Goal: Task Accomplishment & Management: Manage account settings

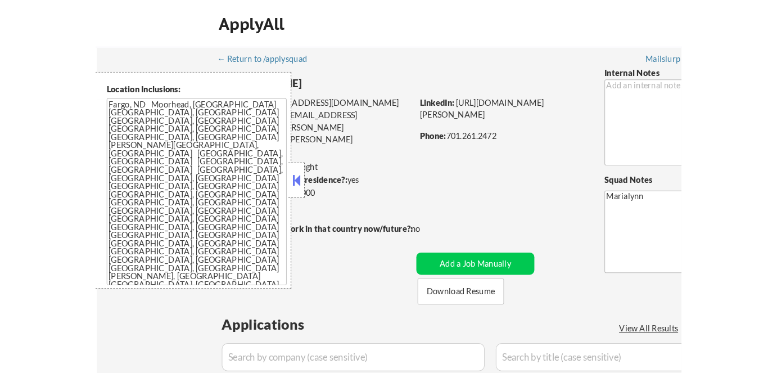
scroll to position [306, 0]
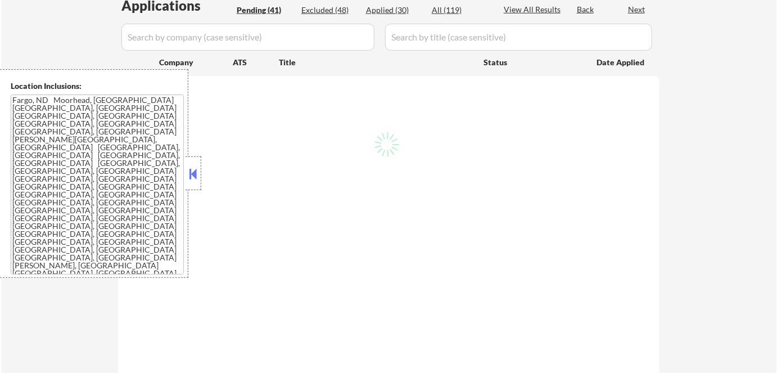
select select ""pending""
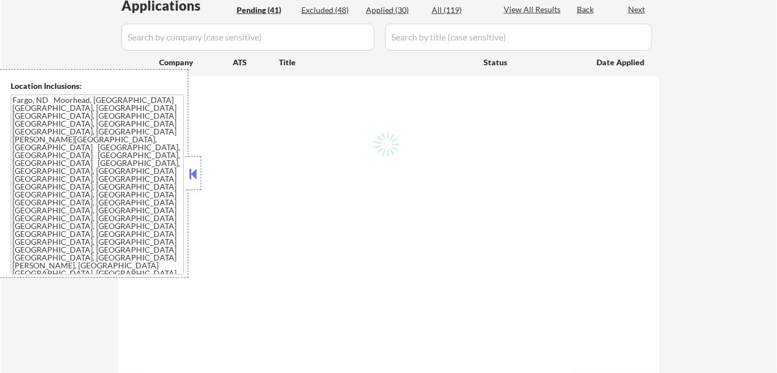
select select ""pending""
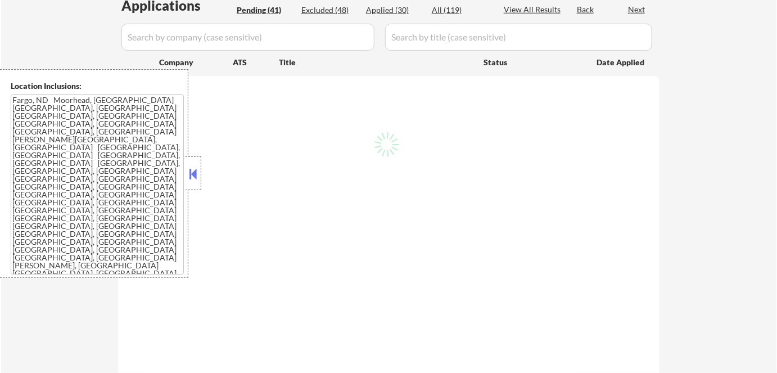
select select ""pending""
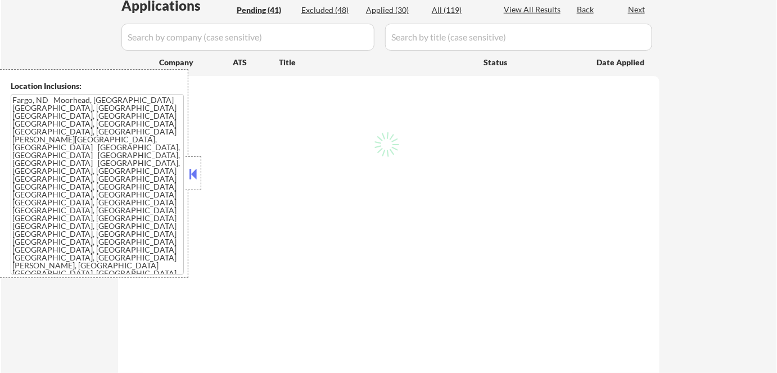
select select ""pending""
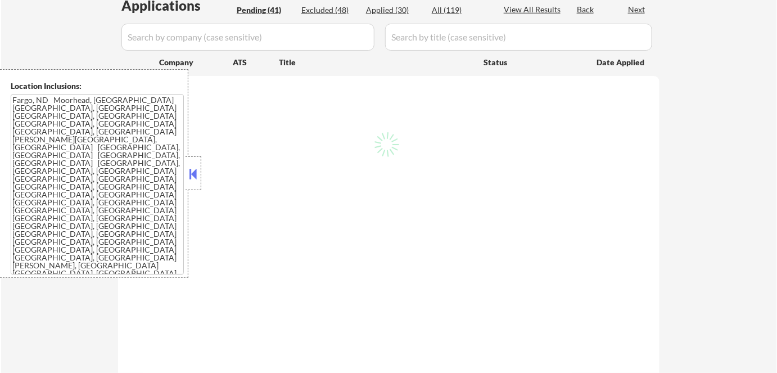
select select ""pending""
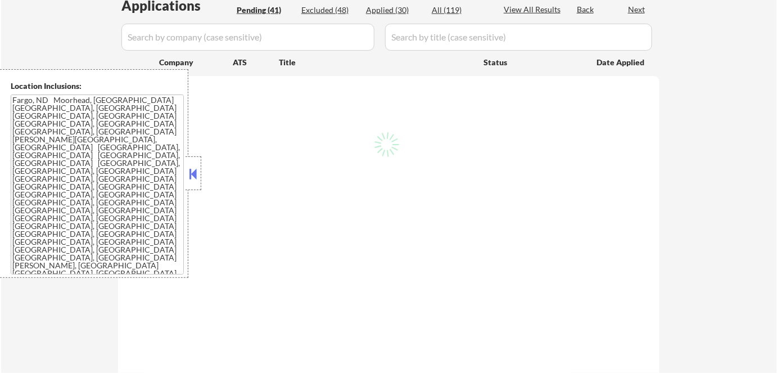
select select ""pending""
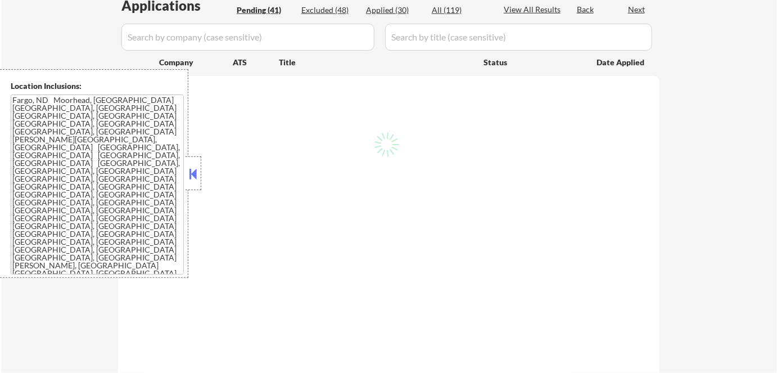
select select ""pending""
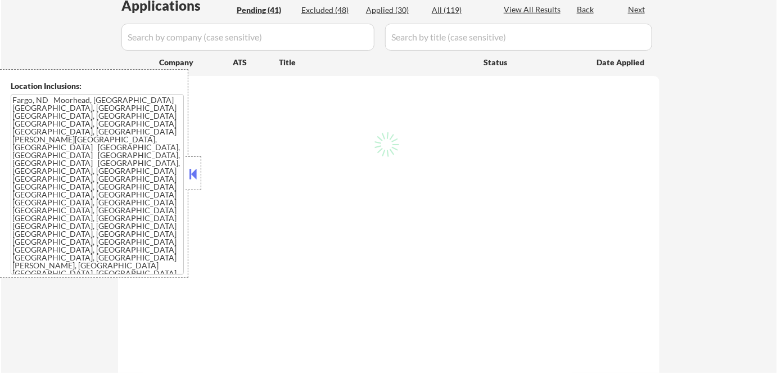
select select ""pending""
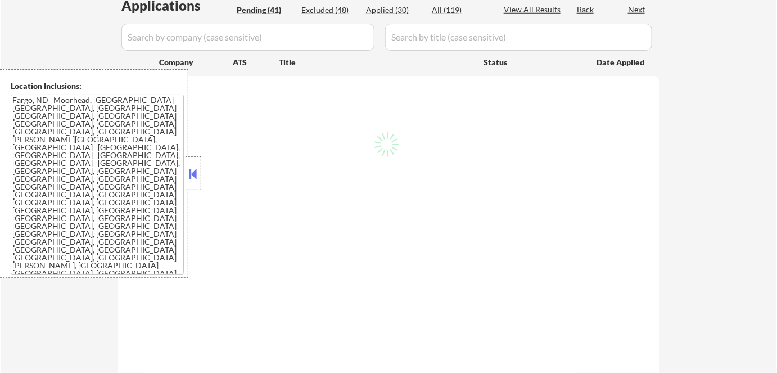
select select ""pending""
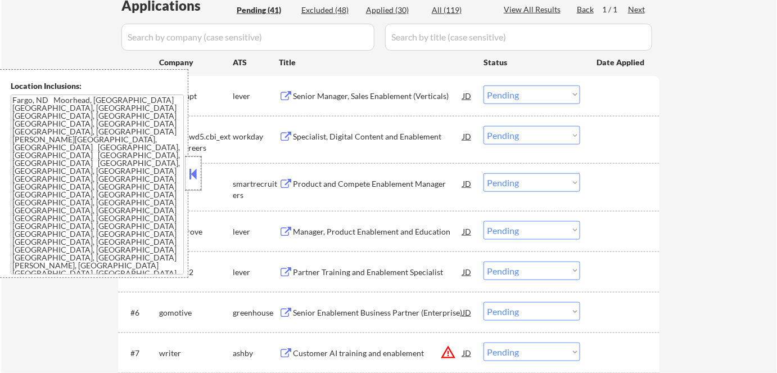
click at [200, 166] on div at bounding box center [193, 173] width 16 height 34
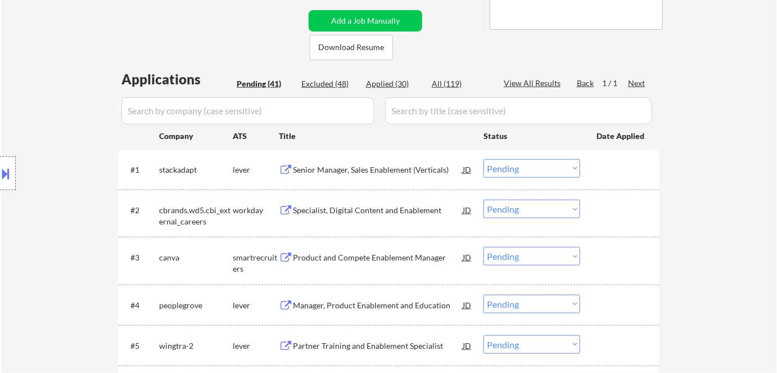
scroll to position [233, 0]
click at [342, 207] on div "Specialist, Digital Content and Enablement" at bounding box center [378, 209] width 170 height 11
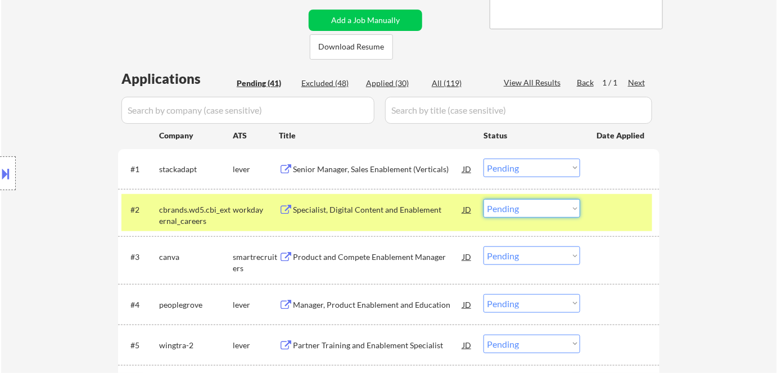
click at [534, 204] on select "Choose an option... Pending Applied Excluded (Questions) Excluded (Expired) Exc…" at bounding box center [531, 208] width 97 height 19
click at [483, 199] on select "Choose an option... Pending Applied Excluded (Questions) Excluded (Expired) Exc…" at bounding box center [531, 208] width 97 height 19
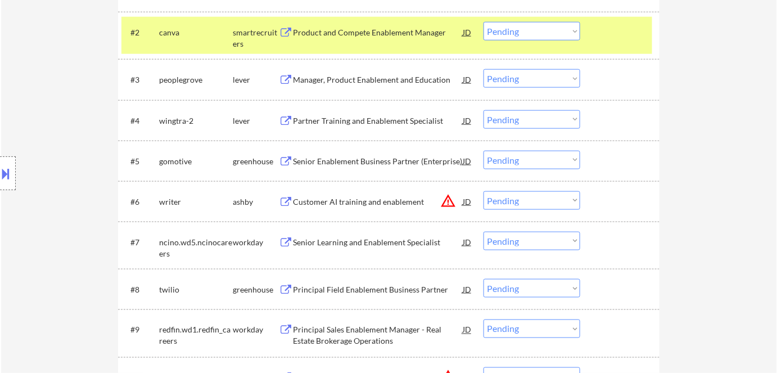
scroll to position [402, 0]
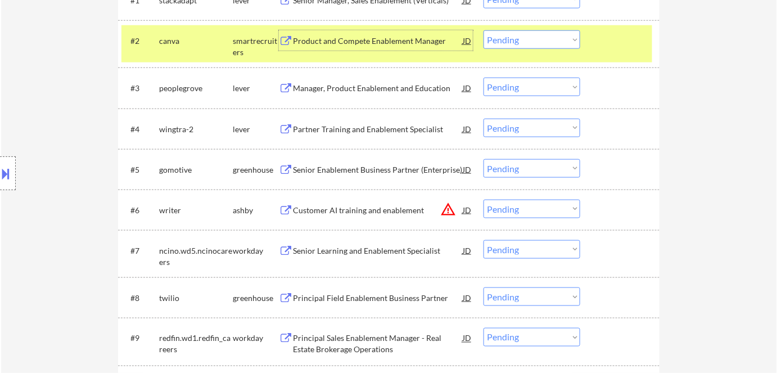
click at [320, 38] on div "Product and Compete Enablement Manager" at bounding box center [378, 40] width 170 height 11
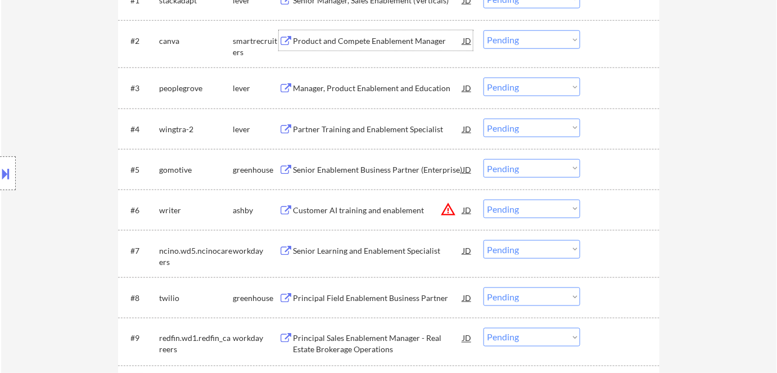
scroll to position [370, 0]
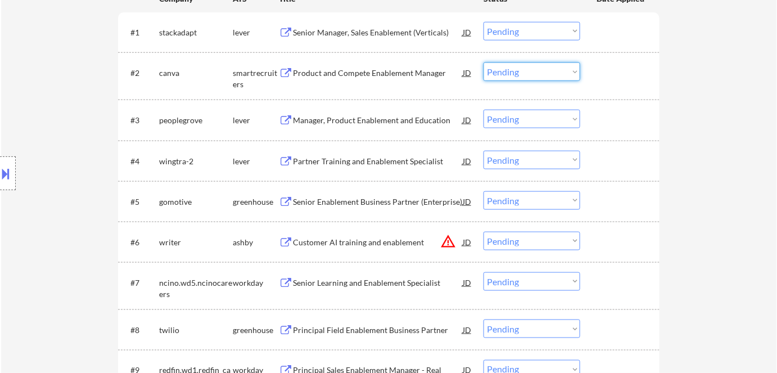
click at [542, 75] on select "Choose an option... Pending Applied Excluded (Questions) Excluded (Expired) Exc…" at bounding box center [531, 71] width 97 height 19
click at [483, 62] on select "Choose an option... Pending Applied Excluded (Questions) Excluded (Expired) Exc…" at bounding box center [531, 71] width 97 height 19
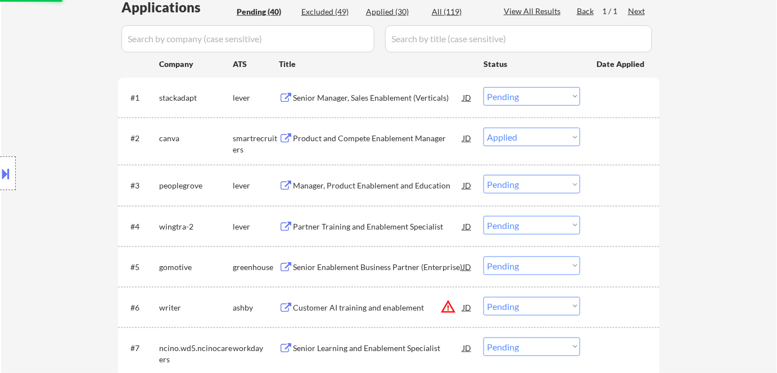
scroll to position [289, 0]
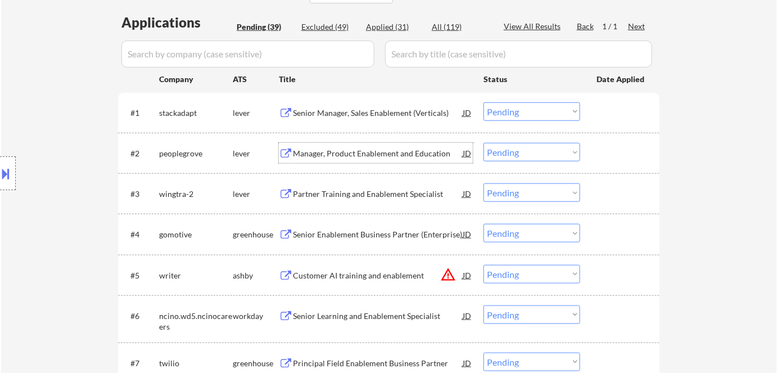
click at [328, 153] on div "Manager, Product Enablement and Education" at bounding box center [378, 153] width 170 height 11
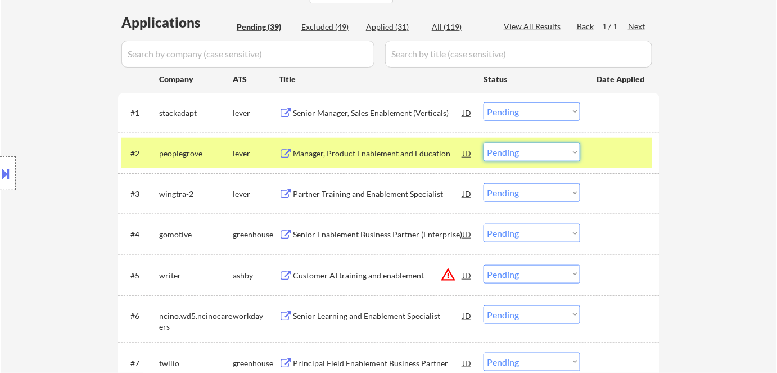
click at [522, 158] on select "Choose an option... Pending Applied Excluded (Questions) Excluded (Expired) Exc…" at bounding box center [531, 152] width 97 height 19
click at [483, 143] on select "Choose an option... Pending Applied Excluded (Questions) Excluded (Expired) Exc…" at bounding box center [531, 152] width 97 height 19
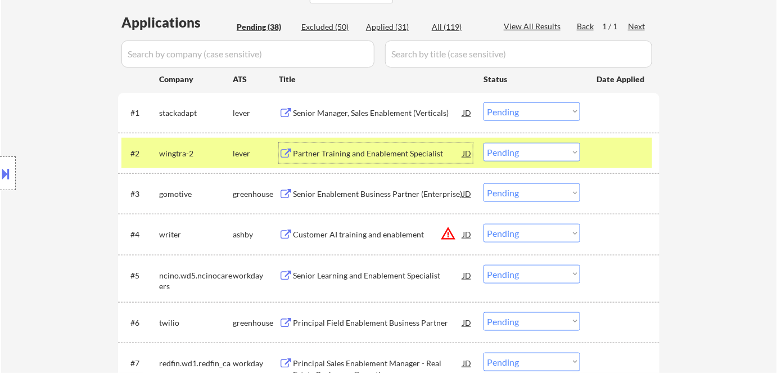
click at [382, 150] on div "Partner Training and Enablement Specialist" at bounding box center [378, 153] width 170 height 11
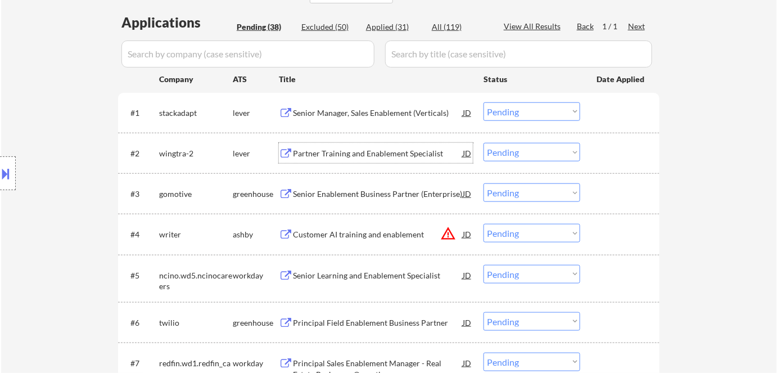
click at [424, 150] on div "Partner Training and Enablement Specialist" at bounding box center [378, 153] width 170 height 11
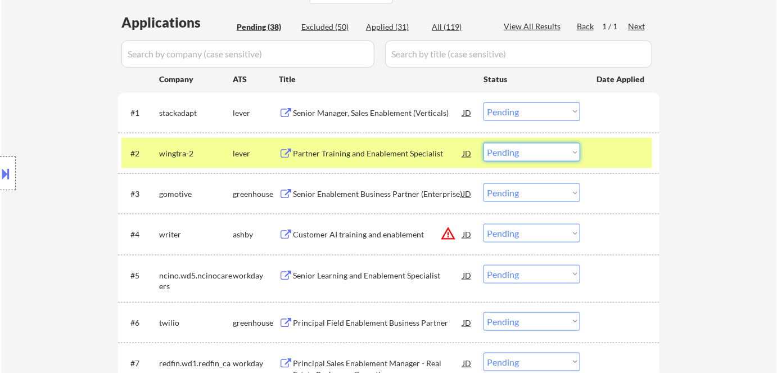
click at [531, 153] on select "Choose an option... Pending Applied Excluded (Questions) Excluded (Expired) Exc…" at bounding box center [531, 152] width 97 height 19
click at [483, 143] on select "Choose an option... Pending Applied Excluded (Questions) Excluded (Expired) Exc…" at bounding box center [531, 152] width 97 height 19
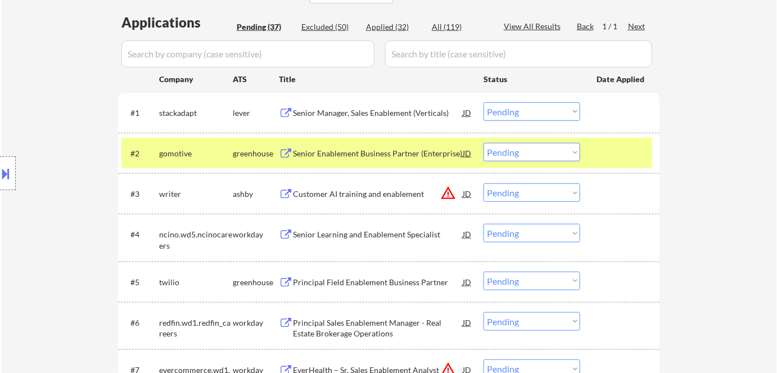
click at [305, 159] on div "Senior Enablement Business Partner (Enterprise)" at bounding box center [378, 153] width 170 height 20
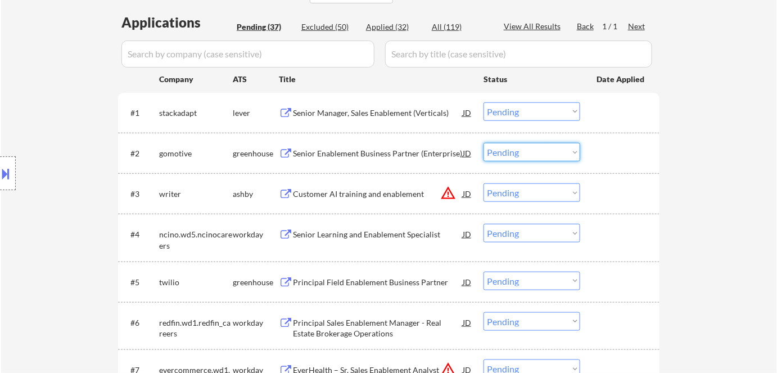
click at [538, 145] on select "Choose an option... Pending Applied Excluded (Questions) Excluded (Expired) Exc…" at bounding box center [531, 152] width 97 height 19
click at [483, 143] on select "Choose an option... Pending Applied Excluded (Questions) Excluded (Expired) Exc…" at bounding box center [531, 152] width 97 height 19
click at [310, 191] on div "Customer AI training and enablement" at bounding box center [378, 193] width 170 height 11
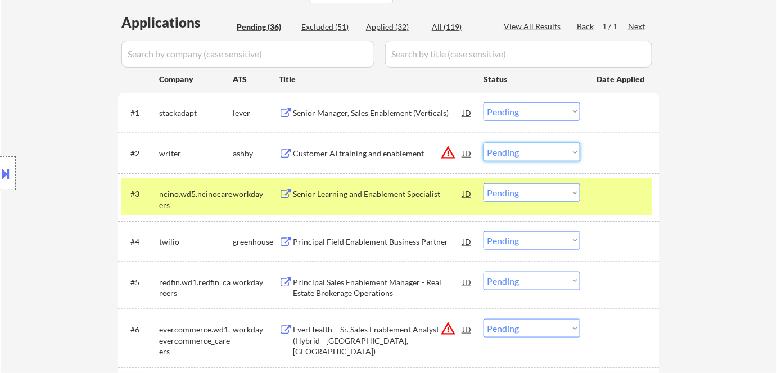
click at [524, 150] on select "Choose an option... Pending Applied Excluded (Questions) Excluded (Expired) Exc…" at bounding box center [531, 152] width 97 height 19
click at [483, 143] on select "Choose an option... Pending Applied Excluded (Questions) Excluded (Expired) Exc…" at bounding box center [531, 152] width 97 height 19
select select ""pending""
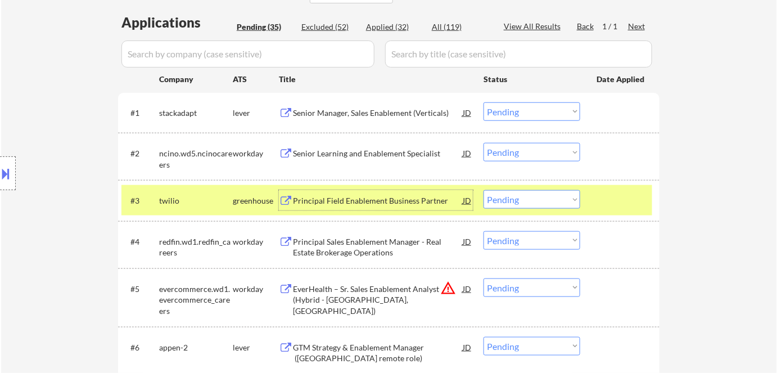
click at [347, 207] on div "Principal Field Enablement Business Partner" at bounding box center [378, 200] width 170 height 20
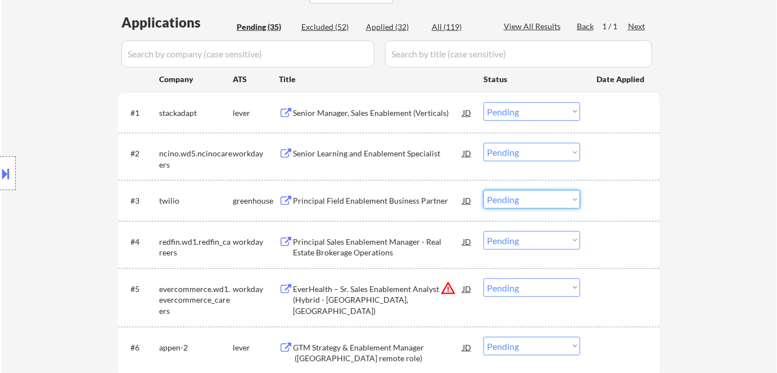
click at [549, 200] on select "Choose an option... Pending Applied Excluded (Questions) Excluded (Expired) Exc…" at bounding box center [531, 199] width 97 height 19
click at [483, 190] on select "Choose an option... Pending Applied Excluded (Questions) Excluded (Expired) Exc…" at bounding box center [531, 199] width 97 height 19
select select ""pending""
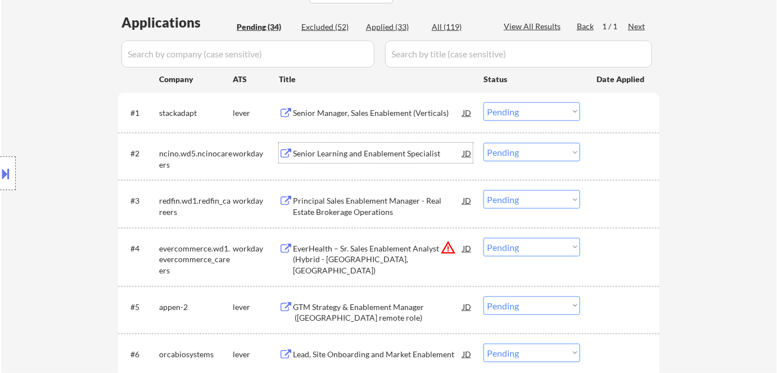
click at [325, 151] on div "Senior Learning and Enablement Specialist" at bounding box center [378, 153] width 170 height 11
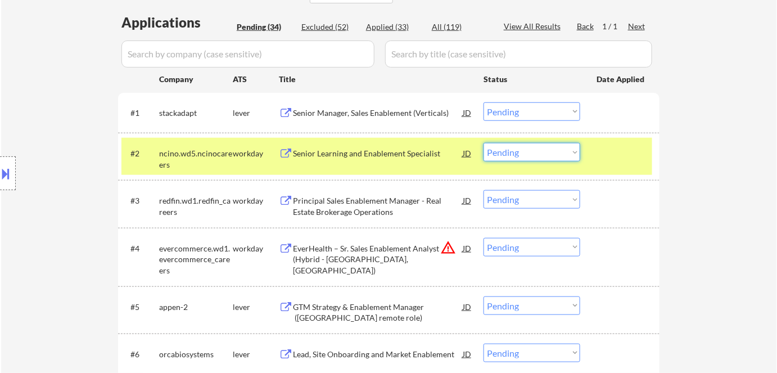
drag, startPoint x: 508, startPoint y: 158, endPoint x: 530, endPoint y: 270, distance: 114.6
click at [483, 143] on select "Choose an option... Pending Applied Excluded (Questions) Excluded (Expired) Exc…" at bounding box center [531, 152] width 97 height 19
select select ""pending""
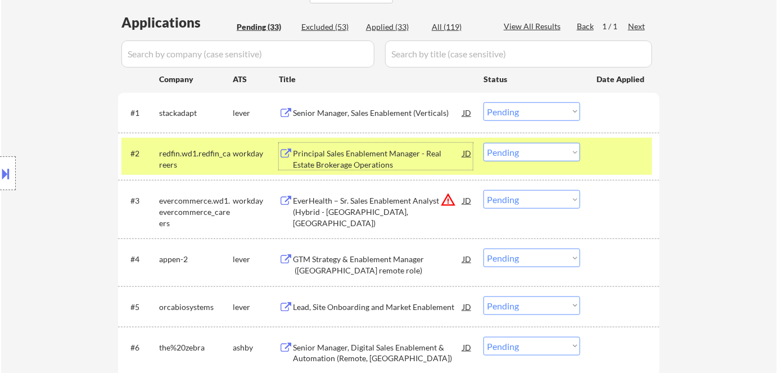
click at [376, 157] on div "Principal Sales Enablement Manager - Real Estate Brokerage Operations" at bounding box center [378, 159] width 170 height 22
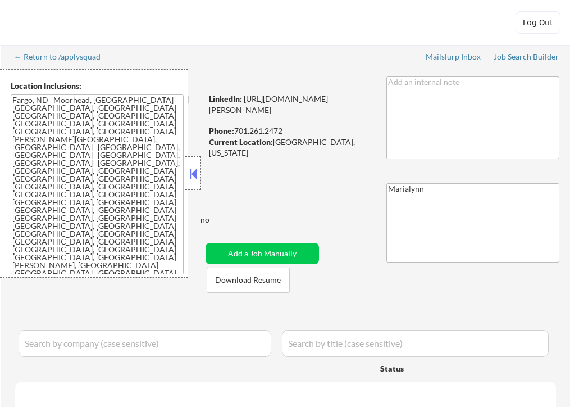
select select ""pending""
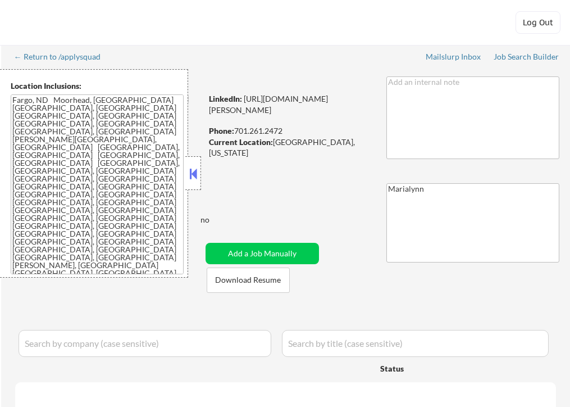
select select ""pending""
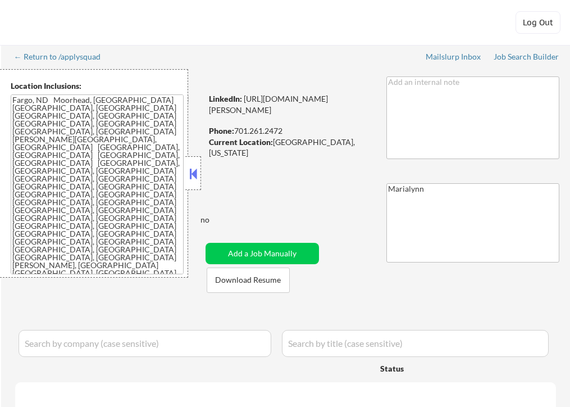
select select ""pending""
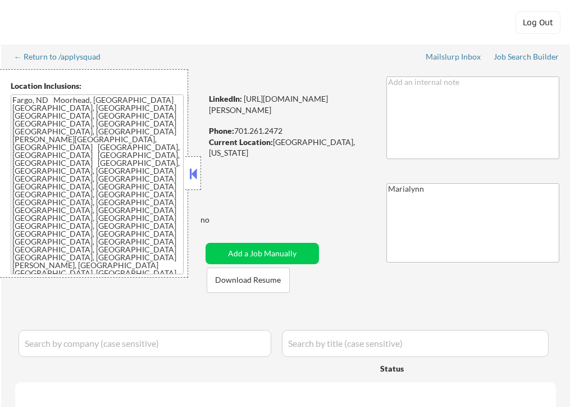
select select ""pending""
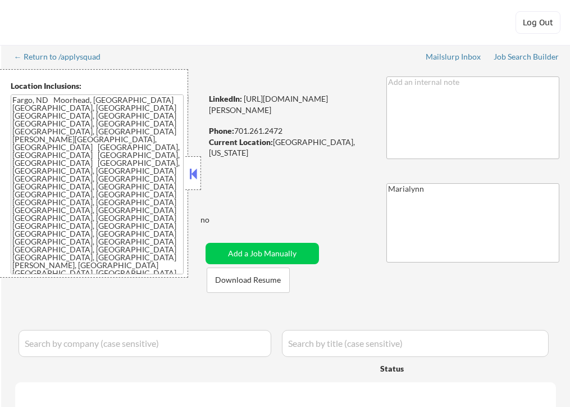
select select ""pending""
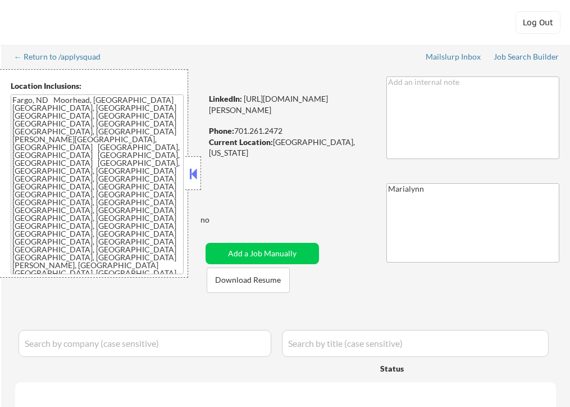
select select ""pending""
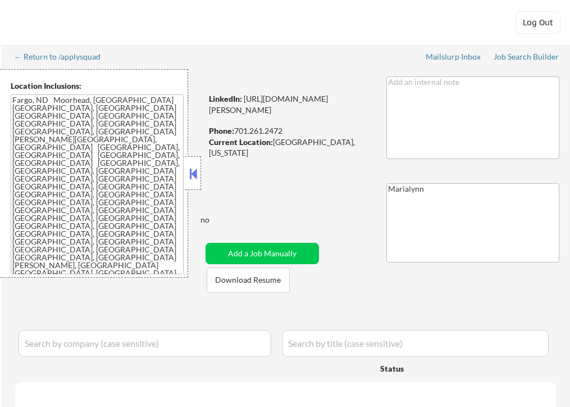
select select ""pending""
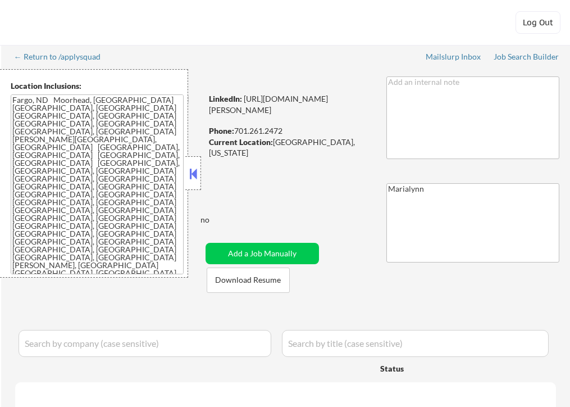
select select ""pending""
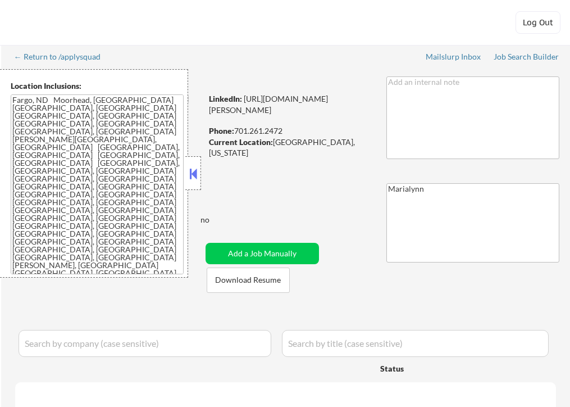
select select ""pending""
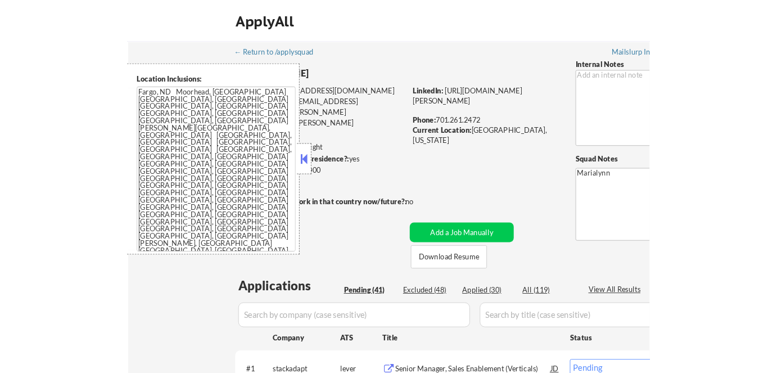
scroll to position [102, 0]
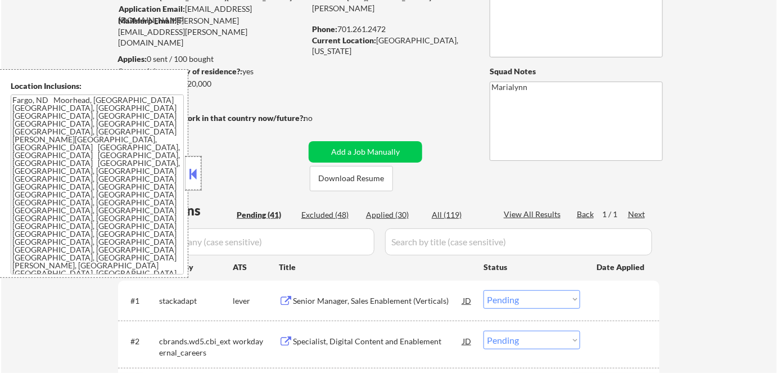
click at [200, 176] on div at bounding box center [193, 173] width 16 height 34
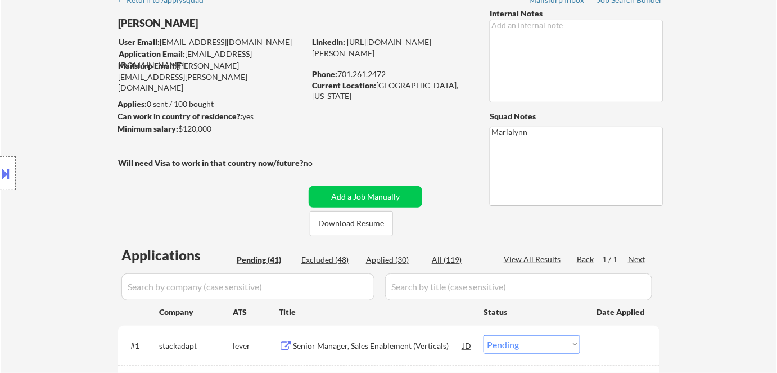
scroll to position [65, 0]
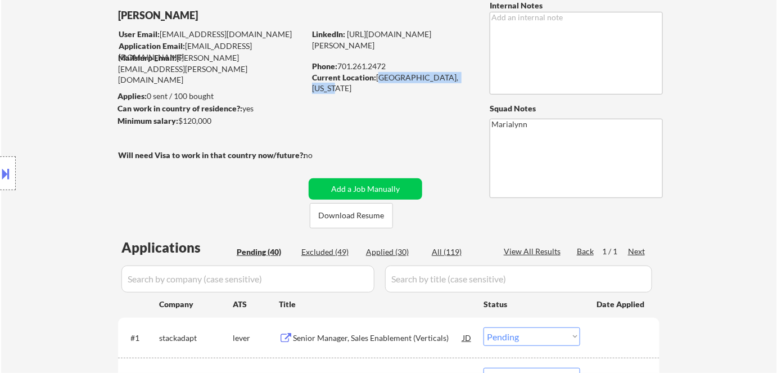
copy div "[GEOGRAPHIC_DATA], [US_STATE]"
drag, startPoint x: 377, startPoint y: 77, endPoint x: 470, endPoint y: 76, distance: 93.3
click at [470, 76] on div "Current Location: [GEOGRAPHIC_DATA], [US_STATE]" at bounding box center [391, 83] width 159 height 22
copy div "[GEOGRAPHIC_DATA], [US_STATE]"
select select ""pending""
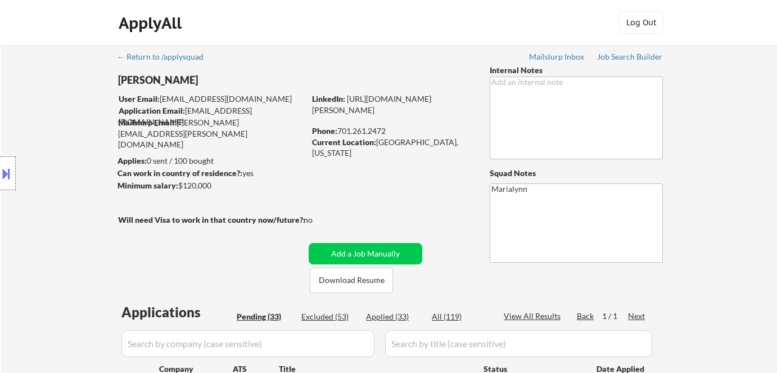
select select ""pending""
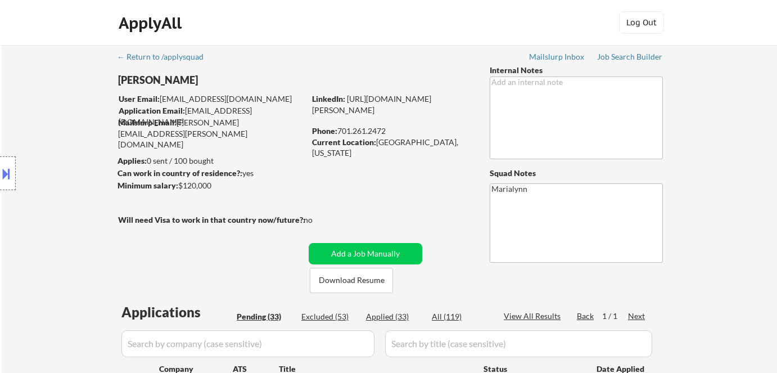
select select ""pending""
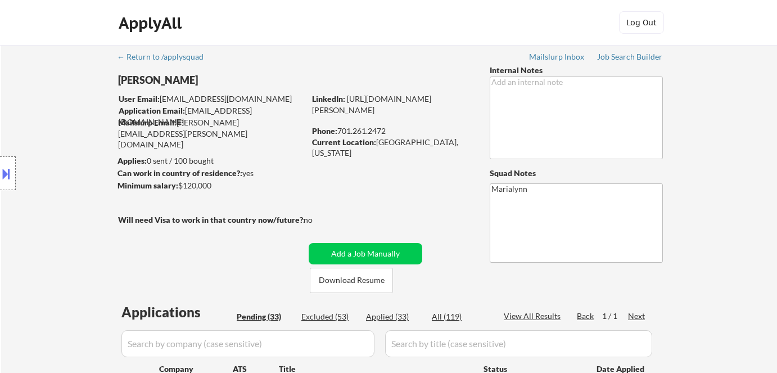
select select ""pending""
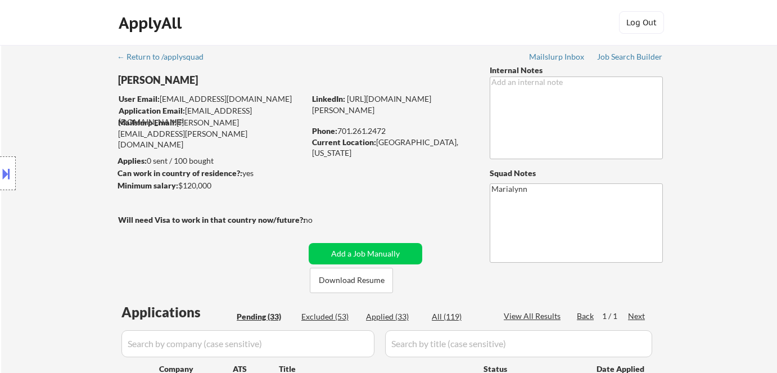
select select ""pending""
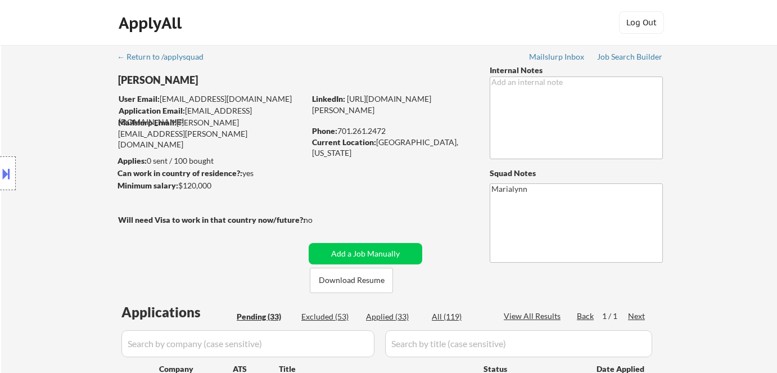
select select ""pending""
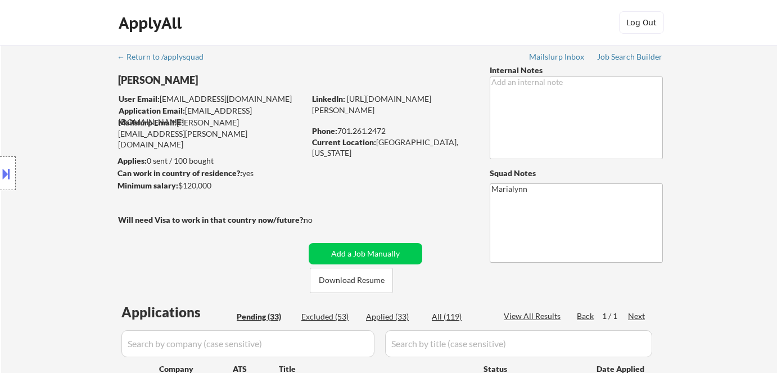
select select ""pending""
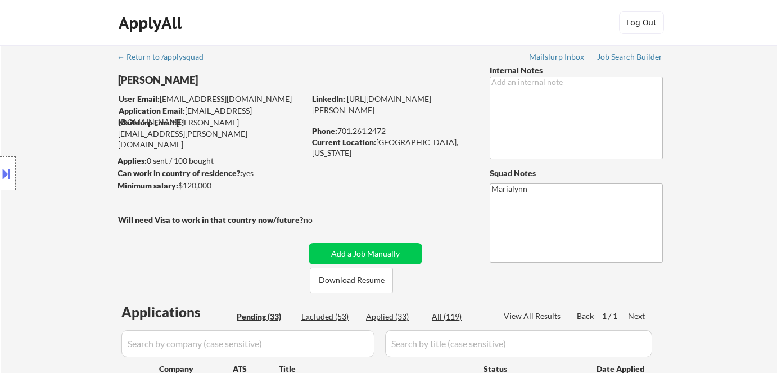
select select ""pending""
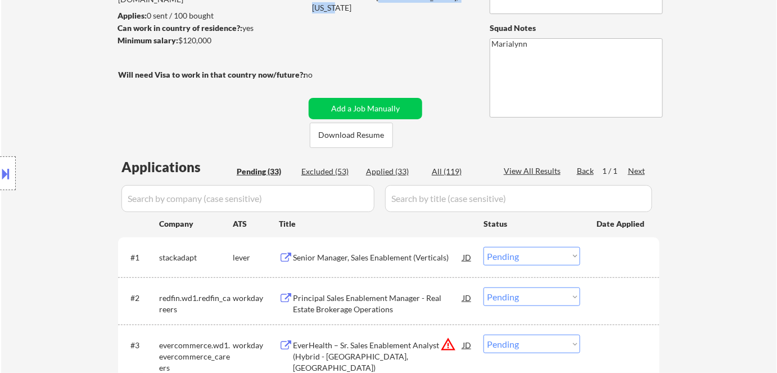
scroll to position [148, 0]
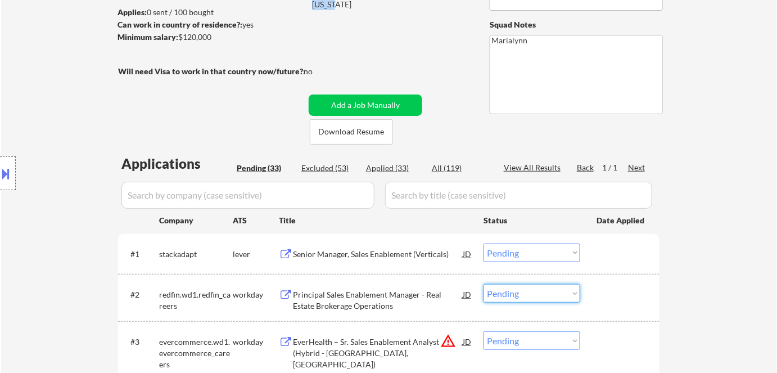
click at [509, 292] on select "Choose an option... Pending Applied Excluded (Questions) Excluded (Expired) Exc…" at bounding box center [531, 293] width 97 height 19
select select ""applied""
click at [483, 284] on select "Choose an option... Pending Applied Excluded (Questions) Excluded (Expired) Exc…" at bounding box center [531, 293] width 97 height 19
click at [377, 165] on div "Applied (33)" at bounding box center [394, 167] width 56 height 11
select select ""applied""
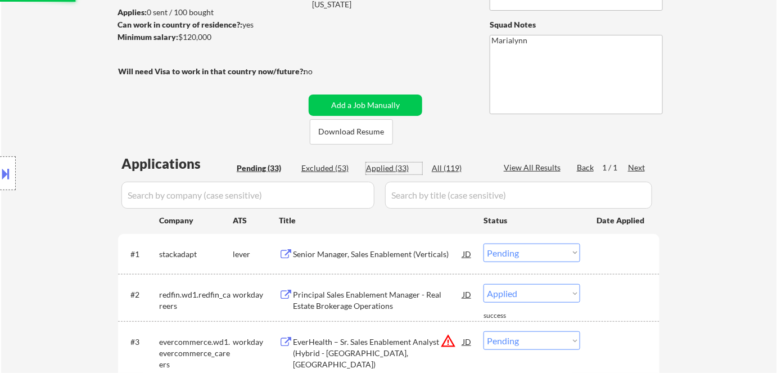
select select ""applied""
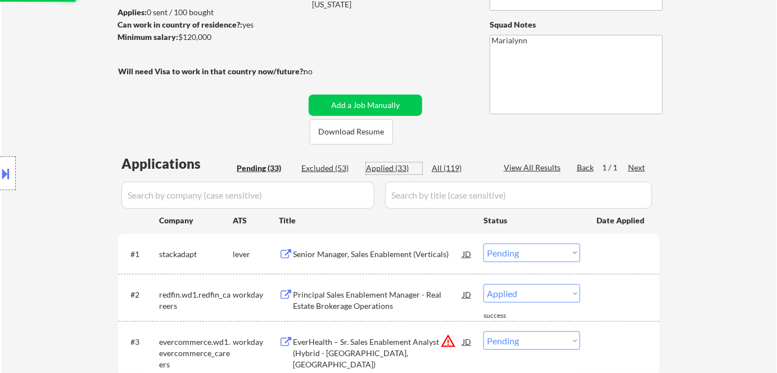
select select ""applied""
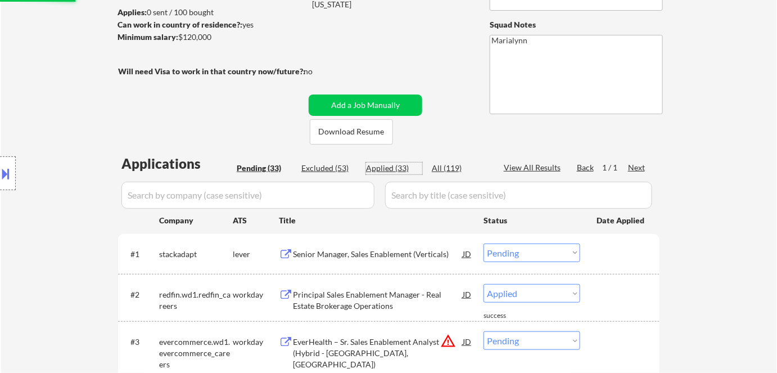
select select ""applied""
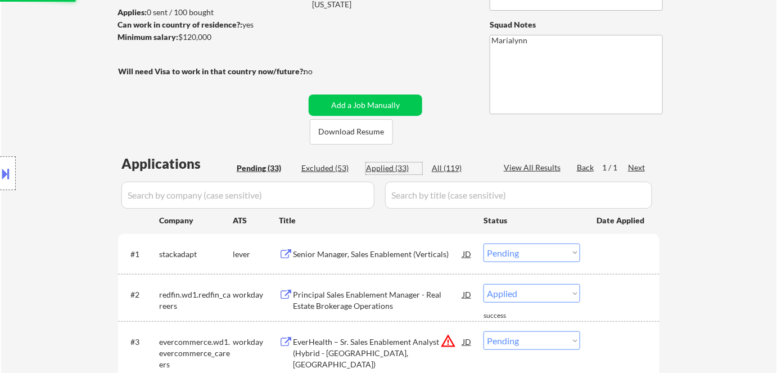
select select ""applied""
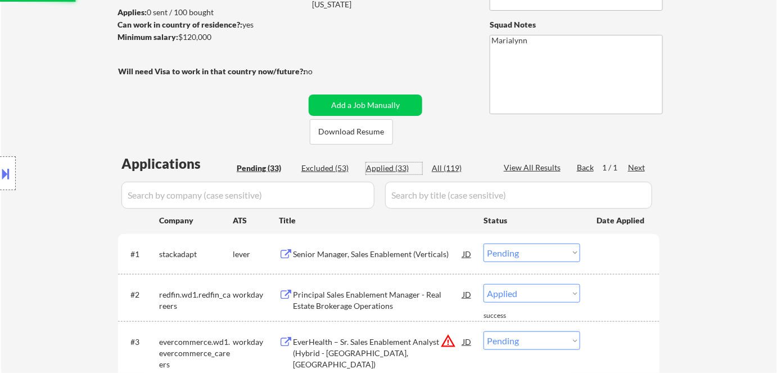
select select ""applied""
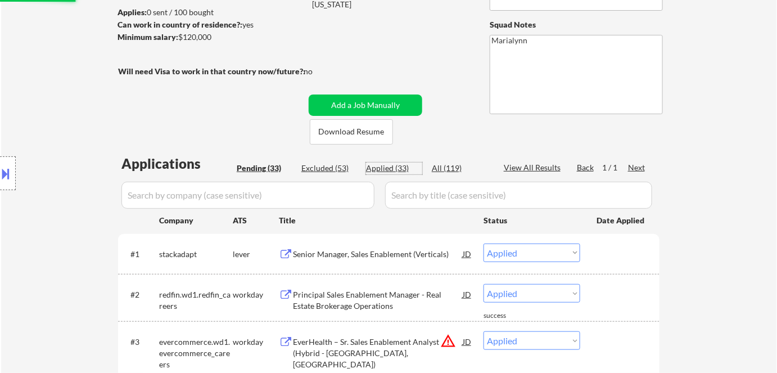
select select ""applied""
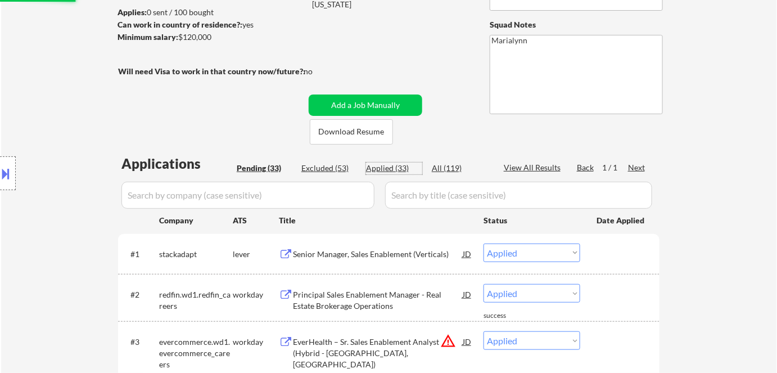
select select ""applied""
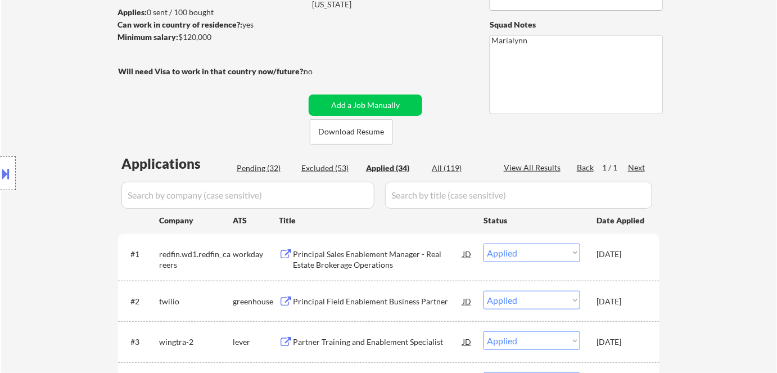
select select ""applied""
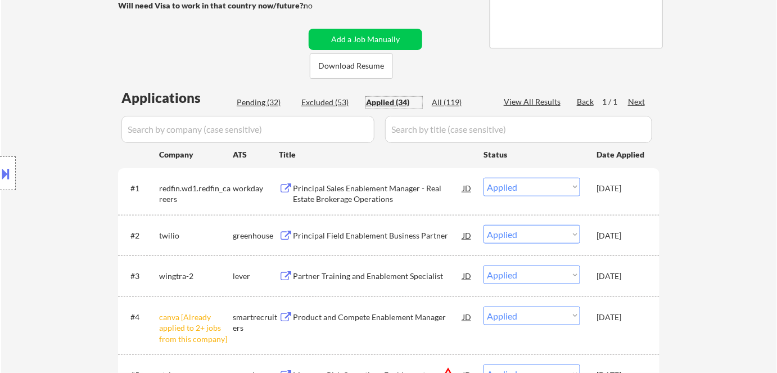
scroll to position [215, 0]
select select ""applied""
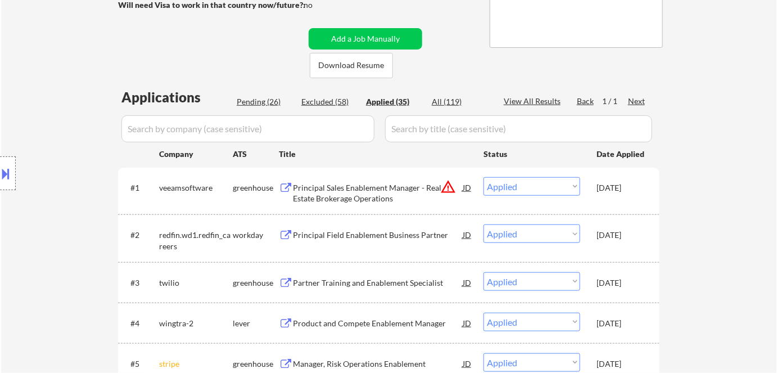
select select ""applied""
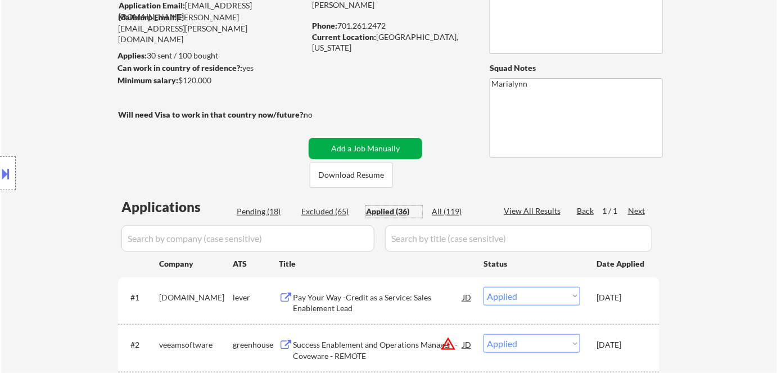
scroll to position [105, 0]
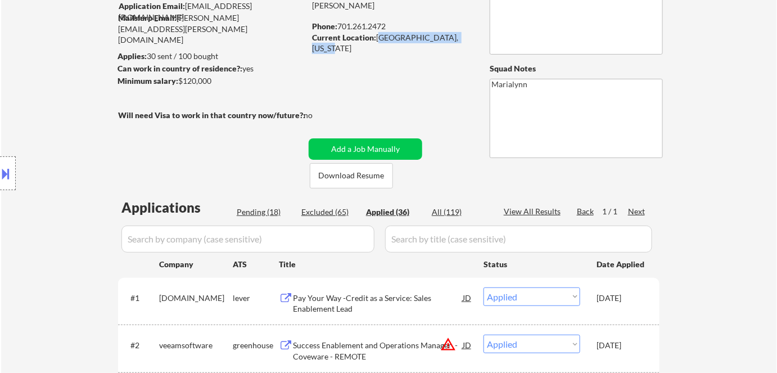
drag, startPoint x: 378, startPoint y: 36, endPoint x: 469, endPoint y: 33, distance: 90.5
click at [469, 33] on div "Current Location: West Fargo, North Dakota" at bounding box center [391, 43] width 159 height 22
copy div "West Fargo, North Dakota"
select select ""applied""
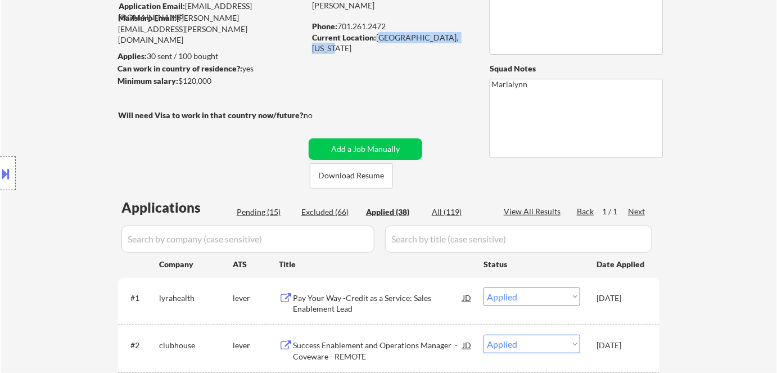
select select ""applied""
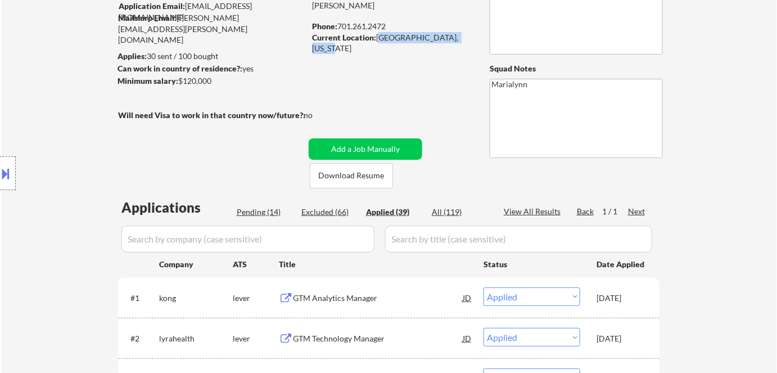
copy div "West Fargo, North Dakota"
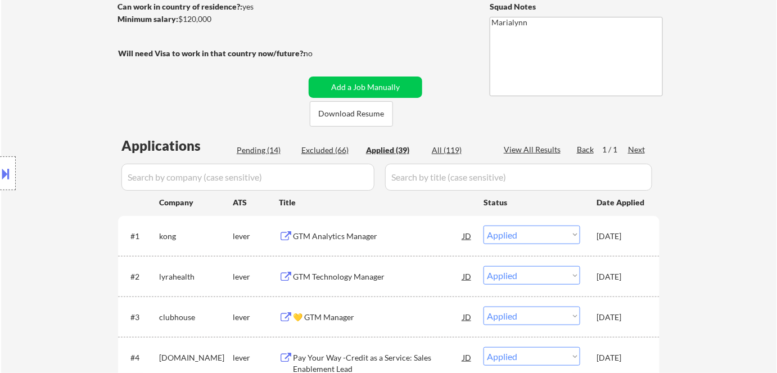
scroll to position [160, 0]
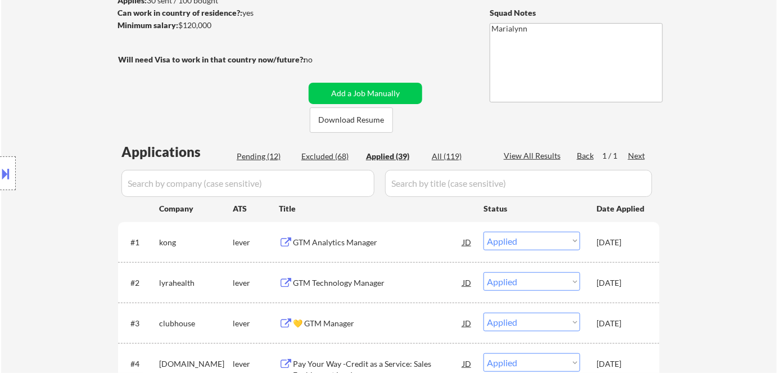
select select ""applied""
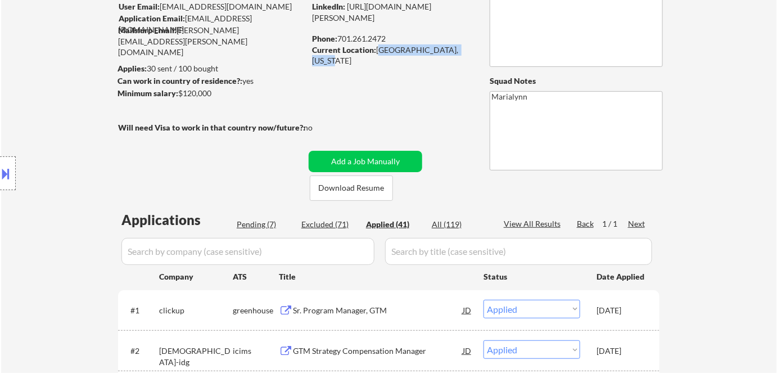
scroll to position [90, 0]
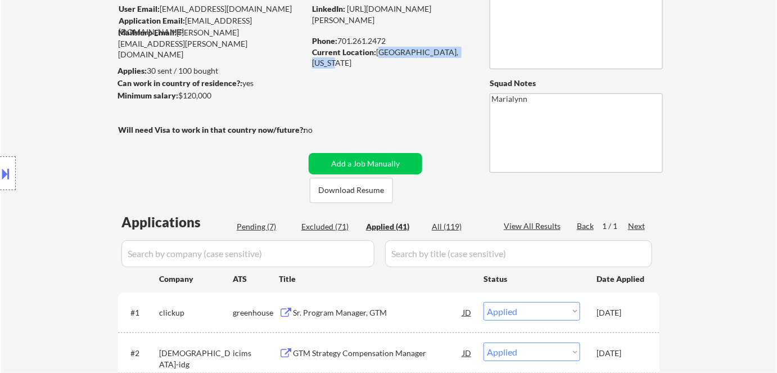
copy div "West Fargo, North Dakota"
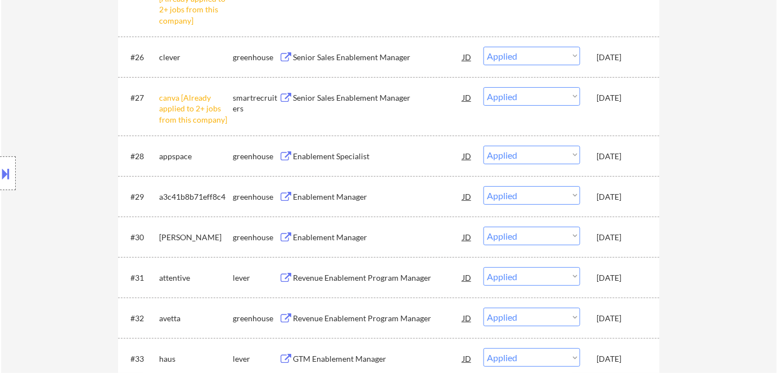
scroll to position [1410, 0]
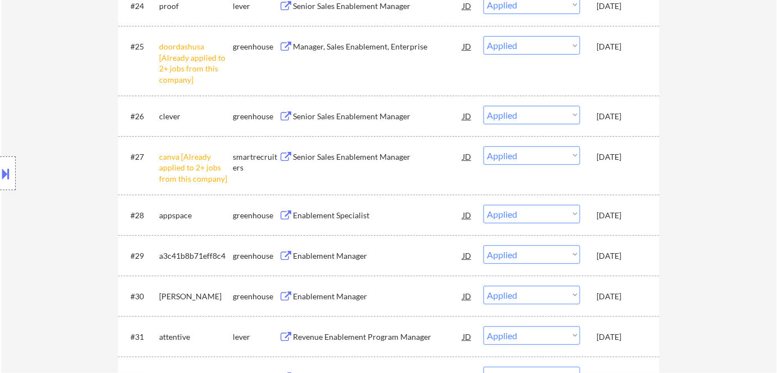
select select ""applied""
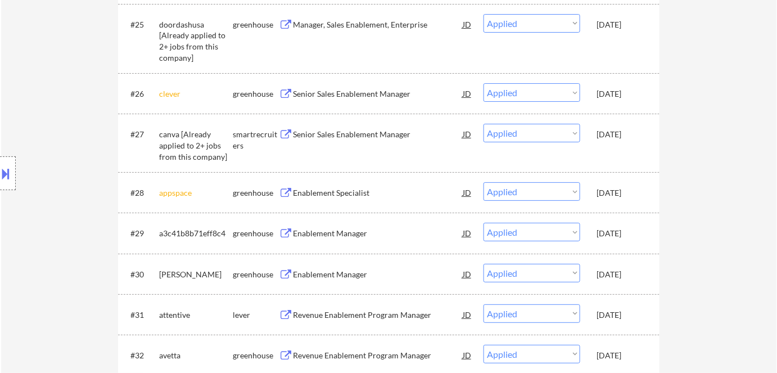
select select ""applied""
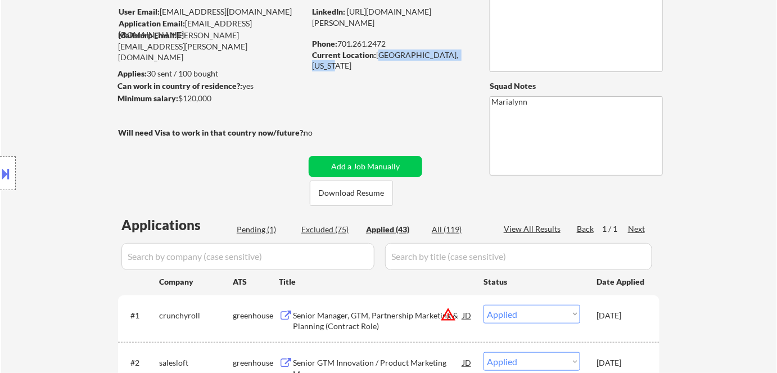
scroll to position [87, 0]
copy div "West Fargo, North Dakota"
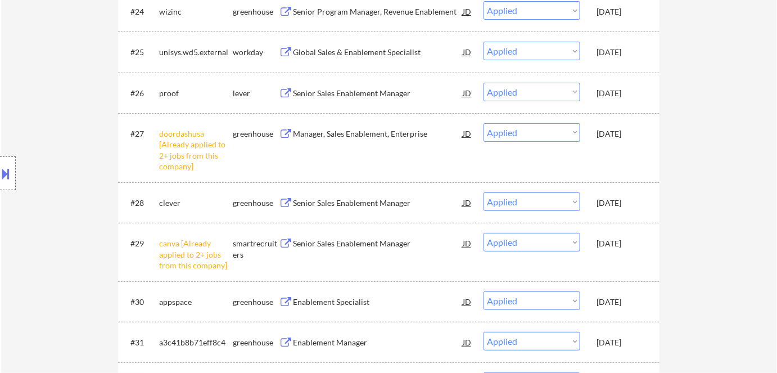
scroll to position [1424, 0]
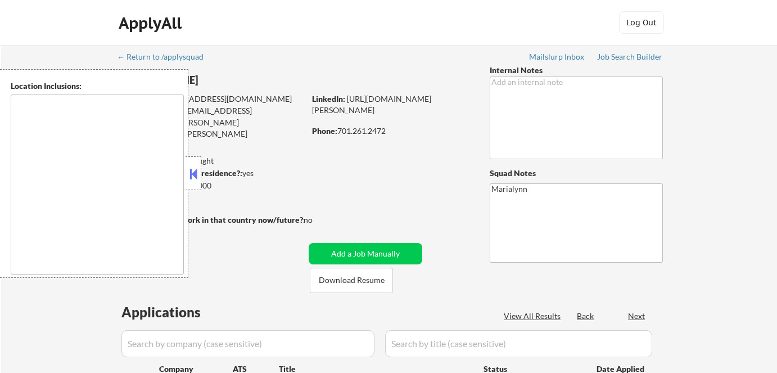
type textarea "Fargo, ND Moorhead, [GEOGRAPHIC_DATA] [GEOGRAPHIC_DATA], [GEOGRAPHIC_DATA] [GEO…"
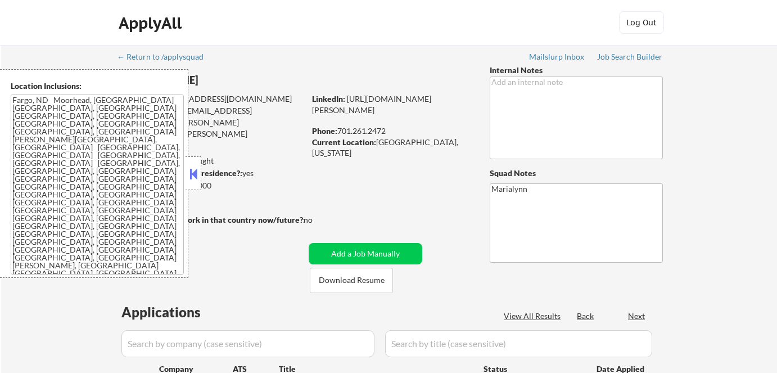
select select ""pending""
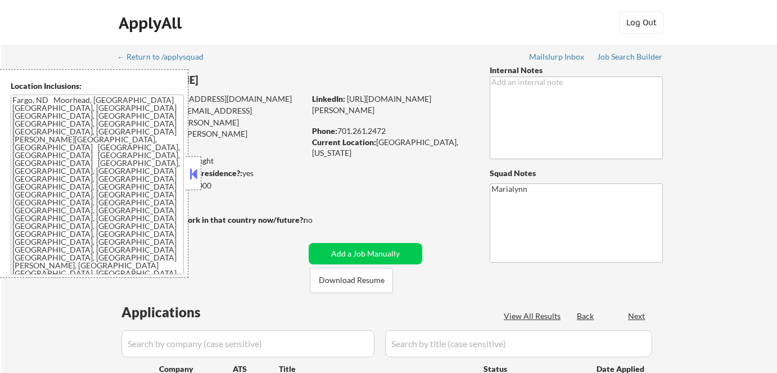
select select ""pending""
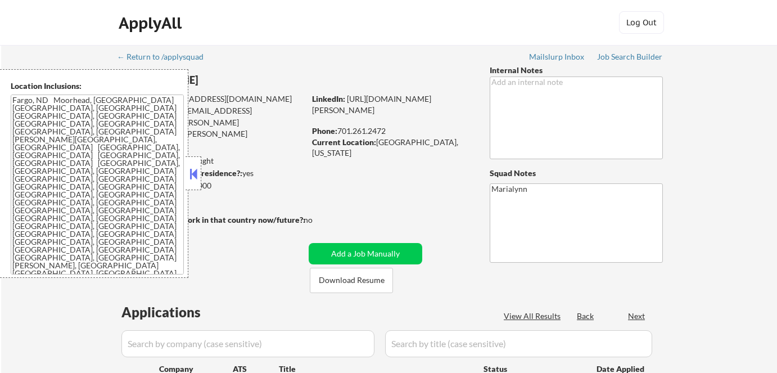
select select ""pending""
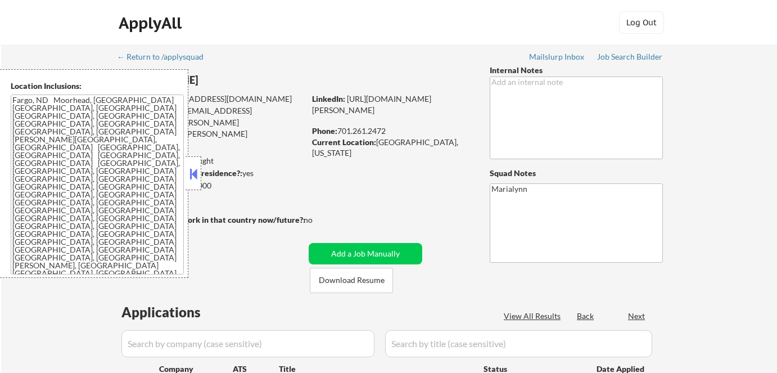
select select ""pending""
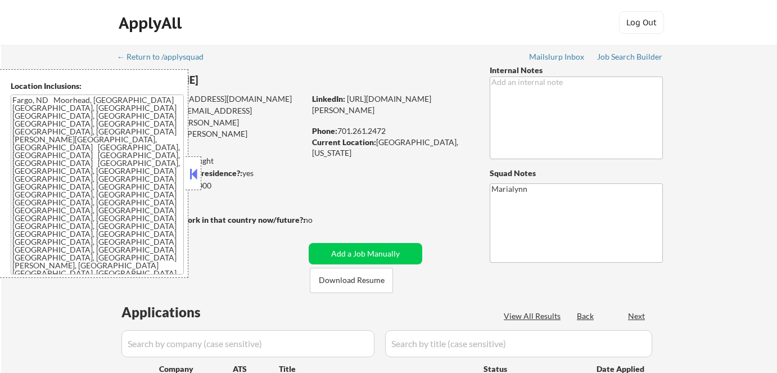
select select ""pending""
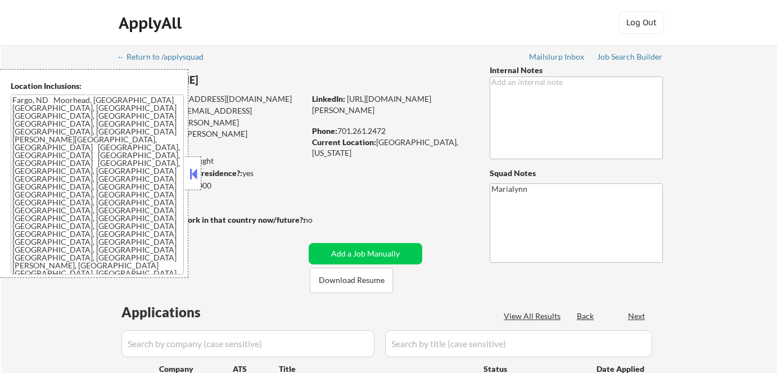
select select ""pending""
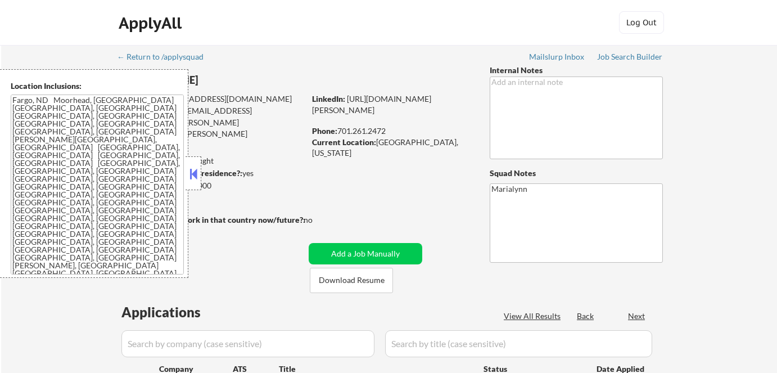
select select ""pending""
click at [184, 173] on div "Location Inclusions: Fargo, ND Moorhead, MN West Fargo, ND Dilworth, MN Horace,…" at bounding box center [94, 173] width 188 height 209
click at [197, 185] on div at bounding box center [193, 173] width 16 height 34
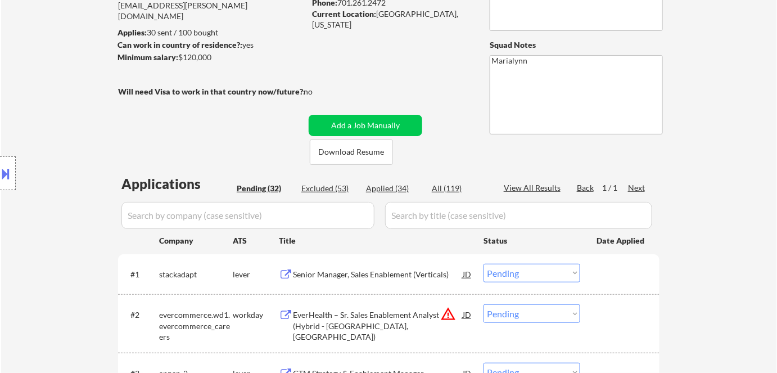
scroll to position [136, 0]
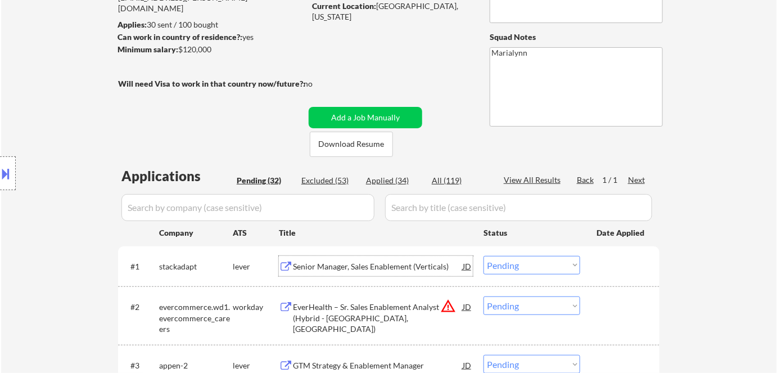
click at [337, 268] on div "Senior Manager, Sales Enablement (Verticals)" at bounding box center [378, 266] width 170 height 11
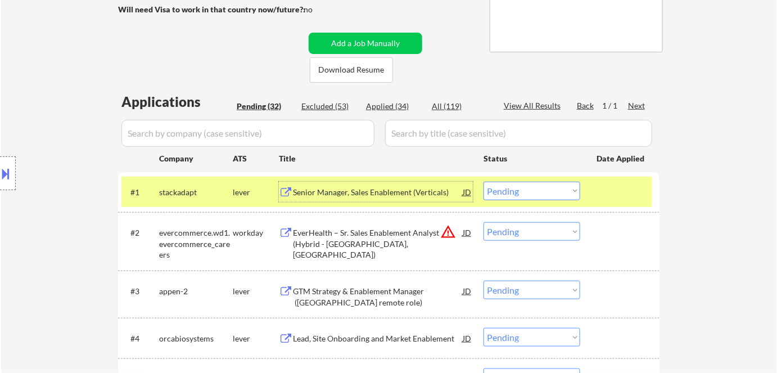
scroll to position [211, 0]
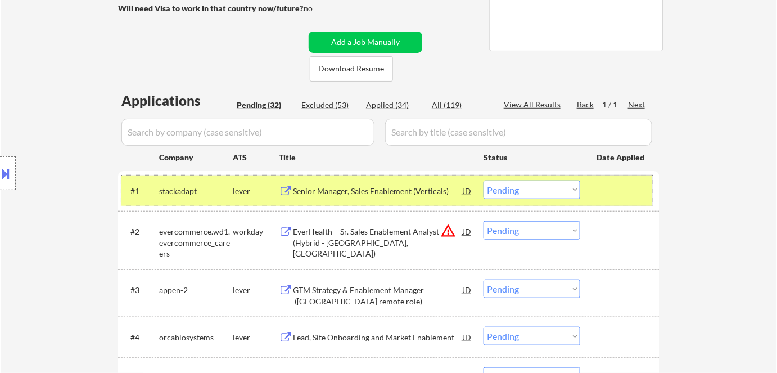
click at [242, 181] on div "lever" at bounding box center [256, 190] width 46 height 20
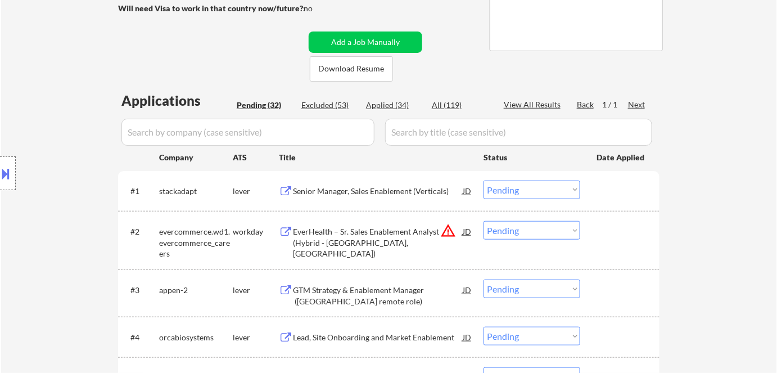
click at [346, 243] on div "EverHealth – Sr. Sales Enablement Analyst (Hybrid - [GEOGRAPHIC_DATA], [GEOGRAP…" at bounding box center [378, 242] width 170 height 33
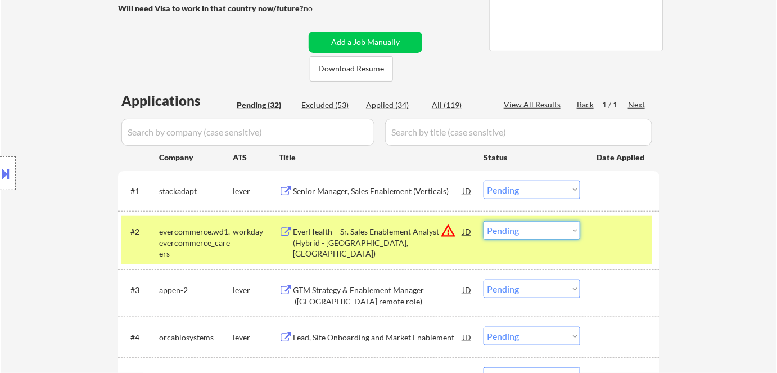
click at [531, 234] on select "Choose an option... Pending Applied Excluded (Questions) Excluded (Expired) Exc…" at bounding box center [531, 230] width 97 height 19
click at [483, 221] on select "Choose an option... Pending Applied Excluded (Questions) Excluded (Expired) Exc…" at bounding box center [531, 230] width 97 height 19
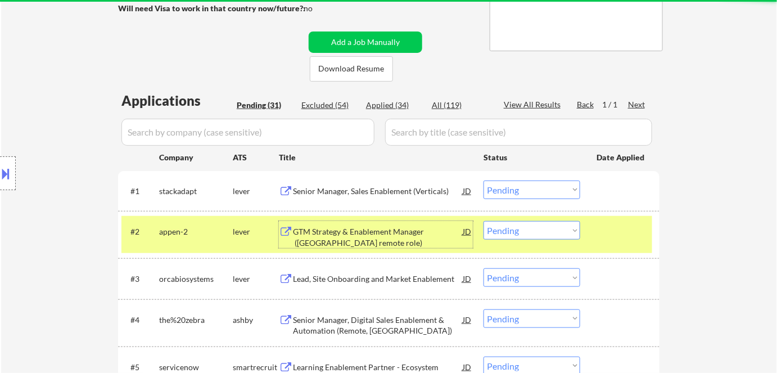
click at [322, 232] on div "GTM Strategy & Enablement Manager (West Coast remote role)" at bounding box center [378, 237] width 170 height 22
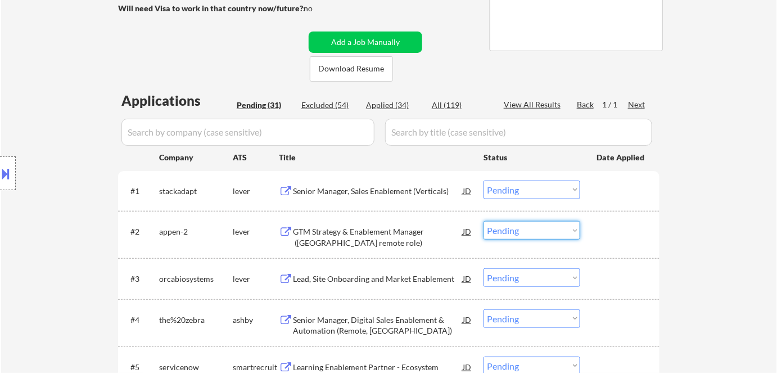
click at [504, 231] on select "Choose an option... Pending Applied Excluded (Questions) Excluded (Expired) Exc…" at bounding box center [531, 230] width 97 height 19
click at [483, 221] on select "Choose an option... Pending Applied Excluded (Questions) Excluded (Expired) Exc…" at bounding box center [531, 230] width 97 height 19
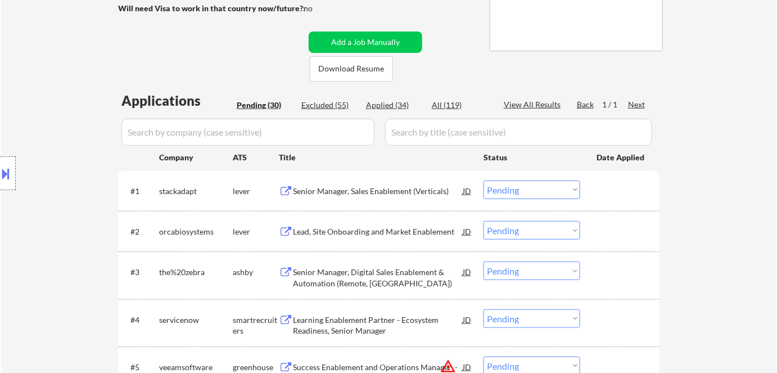
click at [335, 229] on div "Lead, Site Onboarding and Market Enablement" at bounding box center [378, 231] width 170 height 11
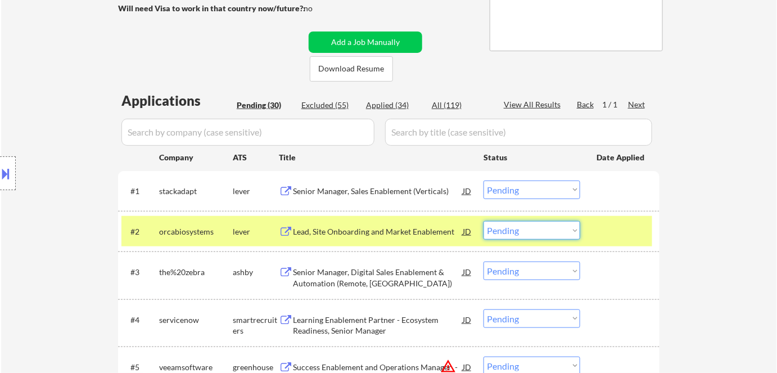
click at [509, 233] on select "Choose an option... Pending Applied Excluded (Questions) Excluded (Expired) Exc…" at bounding box center [531, 230] width 97 height 19
click at [483, 221] on select "Choose an option... Pending Applied Excluded (Questions) Excluded (Expired) Exc…" at bounding box center [531, 230] width 97 height 19
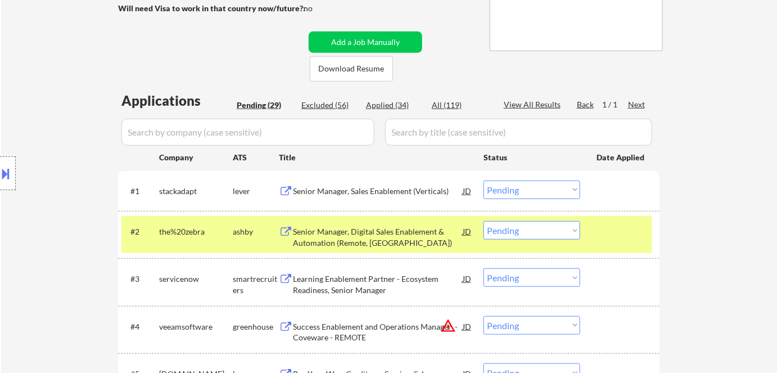
click at [378, 232] on div "Senior Manager, Digital Sales Enablement & Automation (Remote, United States)" at bounding box center [378, 237] width 170 height 22
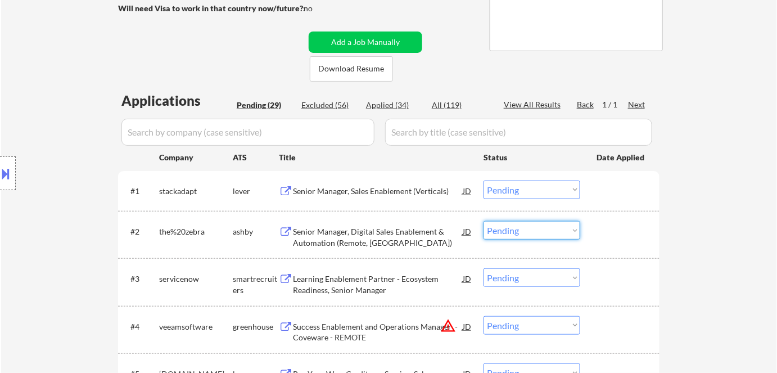
click at [520, 233] on select "Choose an option... Pending Applied Excluded (Questions) Excluded (Expired) Exc…" at bounding box center [531, 230] width 97 height 19
click at [483, 221] on select "Choose an option... Pending Applied Excluded (Questions) Excluded (Expired) Exc…" at bounding box center [531, 230] width 97 height 19
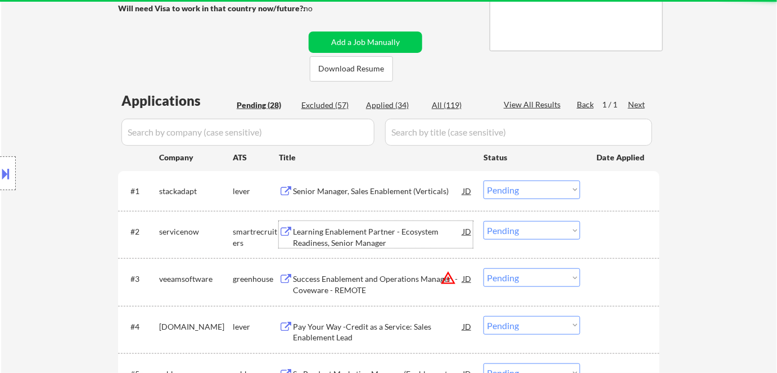
click at [354, 238] on div "Learning Enablement Partner - Ecosystem Readiness, Senior Manager" at bounding box center [378, 237] width 170 height 22
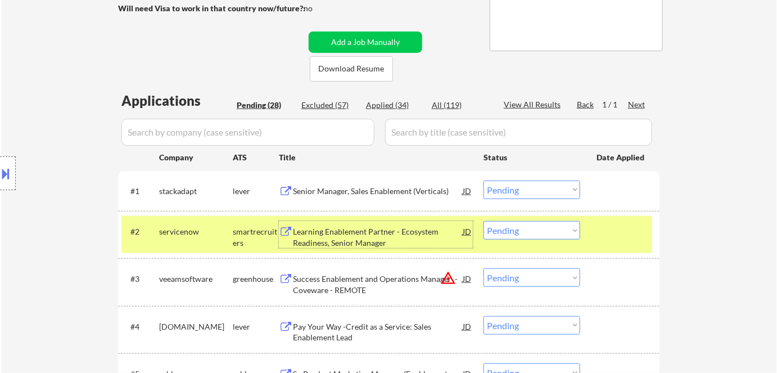
click at [520, 233] on select "Choose an option... Pending Applied Excluded (Questions) Excluded (Expired) Exc…" at bounding box center [531, 230] width 97 height 19
click at [483, 221] on select "Choose an option... Pending Applied Excluded (Questions) Excluded (Expired) Exc…" at bounding box center [531, 230] width 97 height 19
click at [360, 230] on div "Success Enablement and Operations Manager - Coveware - REMOTE" at bounding box center [378, 237] width 170 height 22
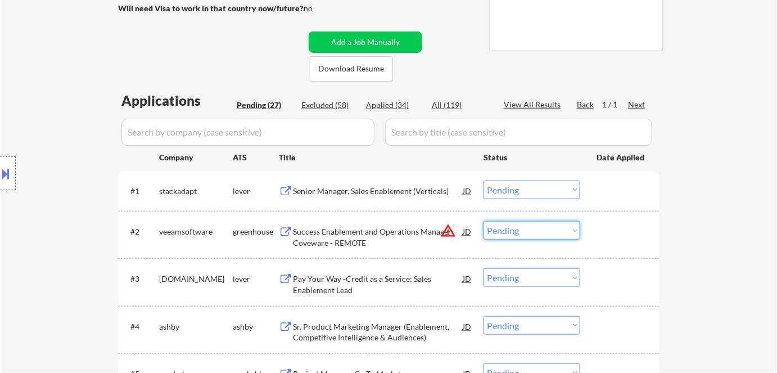
click at [506, 228] on select "Choose an option... Pending Applied Excluded (Questions) Excluded (Expired) Exc…" at bounding box center [531, 230] width 97 height 19
drag, startPoint x: 503, startPoint y: 227, endPoint x: 513, endPoint y: 106, distance: 120.7
click at [483, 221] on select "Choose an option... Pending Applied Excluded (Questions) Excluded (Expired) Exc…" at bounding box center [531, 230] width 97 height 19
click at [345, 269] on div "Pay Your Way -Credit as a Service: Sales Enablement Lead" at bounding box center [378, 281] width 170 height 27
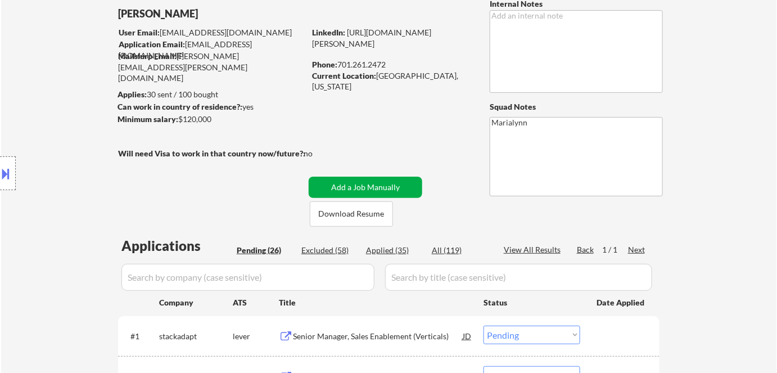
scroll to position [69, 0]
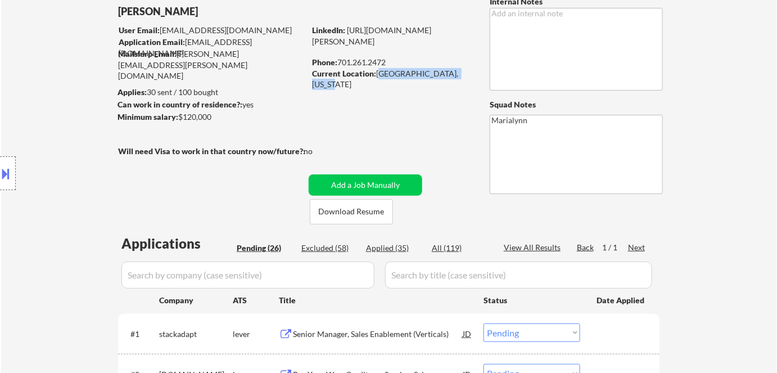
drag, startPoint x: 376, startPoint y: 70, endPoint x: 467, endPoint y: 71, distance: 90.5
click at [467, 71] on div "Current Location: West Fargo, North Dakota" at bounding box center [391, 79] width 159 height 22
copy div "West Fargo, North Dakota"
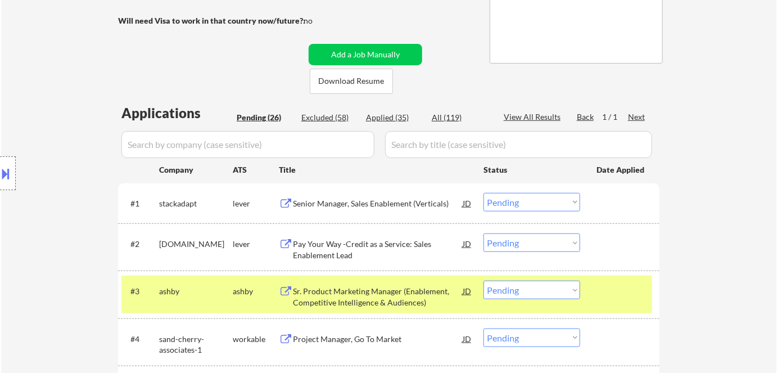
scroll to position [200, 0]
click at [536, 246] on select "Choose an option... Pending Applied Excluded (Questions) Excluded (Expired) Exc…" at bounding box center [531, 242] width 97 height 19
click at [483, 233] on select "Choose an option... Pending Applied Excluded (Questions) Excluded (Expired) Exc…" at bounding box center [531, 242] width 97 height 19
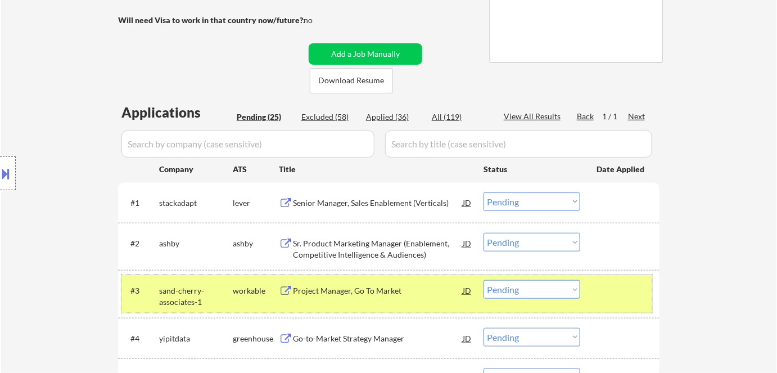
click at [243, 289] on div "workable" at bounding box center [256, 290] width 46 height 11
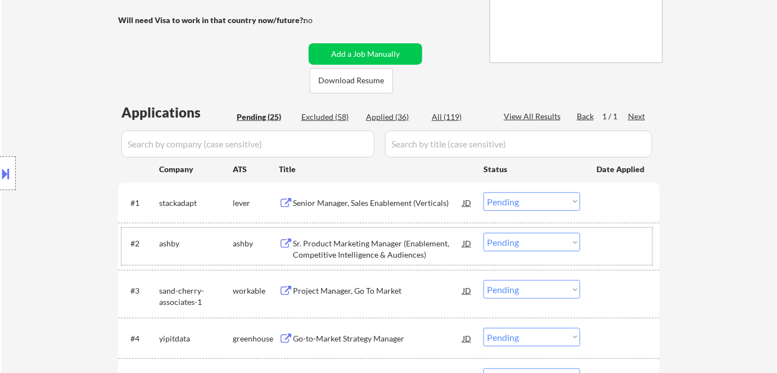
click at [328, 260] on div "#2 ashby ashby Sr. Product Marketing Manager (Enablement, Competitive Intellige…" at bounding box center [386, 246] width 531 height 37
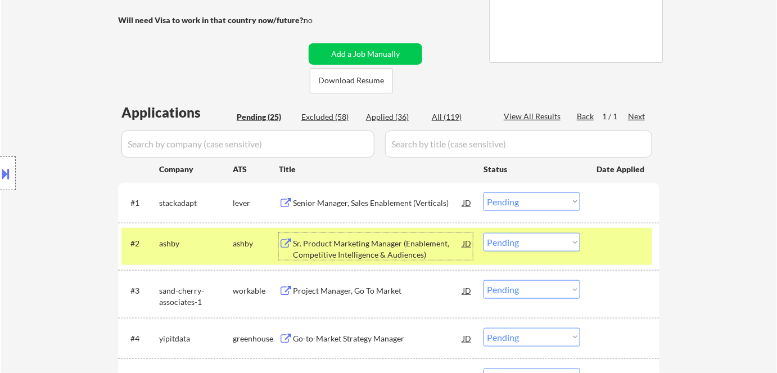
click at [374, 246] on div "Sr. Product Marketing Manager (Enablement, Competitive Intelligence & Audiences)" at bounding box center [378, 249] width 170 height 22
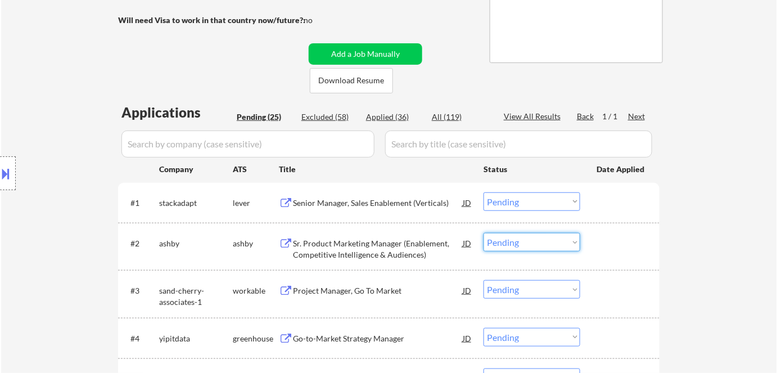
click at [546, 247] on select "Choose an option... Pending Applied Excluded (Questions) Excluded (Expired) Exc…" at bounding box center [531, 242] width 97 height 19
click at [483, 233] on select "Choose an option... Pending Applied Excluded (Questions) Excluded (Expired) Exc…" at bounding box center [531, 242] width 97 height 19
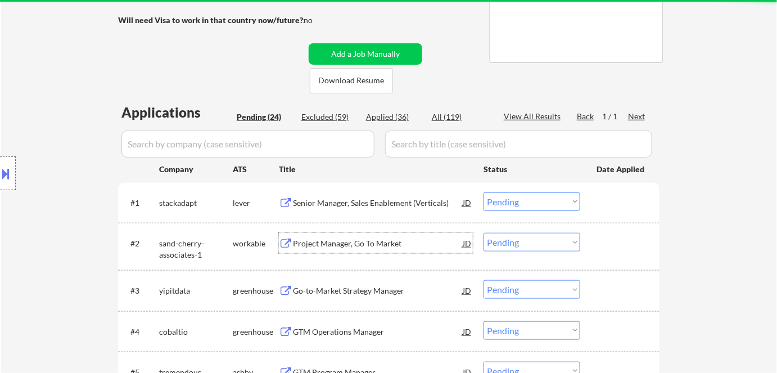
click at [367, 238] on div "Project Manager, Go To Market" at bounding box center [378, 243] width 170 height 11
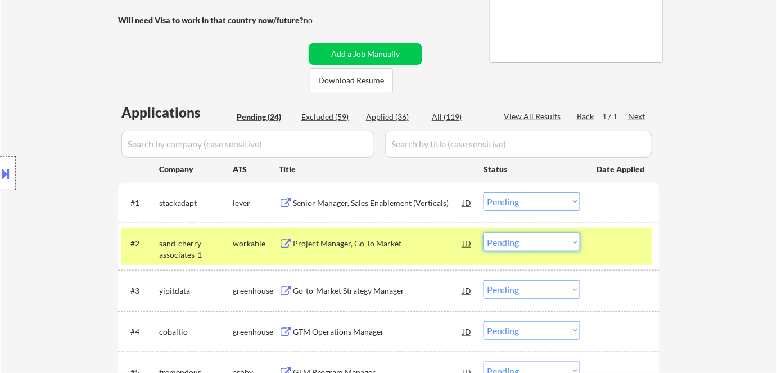
click at [517, 243] on select "Choose an option... Pending Applied Excluded (Questions) Excluded (Expired) Exc…" at bounding box center [531, 242] width 97 height 19
click at [483, 233] on select "Choose an option... Pending Applied Excluded (Questions) Excluded (Expired) Exc…" at bounding box center [531, 242] width 97 height 19
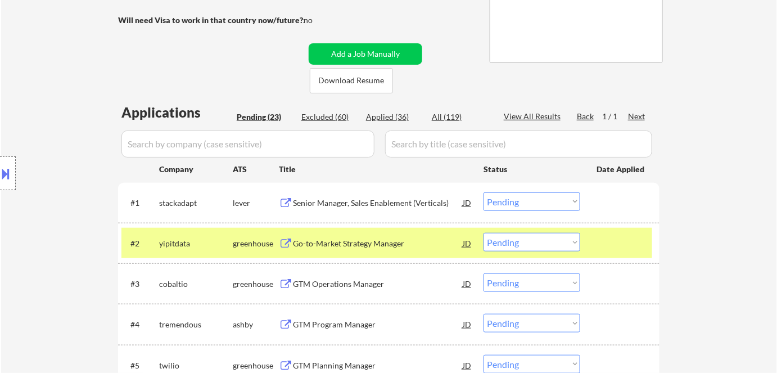
click at [316, 241] on div "Go-to-Market Strategy Manager" at bounding box center [378, 243] width 170 height 11
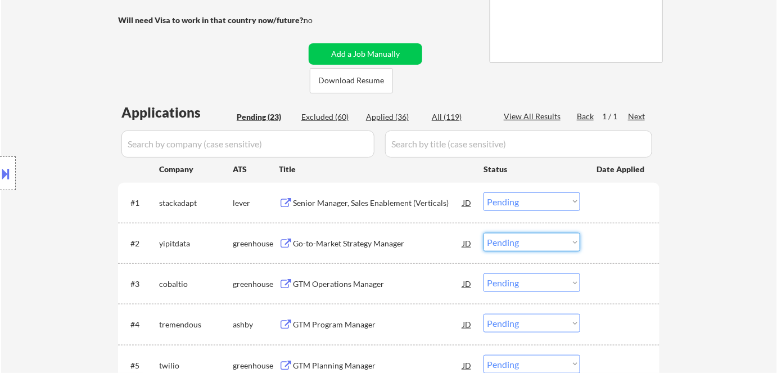
click at [491, 238] on select "Choose an option... Pending Applied Excluded (Questions) Excluded (Expired) Exc…" at bounding box center [531, 242] width 97 height 19
click at [521, 243] on select "Choose an option... Pending Applied Excluded (Questions) Excluded (Expired) Exc…" at bounding box center [531, 242] width 97 height 19
click at [483, 233] on select "Choose an option... Pending Applied Excluded (Questions) Excluded (Expired) Exc…" at bounding box center [531, 242] width 97 height 19
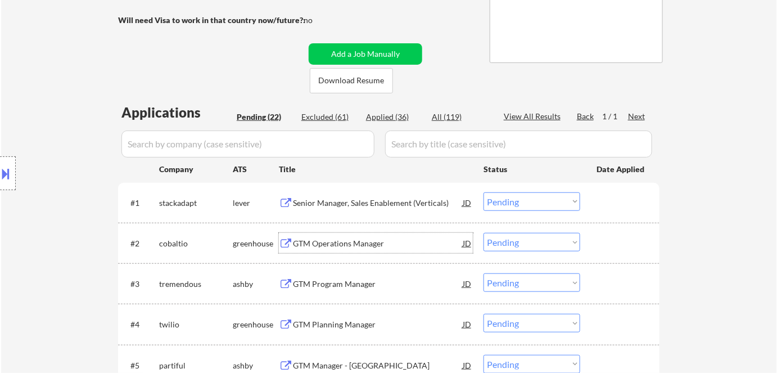
click at [340, 239] on div "GTM Operations Manager" at bounding box center [378, 243] width 170 height 11
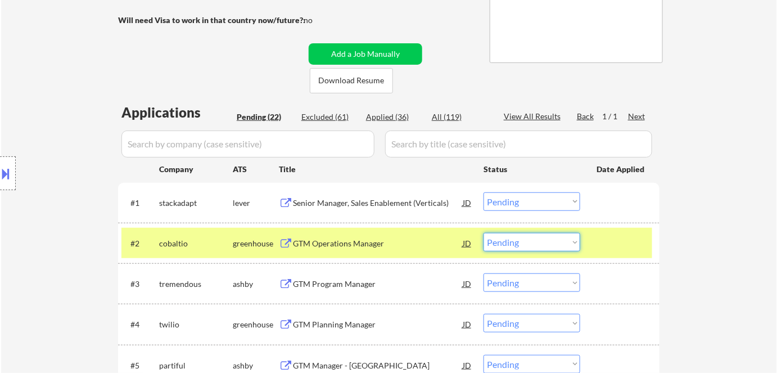
click at [547, 243] on select "Choose an option... Pending Applied Excluded (Questions) Excluded (Expired) Exc…" at bounding box center [531, 242] width 97 height 19
click at [483, 233] on select "Choose an option... Pending Applied Excluded (Questions) Excluded (Expired) Exc…" at bounding box center [531, 242] width 97 height 19
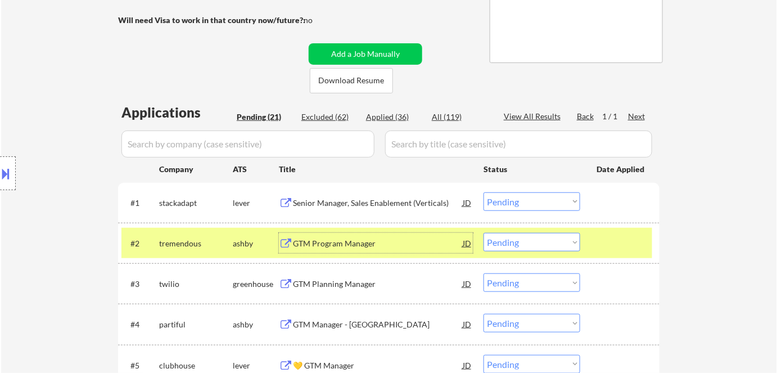
click at [357, 244] on div "GTM Program Manager" at bounding box center [378, 243] width 170 height 11
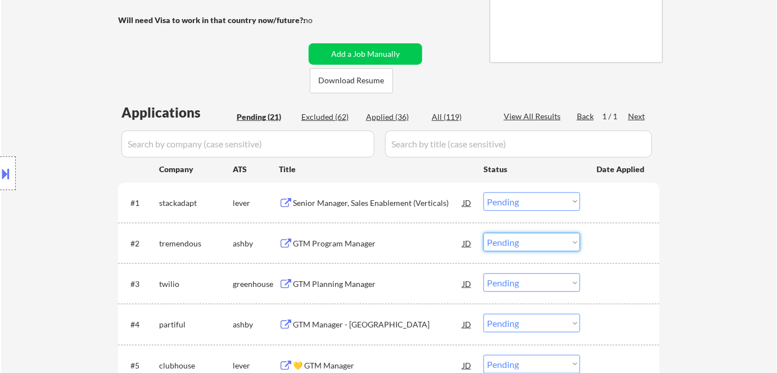
drag, startPoint x: 501, startPoint y: 241, endPoint x: 528, endPoint y: 158, distance: 86.4
click at [483, 233] on select "Choose an option... Pending Applied Excluded (Questions) Excluded (Expired) Exc…" at bounding box center [531, 242] width 97 height 19
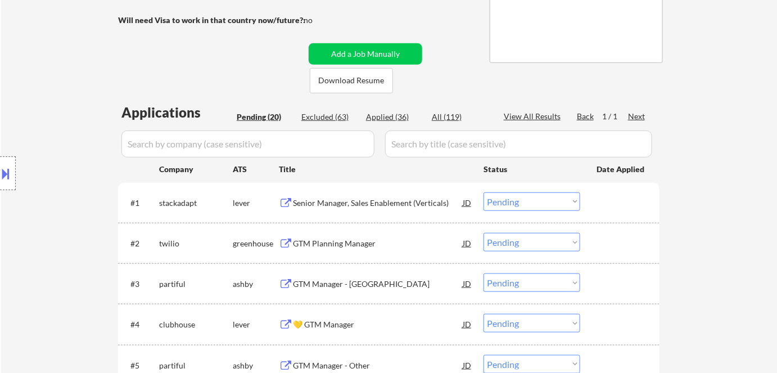
click at [335, 245] on div "GTM Planning Manager" at bounding box center [378, 243] width 170 height 11
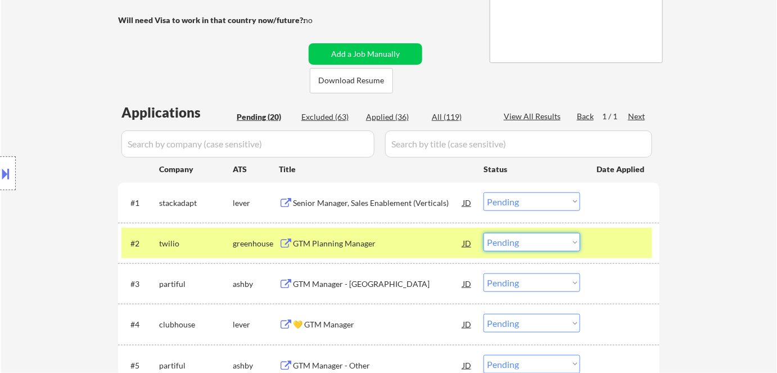
click at [506, 244] on select "Choose an option... Pending Applied Excluded (Questions) Excluded (Expired) Exc…" at bounding box center [531, 242] width 97 height 19
click at [483, 233] on select "Choose an option... Pending Applied Excluded (Questions) Excluded (Expired) Exc…" at bounding box center [531, 242] width 97 height 19
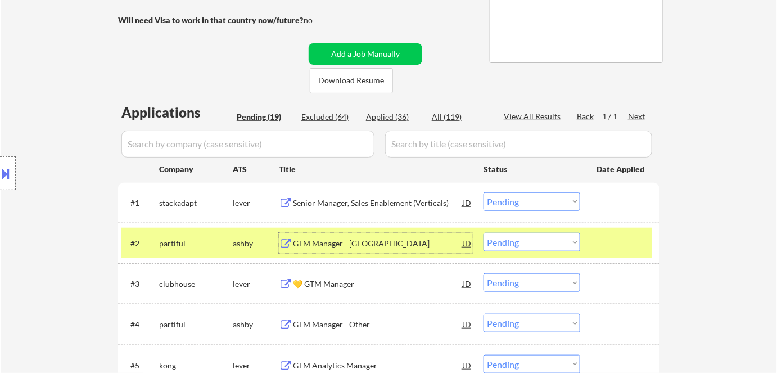
click at [354, 248] on div "GTM Manager - Houston" at bounding box center [378, 243] width 170 height 11
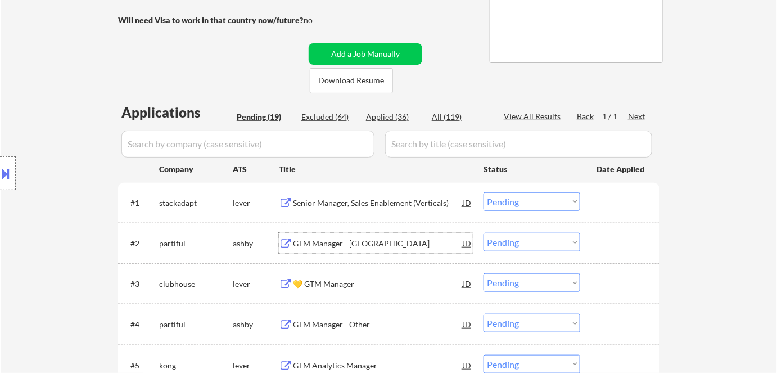
click at [535, 238] on select "Choose an option... Pending Applied Excluded (Questions) Excluded (Expired) Exc…" at bounding box center [531, 242] width 97 height 19
click at [483, 233] on select "Choose an option... Pending Applied Excluded (Questions) Excluded (Expired) Exc…" at bounding box center [531, 242] width 97 height 19
click at [342, 239] on div "💛 GTM Manager" at bounding box center [378, 243] width 170 height 11
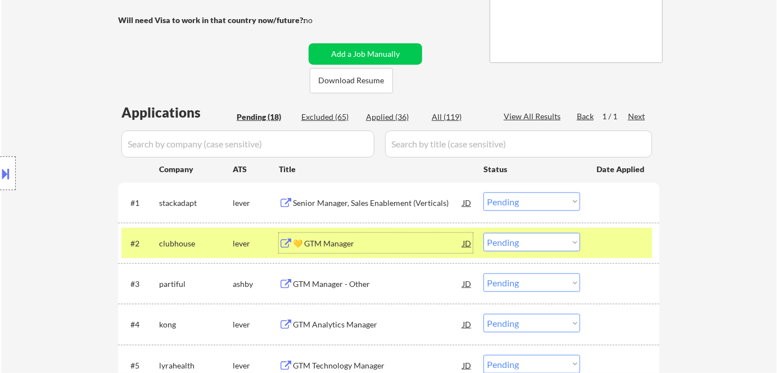
click at [338, 241] on div "💛 GTM Manager" at bounding box center [378, 243] width 170 height 11
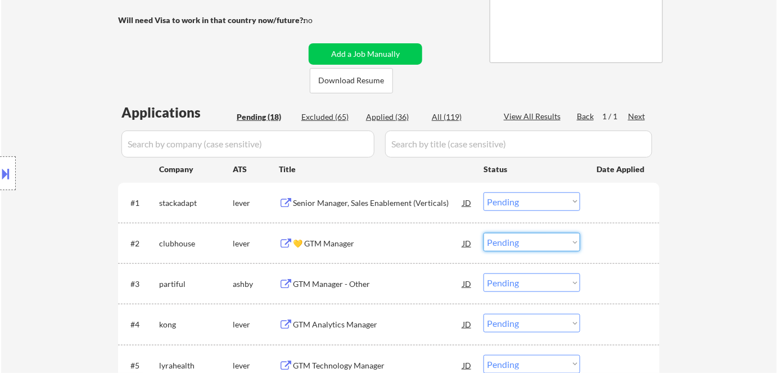
click at [531, 243] on select "Choose an option... Pending Applied Excluded (Questions) Excluded (Expired) Exc…" at bounding box center [531, 242] width 97 height 19
click at [483, 233] on select "Choose an option... Pending Applied Excluded (Questions) Excluded (Expired) Exc…" at bounding box center [531, 242] width 97 height 19
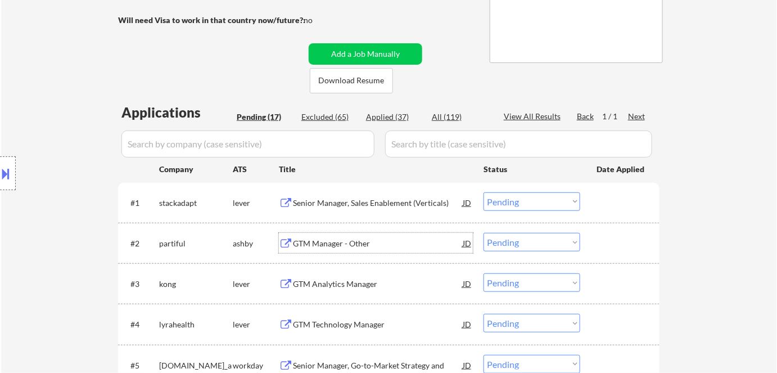
click at [304, 238] on div "GTM Manager - Other" at bounding box center [378, 243] width 170 height 11
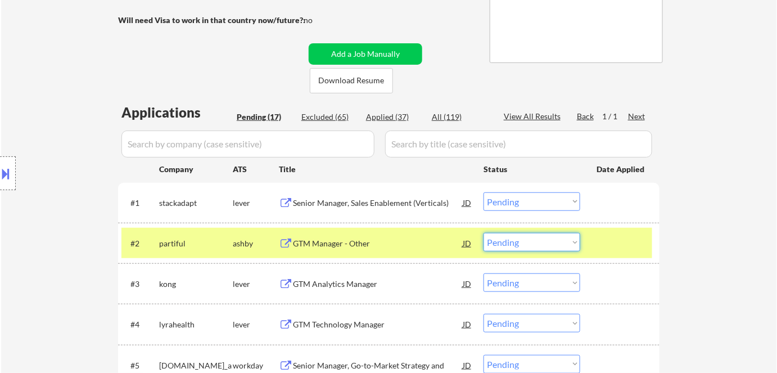
click at [527, 240] on select "Choose an option... Pending Applied Excluded (Questions) Excluded (Expired) Exc…" at bounding box center [531, 242] width 97 height 19
click at [483, 233] on select "Choose an option... Pending Applied Excluded (Questions) Excluded (Expired) Exc…" at bounding box center [531, 242] width 97 height 19
click at [251, 248] on div "ashby" at bounding box center [256, 243] width 46 height 20
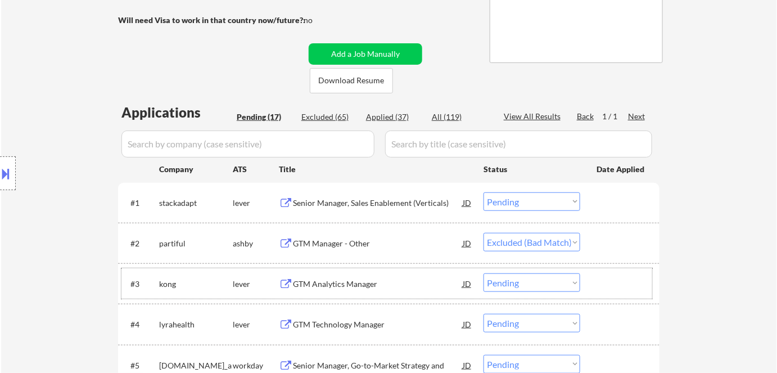
click at [309, 271] on div "#3 kong lever GTM Analytics Manager JD warning_amber Choose an option... Pendin…" at bounding box center [386, 283] width 531 height 30
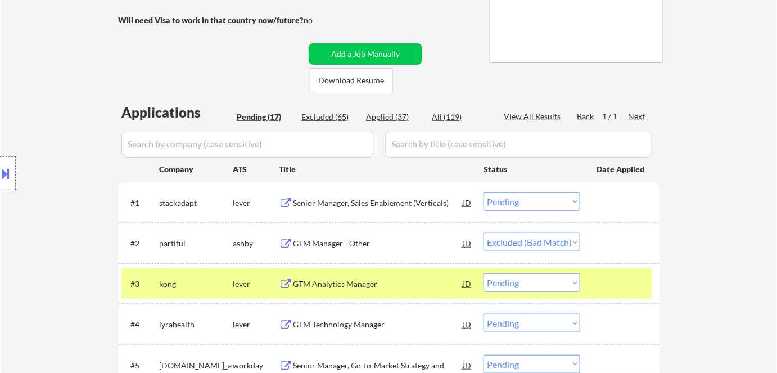
click at [323, 282] on div "GTM Analytics Manager" at bounding box center [378, 283] width 170 height 11
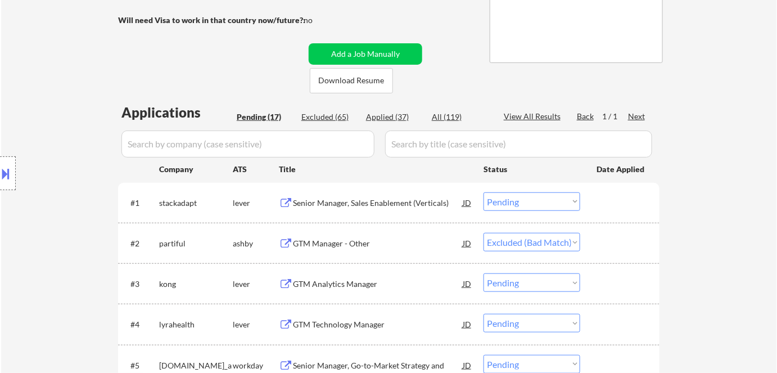
select select ""pending""
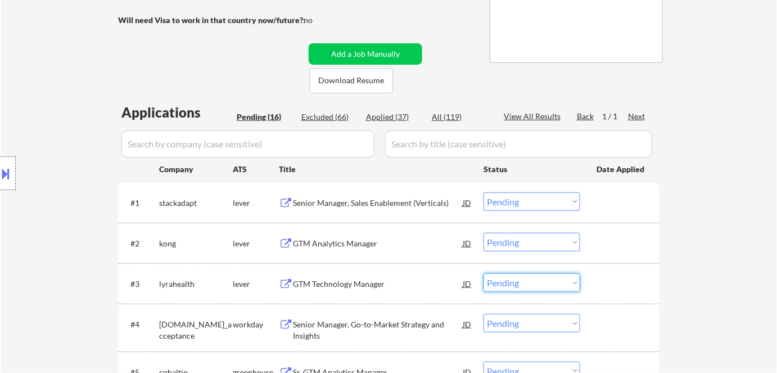
click at [511, 281] on select "Choose an option... Pending Applied Excluded (Questions) Excluded (Expired) Exc…" at bounding box center [531, 282] width 97 height 19
click at [483, 273] on select "Choose an option... Pending Applied Excluded (Questions) Excluded (Expired) Exc…" at bounding box center [531, 282] width 97 height 19
select select ""pending""
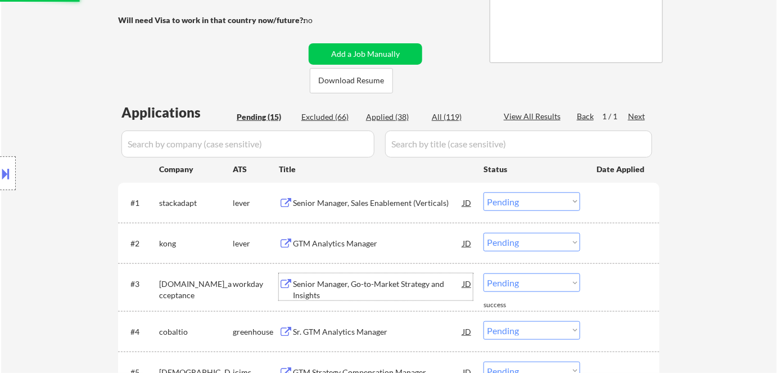
click at [342, 282] on div "Senior Manager, Go-to-Market Strategy and Insights" at bounding box center [378, 289] width 170 height 22
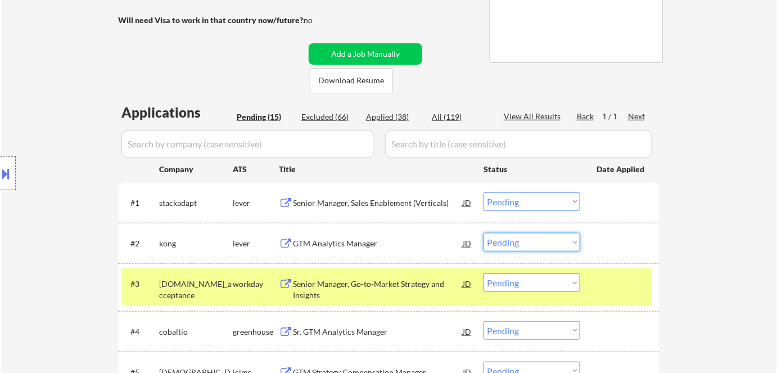
click at [509, 240] on select "Choose an option... Pending Applied Excluded (Questions) Excluded (Expired) Exc…" at bounding box center [531, 242] width 97 height 19
click at [483, 233] on select "Choose an option... Pending Applied Excluded (Questions) Excluded (Expired) Exc…" at bounding box center [531, 242] width 97 height 19
select select ""pending""
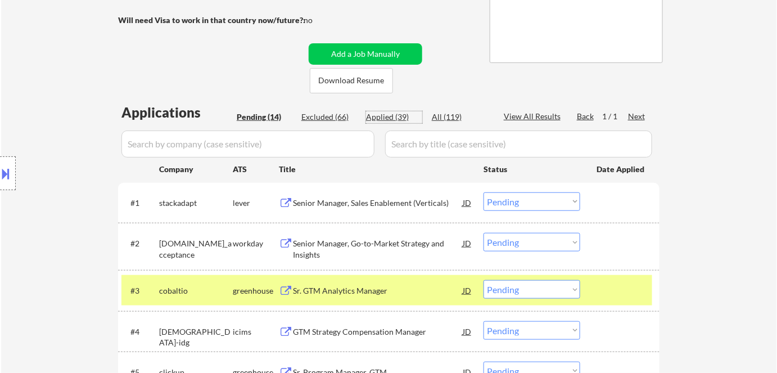
click at [387, 116] on div "Applied (39)" at bounding box center [394, 116] width 56 height 11
select select ""applied""
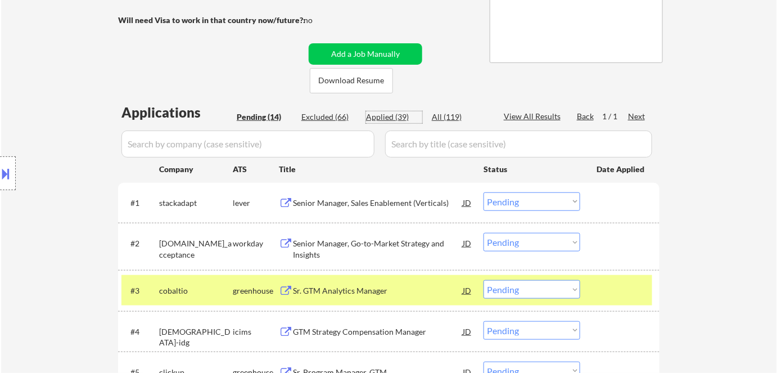
select select ""applied""
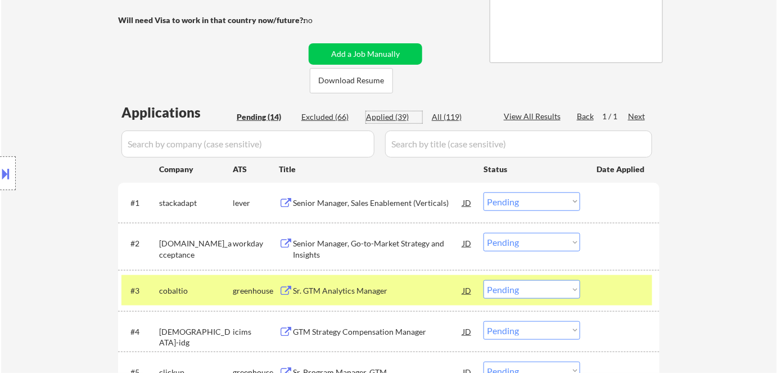
select select ""applied""
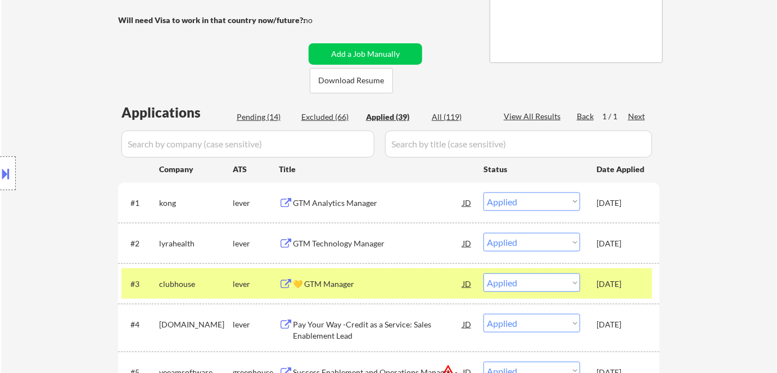
select select ""applied""
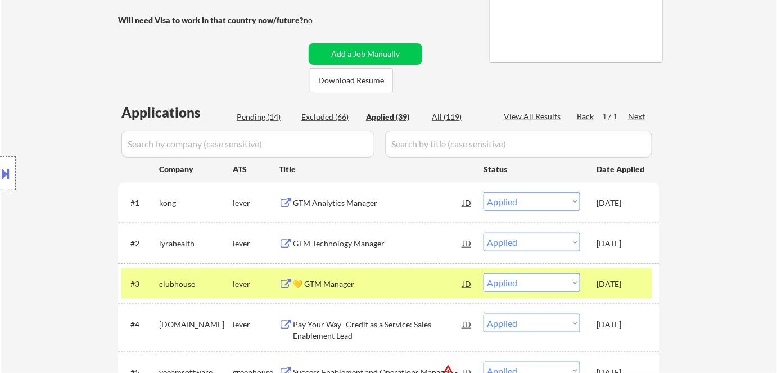
select select ""applied""
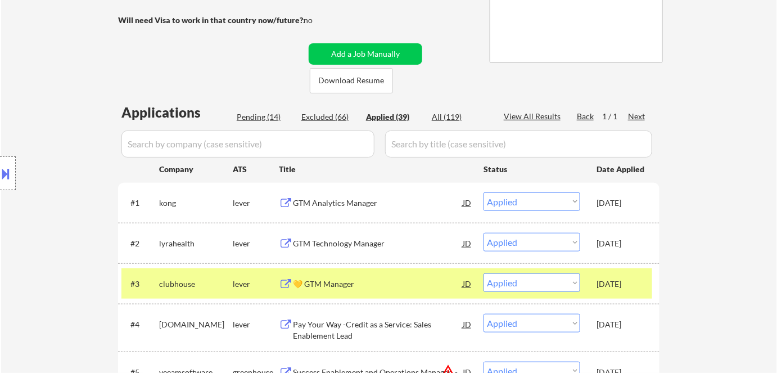
select select ""applied""
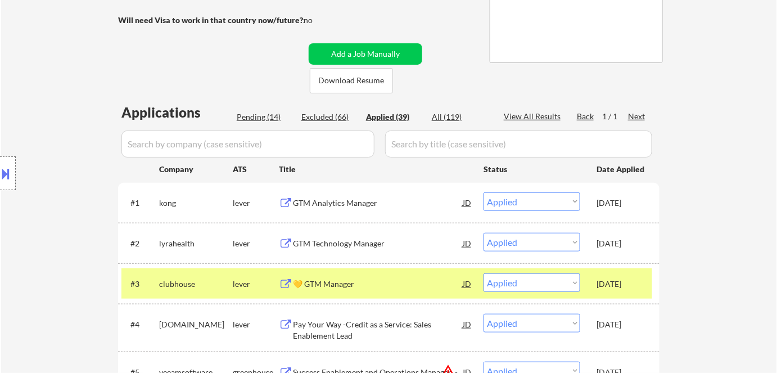
select select ""applied""
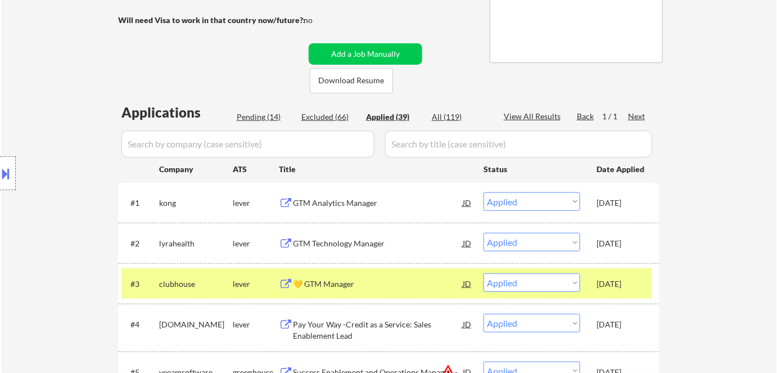
select select ""applied""
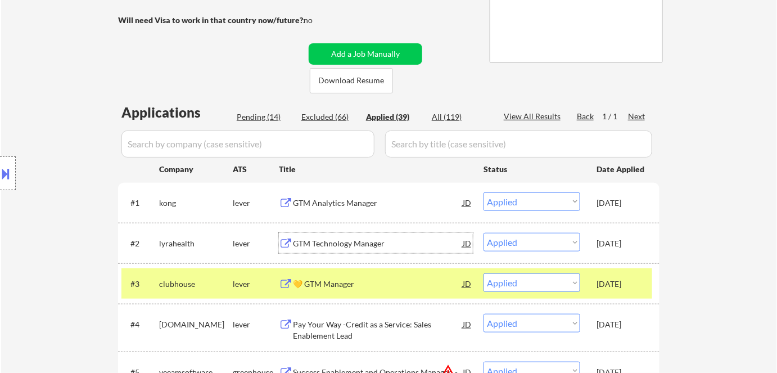
click at [349, 238] on div "GTM Technology Manager" at bounding box center [378, 243] width 170 height 11
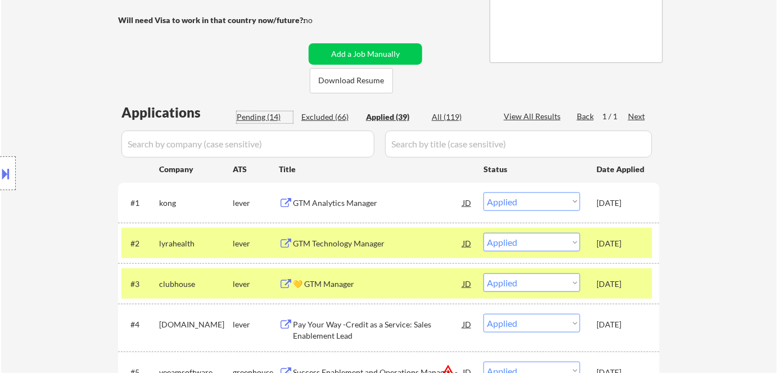
click at [250, 113] on div "Pending (14)" at bounding box center [265, 116] width 56 height 11
select select ""pending""
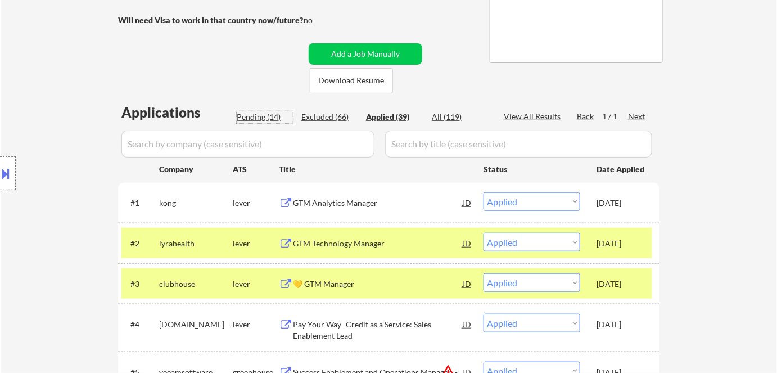
select select ""pending""
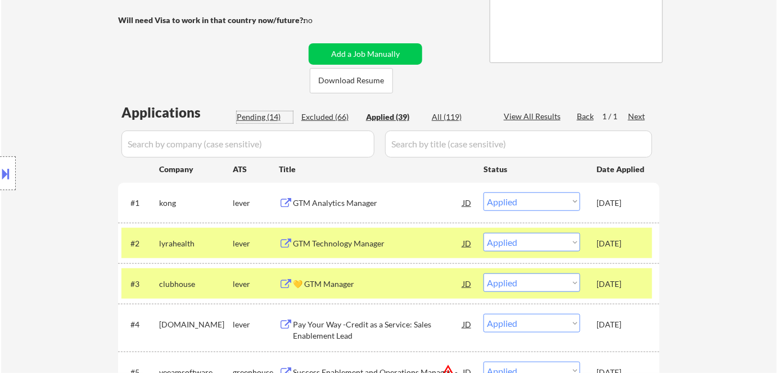
select select ""pending""
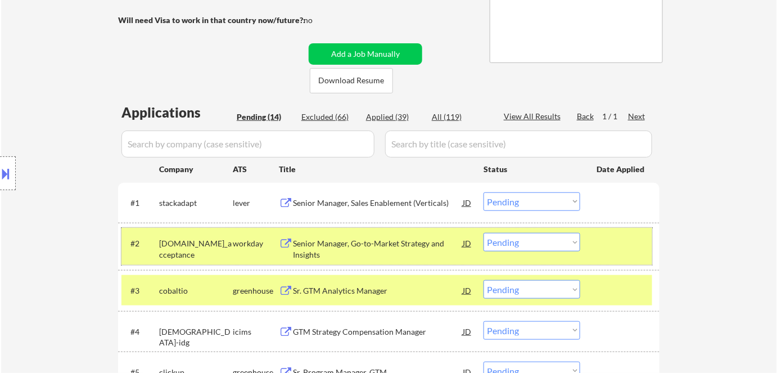
click at [251, 251] on div "workday" at bounding box center [256, 243] width 46 height 20
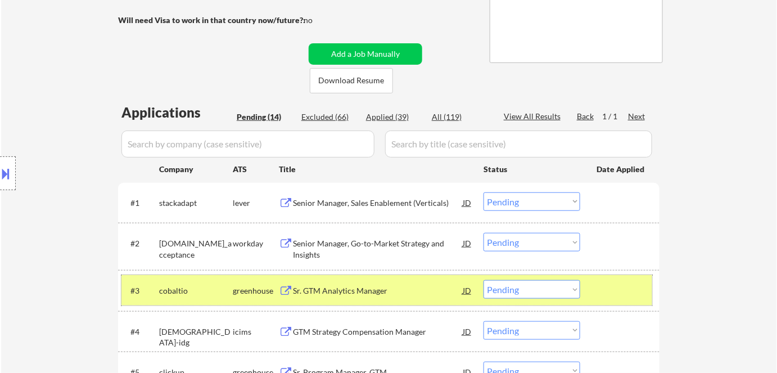
click at [265, 293] on div "greenhouse" at bounding box center [256, 290] width 46 height 11
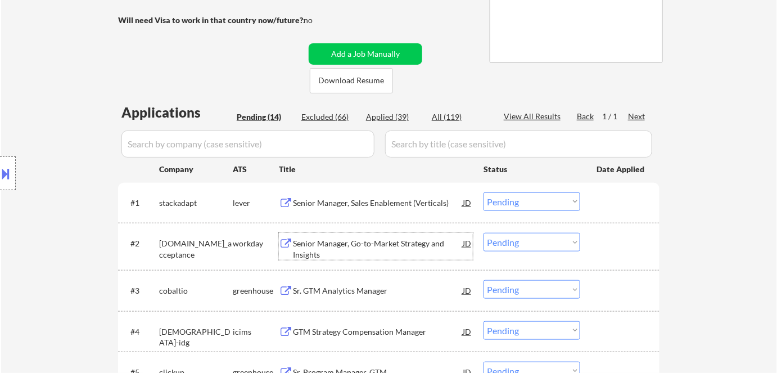
click at [333, 243] on div "Senior Manager, Go-to-Market Strategy and Insights" at bounding box center [378, 249] width 170 height 22
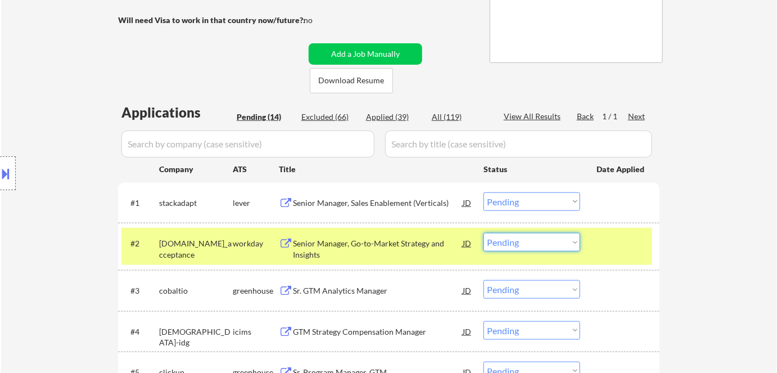
click at [544, 244] on select "Choose an option... Pending Applied Excluded (Questions) Excluded (Expired) Exc…" at bounding box center [531, 242] width 97 height 19
click at [483, 233] on select "Choose an option... Pending Applied Excluded (Questions) Excluded (Expired) Exc…" at bounding box center [531, 242] width 97 height 19
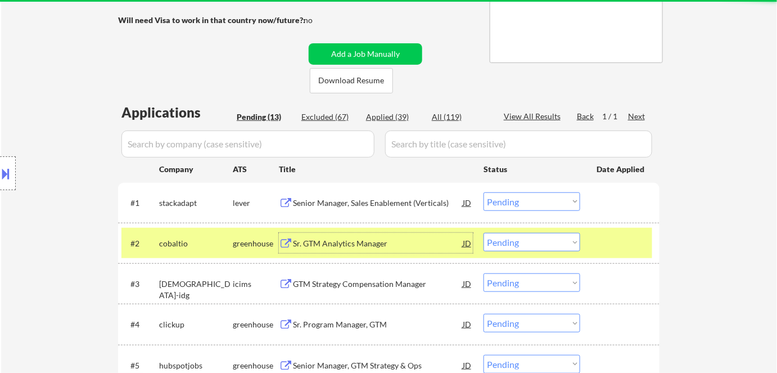
click at [348, 245] on div "Sr. GTM Analytics Manager" at bounding box center [378, 243] width 170 height 11
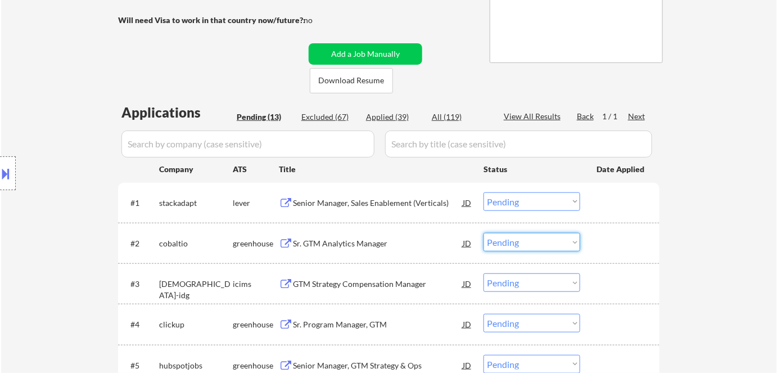
click at [520, 242] on select "Choose an option... Pending Applied Excluded (Questions) Excluded (Expired) Exc…" at bounding box center [531, 242] width 97 height 19
click at [483, 233] on select "Choose an option... Pending Applied Excluded (Questions) Excluded (Expired) Exc…" at bounding box center [531, 242] width 97 height 19
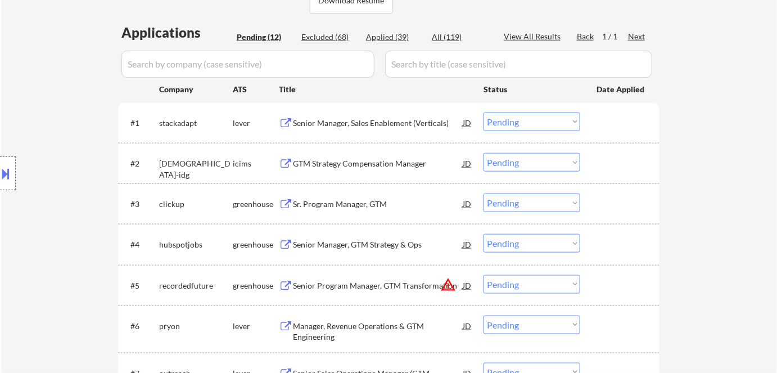
scroll to position [282, 0]
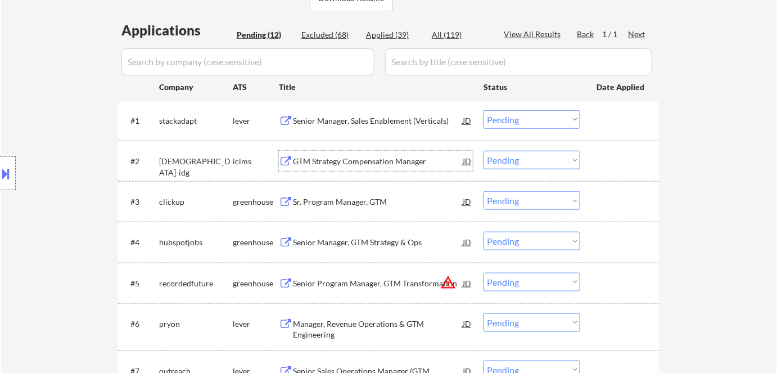
click at [336, 165] on div "GTM Strategy Compensation Manager" at bounding box center [378, 161] width 170 height 11
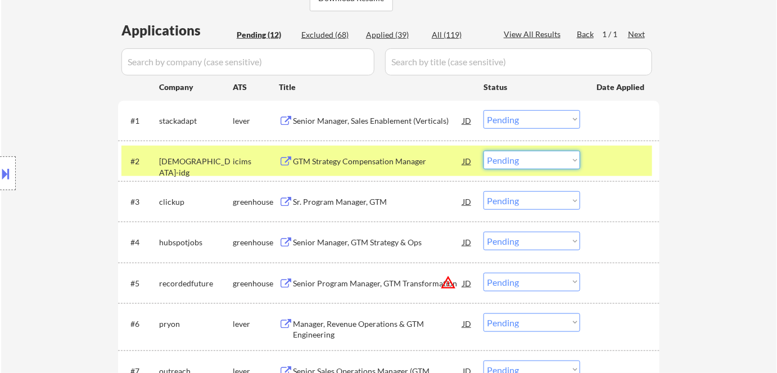
click at [529, 162] on select "Choose an option... Pending Applied Excluded (Questions) Excluded (Expired) Exc…" at bounding box center [531, 160] width 97 height 19
click at [483, 151] on select "Choose an option... Pending Applied Excluded (Questions) Excluded (Expired) Exc…" at bounding box center [531, 160] width 97 height 19
select select ""pending""
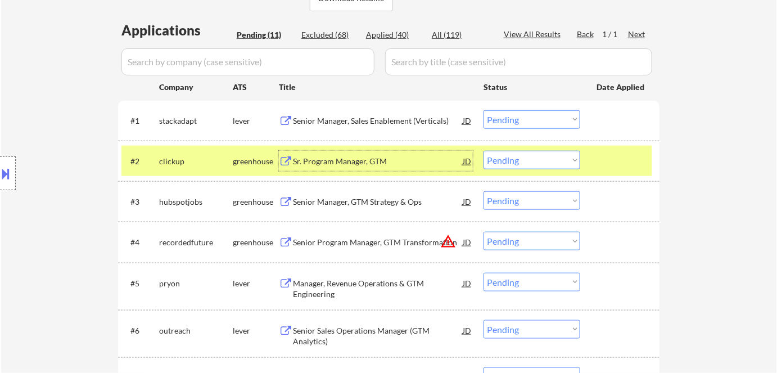
click at [336, 156] on div "Sr. Program Manager, GTM" at bounding box center [378, 161] width 170 height 11
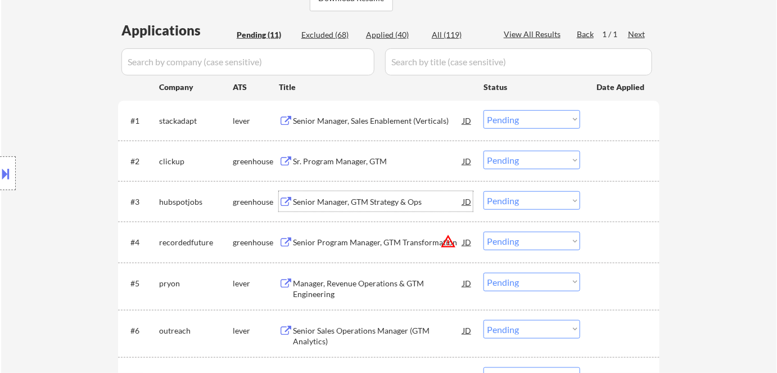
click at [332, 197] on div "Senior Manager, GTM Strategy & Ops" at bounding box center [378, 201] width 170 height 11
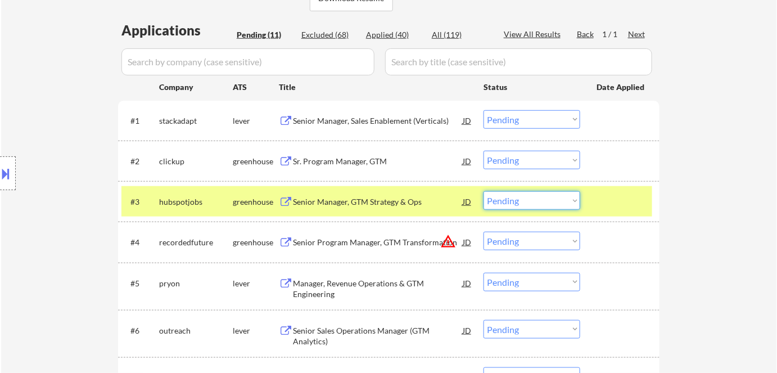
click at [517, 201] on select "Choose an option... Pending Applied Excluded (Questions) Excluded (Expired) Exc…" at bounding box center [531, 200] width 97 height 19
click at [483, 191] on select "Choose an option... Pending Applied Excluded (Questions) Excluded (Expired) Exc…" at bounding box center [531, 200] width 97 height 19
click at [242, 204] on div "greenhouse" at bounding box center [256, 201] width 46 height 11
select select ""pending""
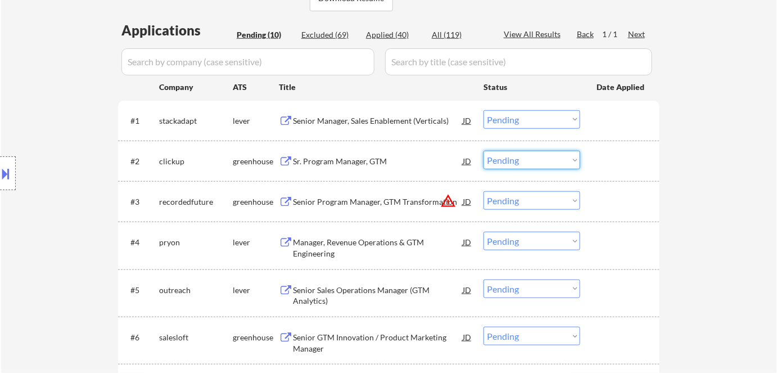
click at [512, 157] on select "Choose an option... Pending Applied Excluded (Questions) Excluded (Expired) Exc…" at bounding box center [531, 160] width 97 height 19
click at [483, 151] on select "Choose an option... Pending Applied Excluded (Questions) Excluded (Expired) Exc…" at bounding box center [531, 160] width 97 height 19
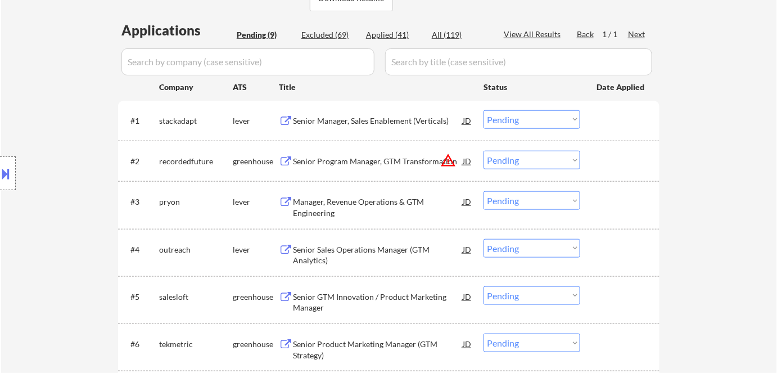
click at [347, 164] on div "Senior Program Manager, GTM Transformation" at bounding box center [378, 161] width 170 height 11
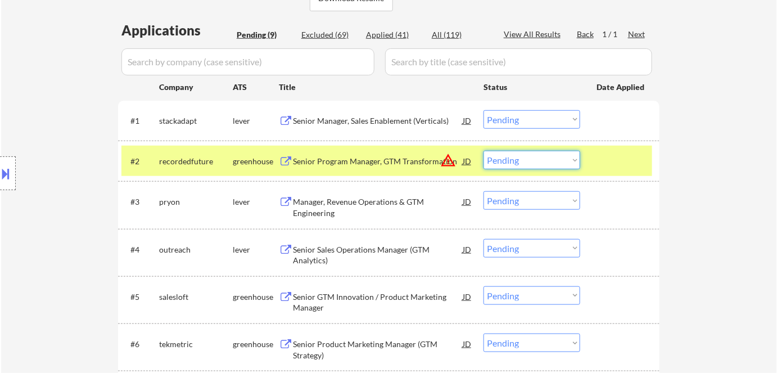
click at [524, 161] on select "Choose an option... Pending Applied Excluded (Questions) Excluded (Expired) Exc…" at bounding box center [531, 160] width 97 height 19
click at [483, 151] on select "Choose an option... Pending Applied Excluded (Questions) Excluded (Expired) Exc…" at bounding box center [531, 160] width 97 height 19
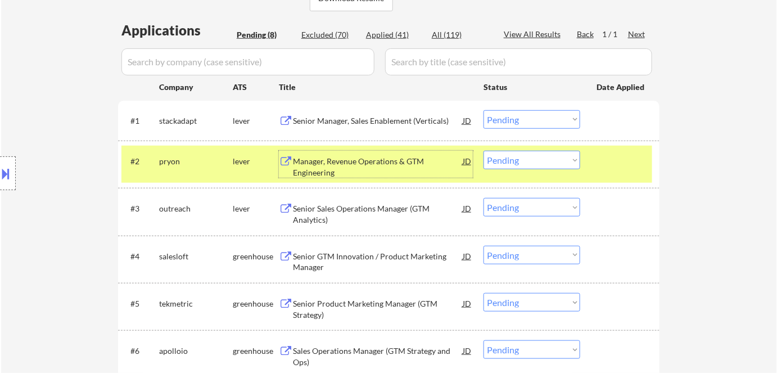
click at [347, 158] on div "Manager, Revenue Operations & GTM Engineering" at bounding box center [378, 167] width 170 height 22
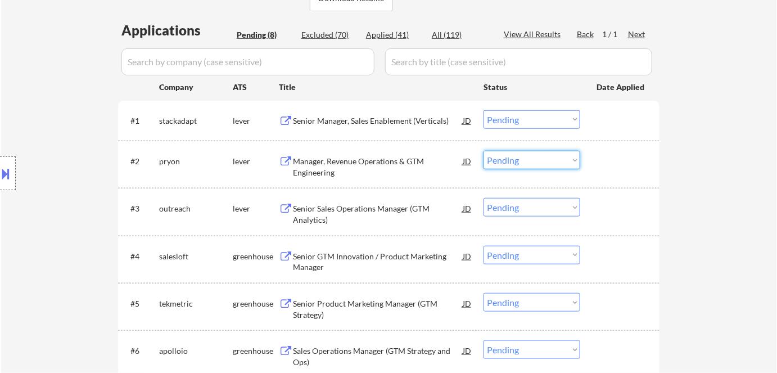
click at [526, 151] on select "Choose an option... Pending Applied Excluded (Questions) Excluded (Expired) Exc…" at bounding box center [531, 160] width 97 height 19
click at [483, 151] on select "Choose an option... Pending Applied Excluded (Questions) Excluded (Expired) Exc…" at bounding box center [531, 160] width 97 height 19
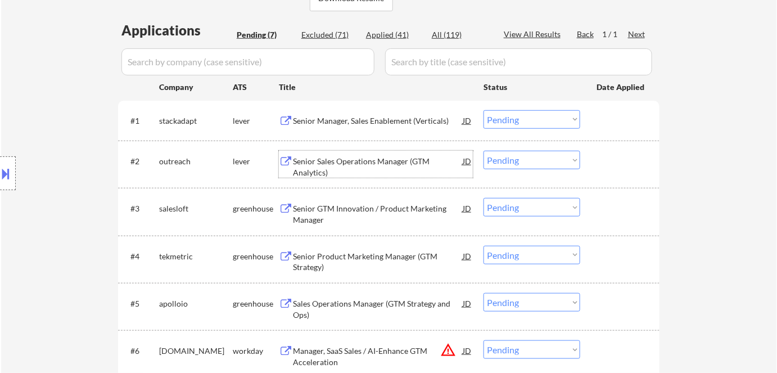
click at [328, 166] on div "Senior Sales Operations Manager (GTM Analytics)" at bounding box center [378, 167] width 170 height 22
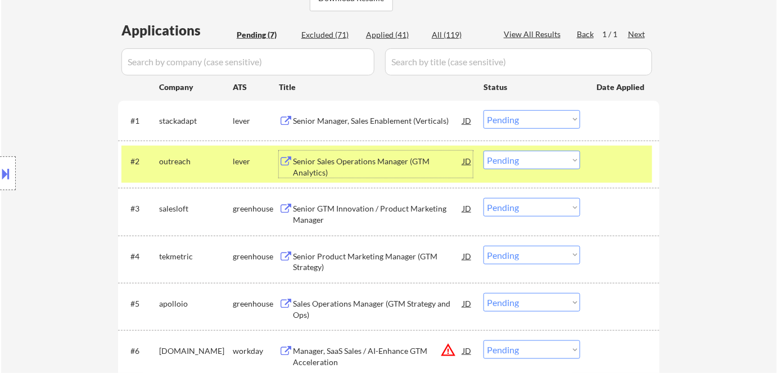
click at [534, 162] on select "Choose an option... Pending Applied Excluded (Questions) Excluded (Expired) Exc…" at bounding box center [531, 160] width 97 height 19
click at [483, 151] on select "Choose an option... Pending Applied Excluded (Questions) Excluded (Expired) Exc…" at bounding box center [531, 160] width 97 height 19
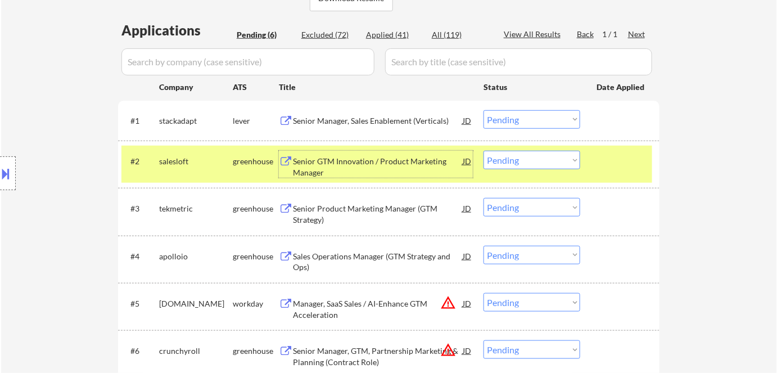
click at [341, 164] on div "Senior GTM Innovation / Product Marketing Manager" at bounding box center [378, 167] width 170 height 22
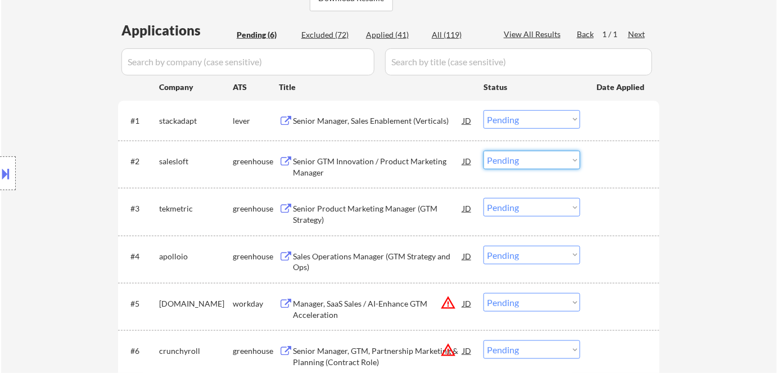
click at [522, 156] on select "Choose an option... Pending Applied Excluded (Questions) Excluded (Expired) Exc…" at bounding box center [531, 160] width 97 height 19
click at [483, 151] on select "Choose an option... Pending Applied Excluded (Questions) Excluded (Expired) Exc…" at bounding box center [531, 160] width 97 height 19
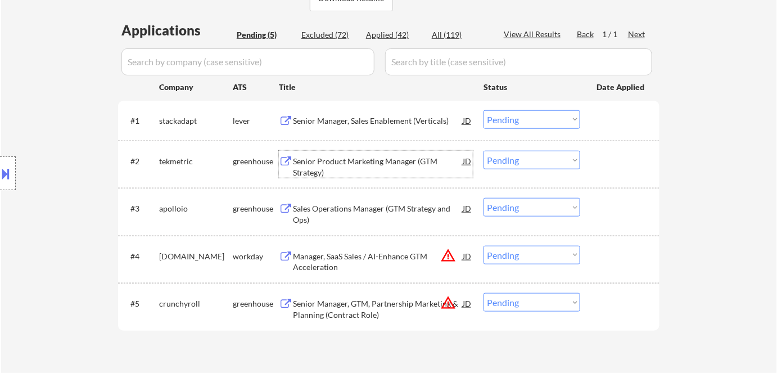
click at [329, 161] on div "Senior Product Marketing Manager (GTM Strategy)" at bounding box center [378, 167] width 170 height 22
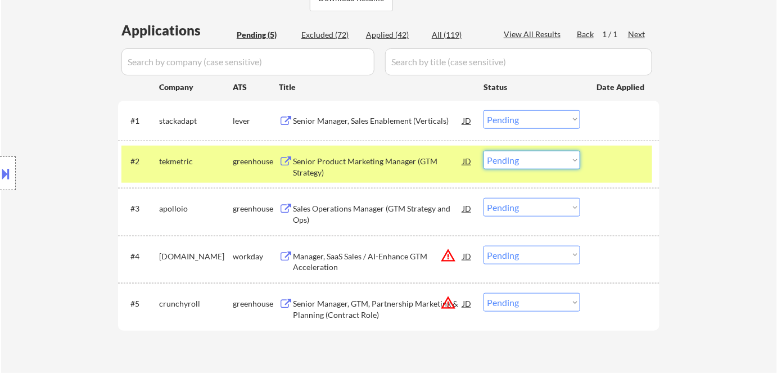
drag, startPoint x: 499, startPoint y: 160, endPoint x: 525, endPoint y: 210, distance: 56.3
click at [525, 210] on div "#1 stackadapt lever Senior Manager, Sales Enablement (Verticals) JD Choose an o…" at bounding box center [388, 216] width 541 height 230
click at [483, 151] on select "Choose an option... Pending Applied Excluded (Questions) Excluded (Expired) Exc…" at bounding box center [531, 160] width 97 height 19
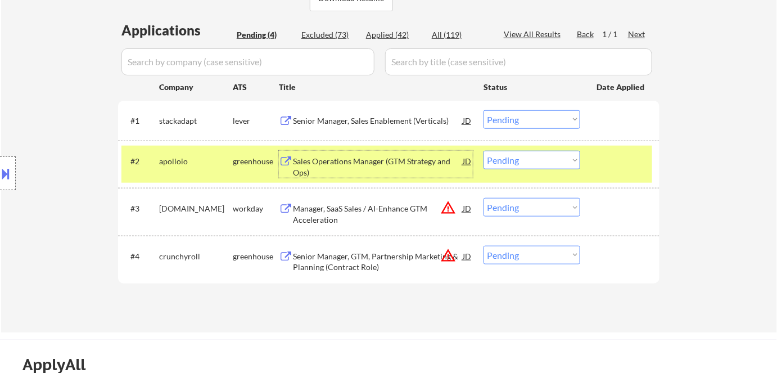
click at [329, 166] on div "Sales Operations Manager (GTM Strategy and Ops)" at bounding box center [378, 167] width 170 height 22
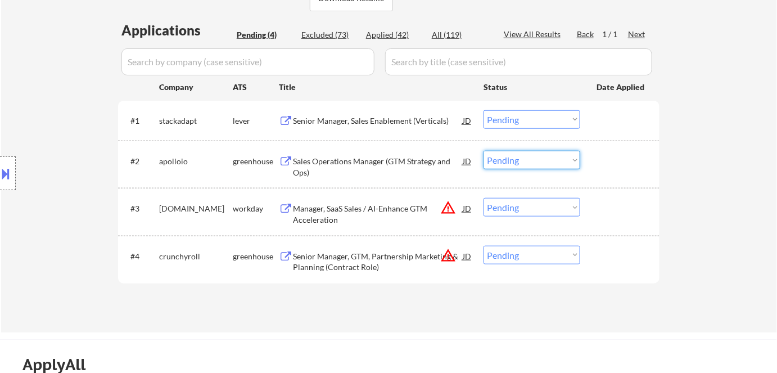
drag, startPoint x: 510, startPoint y: 164, endPoint x: 549, endPoint y: 253, distance: 97.7
click at [549, 253] on div "#1 stackadapt lever Senior Manager, Sales Enablement (Verticals) JD Choose an o…" at bounding box center [388, 192] width 541 height 182
click at [483, 151] on select "Choose an option... Pending Applied Excluded (Questions) Excluded (Expired) Exc…" at bounding box center [531, 160] width 97 height 19
select select ""pending""
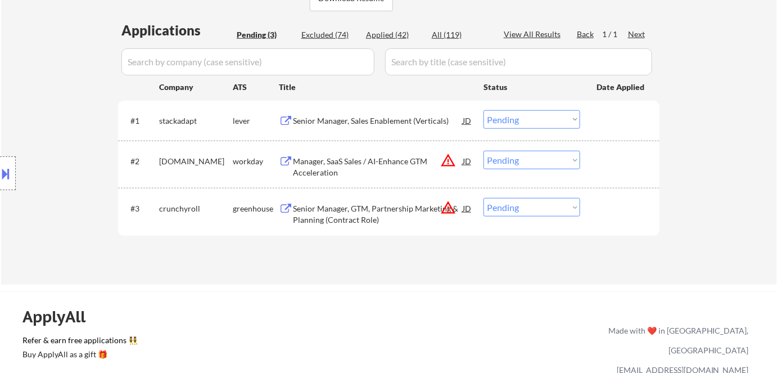
click at [330, 210] on div "Senior Manager, GTM, Partnership Marketing & Planning (Contract Role)" at bounding box center [378, 214] width 170 height 22
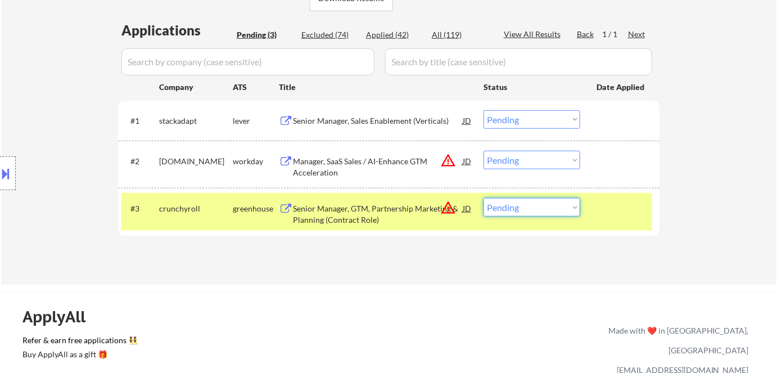
drag, startPoint x: 505, startPoint y: 209, endPoint x: 533, endPoint y: 243, distance: 44.0
click at [533, 243] on div "Applications Pending (3) Excluded (74) Applied (42) All (119) View All Results …" at bounding box center [388, 142] width 541 height 243
select select ""applied""
click at [483, 198] on select "Choose an option... Pending Applied Excluded (Questions) Excluded (Expired) Exc…" at bounding box center [531, 207] width 97 height 19
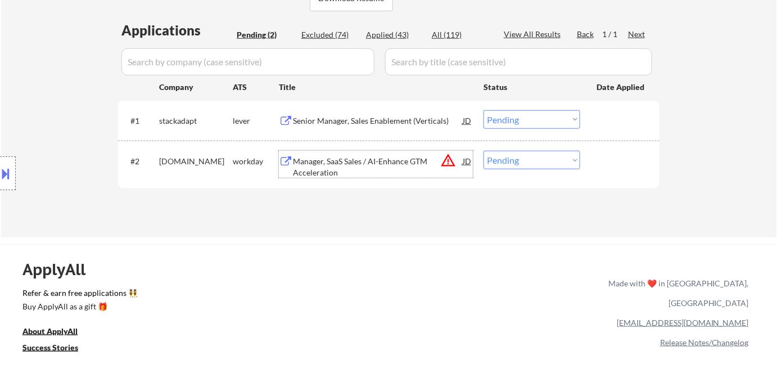
click at [355, 162] on div "Manager, SaaS Sales / AI-Enhance GTM Acceleration" at bounding box center [378, 167] width 170 height 22
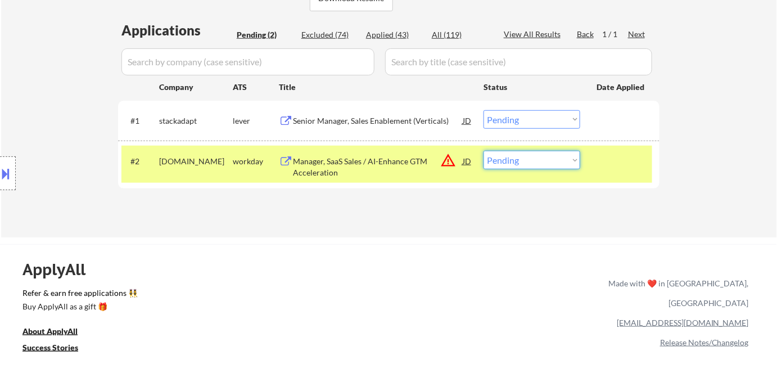
click at [502, 162] on select "Choose an option... Pending Applied Excluded (Questions) Excluded (Expired) Exc…" at bounding box center [531, 160] width 97 height 19
select select ""excluded__bad_match_""
click at [483, 151] on select "Choose an option... Pending Applied Excluded (Questions) Excluded (Expired) Exc…" at bounding box center [531, 160] width 97 height 19
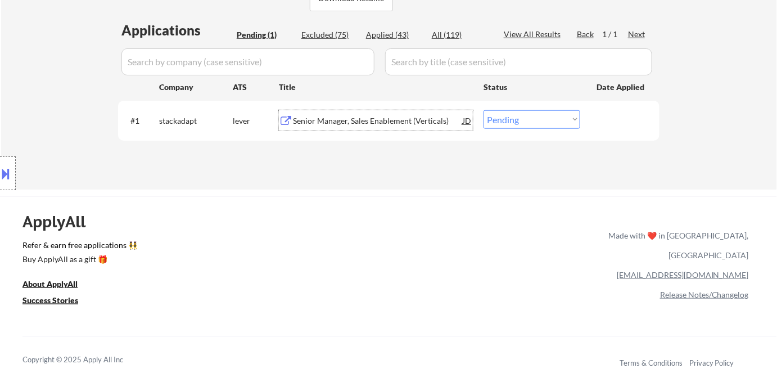
click at [389, 119] on div "Senior Manager, Sales Enablement (Verticals)" at bounding box center [378, 120] width 170 height 11
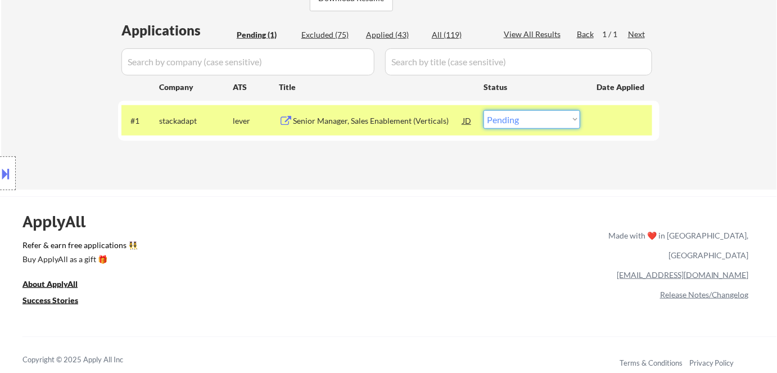
click at [510, 125] on select "Choose an option... Pending Applied Excluded (Questions) Excluded (Expired) Exc…" at bounding box center [531, 119] width 97 height 19
click at [483, 110] on select "Choose an option... Pending Applied Excluded (Questions) Excluded (Expired) Exc…" at bounding box center [531, 119] width 97 height 19
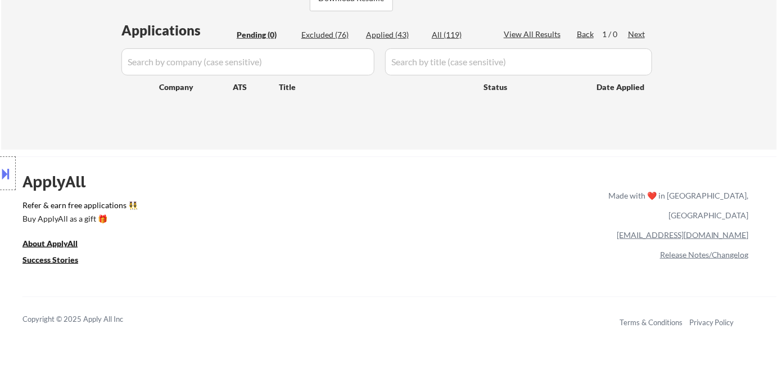
scroll to position [241, 0]
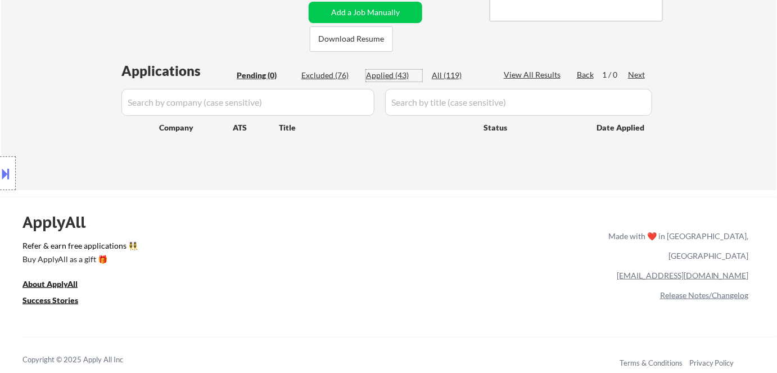
click at [374, 74] on div "Applied (43)" at bounding box center [394, 75] width 56 height 11
select select ""applied""
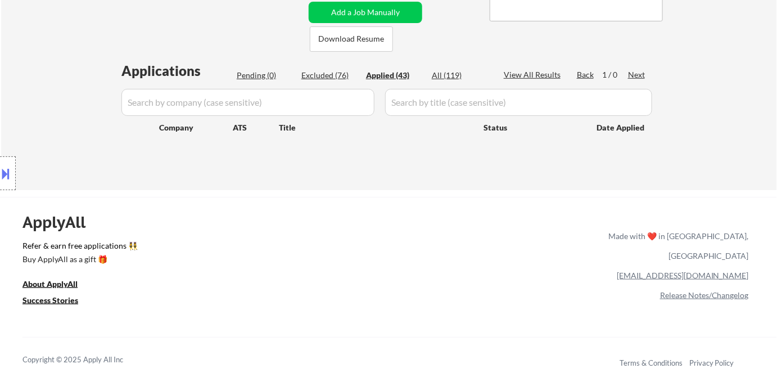
select select ""applied""
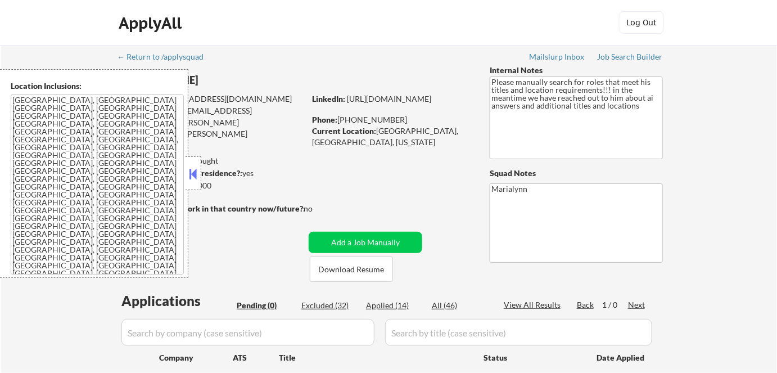
click at [190, 177] on button at bounding box center [193, 173] width 12 height 17
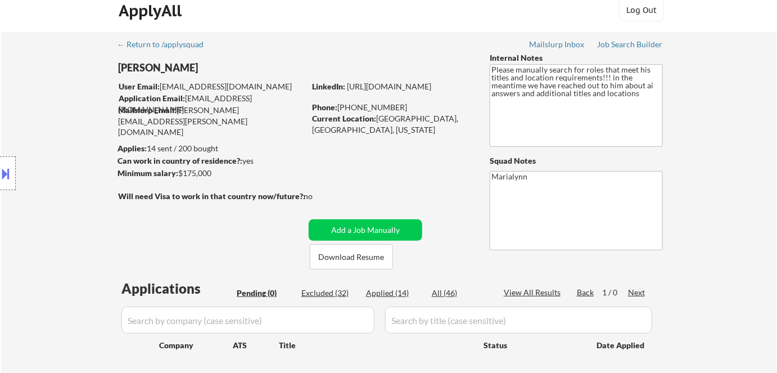
scroll to position [13, 0]
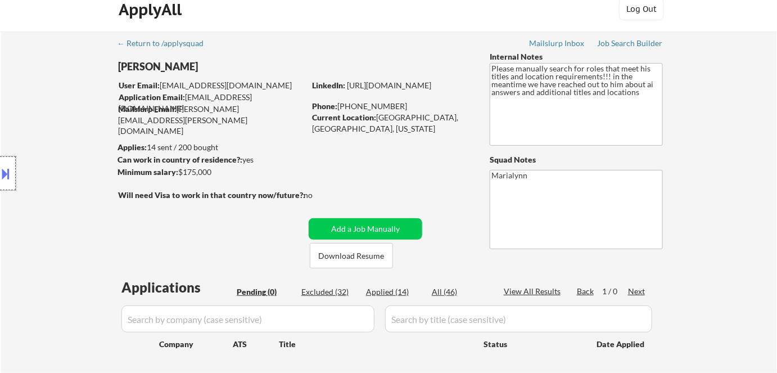
click at [9, 183] on div at bounding box center [8, 173] width 16 height 34
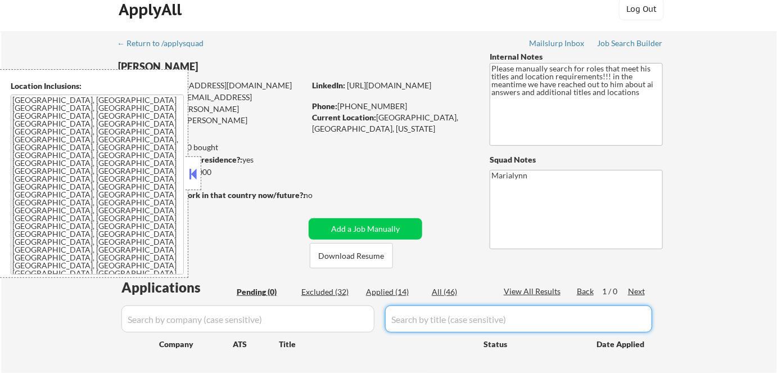
click at [416, 319] on input "input" at bounding box center [518, 318] width 267 height 27
paste input "Senior Director of Marketing"
type input "Senior Director of Marketing"
click at [395, 287] on div "Applied (14)" at bounding box center [394, 291] width 56 height 11
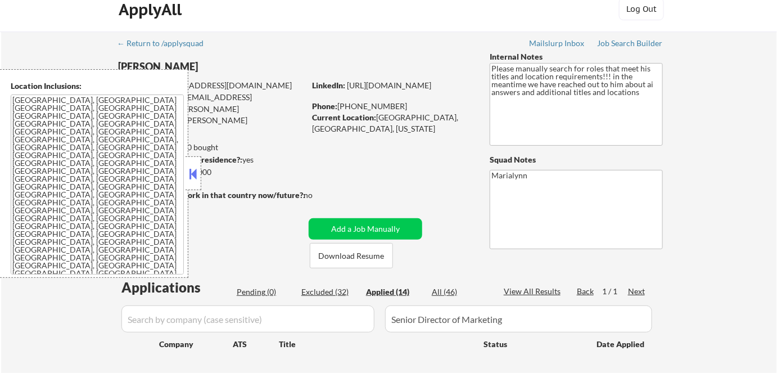
click at [195, 170] on button at bounding box center [193, 173] width 12 height 17
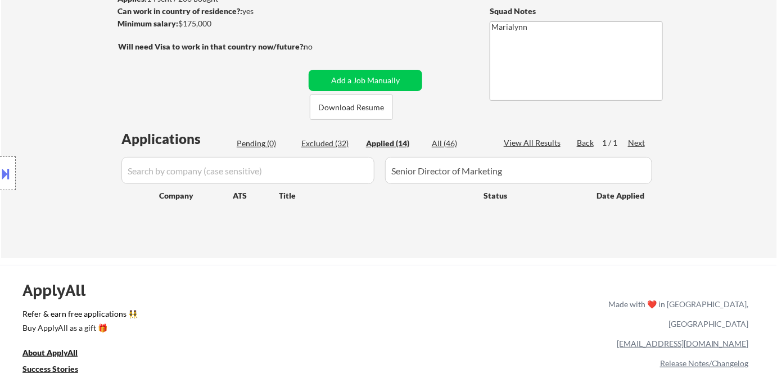
scroll to position [218, 0]
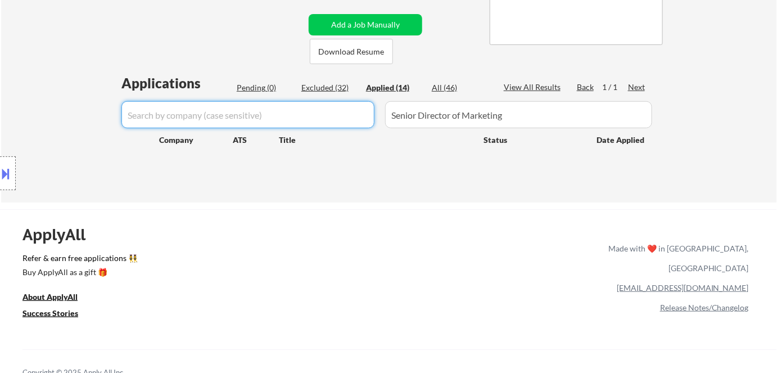
click at [215, 106] on input "input" at bounding box center [247, 114] width 253 height 27
paste input "rippling"
click at [328, 90] on div "Excluded (32)" at bounding box center [329, 87] width 56 height 11
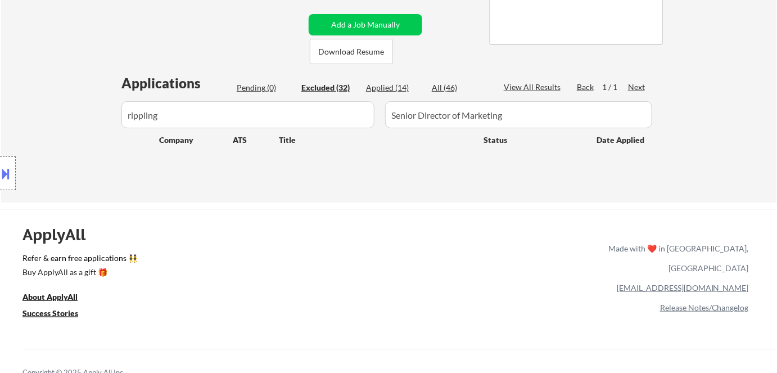
click at [381, 89] on div "Applied (14)" at bounding box center [394, 87] width 56 height 11
click at [442, 90] on div "All (46)" at bounding box center [460, 87] width 56 height 11
click at [249, 112] on input "input" at bounding box center [247, 114] width 253 height 27
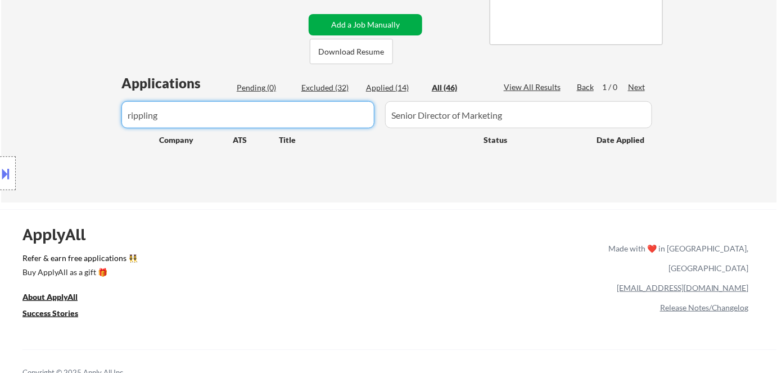
click at [366, 29] on button "Add a Job Manually" at bounding box center [366, 24] width 114 height 21
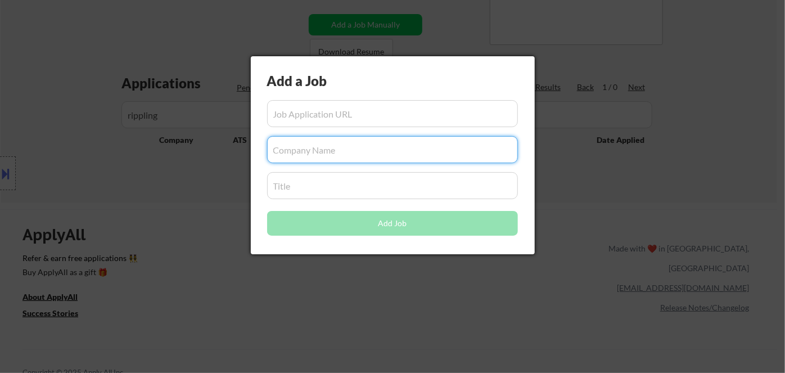
click at [309, 144] on input "input" at bounding box center [392, 149] width 251 height 27
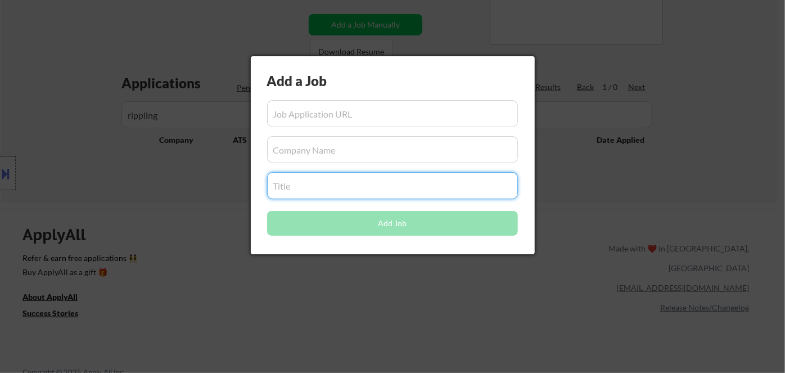
click at [307, 186] on input "input" at bounding box center [392, 185] width 251 height 27
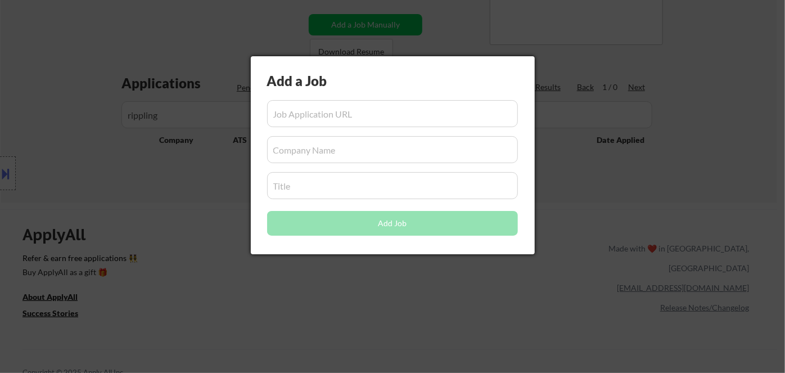
drag, startPoint x: 179, startPoint y: 240, endPoint x: 184, endPoint y: 232, distance: 9.4
click at [180, 239] on div at bounding box center [392, 186] width 785 height 373
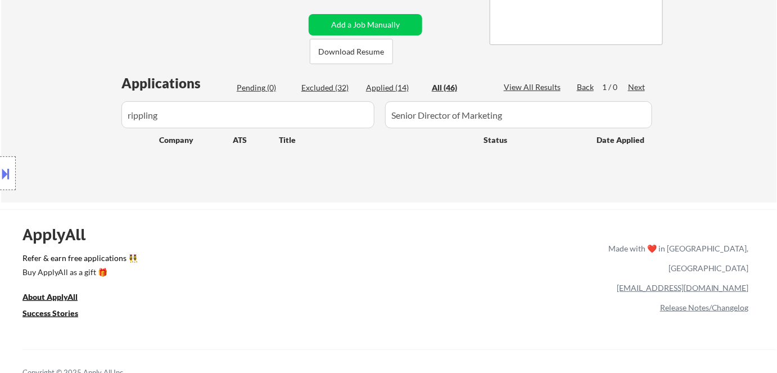
drag, startPoint x: 188, startPoint y: 117, endPoint x: 52, endPoint y: 110, distance: 136.2
click at [53, 110] on div "Location Inclusions: Seattle, WA Mercer Island, WA Shoreline, WA Tukwila, WA Bu…" at bounding box center [100, 173] width 201 height 209
click at [175, 113] on div "Location Inclusions: Seattle, WA Mercer Island, WA Shoreline, WA Tukwila, WA Bu…" at bounding box center [100, 173] width 201 height 209
click at [167, 115] on div "Location Inclusions: Seattle, WA Mercer Island, WA Shoreline, WA Tukwila, WA Bu…" at bounding box center [100, 173] width 201 height 209
drag, startPoint x: 167, startPoint y: 115, endPoint x: 214, endPoint y: 116, distance: 46.1
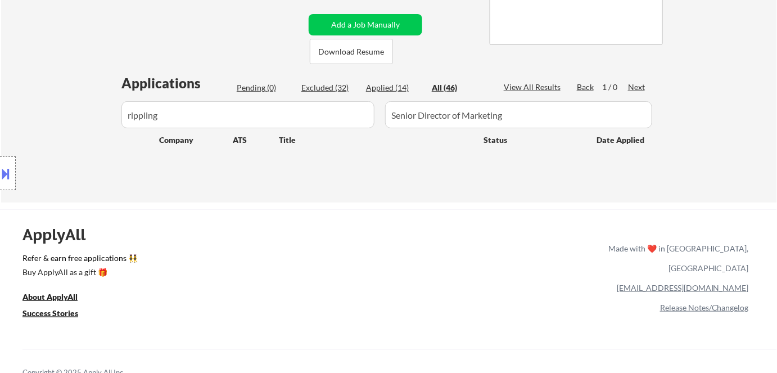
click at [171, 115] on div "Location Inclusions: Seattle, WA Mercer Island, WA Shoreline, WA Tukwila, WA Bu…" at bounding box center [100, 173] width 201 height 209
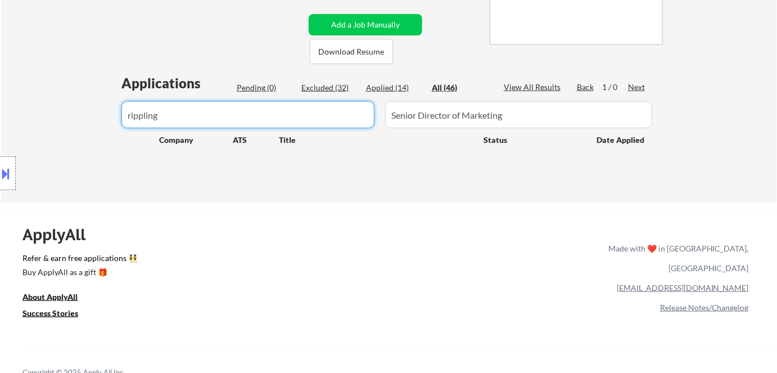
click at [259, 118] on input "input" at bounding box center [247, 114] width 253 height 27
click at [260, 118] on input "input" at bounding box center [247, 114] width 253 height 27
paste input "Madrona"
type input "Madrona"
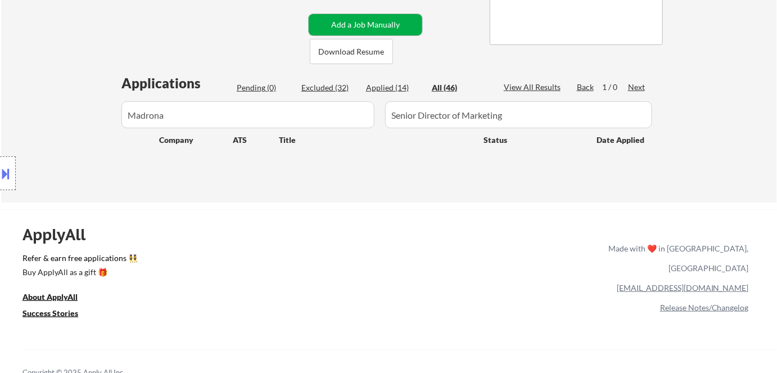
click at [359, 26] on button "Add a Job Manually" at bounding box center [366, 24] width 114 height 21
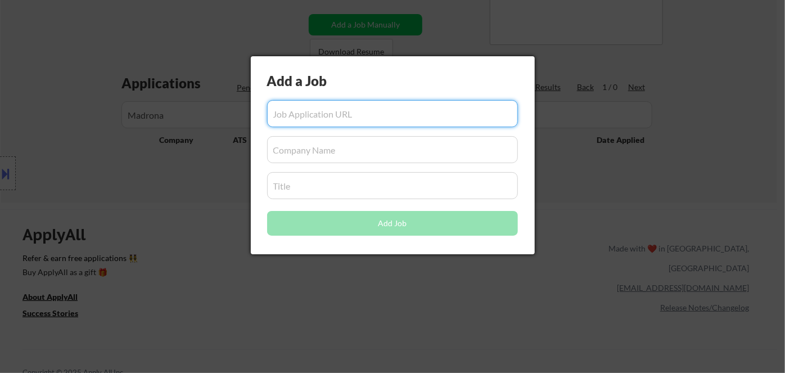
click at [309, 147] on input "input" at bounding box center [392, 149] width 251 height 27
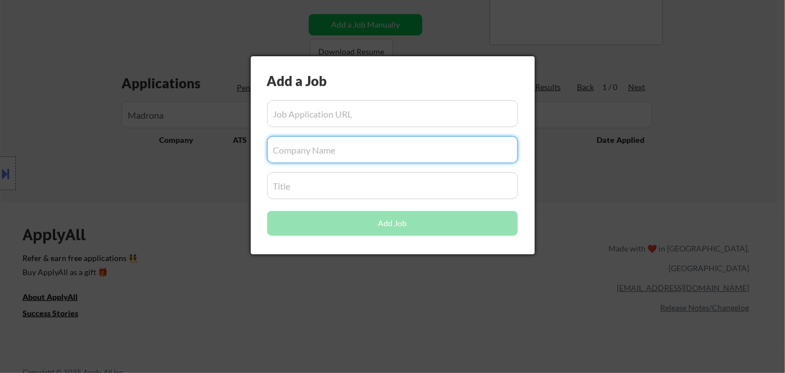
paste input "Madrona"
type input "Madrona"
click at [285, 310] on div at bounding box center [392, 186] width 785 height 373
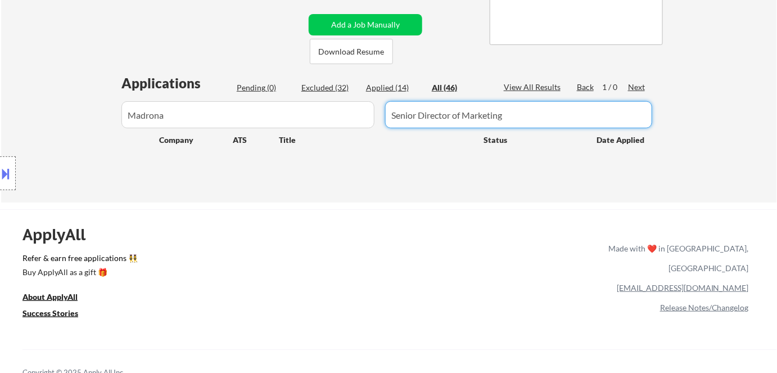
drag, startPoint x: 538, startPoint y: 116, endPoint x: 309, endPoint y: 107, distance: 229.5
click at [310, 108] on div at bounding box center [388, 114] width 541 height 27
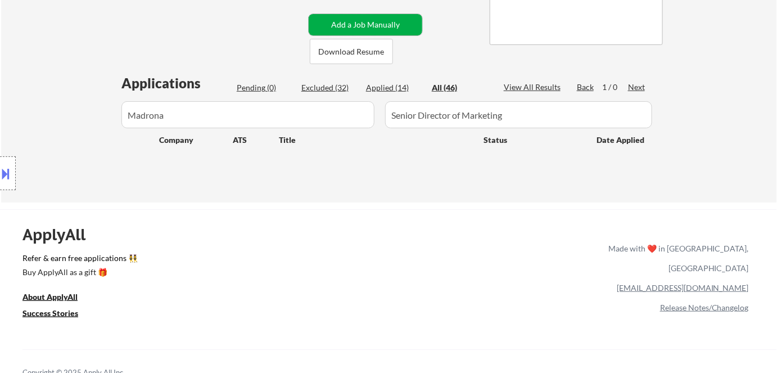
click at [397, 25] on button "Add a Job Manually" at bounding box center [366, 24] width 114 height 21
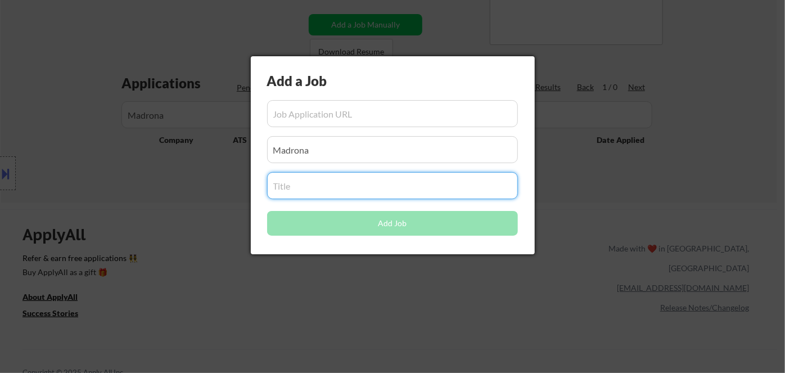
click at [343, 189] on input "input" at bounding box center [392, 185] width 251 height 27
type input "v"
drag, startPoint x: 321, startPoint y: 193, endPoint x: 248, endPoint y: 189, distance: 73.2
paste input "Senior Director of Marketing"
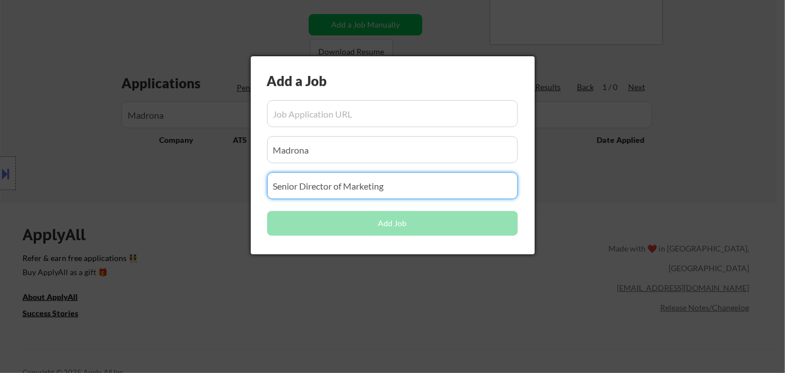
type input "Senior Director of Marketing"
click at [313, 289] on div at bounding box center [392, 186] width 785 height 373
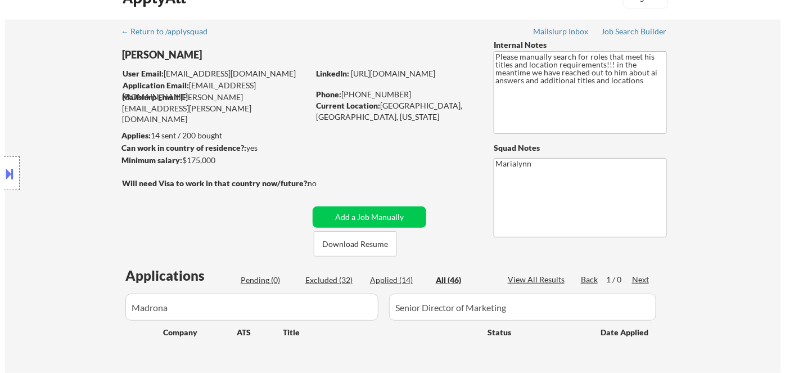
scroll to position [13, 0]
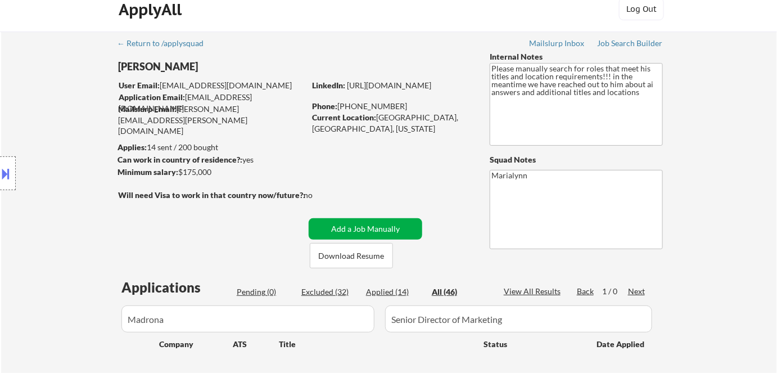
click at [338, 226] on button "Add a Job Manually" at bounding box center [366, 228] width 114 height 21
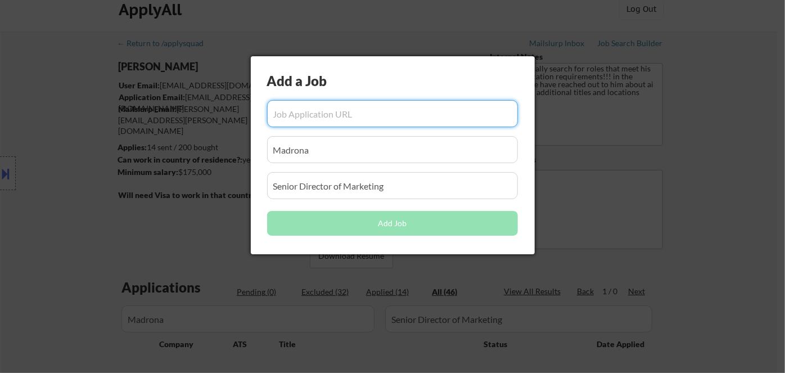
click at [309, 119] on input "input" at bounding box center [392, 113] width 251 height 27
paste input "https://ats.rippling.com/pendulum-intelligence-jobs/jobs/8d882d39-30d2-453e-856…"
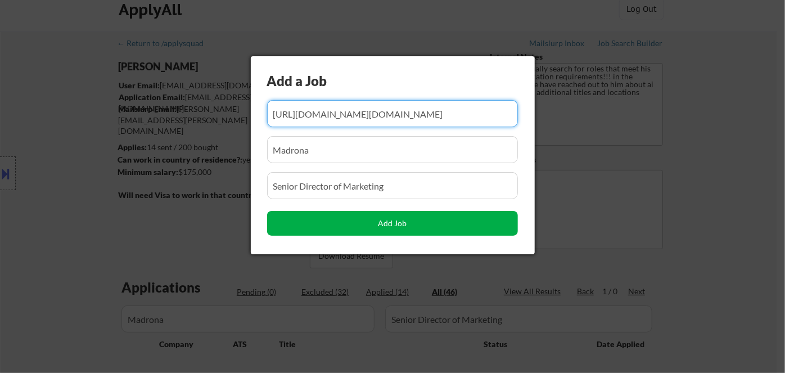
type input "https://ats.rippling.com/pendulum-intelligence-jobs/jobs/8d882d39-30d2-453e-856…"
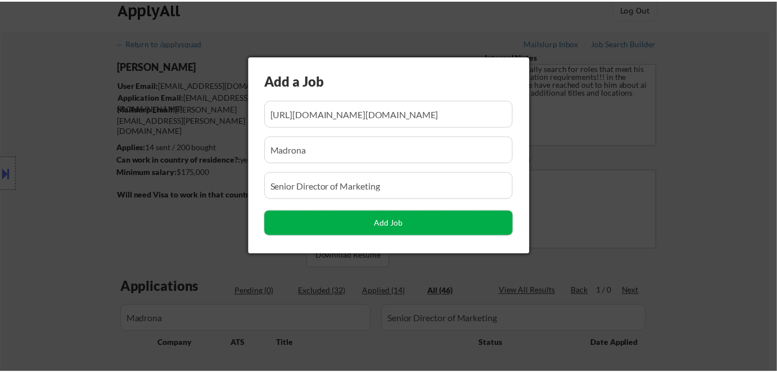
scroll to position [0, 0]
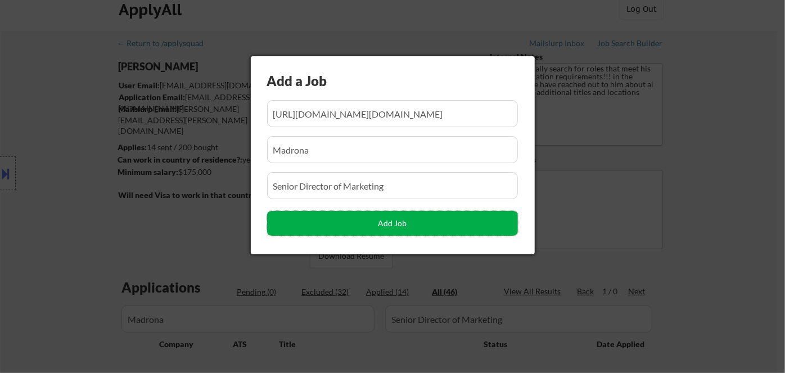
click at [343, 223] on button "Add Job" at bounding box center [392, 223] width 251 height 25
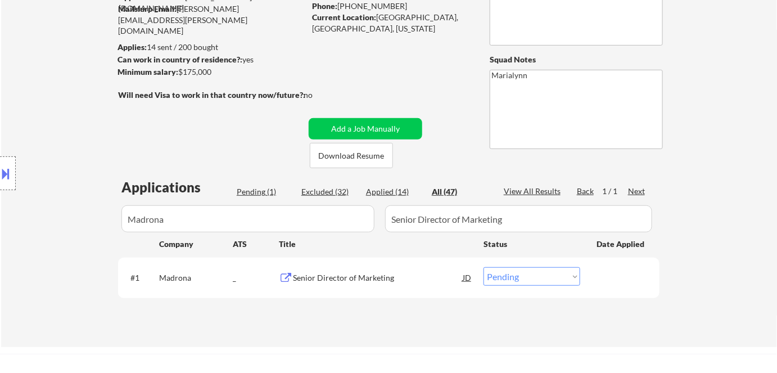
scroll to position [115, 0]
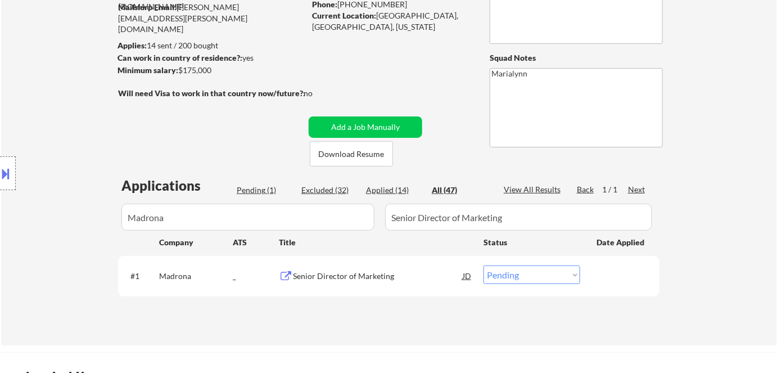
click at [502, 274] on select "Choose an option... Pending Applied Excluded (Questions) Excluded (Expired) Exc…" at bounding box center [531, 274] width 97 height 19
click at [483, 265] on select "Choose an option... Pending Applied Excluded (Questions) Excluded (Expired) Exc…" at bounding box center [531, 274] width 97 height 19
drag, startPoint x: 536, startPoint y: 274, endPoint x: 539, endPoint y: 265, distance: 9.4
click at [537, 274] on select "Choose an option... Pending Applied Excluded (Questions) Excluded (Expired) Exc…" at bounding box center [531, 274] width 97 height 19
click at [483, 265] on select "Choose an option... Pending Applied Excluded (Questions) Excluded (Expired) Exc…" at bounding box center [531, 274] width 97 height 19
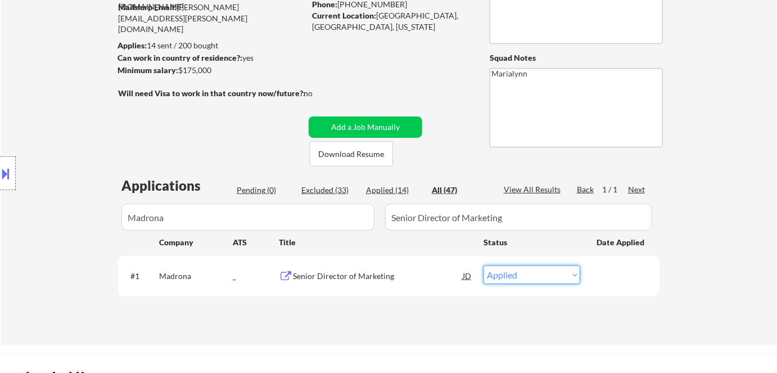
click at [504, 273] on select "Choose an option... Pending Applied Excluded (Questions) Excluded (Expired) Exc…" at bounding box center [531, 274] width 97 height 19
click at [483, 265] on select "Choose an option... Pending Applied Excluded (Questions) Excluded (Expired) Exc…" at bounding box center [531, 274] width 97 height 19
click at [526, 276] on select "Choose an option... Pending Applied Excluded (Questions) Excluded (Expired) Exc…" at bounding box center [531, 274] width 97 height 19
select select ""applied""
click at [483, 265] on select "Choose an option... Pending Applied Excluded (Questions) Excluded (Expired) Exc…" at bounding box center [531, 274] width 97 height 19
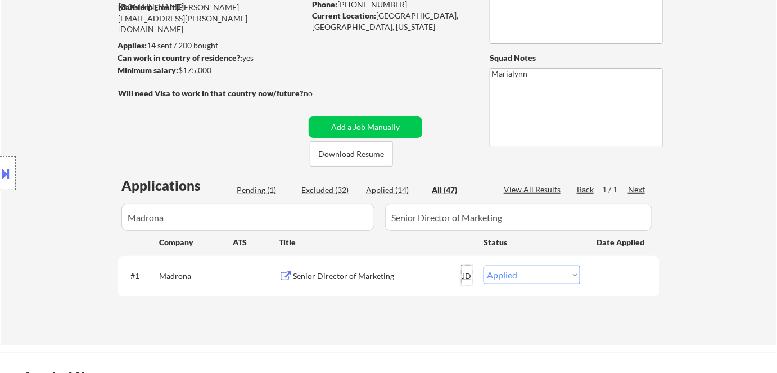
click at [470, 278] on div "JD" at bounding box center [466, 275] width 11 height 20
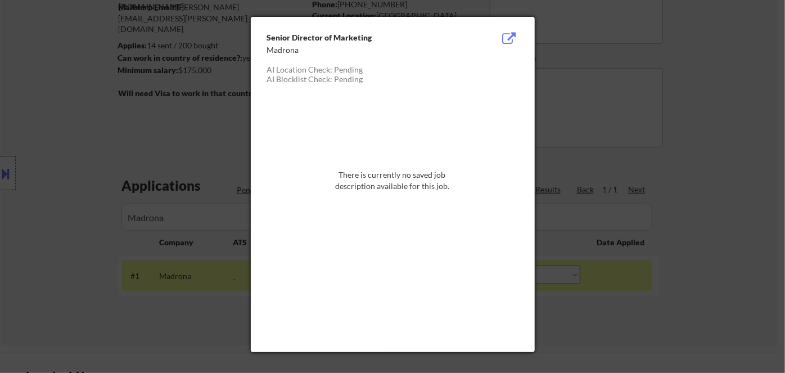
click at [577, 46] on div at bounding box center [392, 186] width 785 height 373
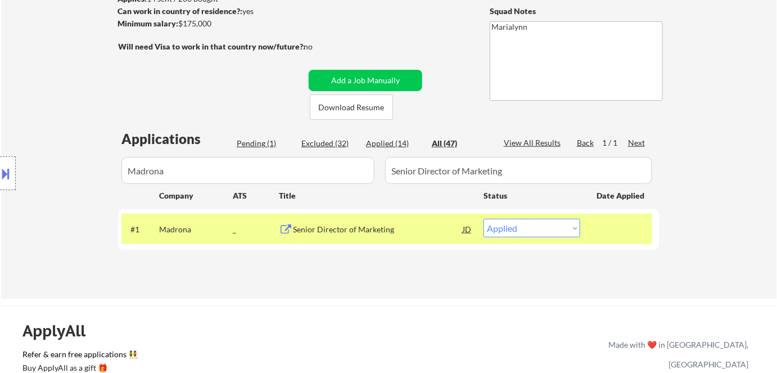
scroll to position [166, 0]
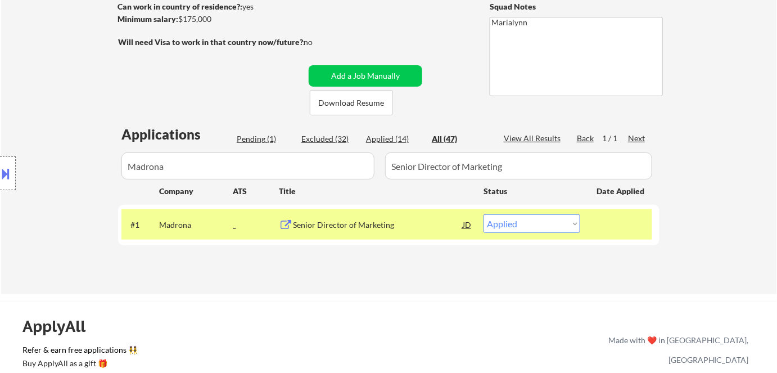
drag, startPoint x: 196, startPoint y: 165, endPoint x: 75, endPoint y: 162, distance: 120.9
click at [75, 162] on div "Location Inclusions: Seattle, WA Mercer Island, WA Shoreline, WA Tukwila, WA Bu…" at bounding box center [100, 173] width 201 height 209
click at [173, 171] on div "Location Inclusions: Seattle, WA Mercer Island, WA Shoreline, WA Tukwila, WA Bu…" at bounding box center [100, 173] width 201 height 209
click at [182, 164] on div "Location Inclusions: Seattle, WA Mercer Island, WA Shoreline, WA Tukwila, WA Bu…" at bounding box center [100, 173] width 201 height 209
drag, startPoint x: 187, startPoint y: 164, endPoint x: 193, endPoint y: 164, distance: 6.7
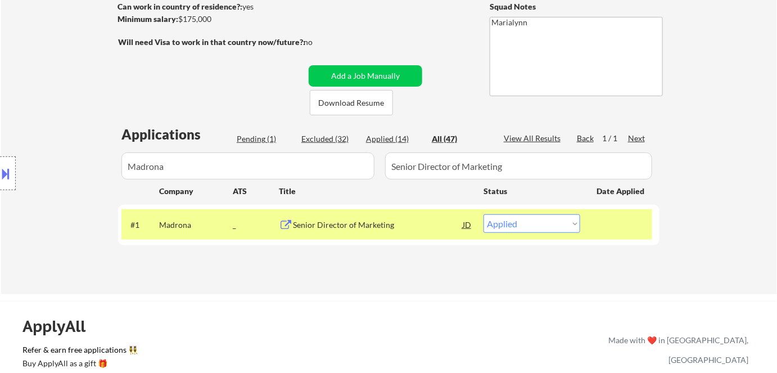
click at [189, 164] on div "Location Inclusions: Seattle, WA Mercer Island, WA Shoreline, WA Tukwila, WA Bu…" at bounding box center [100, 173] width 201 height 209
drag, startPoint x: 416, startPoint y: 181, endPoint x: 415, endPoint y: 170, distance: 11.3
click at [416, 179] on div "Applications Pending (1) Excluded (32) Applied (14) All (47) View All Results B…" at bounding box center [388, 198] width 541 height 147
click at [415, 167] on input "input" at bounding box center [518, 165] width 267 height 27
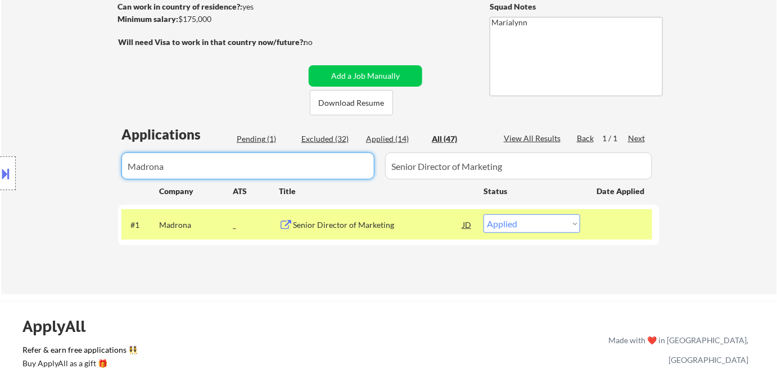
click at [337, 163] on input "input" at bounding box center [247, 165] width 253 height 27
type input "M"
click at [398, 135] on div "Applied (14)" at bounding box center [394, 138] width 56 height 11
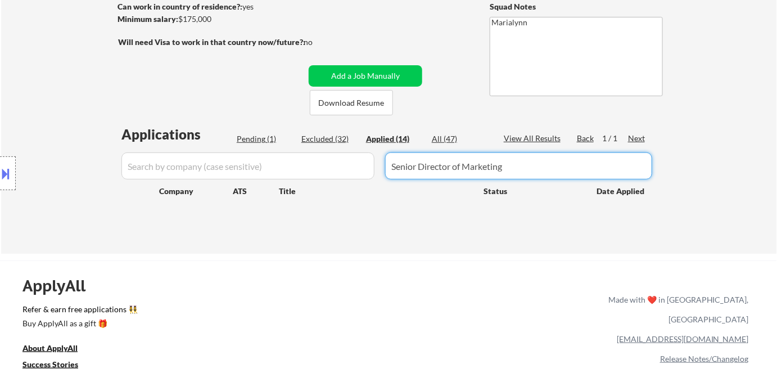
drag, startPoint x: 509, startPoint y: 166, endPoint x: 375, endPoint y: 169, distance: 133.8
click at [376, 170] on div "Applications Pending (1) Excluded (32) Applied (14) All (47) View All Results B…" at bounding box center [388, 178] width 541 height 107
select select ""applied""
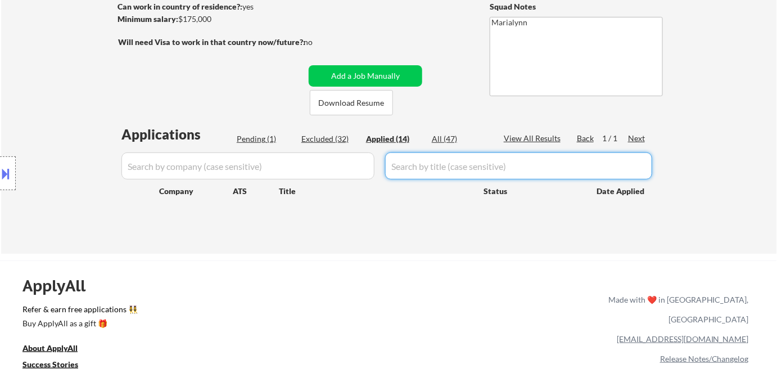
select select ""applied""
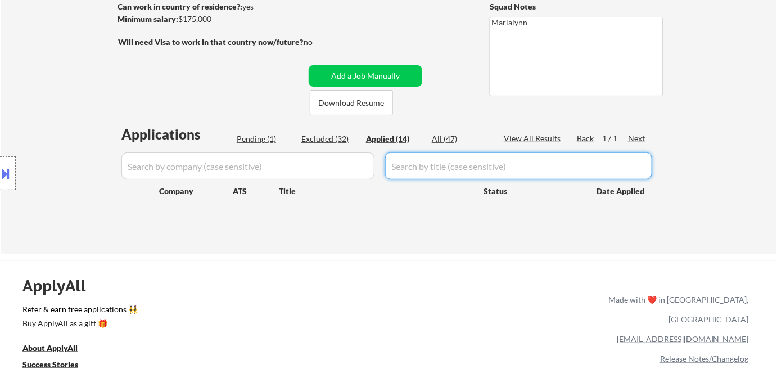
select select ""applied""
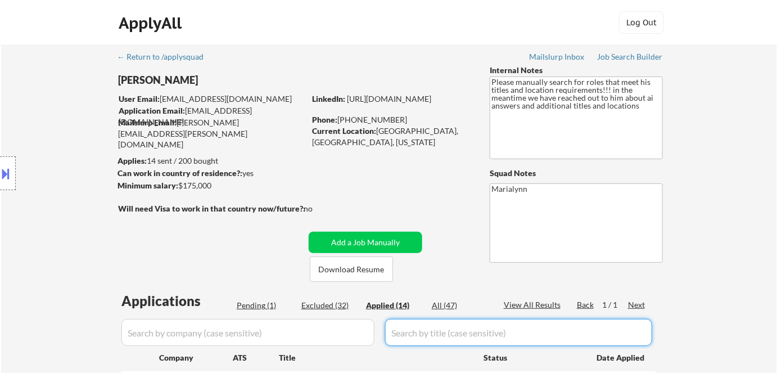
scroll to position [153, 0]
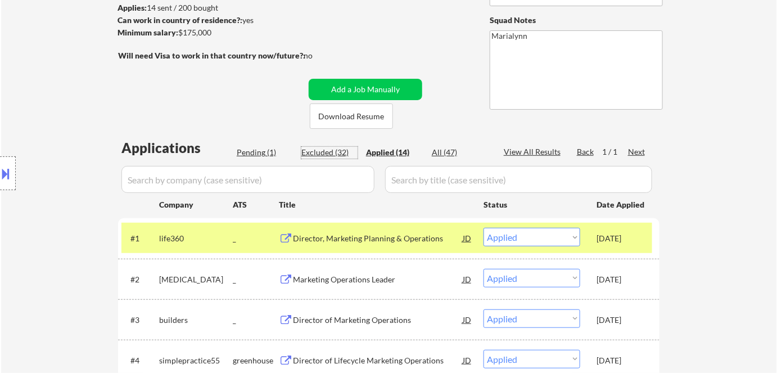
click at [324, 150] on div "Excluded (32)" at bounding box center [329, 152] width 56 height 11
click at [269, 148] on div "Pending (1)" at bounding box center [265, 152] width 56 height 11
select select ""excluded""
select select ""excluded__salary_""
select select ""excluded__bad_match_""
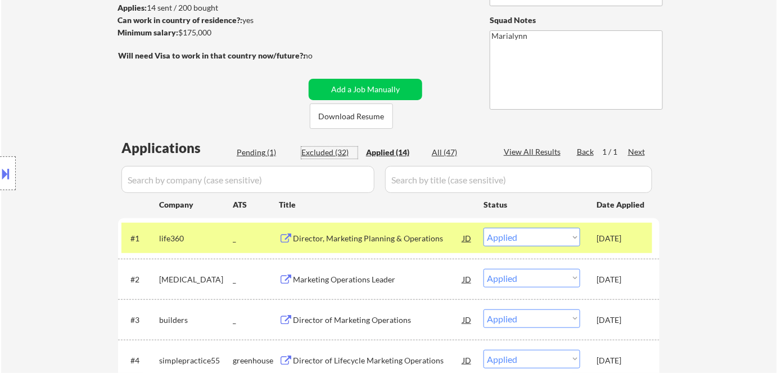
select select ""excluded__salary_""
select select ""excluded__expired_""
select select ""excluded__location_""
select select ""excluded__salary_""
select select ""excluded__location_""
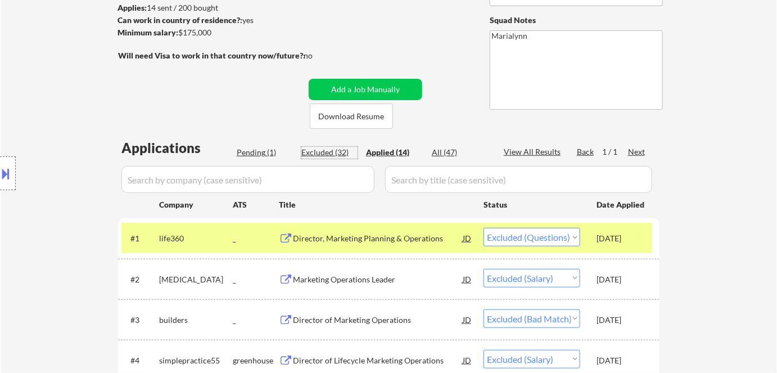
select select ""excluded""
select select ""excluded__salary_""
select select ""excluded__expired_""
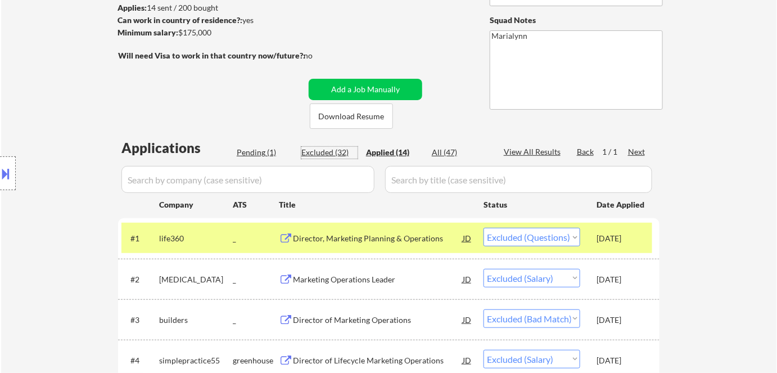
select select ""excluded__salary_""
select select ""excluded__expired_""
select select ""excluded__bad_match_""
select select ""excluded__expired_""
select select ""excluded__bad_match_""
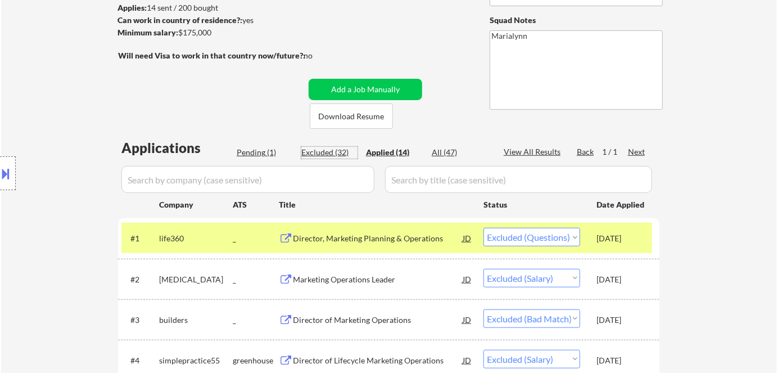
select select ""excluded__bad_match_""
select select ""excluded__expired_""
select select ""excluded__bad_match_""
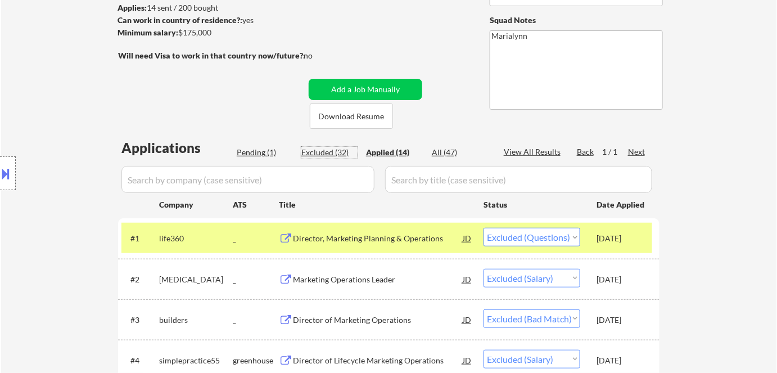
select select ""excluded__salary_""
select select ""excluded__bad_match_""
select select ""excluded__salary_""
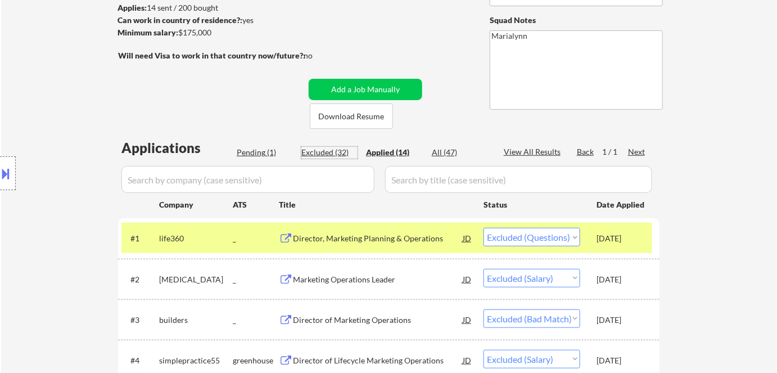
select select ""excluded__salary_""
select select ""excluded__expired_""
select select ""excluded__salary_""
select select ""excluded__bad_match_""
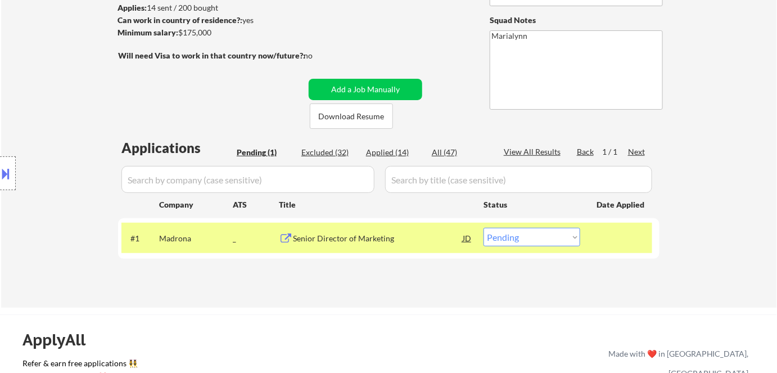
click at [514, 239] on select "Choose an option... Pending Applied Excluded (Questions) Excluded (Expired) Exc…" at bounding box center [531, 237] width 97 height 19
select select ""applied""
click at [483, 228] on select "Choose an option... Pending Applied Excluded (Questions) Excluded (Expired) Exc…" at bounding box center [531, 237] width 97 height 19
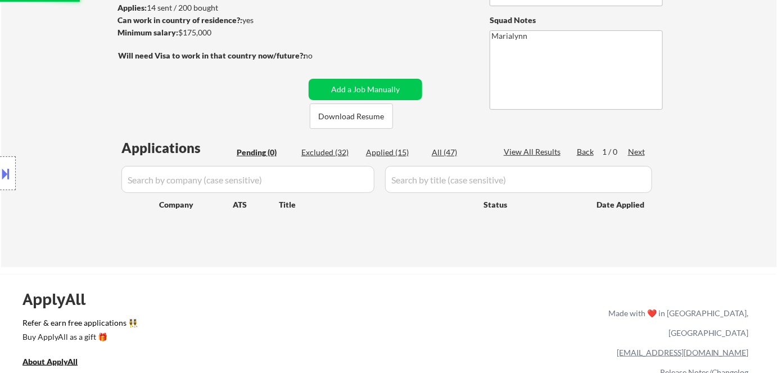
click at [384, 153] on div "Applied (15)" at bounding box center [394, 152] width 56 height 11
select select ""applied""
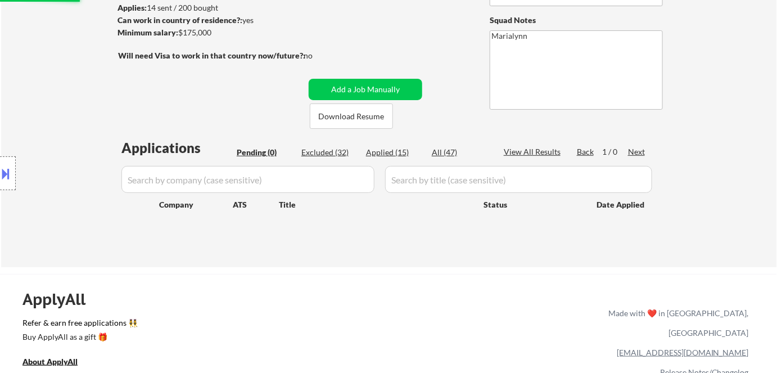
select select ""applied""
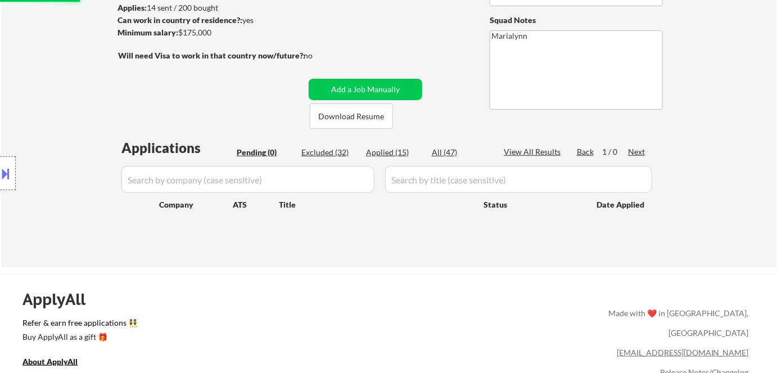
select select ""applied""
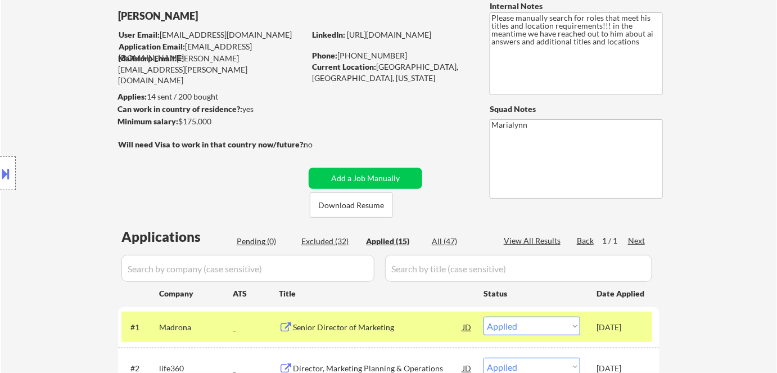
scroll to position [0, 0]
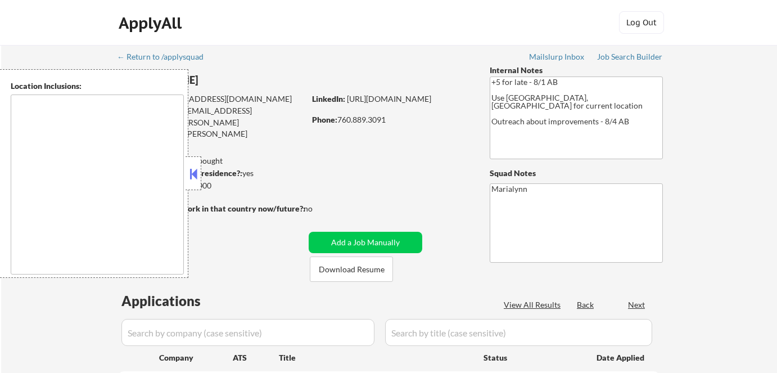
type textarea "[GEOGRAPHIC_DATA], [GEOGRAPHIC_DATA] [GEOGRAPHIC_DATA], [GEOGRAPHIC_DATA] [GEOG…"
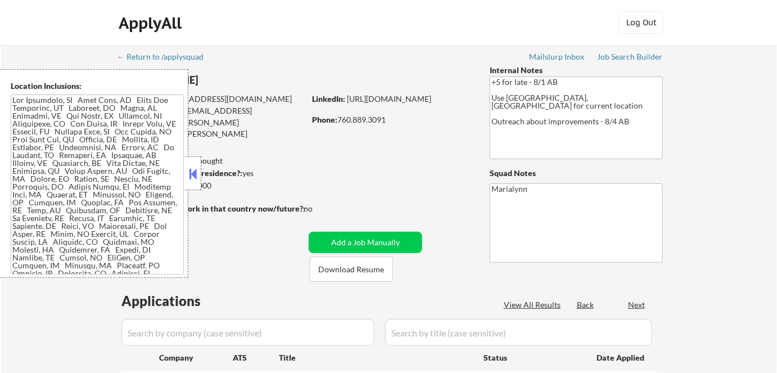
select select ""pending""
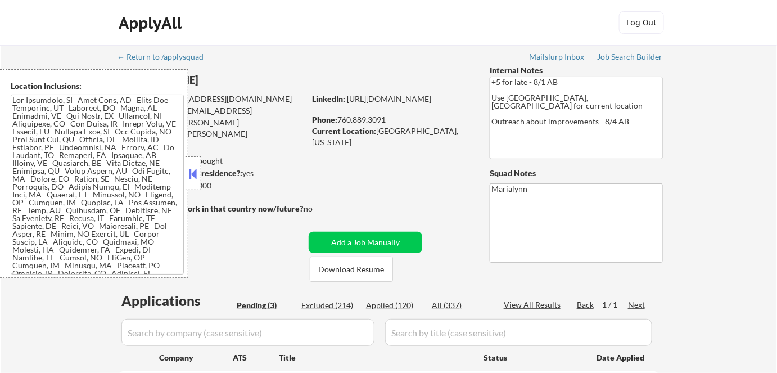
click at [192, 171] on button at bounding box center [193, 173] width 12 height 17
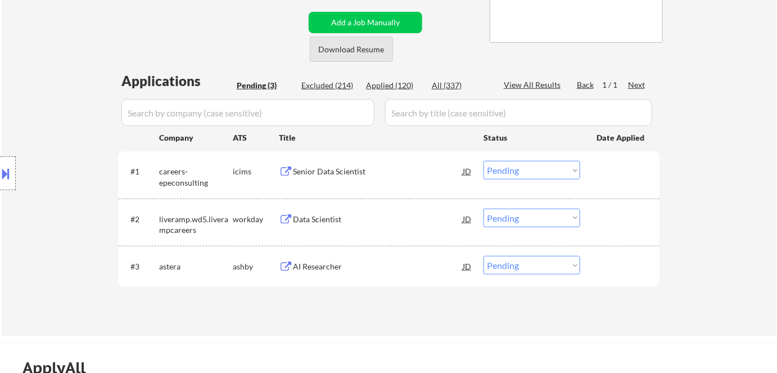
scroll to position [204, 0]
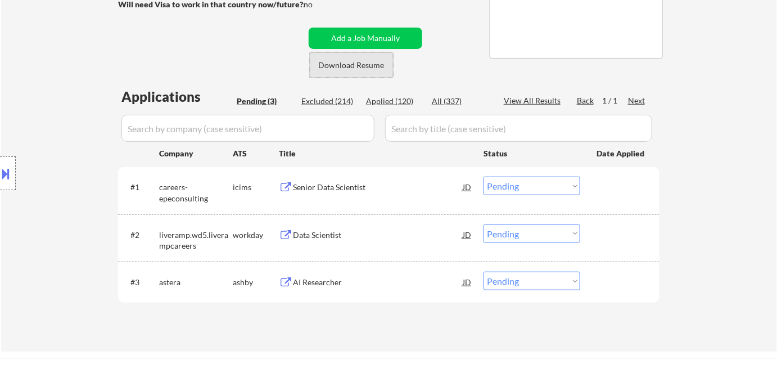
click at [328, 64] on button "Download Resume" at bounding box center [351, 64] width 83 height 25
click at [323, 189] on div "Senior Data Scientist" at bounding box center [378, 187] width 170 height 11
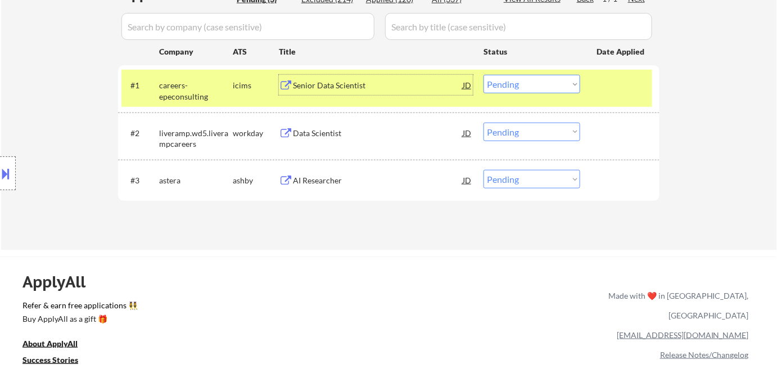
scroll to position [306, 0]
click at [499, 84] on select "Choose an option... Pending Applied Excluded (Questions) Excluded (Expired) Exc…" at bounding box center [531, 83] width 97 height 19
click at [483, 74] on select "Choose an option... Pending Applied Excluded (Questions) Excluded (Expired) Exc…" at bounding box center [531, 83] width 97 height 19
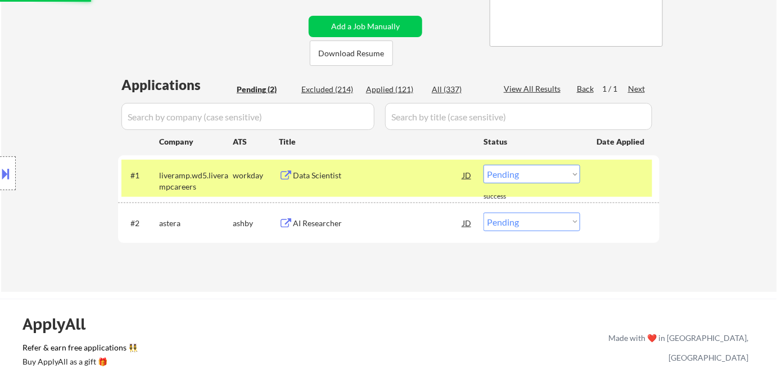
scroll to position [153, 0]
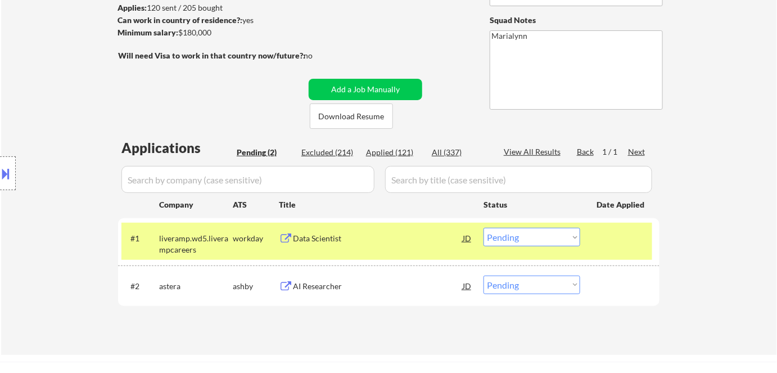
click at [318, 240] on div "Data Scientist" at bounding box center [378, 238] width 170 height 11
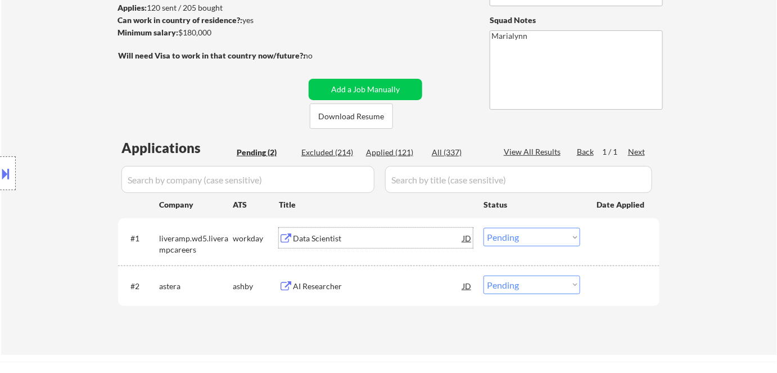
drag, startPoint x: 523, startPoint y: 236, endPoint x: 526, endPoint y: 243, distance: 8.0
click at [523, 237] on select "Choose an option... Pending Applied Excluded (Questions) Excluded (Expired) Exc…" at bounding box center [531, 237] width 97 height 19
click at [483, 228] on select "Choose an option... Pending Applied Excluded (Questions) Excluded (Expired) Exc…" at bounding box center [531, 237] width 97 height 19
click at [560, 214] on div "Applications Pending (2) Excluded (214) Applied (121) All (337) View All Result…" at bounding box center [388, 235] width 541 height 195
click at [551, 237] on select "Choose an option... Pending Applied Excluded (Questions) Excluded (Expired) Exc…" at bounding box center [531, 237] width 97 height 19
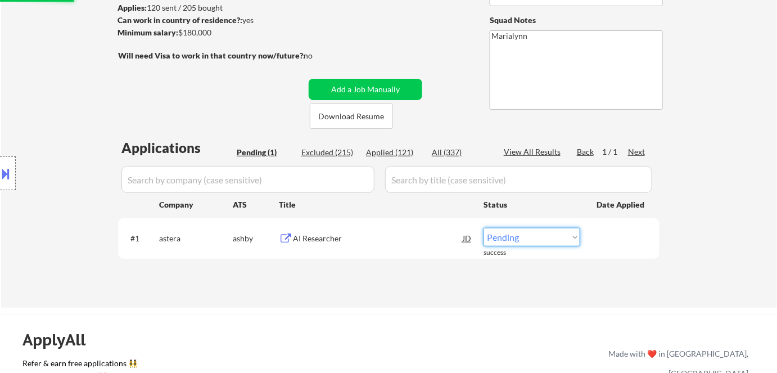
select select ""excluded__salary_""
click at [483, 228] on select "Choose an option... Pending Applied Excluded (Questions) Excluded (Expired) Exc…" at bounding box center [531, 237] width 97 height 19
click at [533, 234] on select "Choose an option... Pending Applied Excluded (Questions) Excluded (Expired) Exc…" at bounding box center [531, 237] width 97 height 19
click at [356, 230] on div "AI Researcher" at bounding box center [378, 238] width 170 height 20
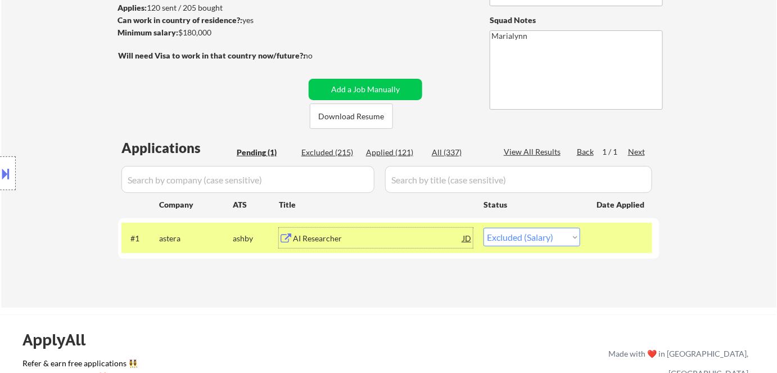
click at [253, 175] on input "input" at bounding box center [247, 179] width 253 height 27
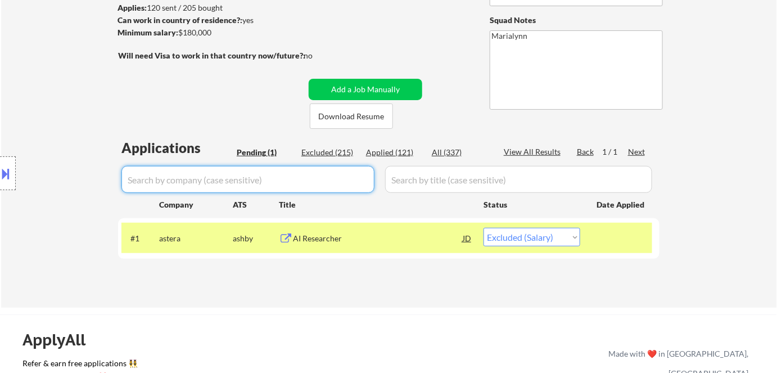
paste input "liveramp"
type input "liveramp"
click at [513, 239] on select "Choose an option... Pending Applied Excluded (Questions) Excluded (Expired) Exc…" at bounding box center [531, 237] width 97 height 19
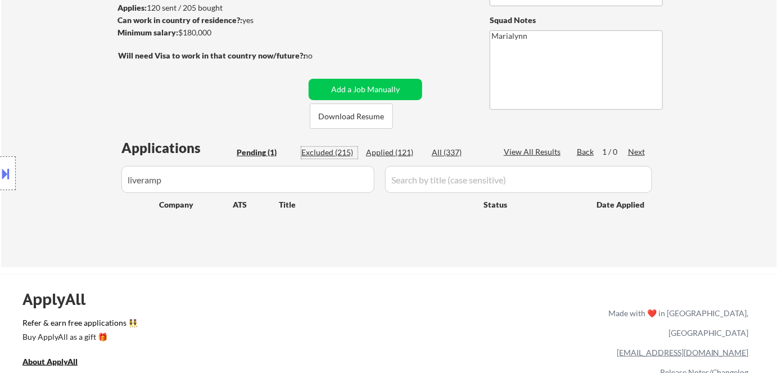
click at [343, 148] on div "Excluded (215)" at bounding box center [329, 152] width 56 height 11
select select ""excluded__expired_""
select select ""excluded__salary_""
select select ""excluded__other_""
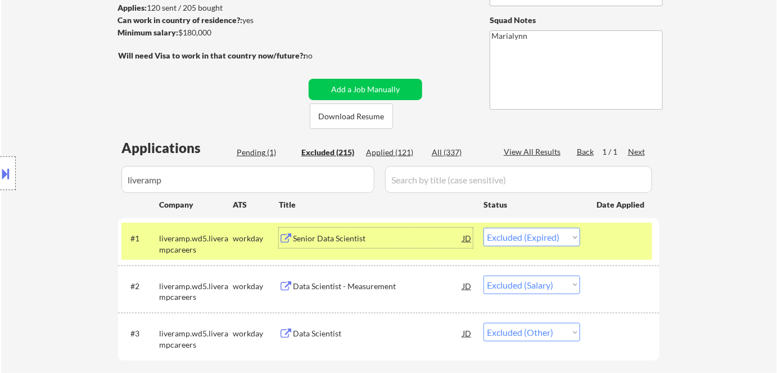
click at [333, 236] on div "Senior Data Scientist" at bounding box center [378, 238] width 170 height 11
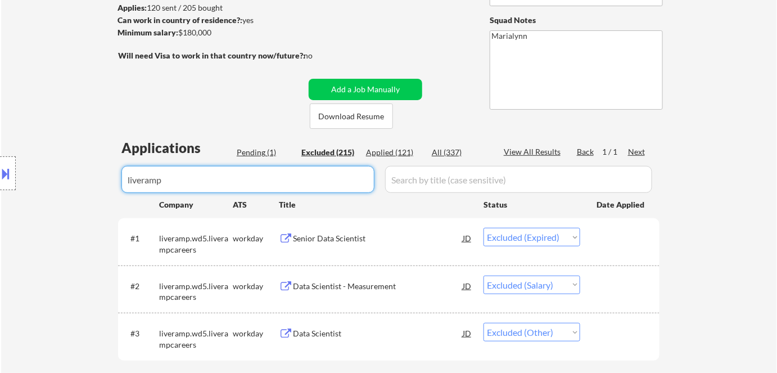
drag, startPoint x: 250, startPoint y: 183, endPoint x: 102, endPoint y: 177, distance: 147.9
click at [103, 177] on body "← Return to /applysquad Mailslurp Inbox Job Search Builder Shane Francis User E…" at bounding box center [388, 33] width 777 height 373
paste input "liverampcareers"
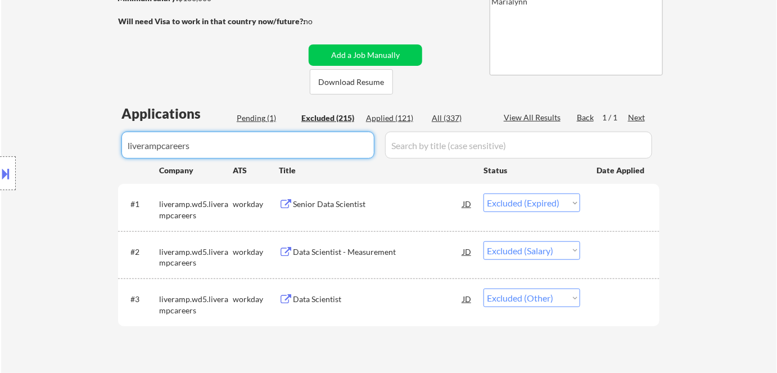
scroll to position [255, 0]
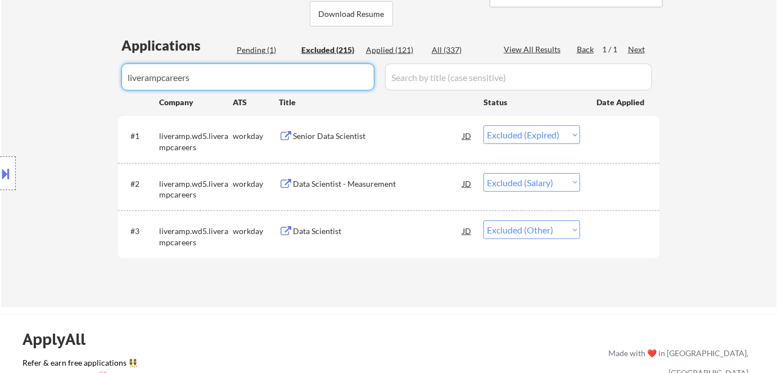
type input "liverampcareers"
click at [325, 232] on div "Data Scientist" at bounding box center [378, 230] width 170 height 11
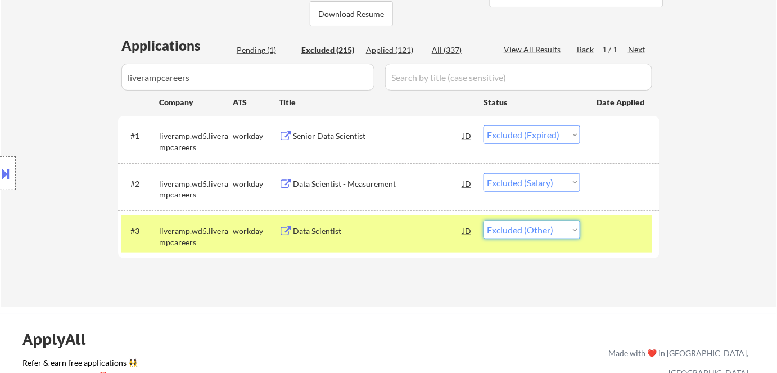
click at [520, 230] on select "Choose an option... Pending Applied Excluded (Questions) Excluded (Expired) Exc…" at bounding box center [531, 229] width 97 height 19
select select ""excluded__salary_""
click at [483, 220] on select "Choose an option... Pending Applied Excluded (Questions) Excluded (Expired) Exc…" at bounding box center [531, 229] width 97 height 19
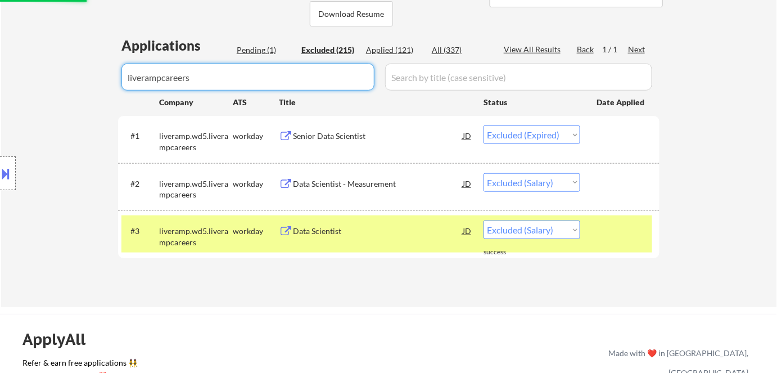
drag, startPoint x: 289, startPoint y: 78, endPoint x: 42, endPoint y: 48, distance: 249.1
click at [45, 49] on div "← Return to /applysquad Mailslurp Inbox Job Search Builder Shane Francis User E…" at bounding box center [389, 48] width 776 height 517
select select ""excluded__location_""
select select ""excluded__bad_match_""
select select ""excluded__salary_""
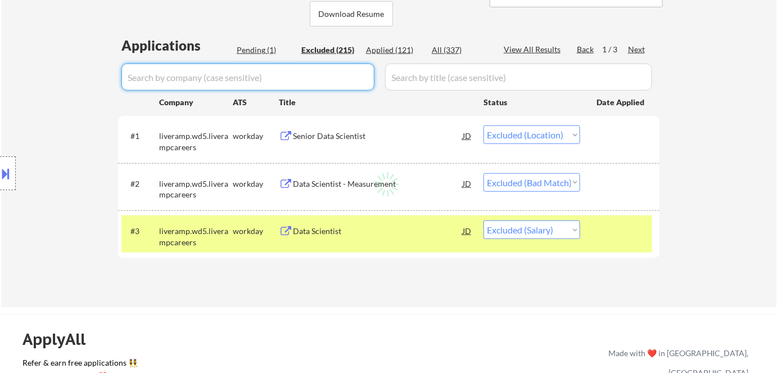
select select ""excluded__expired_""
select select ""excluded__salary_""
select select ""excluded__expired_""
select select ""excluded""
select select ""excluded__expired_""
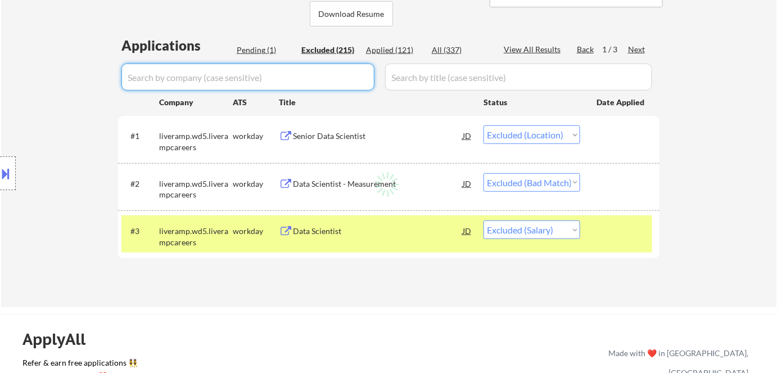
select select ""excluded__expired_""
select select ""excluded""
select select ""excluded__salary_""
select select ""excluded__expired_""
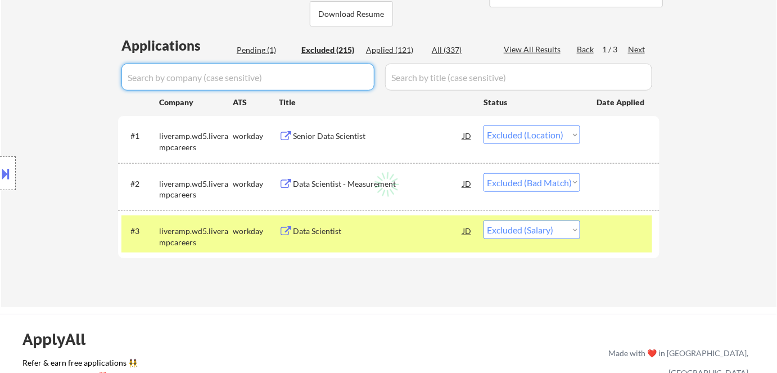
select select ""excluded__expired_""
select select ""excluded__location_""
select select ""excluded__expired_""
select select ""excluded__bad_match_""
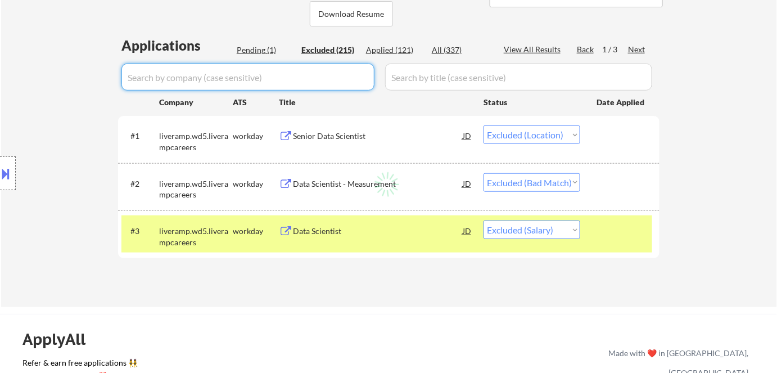
select select ""excluded__bad_match_""
select select ""excluded__expired_""
select select ""excluded__salary_""
select select ""excluded__expired_""
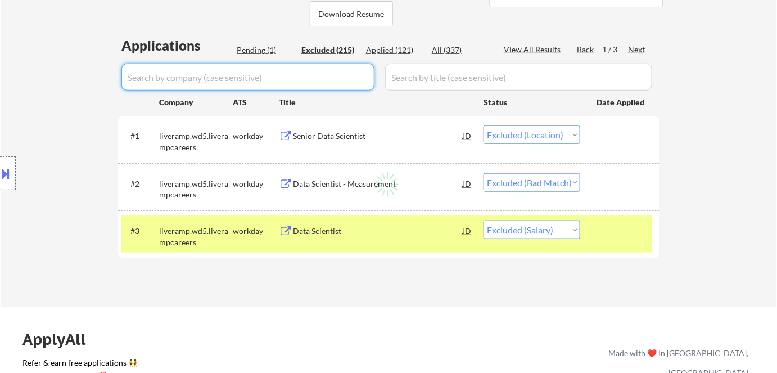
select select ""excluded__expired_""
select select ""excluded__bad_match_""
select select ""excluded""
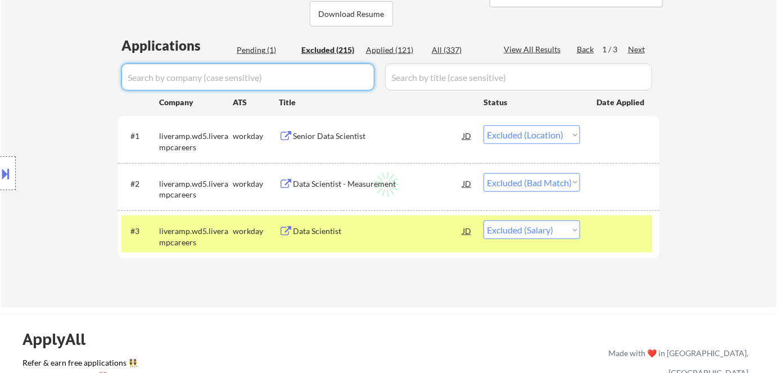
select select ""excluded__salary_""
select select ""excluded__bad_match_""
select select ""excluded__salary_""
select select ""excluded__location_""
select select ""excluded__bad_match_""
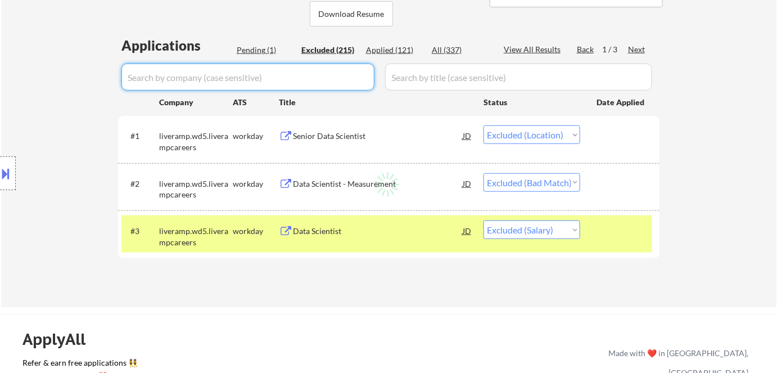
select select ""excluded__expired_""
select select ""excluded__salary_""
select select ""excluded__location_""
select select ""excluded__expired_""
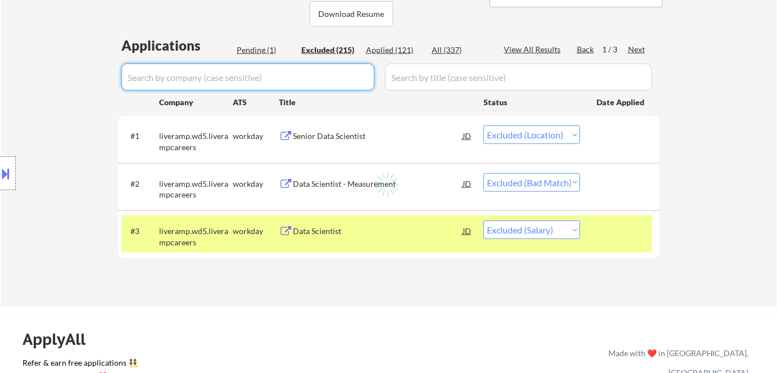
select select ""excluded__expired_""
select select ""excluded__bad_match_""
select select ""excluded__expired_""
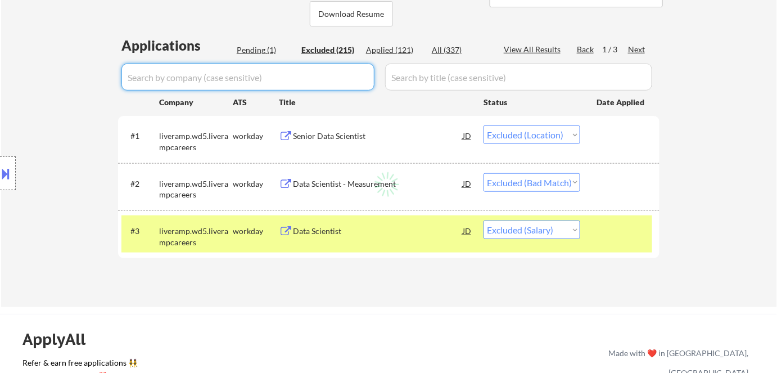
select select ""excluded__other_""
select select ""excluded__expired_""
select select ""excluded""
select select ""excluded__bad_match_""
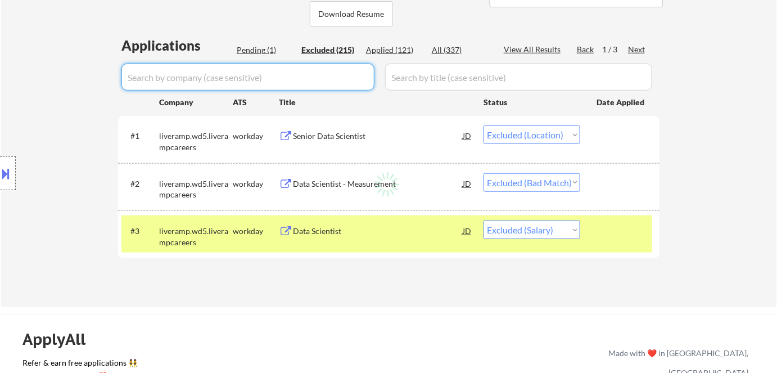
select select ""excluded__expired_""
select select ""excluded""
select select ""excluded__bad_match_""
select select ""excluded__expired_""
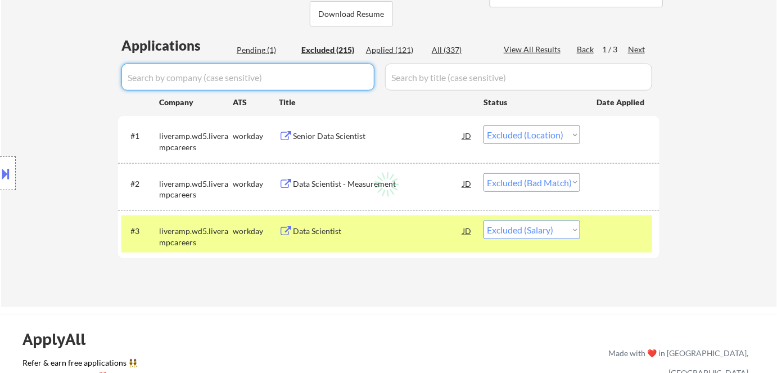
select select ""excluded__expired_""
select select ""excluded__bad_match_""
select select ""excluded__location_""
select select ""excluded__expired_""
select select ""excluded__location_""
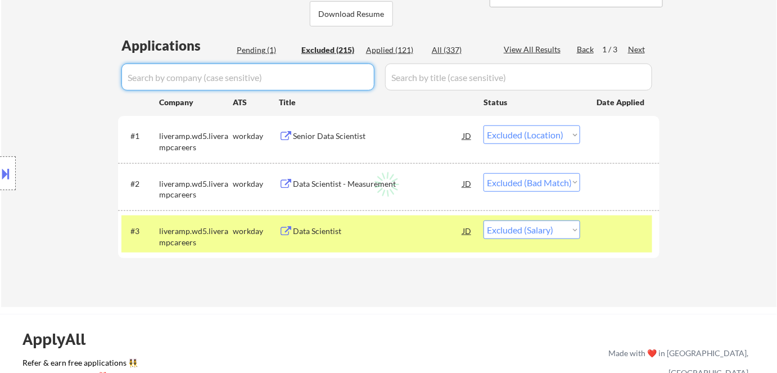
select select ""excluded__bad_match_""
select select ""excluded""
select select ""excluded__salary_""
select select ""excluded__other_""
select select ""excluded__expired_""
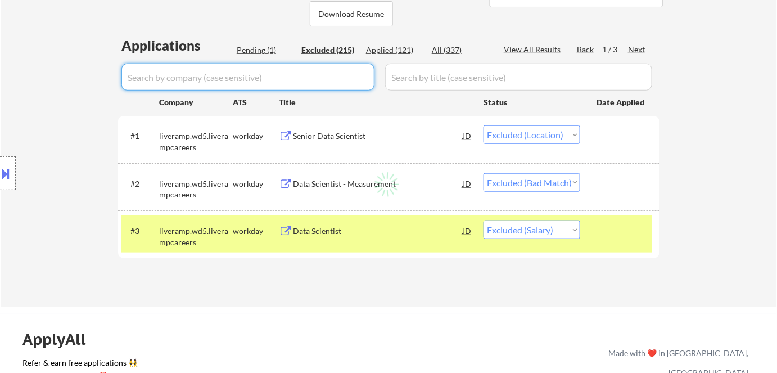
select select ""excluded__other_""
select select ""excluded__expired_""
select select ""excluded""
select select ""excluded__expired_""
select select ""excluded__salary_""
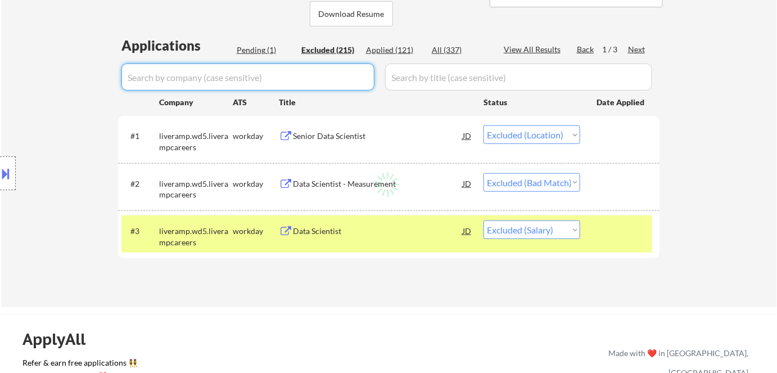
select select ""excluded__bad_match_""
select select ""excluded__expired_""
select select ""excluded""
select select ""excluded__expired_""
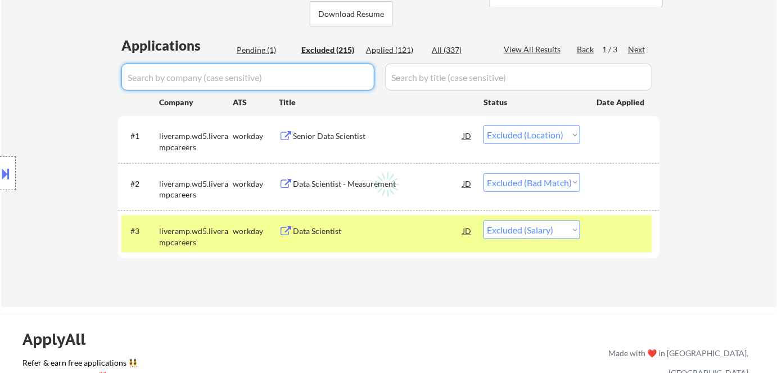
select select ""excluded__salary_""
select select ""excluded__expired_""
select select ""excluded__salary_""
select select ""excluded__expired_""
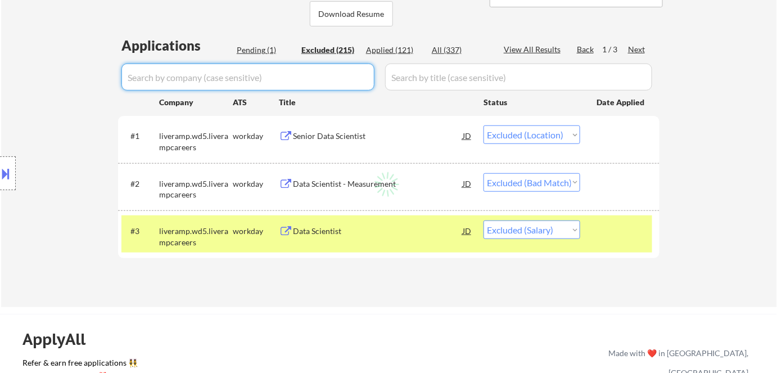
select select ""excluded__other_""
select select ""excluded__salary_""
select select ""excluded__expired_""
select select ""excluded__salary_""
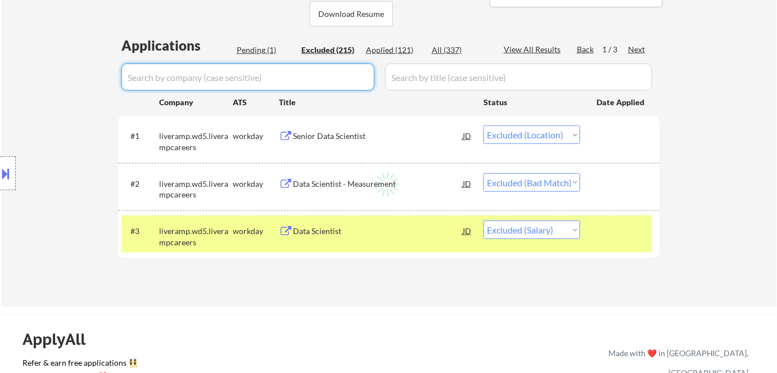
select select ""excluded__expired_""
select select ""excluded__salary_""
select select ""excluded__expired_""
select select ""excluded__bad_match_""
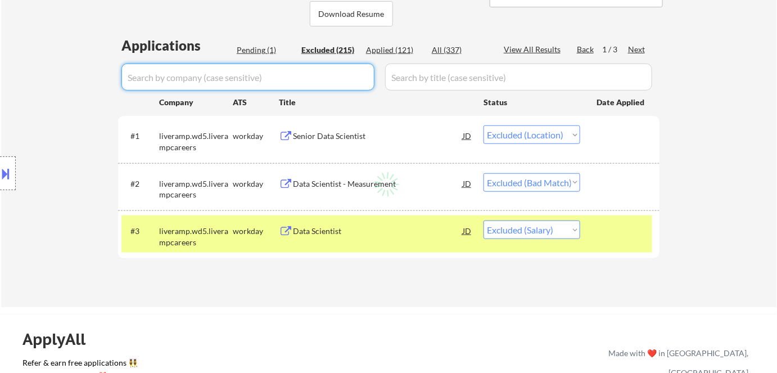
select select ""excluded__bad_match_""
select select ""excluded__expired_""
select select ""excluded""
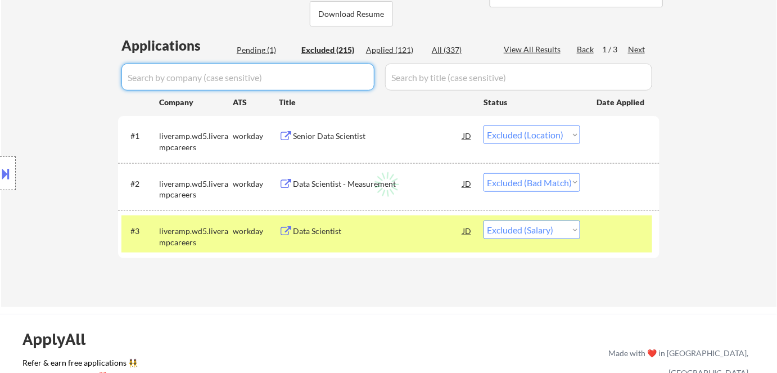
select select ""excluded__expired_""
select select ""excluded""
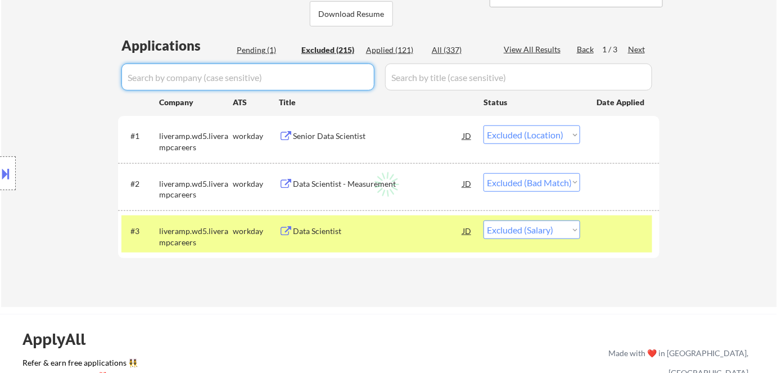
select select ""excluded__other_""
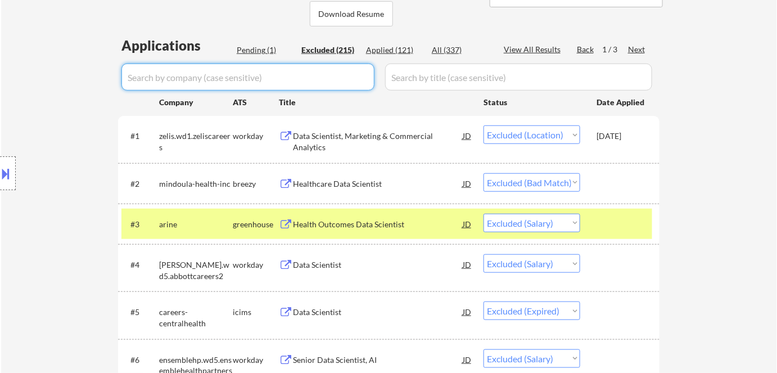
click at [279, 80] on input "input" at bounding box center [247, 77] width 253 height 27
paste input "astera"
type input "astera"
select select ""excluded""
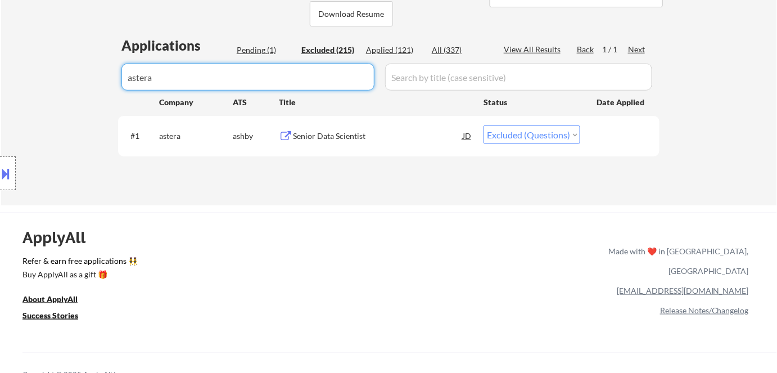
type input "astera"
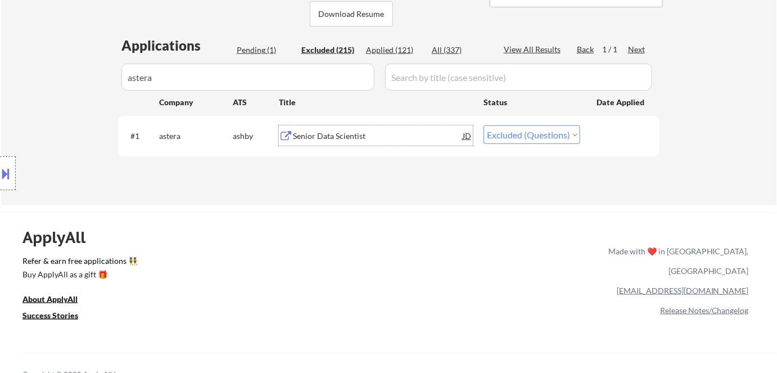
click at [341, 137] on div "Senior Data Scientist" at bounding box center [378, 135] width 170 height 11
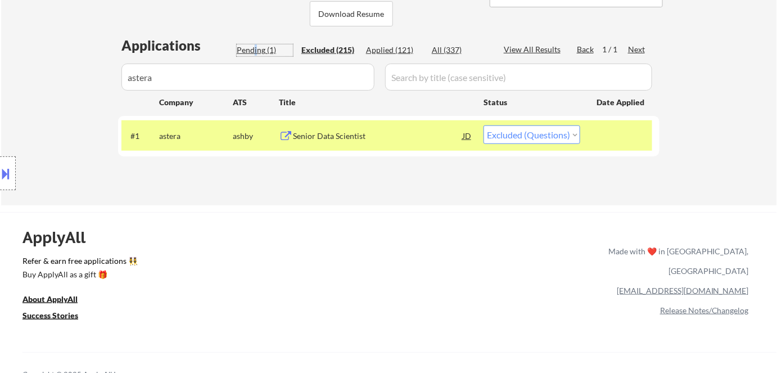
click at [256, 52] on div "Pending (1)" at bounding box center [265, 49] width 56 height 11
click at [535, 135] on select "Choose an option... Pending Applied Excluded (Questions) Excluded (Expired) Exc…" at bounding box center [531, 134] width 97 height 19
select select ""excluded__bad_match_""
click at [483, 125] on select "Choose an option... Pending Applied Excluded (Questions) Excluded (Expired) Exc…" at bounding box center [531, 134] width 97 height 19
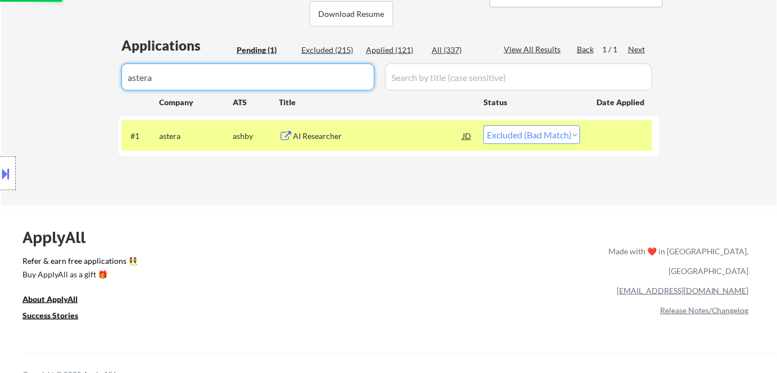
drag, startPoint x: 233, startPoint y: 76, endPoint x: 0, endPoint y: 58, distance: 234.0
click at [0, 58] on div "← Return to /applysquad Mailslurp Inbox Job Search Builder Shane Francis User E…" at bounding box center [388, 263] width 777 height 1036
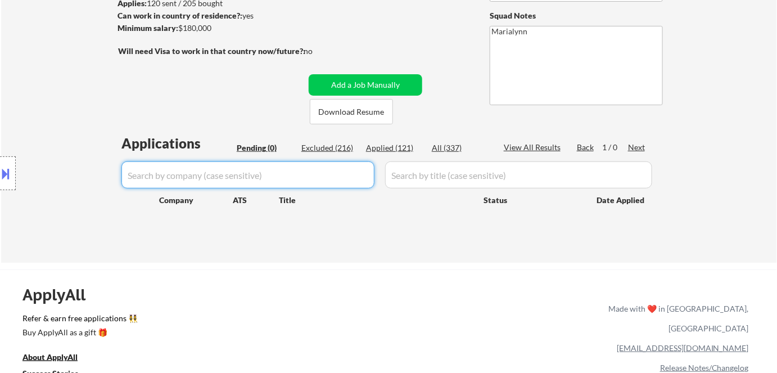
scroll to position [102, 0]
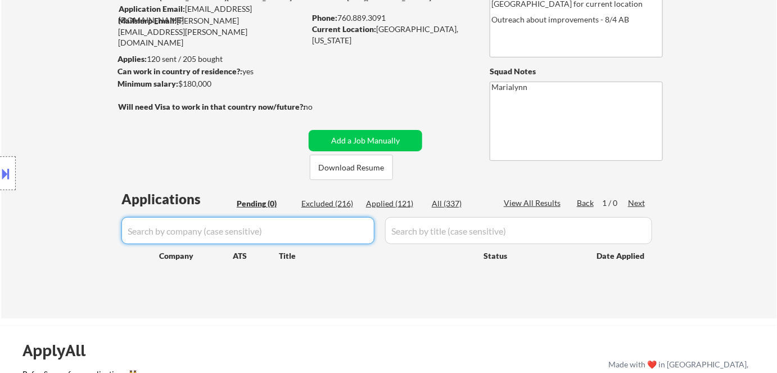
click at [398, 200] on div "Applied (121)" at bounding box center [394, 203] width 56 height 11
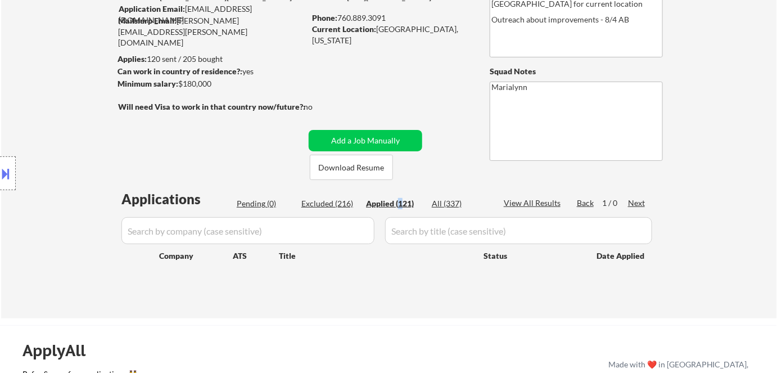
select select ""applied""
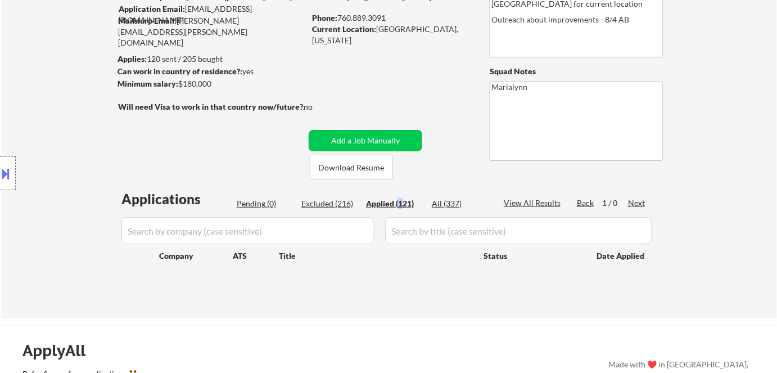
select select ""applied""
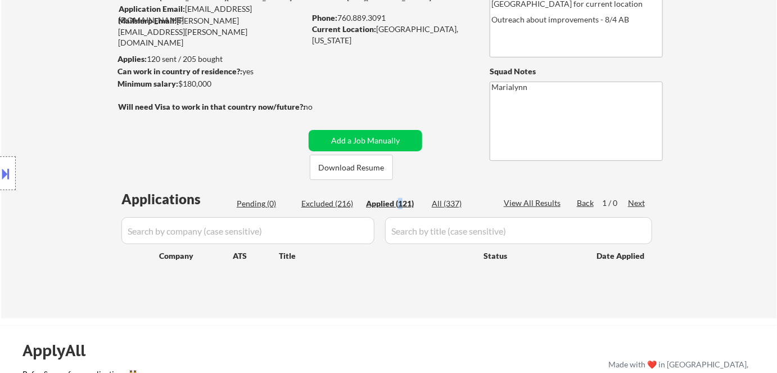
select select ""applied""
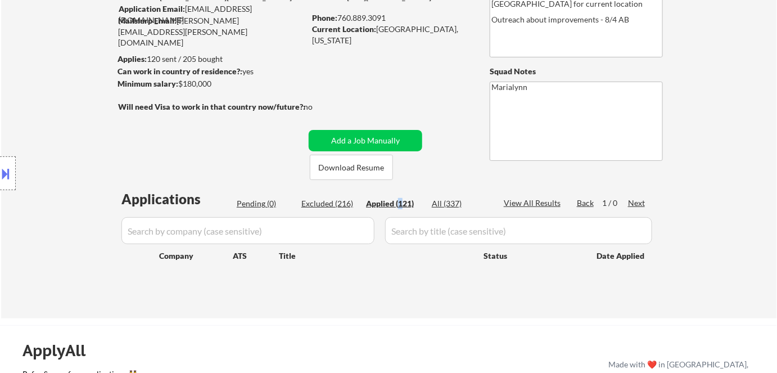
select select ""applied""
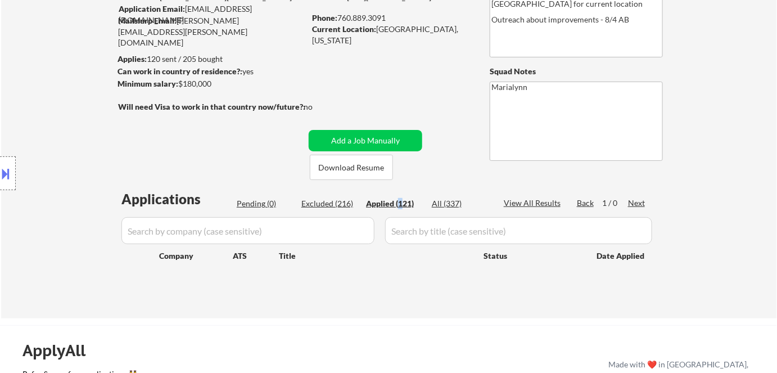
select select ""applied""
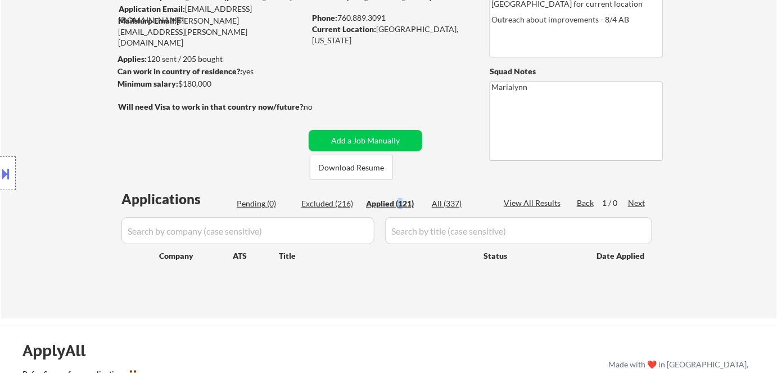
select select ""applied""
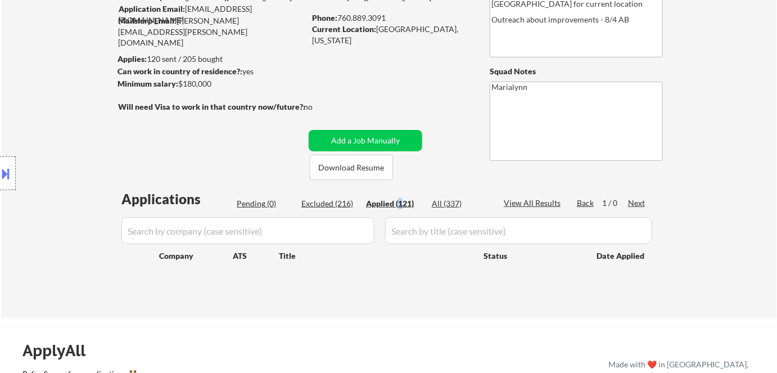
select select ""applied""
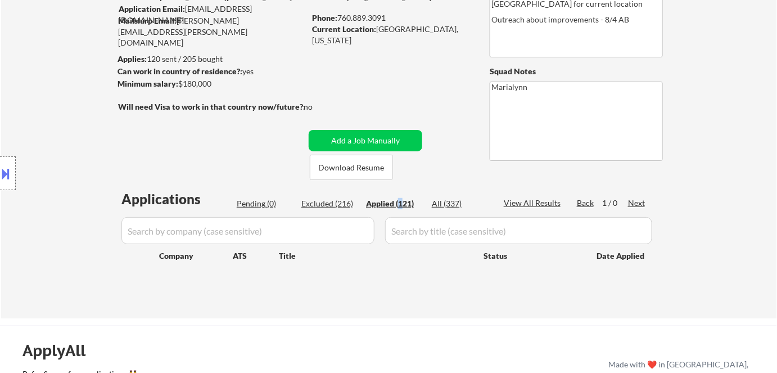
select select ""applied""
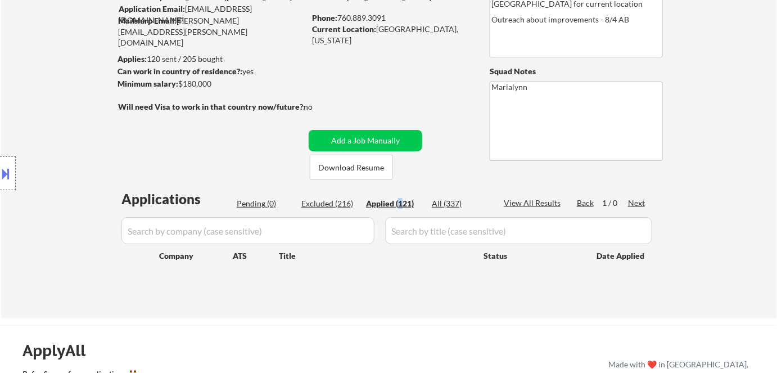
select select ""applied""
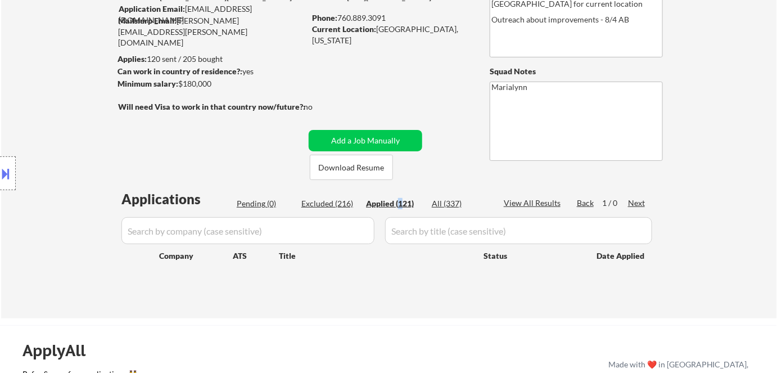
select select ""applied""
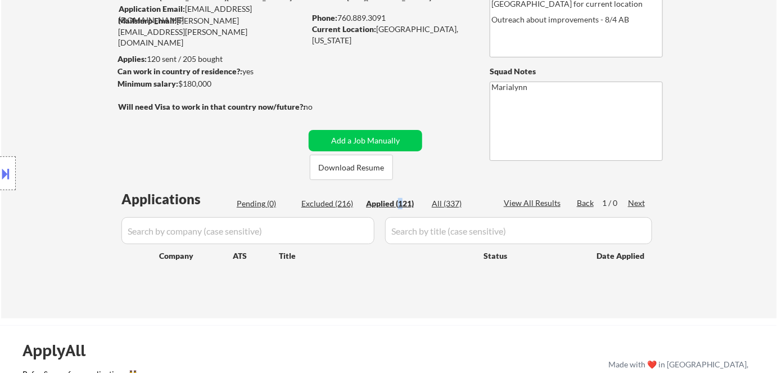
select select ""applied""
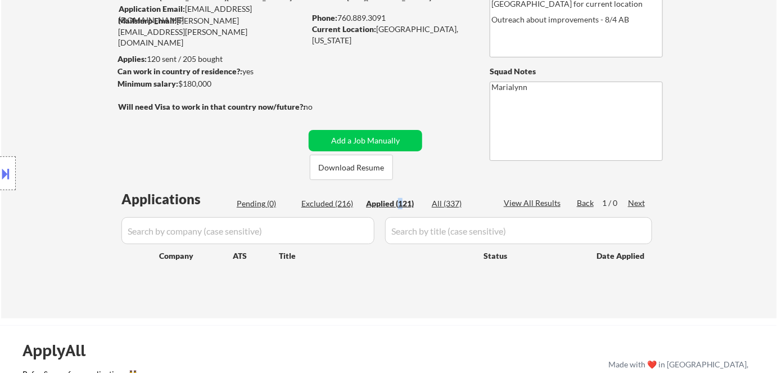
select select ""applied""
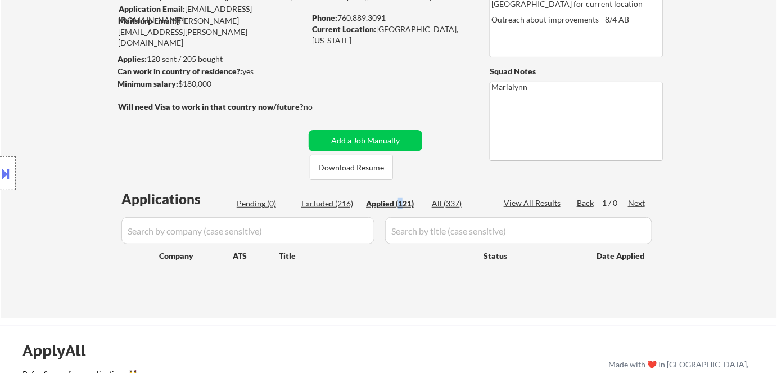
select select ""applied""
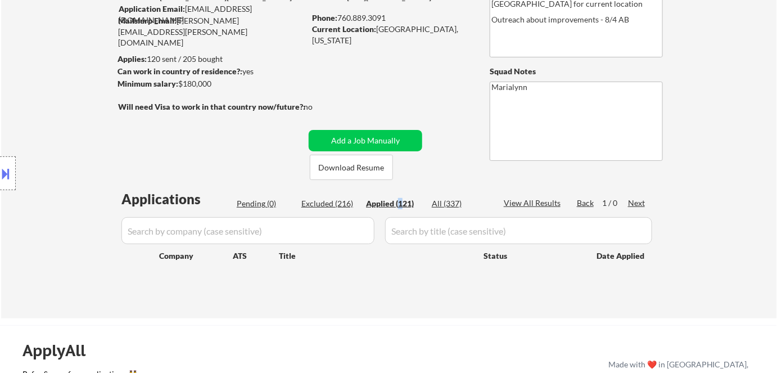
select select ""applied""
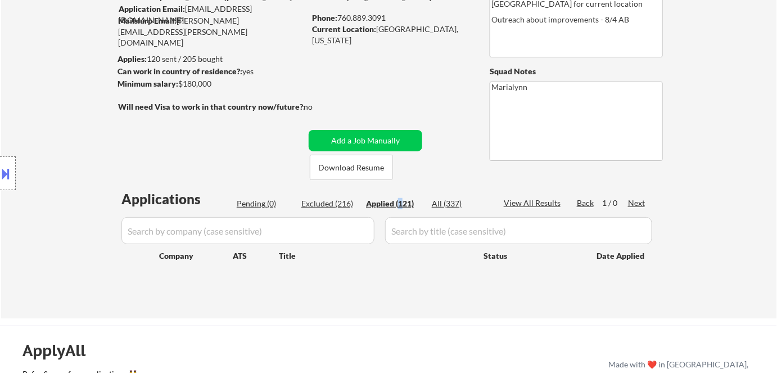
select select ""applied""
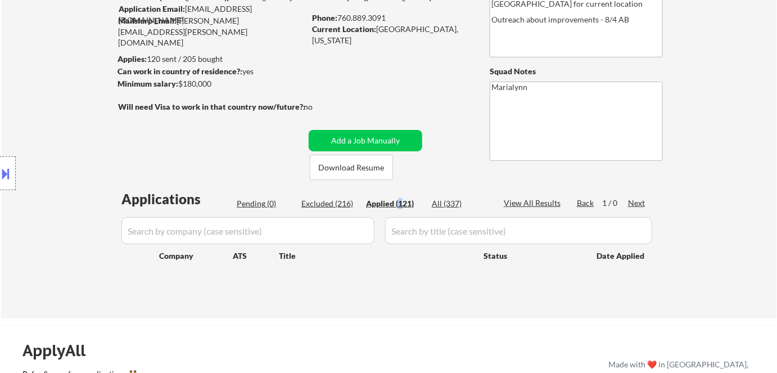
select select ""applied""
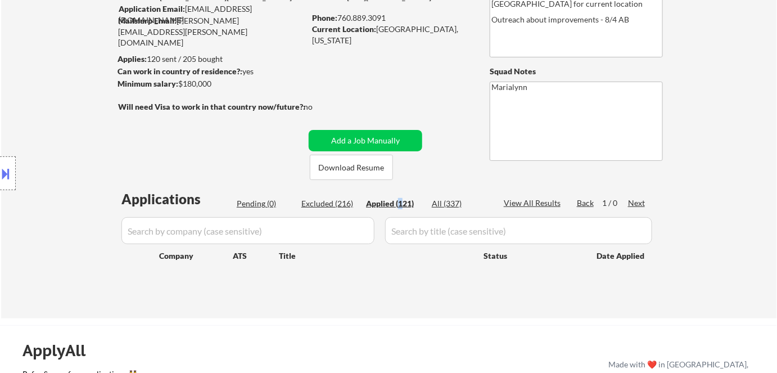
select select ""applied""
click at [445, 192] on div "Applications Pending (0) Excluded (216) Applied (121) All (337) View All Result…" at bounding box center [388, 242] width 541 height 107
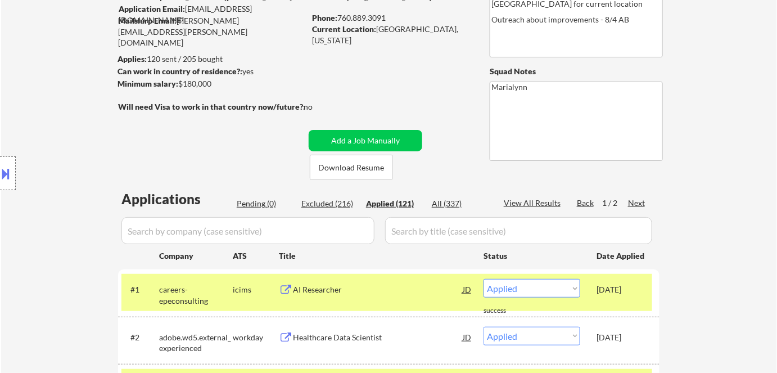
drag, startPoint x: 415, startPoint y: 204, endPoint x: 404, endPoint y: 201, distance: 11.6
click at [415, 204] on div "Applied (121)" at bounding box center [394, 203] width 56 height 11
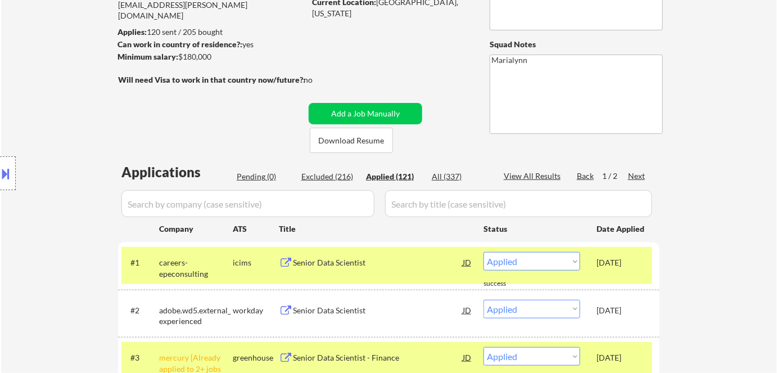
scroll to position [0, 0]
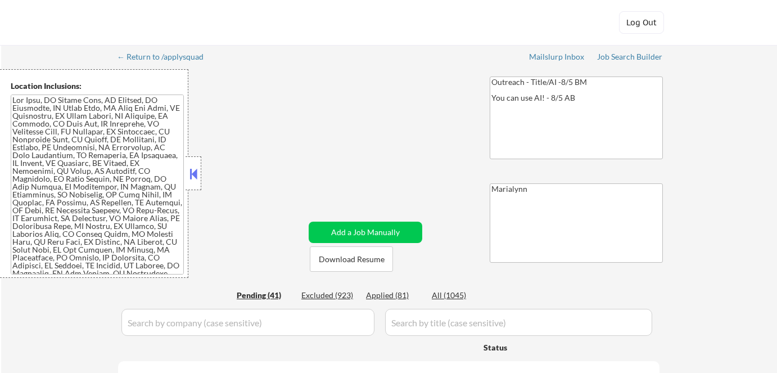
select select ""pending""
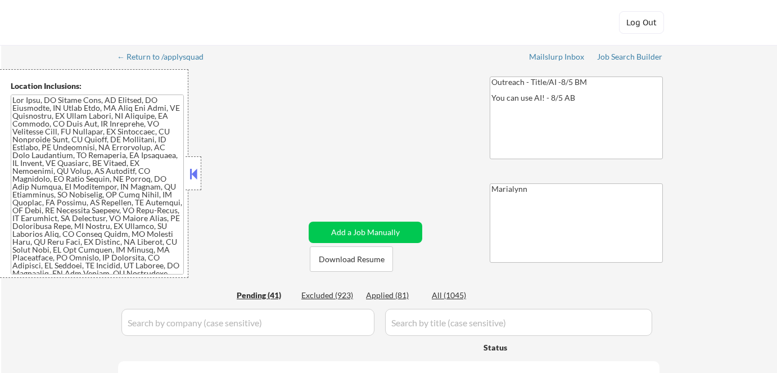
select select ""pending""
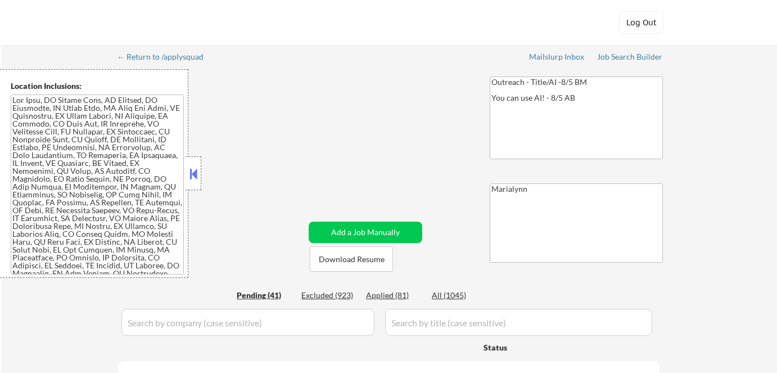
select select ""pending""
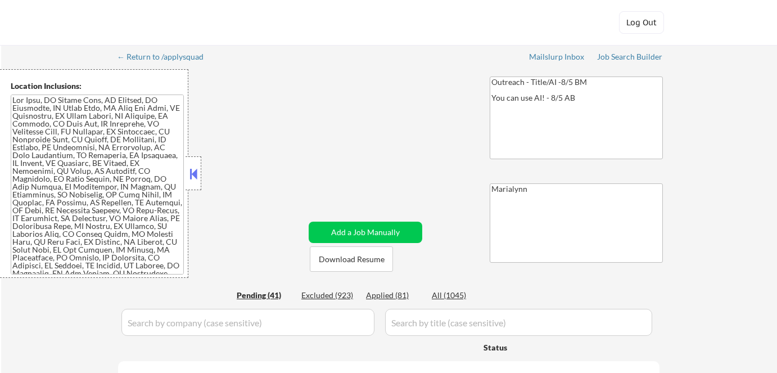
select select ""pending""
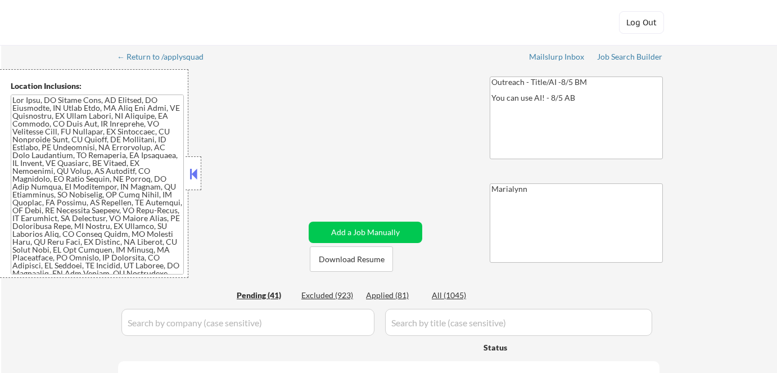
select select ""pending""
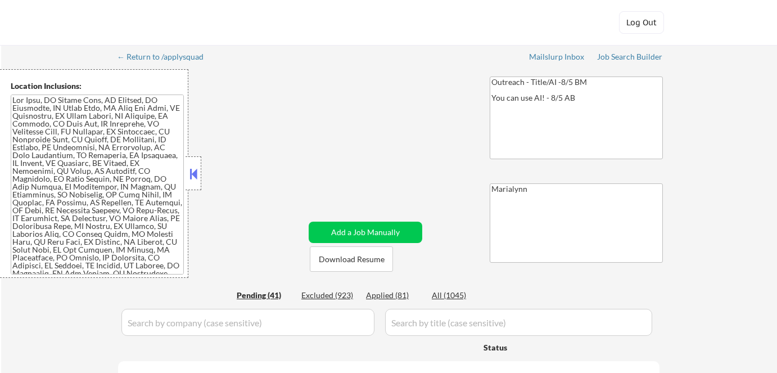
select select ""pending""
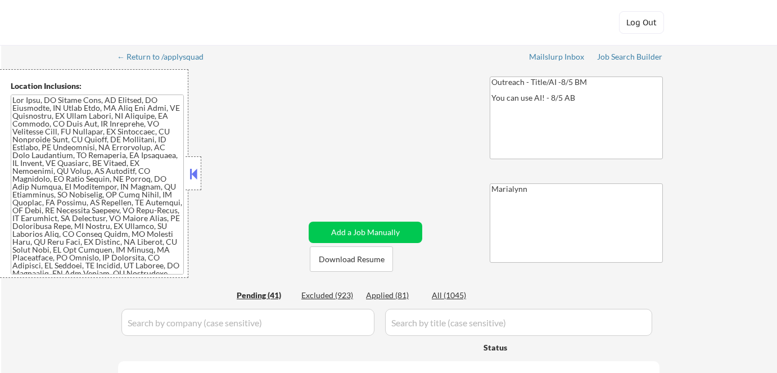
select select ""pending""
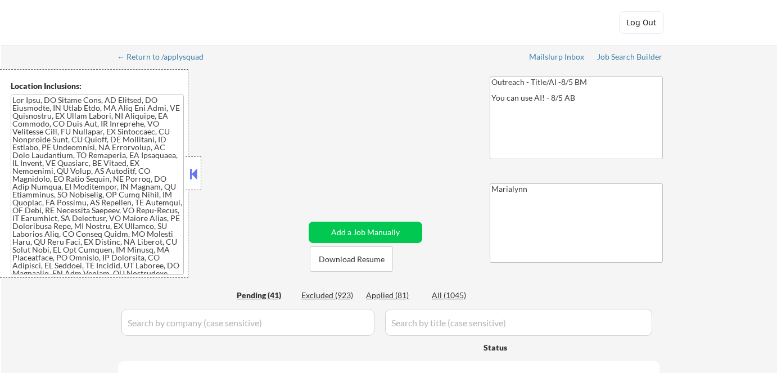
select select ""pending""
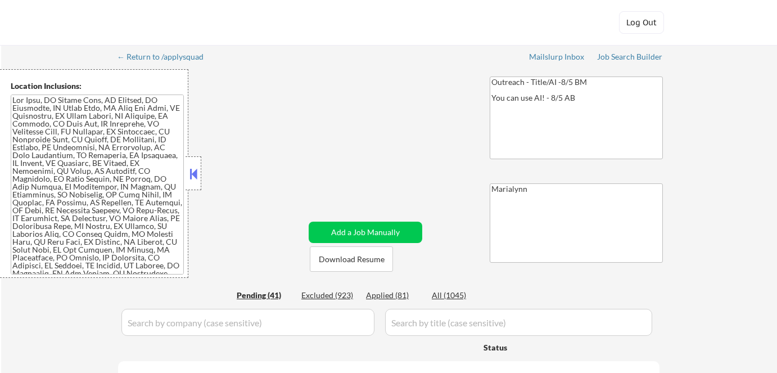
select select ""pending""
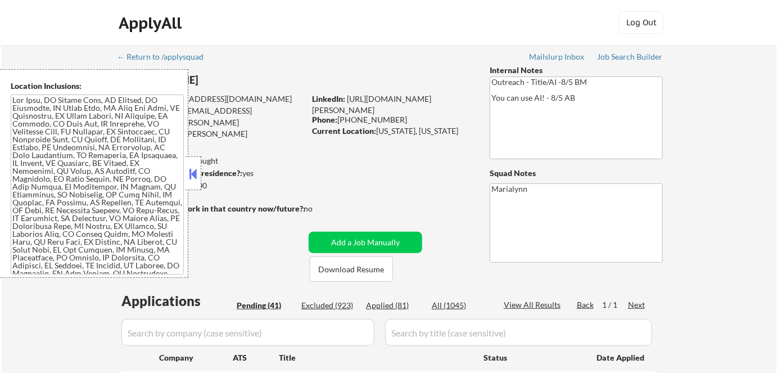
scroll to position [153, 0]
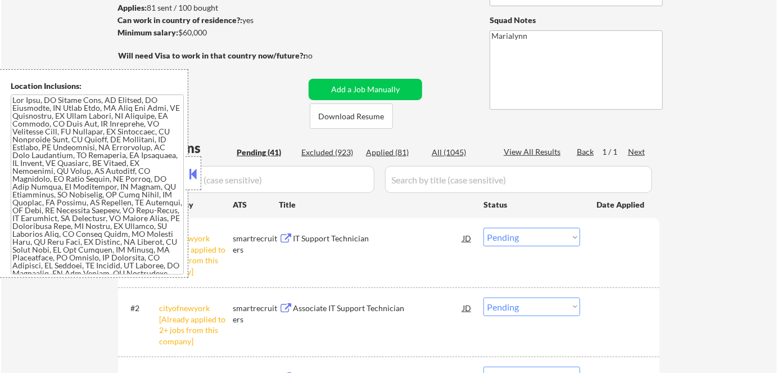
drag, startPoint x: 189, startPoint y: 171, endPoint x: 197, endPoint y: 179, distance: 10.7
click at [190, 171] on button at bounding box center [193, 173] width 12 height 17
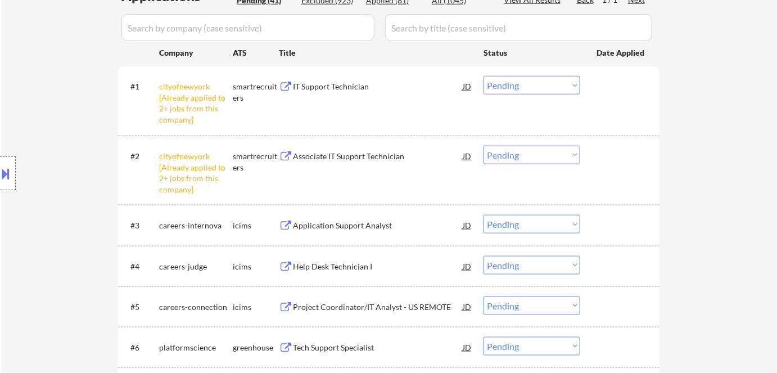
scroll to position [306, 0]
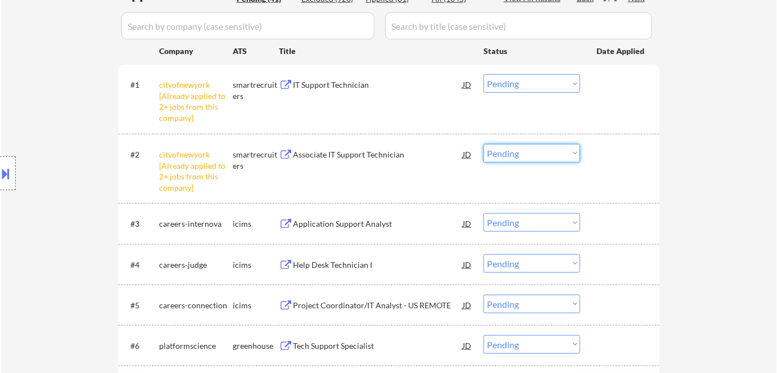
click at [522, 151] on select "Choose an option... Pending Applied Excluded (Questions) Excluded (Expired) Exc…" at bounding box center [531, 153] width 97 height 19
select select ""excluded__other_""
click at [483, 144] on select "Choose an option... Pending Applied Excluded (Questions) Excluded (Expired) Exc…" at bounding box center [531, 153] width 97 height 19
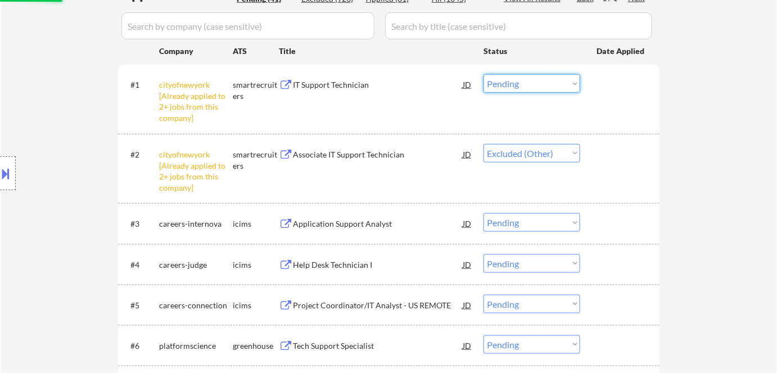
click at [549, 83] on select "Choose an option... Pending Applied Excluded (Questions) Excluded (Expired) Exc…" at bounding box center [531, 83] width 97 height 19
select select ""excluded__other_""
click at [483, 74] on select "Choose an option... Pending Applied Excluded (Questions) Excluded (Expired) Exc…" at bounding box center [531, 83] width 97 height 19
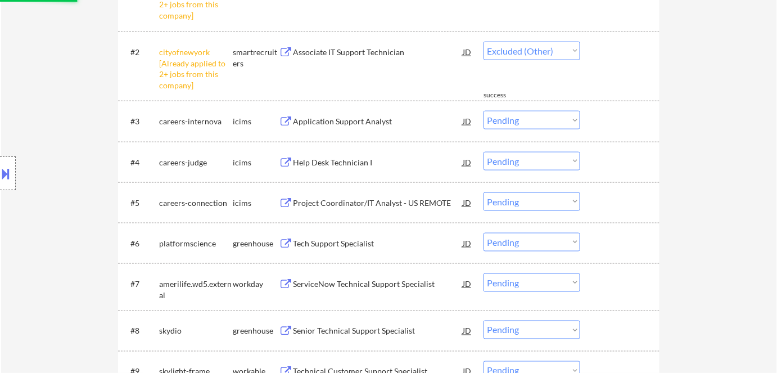
select select ""pending""
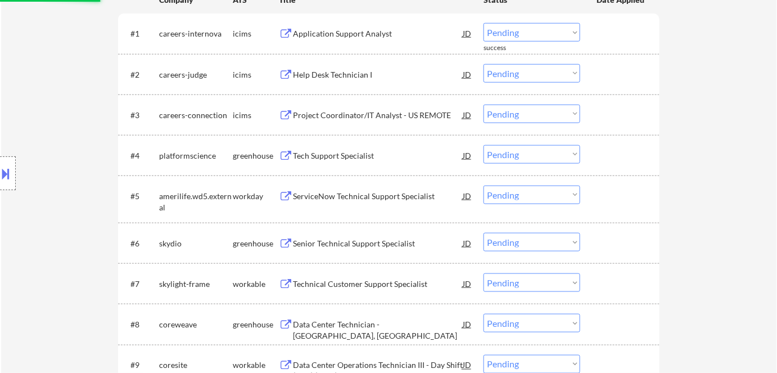
scroll to position [204, 0]
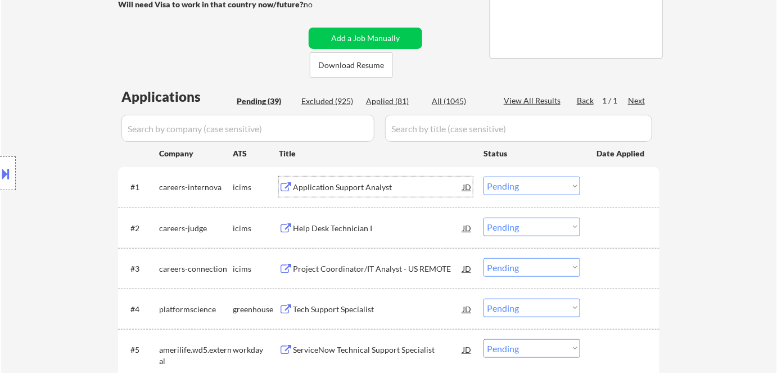
click at [306, 191] on div "Application Support Analyst" at bounding box center [378, 187] width 170 height 11
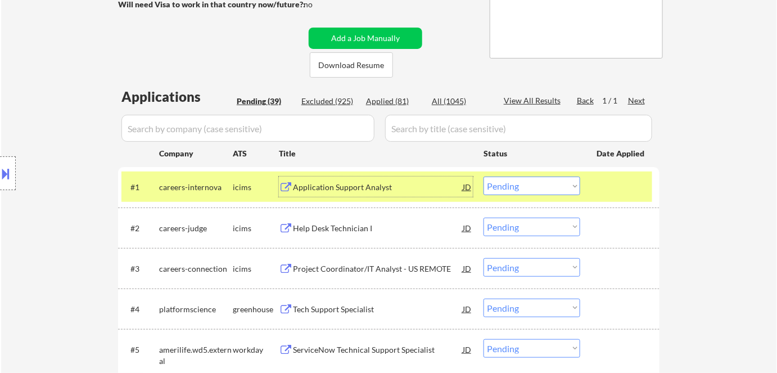
click at [367, 184] on div "Application Support Analyst" at bounding box center [378, 187] width 170 height 11
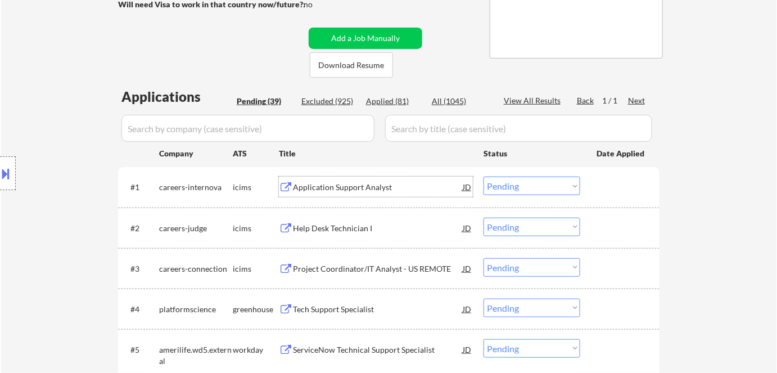
click at [527, 184] on select "Choose an option... Pending Applied Excluded (Questions) Excluded (Expired) Exc…" at bounding box center [531, 185] width 97 height 19
click at [483, 176] on select "Choose an option... Pending Applied Excluded (Questions) Excluded (Expired) Exc…" at bounding box center [531, 185] width 97 height 19
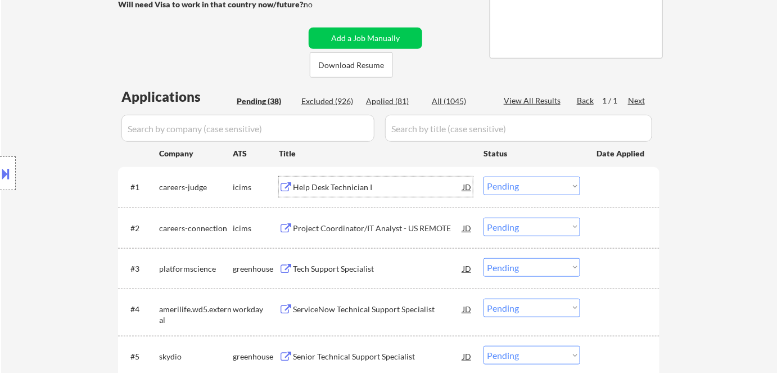
click at [302, 186] on div "Help Desk Technician I" at bounding box center [378, 187] width 170 height 11
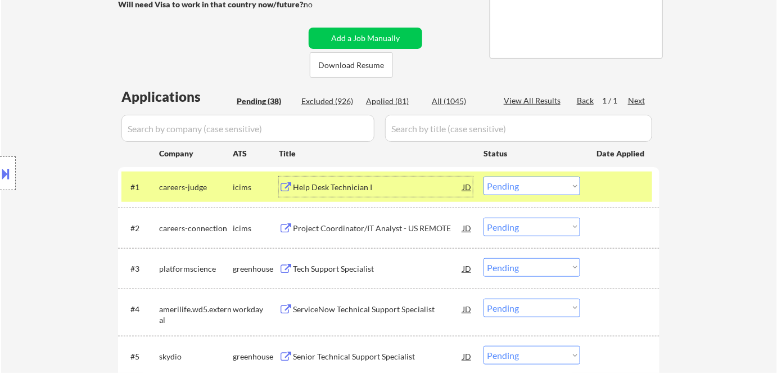
click at [9, 169] on button at bounding box center [6, 173] width 12 height 19
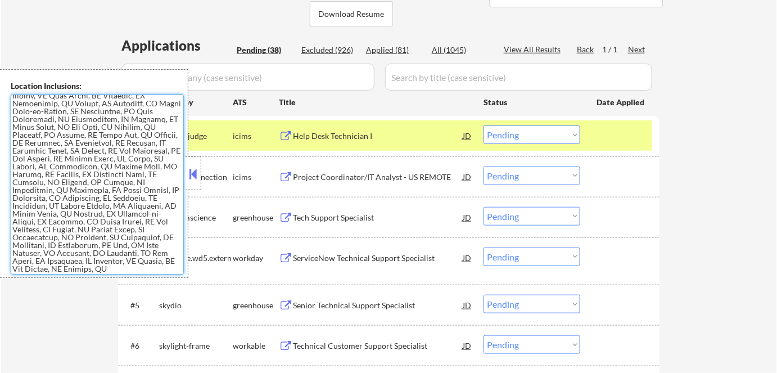
scroll to position [239, 0]
drag, startPoint x: 13, startPoint y: 98, endPoint x: 181, endPoint y: 252, distance: 227.5
click at [181, 252] on textarea at bounding box center [97, 184] width 173 height 180
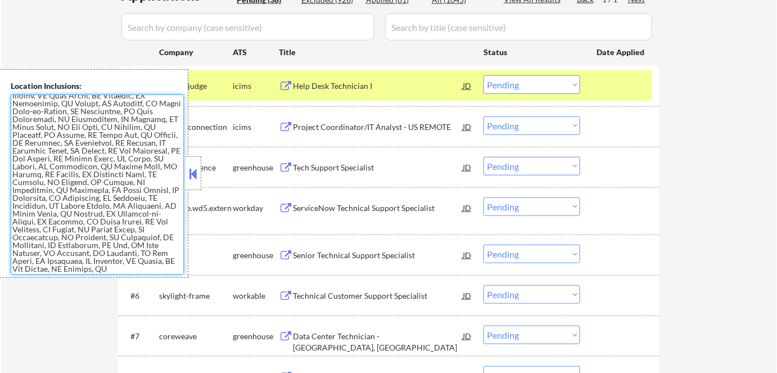
scroll to position [409, 0]
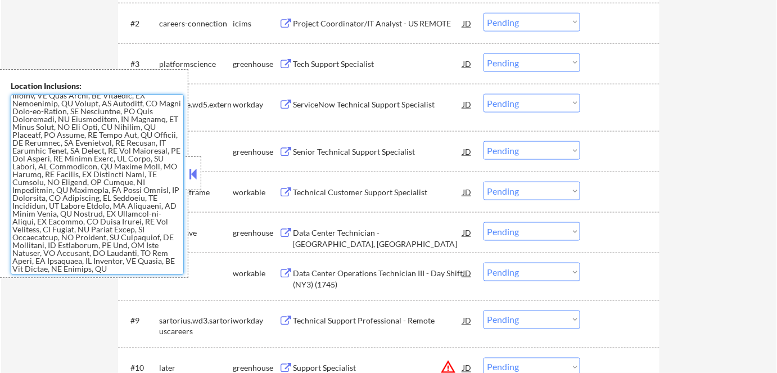
click at [191, 170] on button at bounding box center [193, 173] width 12 height 17
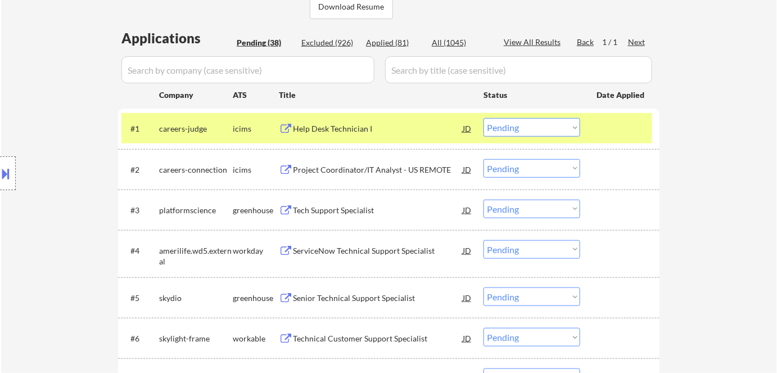
scroll to position [153, 0]
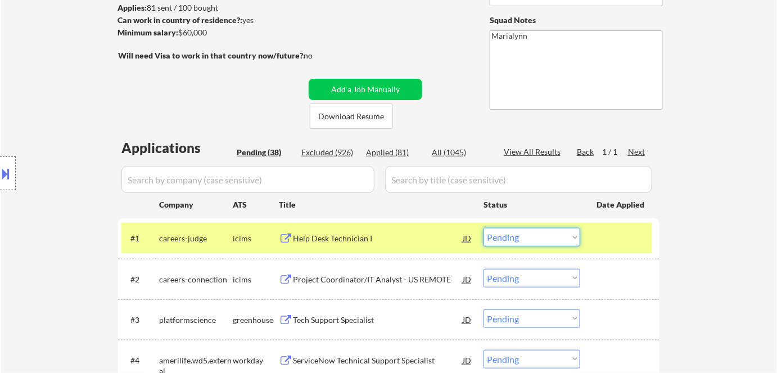
click at [545, 237] on select "Choose an option... Pending Applied Excluded (Questions) Excluded (Expired) Exc…" at bounding box center [531, 237] width 97 height 19
click at [483, 228] on select "Choose an option... Pending Applied Excluded (Questions) Excluded (Expired) Exc…" at bounding box center [531, 237] width 97 height 19
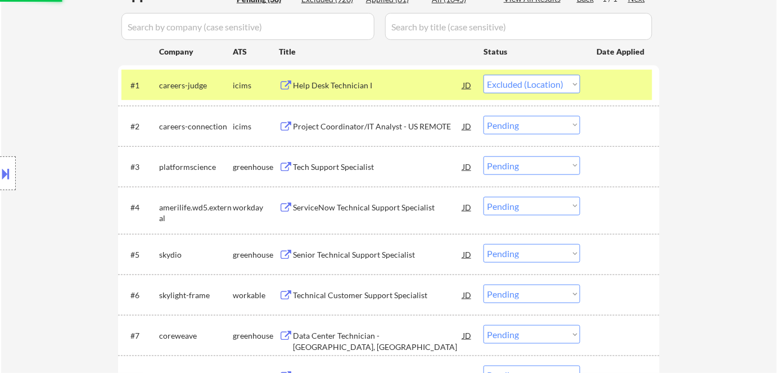
scroll to position [306, 0]
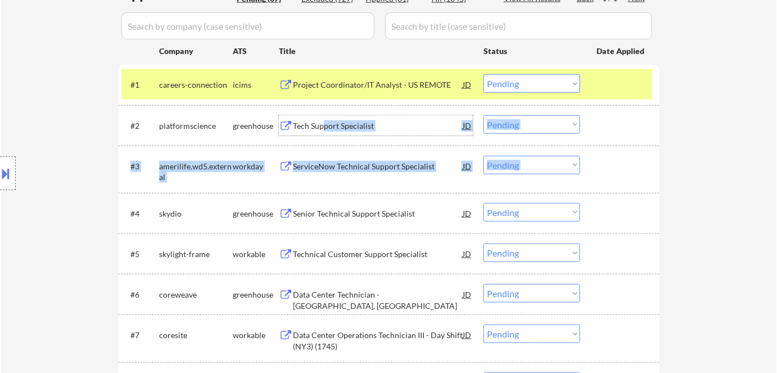
drag, startPoint x: 323, startPoint y: 126, endPoint x: 673, endPoint y: 146, distance: 350.2
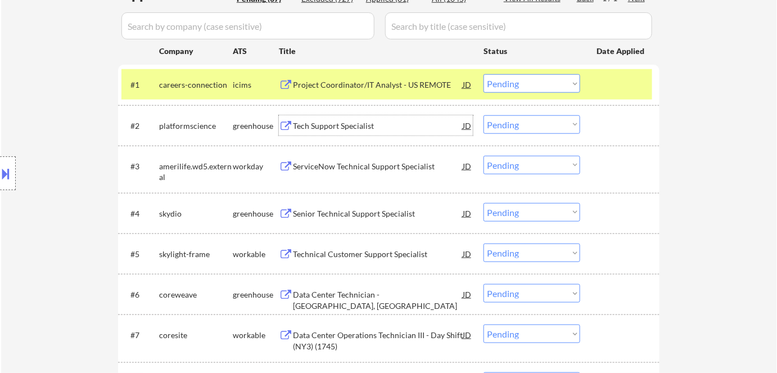
click at [395, 85] on div "Project Coordinator/IT Analyst - US REMOTE" at bounding box center [378, 84] width 170 height 11
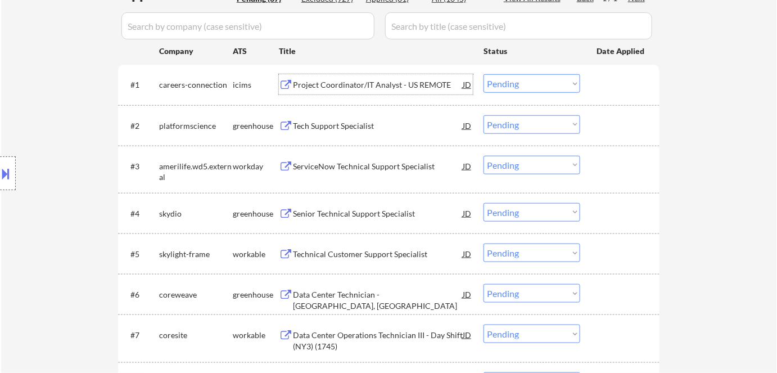
click at [536, 83] on select "Choose an option... Pending Applied Excluded (Questions) Excluded (Expired) Exc…" at bounding box center [531, 83] width 97 height 19
click at [483, 74] on select "Choose an option... Pending Applied Excluded (Questions) Excluded (Expired) Exc…" at bounding box center [531, 83] width 97 height 19
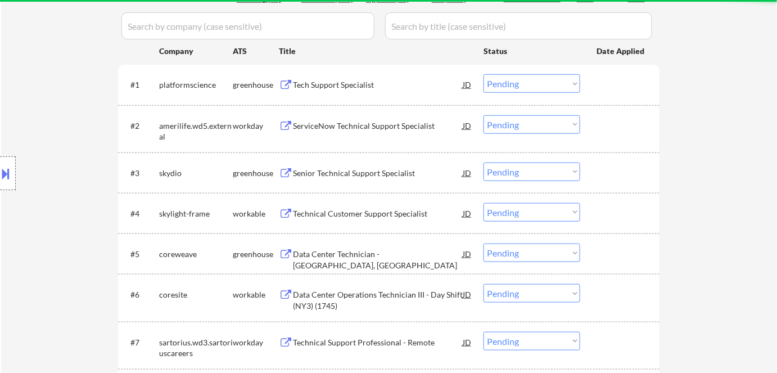
click at [340, 85] on div "Tech Support Specialist" at bounding box center [378, 84] width 170 height 11
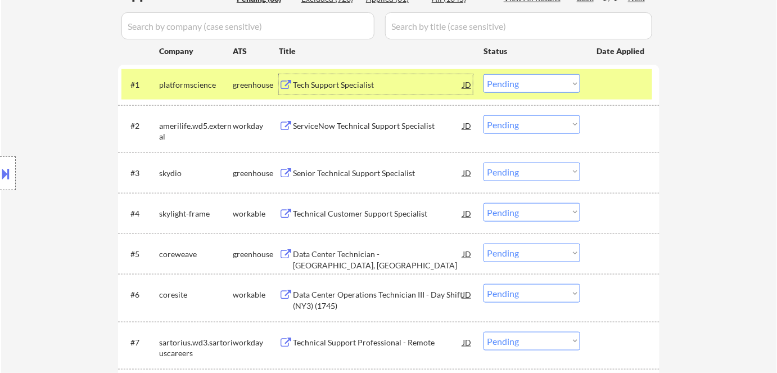
click at [357, 123] on div "ServiceNow Technical Support Specialist" at bounding box center [378, 125] width 170 height 11
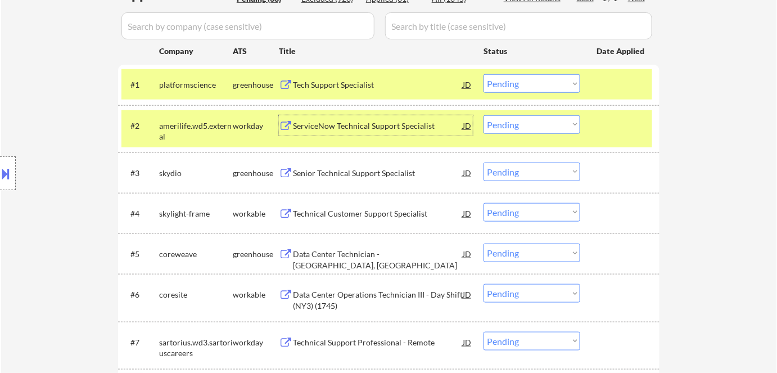
click at [241, 129] on div "workday" at bounding box center [256, 125] width 46 height 20
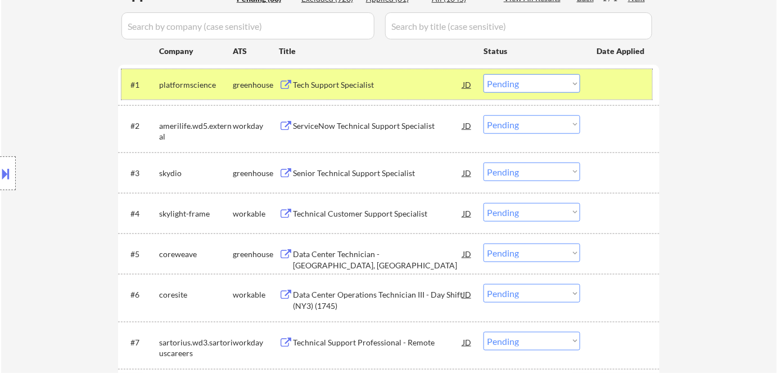
click at [246, 87] on div "greenhouse" at bounding box center [256, 84] width 46 height 11
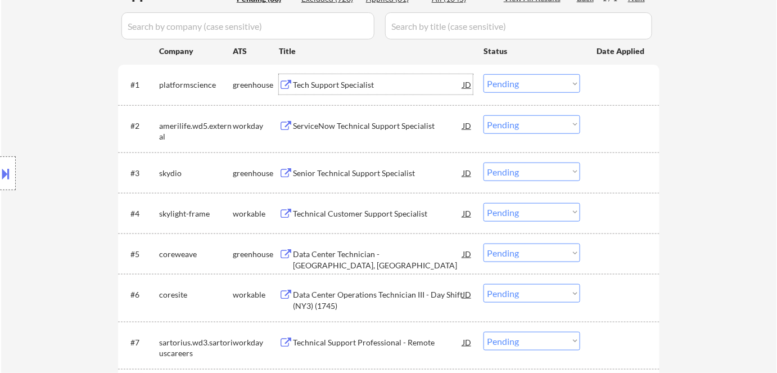
click at [322, 82] on div "Tech Support Specialist" at bounding box center [378, 84] width 170 height 11
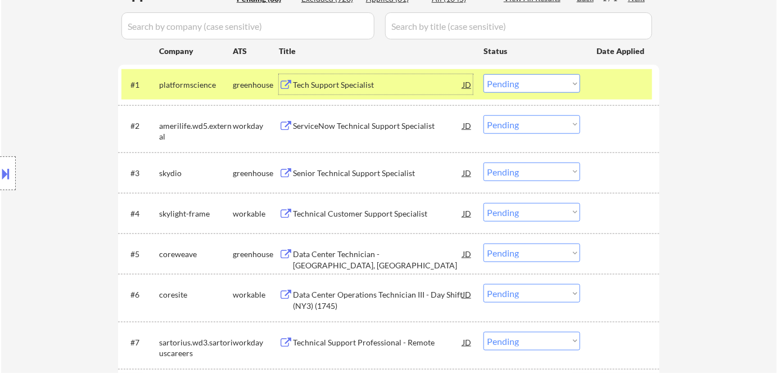
drag, startPoint x: 541, startPoint y: 85, endPoint x: 542, endPoint y: 92, distance: 6.8
click at [541, 85] on select "Choose an option... Pending Applied Excluded (Questions) Excluded (Expired) Exc…" at bounding box center [531, 83] width 97 height 19
click at [483, 74] on select "Choose an option... Pending Applied Excluded (Questions) Excluded (Expired) Exc…" at bounding box center [531, 83] width 97 height 19
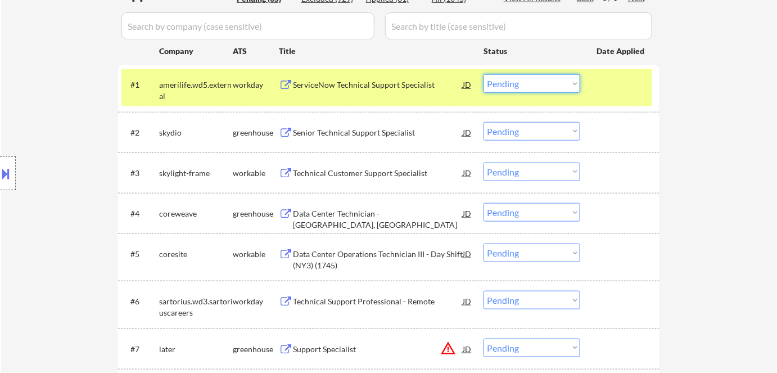
drag, startPoint x: 519, startPoint y: 87, endPoint x: 523, endPoint y: 92, distance: 6.4
click at [521, 88] on select "Choose an option... Pending Applied Excluded (Questions) Excluded (Expired) Exc…" at bounding box center [531, 83] width 97 height 19
click at [483, 74] on select "Choose an option... Pending Applied Excluded (Questions) Excluded (Expired) Exc…" at bounding box center [531, 83] width 97 height 19
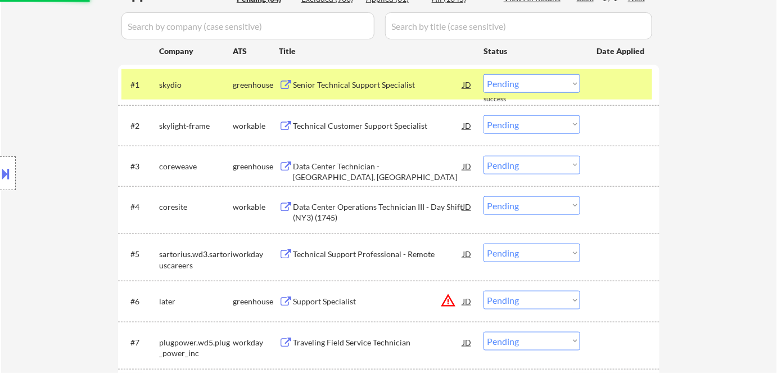
click at [329, 78] on div "Senior Technical Support Specialist" at bounding box center [378, 84] width 170 height 20
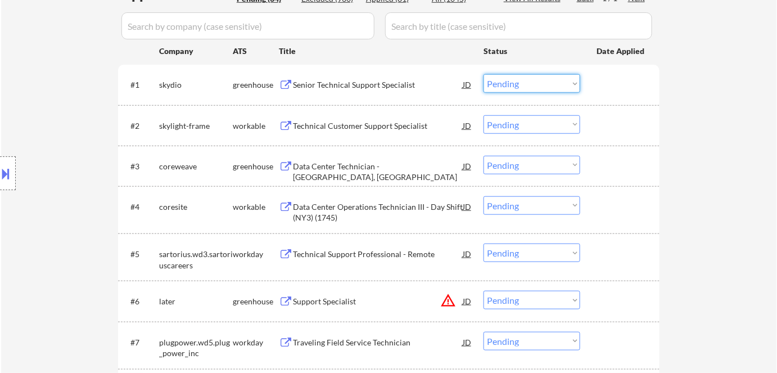
drag, startPoint x: 546, startPoint y: 81, endPoint x: 550, endPoint y: 92, distance: 11.4
click at [547, 81] on select "Choose an option... Pending Applied Excluded (Questions) Excluded (Expired) Exc…" at bounding box center [531, 83] width 97 height 19
click at [483, 74] on select "Choose an option... Pending Applied Excluded (Questions) Excluded (Expired) Exc…" at bounding box center [531, 83] width 97 height 19
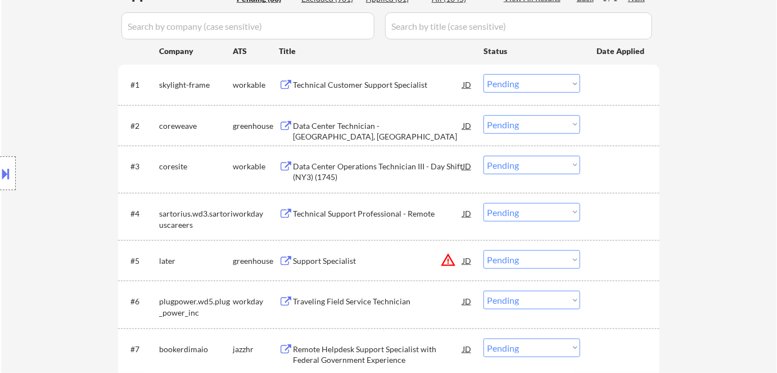
click at [337, 79] on div "Technical Customer Support Specialist" at bounding box center [378, 84] width 170 height 11
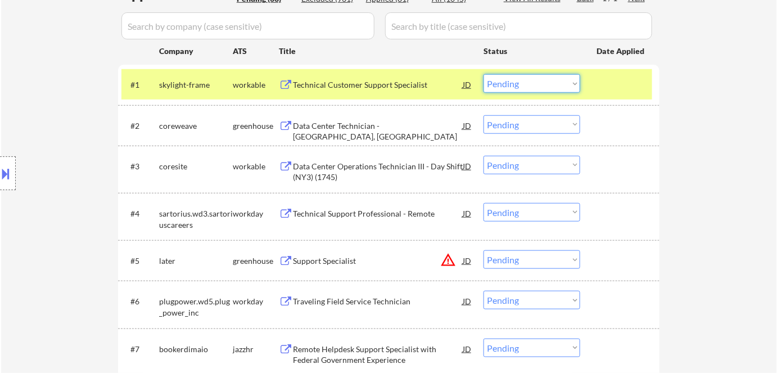
click at [529, 86] on select "Choose an option... Pending Applied Excluded (Questions) Excluded (Expired) Exc…" at bounding box center [531, 83] width 97 height 19
click at [483, 74] on select "Choose an option... Pending Applied Excluded (Questions) Excluded (Expired) Exc…" at bounding box center [531, 83] width 97 height 19
select select ""pending""
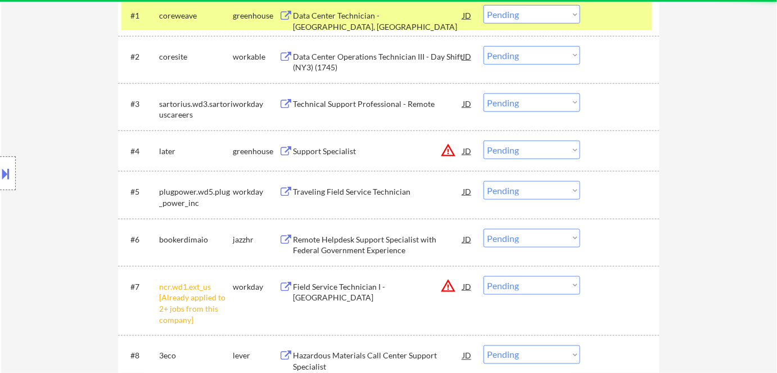
scroll to position [460, 0]
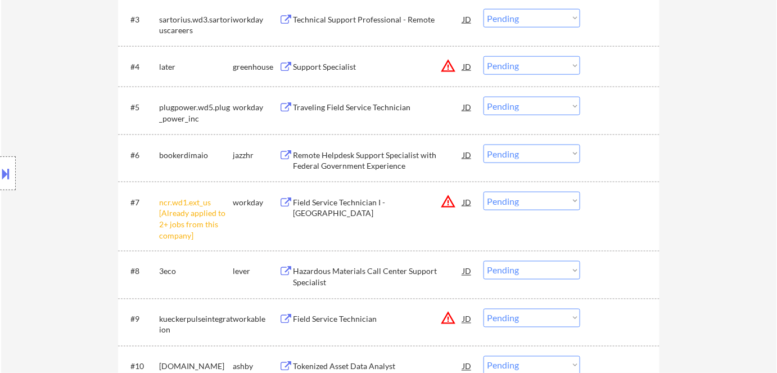
click at [518, 200] on select "Choose an option... Pending Applied Excluded (Questions) Excluded (Expired) Exc…" at bounding box center [531, 201] width 97 height 19
click at [483, 192] on select "Choose an option... Pending Applied Excluded (Questions) Excluded (Expired) Exc…" at bounding box center [531, 201] width 97 height 19
select select ""pending""
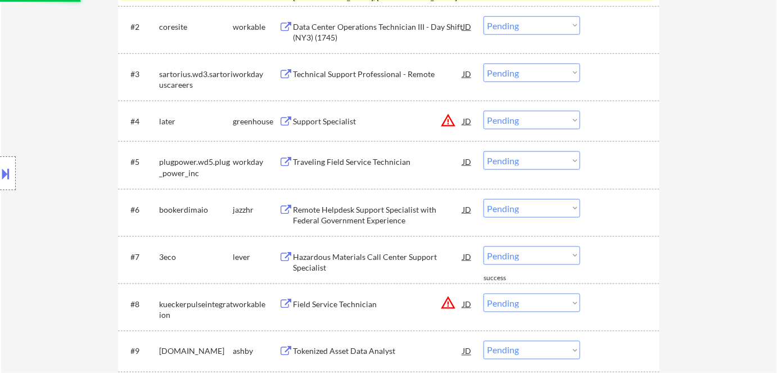
scroll to position [306, 0]
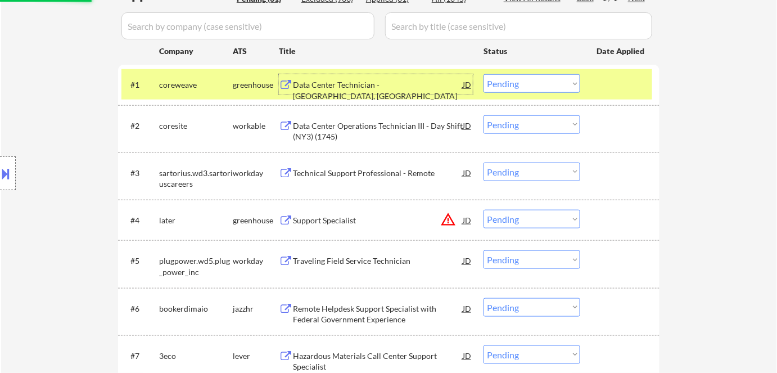
click at [351, 83] on div "Data Center Technician - [GEOGRAPHIC_DATA], [GEOGRAPHIC_DATA]" at bounding box center [378, 90] width 170 height 22
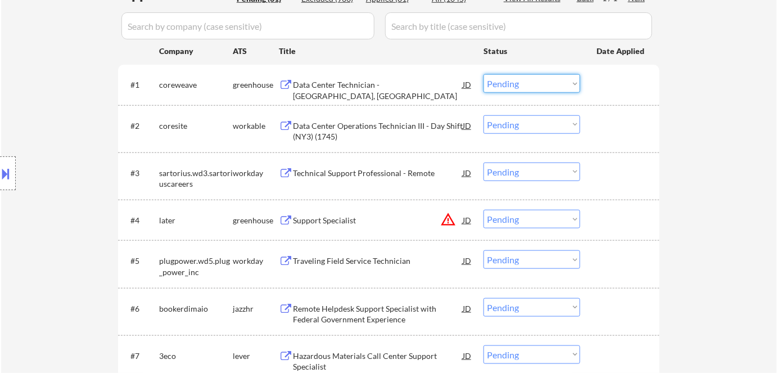
click at [522, 82] on select "Choose an option... Pending Applied Excluded (Questions) Excluded (Expired) Exc…" at bounding box center [531, 83] width 97 height 19
click at [483, 74] on select "Choose an option... Pending Applied Excluded (Questions) Excluded (Expired) Exc…" at bounding box center [531, 83] width 97 height 19
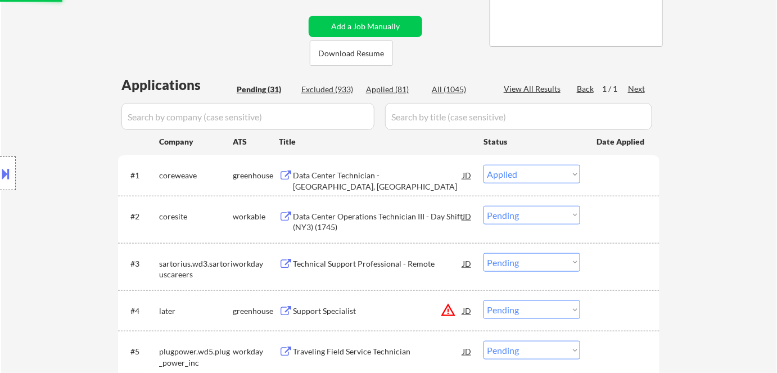
scroll to position [153, 0]
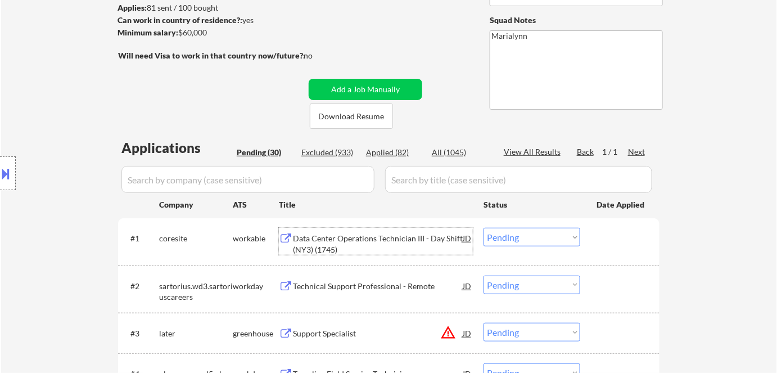
click at [334, 242] on div "Data Center Operations Technician III - Day Shift (NY3) (1745)" at bounding box center [378, 244] width 170 height 22
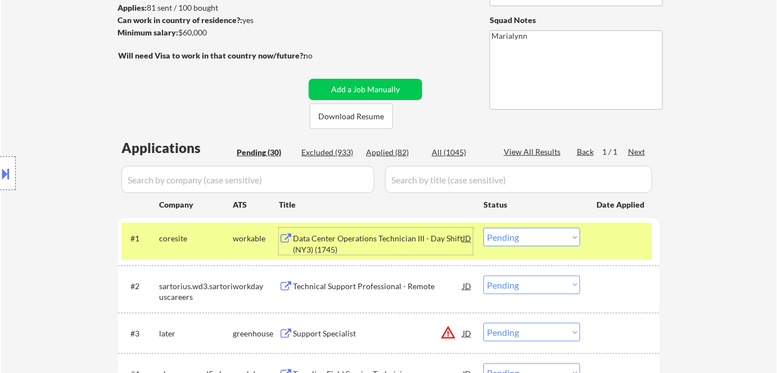
click at [536, 237] on select "Choose an option... Pending Applied Excluded (Questions) Excluded (Expired) Exc…" at bounding box center [531, 237] width 97 height 19
click at [483, 228] on select "Choose an option... Pending Applied Excluded (Questions) Excluded (Expired) Exc…" at bounding box center [531, 237] width 97 height 19
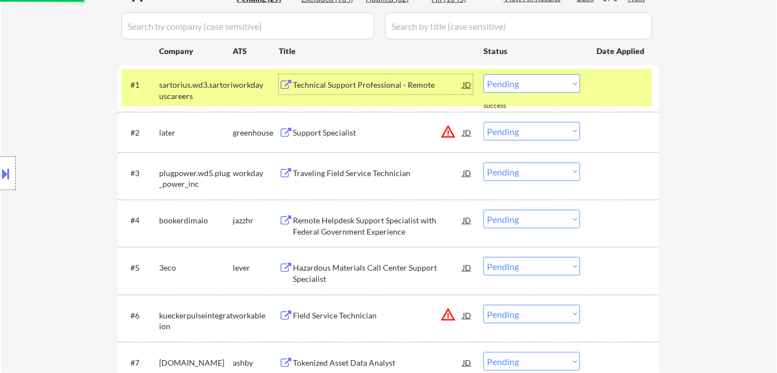
click at [339, 88] on div "Technical Support Professional - Remote" at bounding box center [378, 84] width 170 height 11
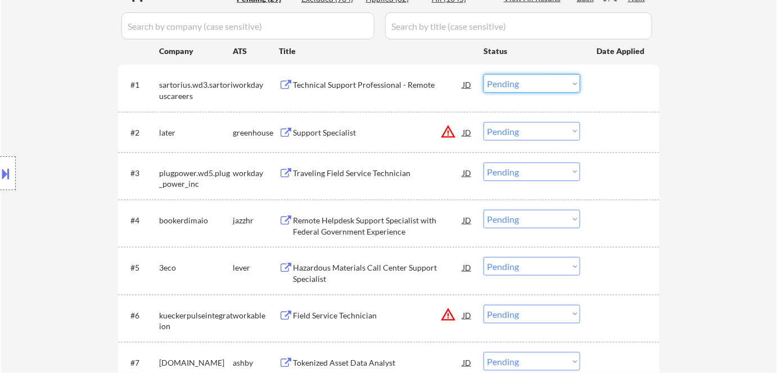
drag, startPoint x: 519, startPoint y: 83, endPoint x: 518, endPoint y: 92, distance: 9.1
click at [519, 83] on select "Choose an option... Pending Applied Excluded (Questions) Excluded (Expired) Exc…" at bounding box center [531, 83] width 97 height 19
click at [483, 74] on select "Choose an option... Pending Applied Excluded (Questions) Excluded (Expired) Exc…" at bounding box center [531, 83] width 97 height 19
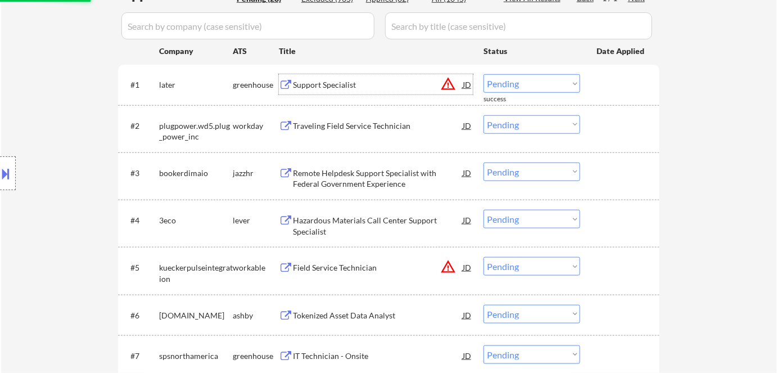
click at [339, 87] on div "Support Specialist" at bounding box center [378, 84] width 170 height 11
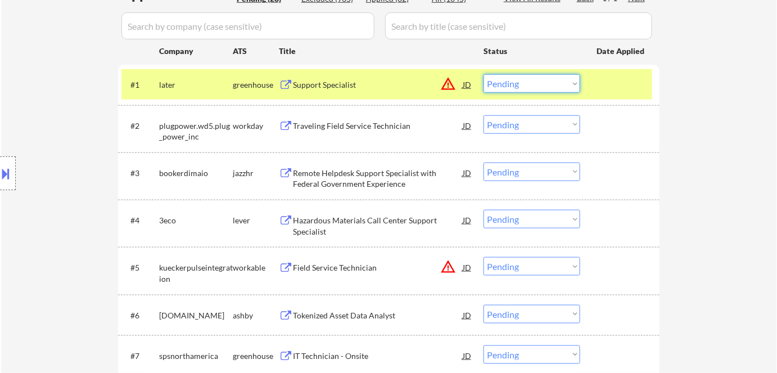
click at [511, 78] on select "Choose an option... Pending Applied Excluded (Questions) Excluded (Expired) Exc…" at bounding box center [531, 83] width 97 height 19
click at [483, 74] on select "Choose an option... Pending Applied Excluded (Questions) Excluded (Expired) Exc…" at bounding box center [531, 83] width 97 height 19
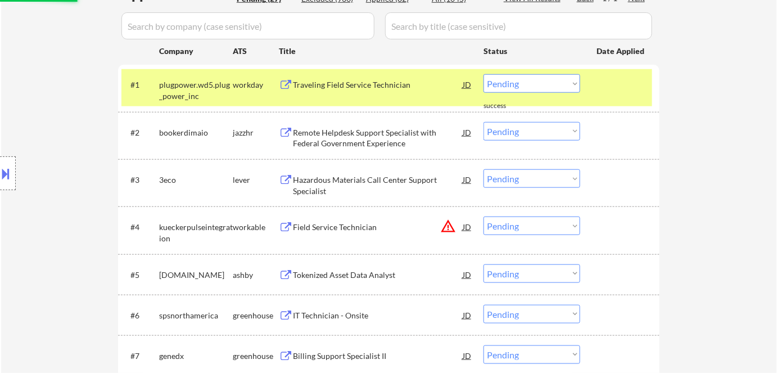
click at [329, 84] on div "Traveling Field Service Technician" at bounding box center [378, 84] width 170 height 11
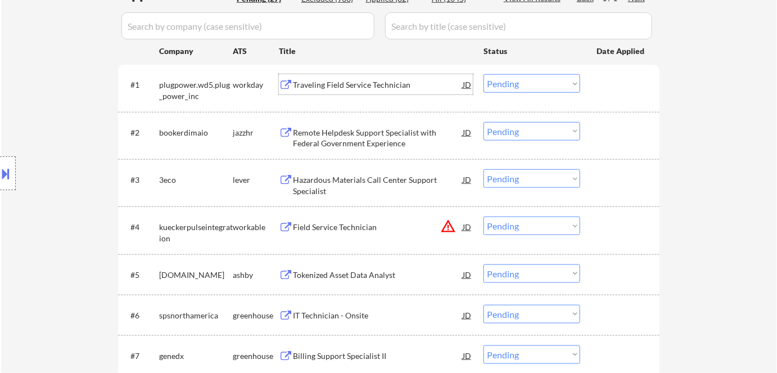
click at [524, 81] on select "Choose an option... Pending Applied Excluded (Questions) Excluded (Expired) Exc…" at bounding box center [531, 83] width 97 height 19
click at [483, 74] on select "Choose an option... Pending Applied Excluded (Questions) Excluded (Expired) Exc…" at bounding box center [531, 83] width 97 height 19
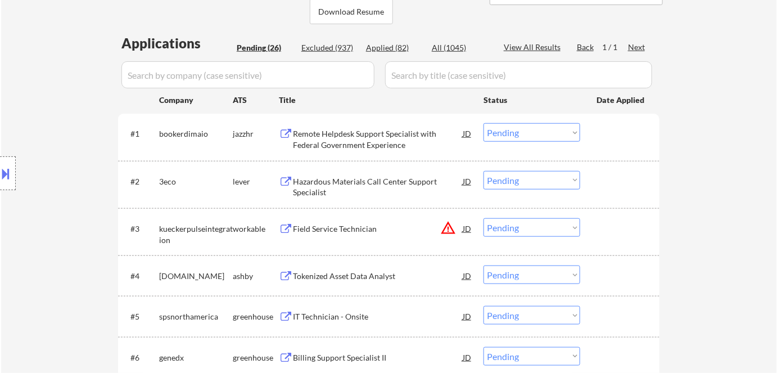
scroll to position [204, 0]
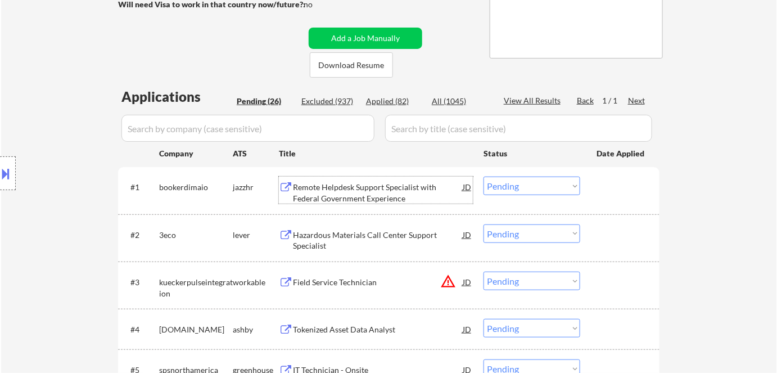
click at [329, 187] on div "Remote Helpdesk Support Specialist with Federal Government Experience" at bounding box center [378, 193] width 170 height 22
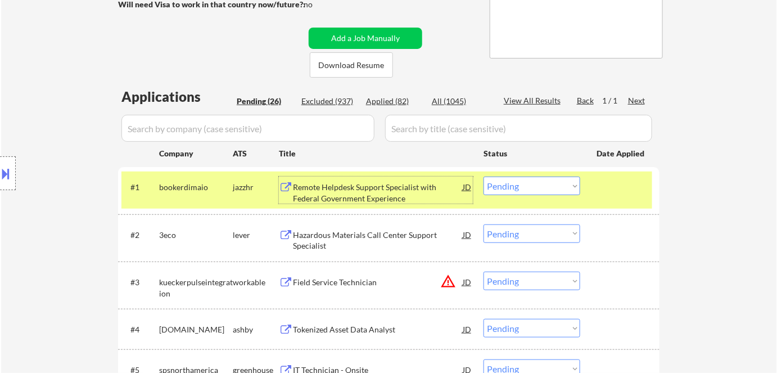
drag, startPoint x: 515, startPoint y: 183, endPoint x: 523, endPoint y: 194, distance: 12.9
click at [516, 184] on select "Choose an option... Pending Applied Excluded (Questions) Excluded (Expired) Exc…" at bounding box center [531, 185] width 97 height 19
click at [483, 176] on select "Choose an option... Pending Applied Excluded (Questions) Excluded (Expired) Exc…" at bounding box center [531, 185] width 97 height 19
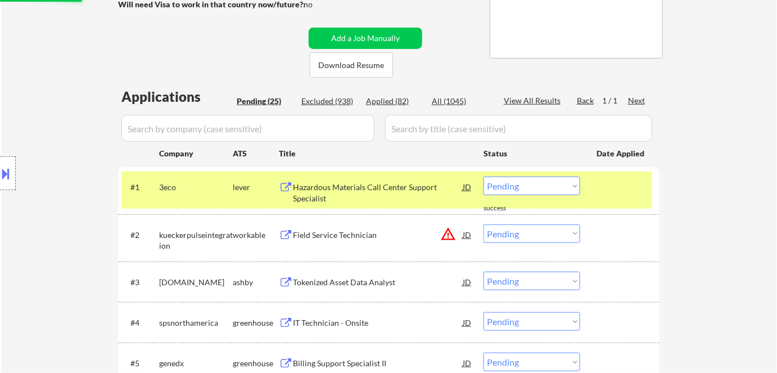
click at [332, 188] on div "Hazardous Materials Call Center Support Specialist" at bounding box center [378, 193] width 170 height 22
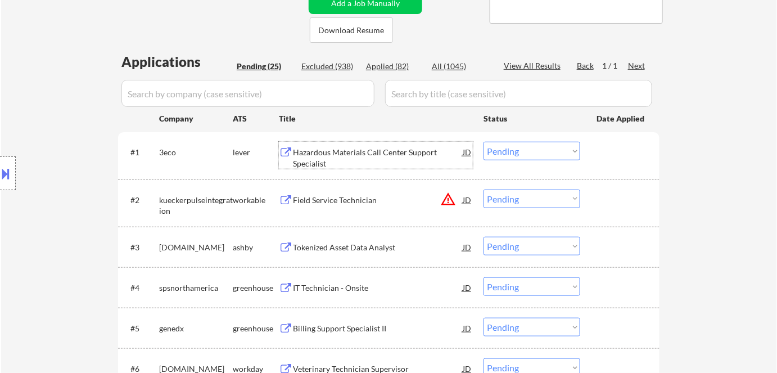
scroll to position [255, 0]
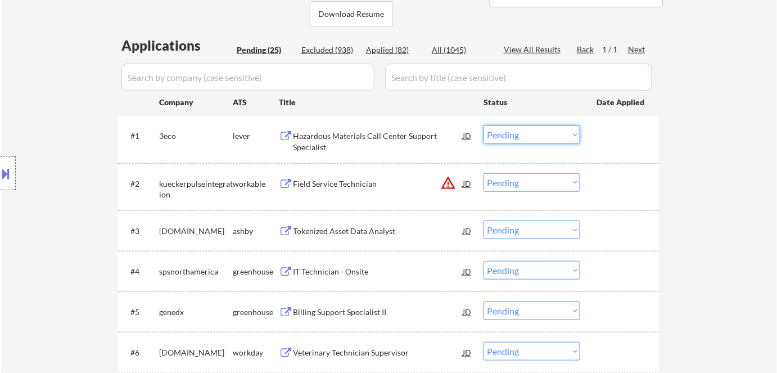
click at [536, 135] on select "Choose an option... Pending Applied Excluded (Questions) Excluded (Expired) Exc…" at bounding box center [531, 134] width 97 height 19
click at [483, 125] on select "Choose an option... Pending Applied Excluded (Questions) Excluded (Expired) Exc…" at bounding box center [531, 134] width 97 height 19
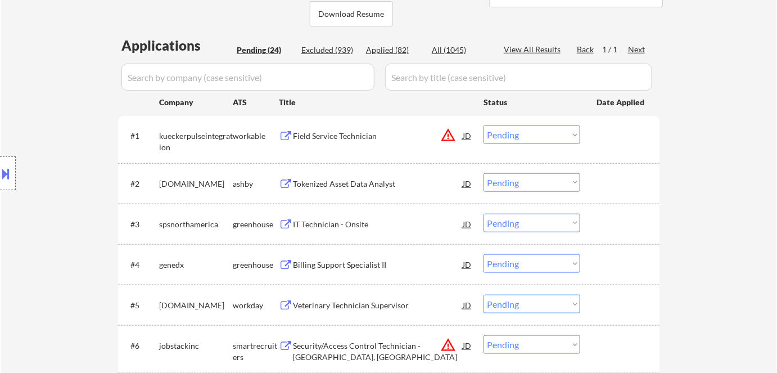
click at [288, 138] on button at bounding box center [286, 136] width 14 height 11
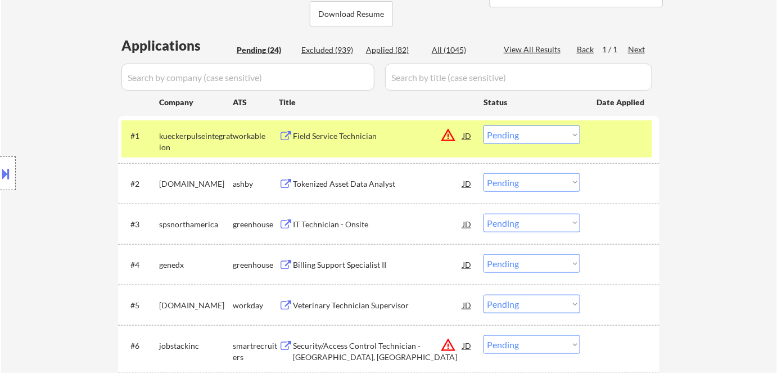
click at [520, 137] on select "Choose an option... Pending Applied Excluded (Questions) Excluded (Expired) Exc…" at bounding box center [531, 134] width 97 height 19
click at [483, 125] on select "Choose an option... Pending Applied Excluded (Questions) Excluded (Expired) Exc…" at bounding box center [531, 134] width 97 height 19
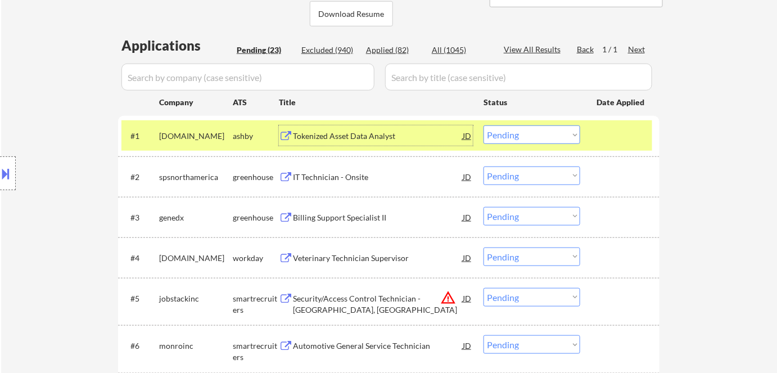
click at [334, 134] on div "Tokenized Asset Data Analyst" at bounding box center [378, 135] width 170 height 11
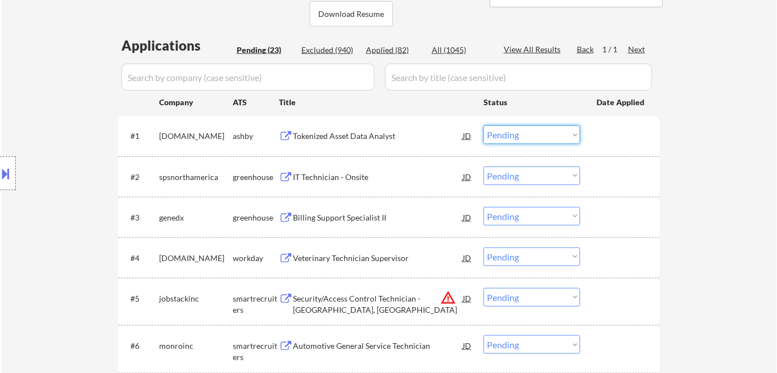
drag, startPoint x: 521, startPoint y: 132, endPoint x: 527, endPoint y: 143, distance: 12.1
click at [522, 133] on select "Choose an option... Pending Applied Excluded (Questions) Excluded (Expired) Exc…" at bounding box center [531, 134] width 97 height 19
click at [483, 125] on select "Choose an option... Pending Applied Excluded (Questions) Excluded (Expired) Exc…" at bounding box center [531, 134] width 97 height 19
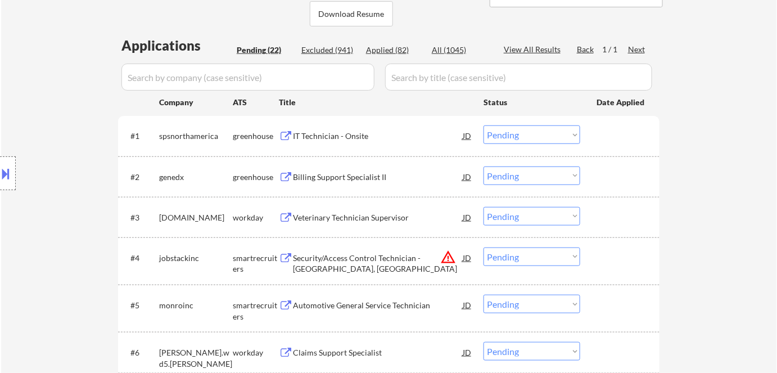
click at [343, 132] on div "IT Technician - Onsite" at bounding box center [378, 135] width 170 height 11
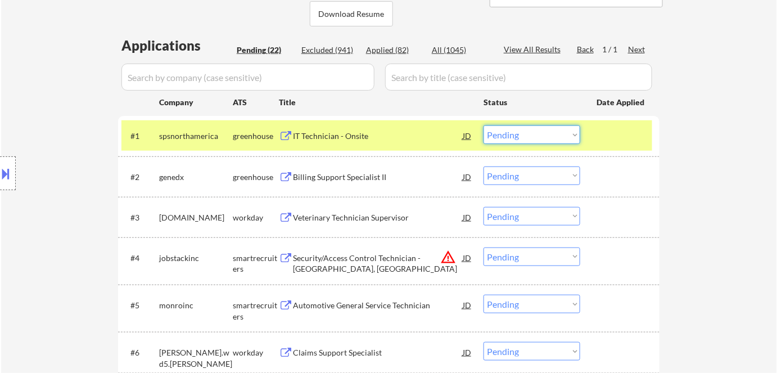
drag, startPoint x: 504, startPoint y: 132, endPoint x: 510, endPoint y: 143, distance: 12.3
click at [505, 134] on select "Choose an option... Pending Applied Excluded (Questions) Excluded (Expired) Exc…" at bounding box center [531, 134] width 97 height 19
click at [483, 125] on select "Choose an option... Pending Applied Excluded (Questions) Excluded (Expired) Exc…" at bounding box center [531, 134] width 97 height 19
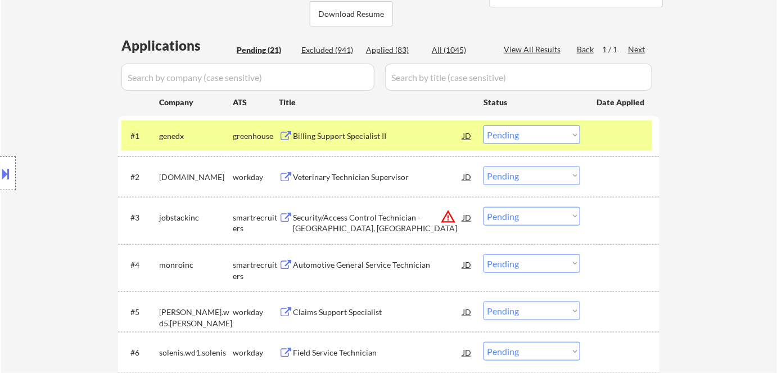
click at [311, 137] on div "Billing Support Specialist II" at bounding box center [378, 135] width 170 height 11
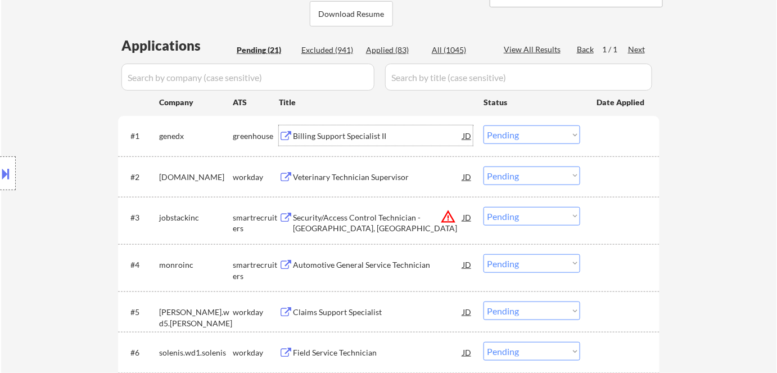
drag, startPoint x: 499, startPoint y: 132, endPoint x: 502, endPoint y: 143, distance: 11.2
click at [499, 133] on select "Choose an option... Pending Applied Excluded (Questions) Excluded (Expired) Exc…" at bounding box center [531, 134] width 97 height 19
click at [483, 125] on select "Choose an option... Pending Applied Excluded (Questions) Excluded (Expired) Exc…" at bounding box center [531, 134] width 97 height 19
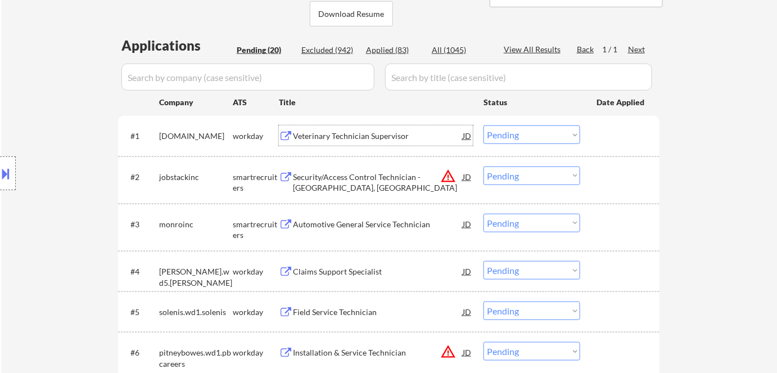
click at [323, 132] on div "Veterinary Technician Supervisor" at bounding box center [378, 135] width 170 height 11
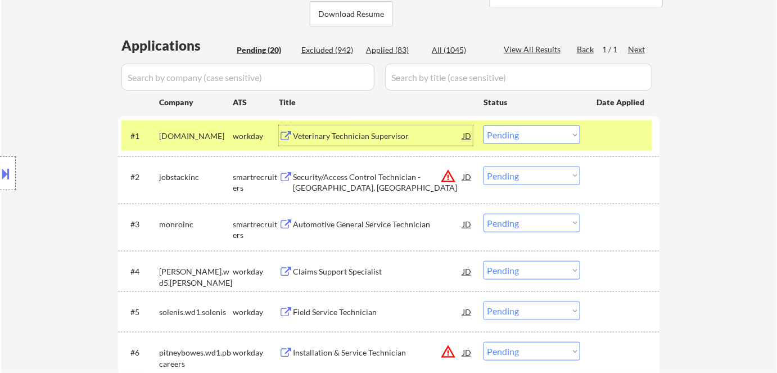
click at [6, 169] on button at bounding box center [6, 173] width 12 height 19
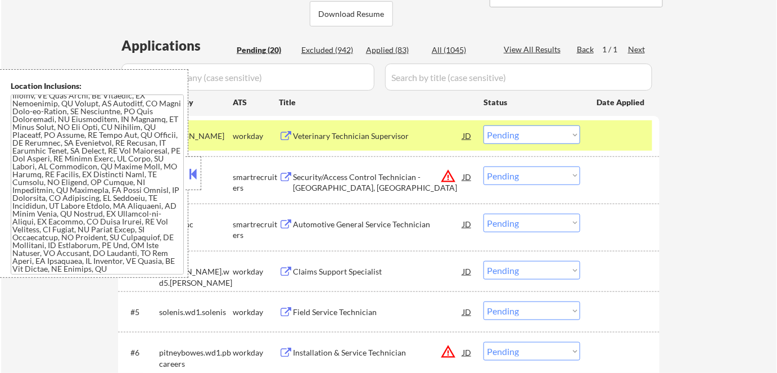
drag, startPoint x: 547, startPoint y: 130, endPoint x: 554, endPoint y: 143, distance: 14.8
click at [550, 135] on select "Choose an option... Pending Applied Excluded (Questions) Excluded (Expired) Exc…" at bounding box center [531, 134] width 97 height 19
click at [483, 125] on select "Choose an option... Pending Applied Excluded (Questions) Excluded (Expired) Exc…" at bounding box center [531, 134] width 97 height 19
click at [196, 171] on button at bounding box center [193, 173] width 12 height 17
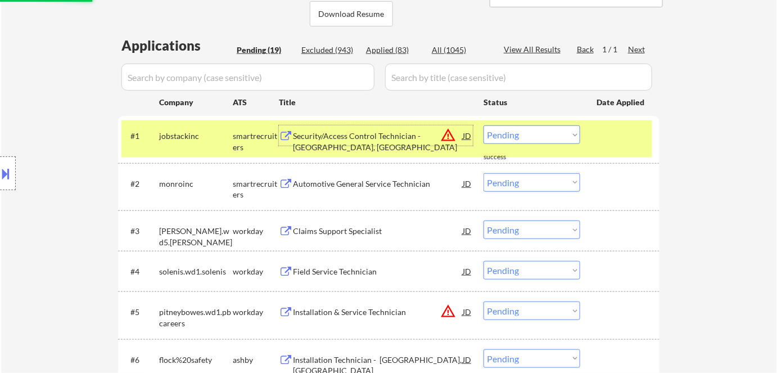
click at [331, 138] on div "Security/Access Control Technician - Miami, FL" at bounding box center [378, 141] width 170 height 22
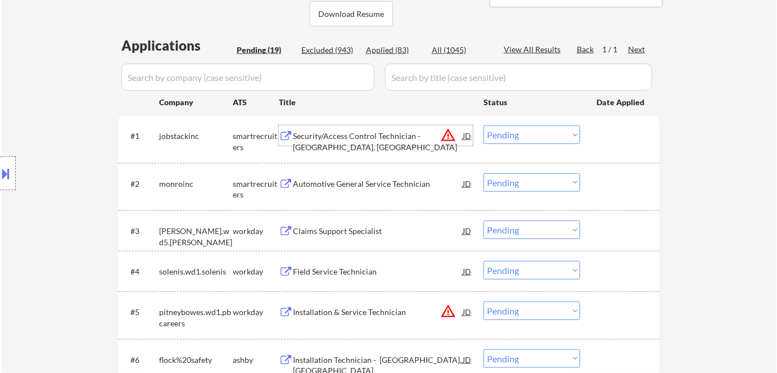
click at [508, 133] on select "Choose an option... Pending Applied Excluded (Questions) Excluded (Expired) Exc…" at bounding box center [531, 134] width 97 height 19
click at [483, 125] on select "Choose an option... Pending Applied Excluded (Questions) Excluded (Expired) Exc…" at bounding box center [531, 134] width 97 height 19
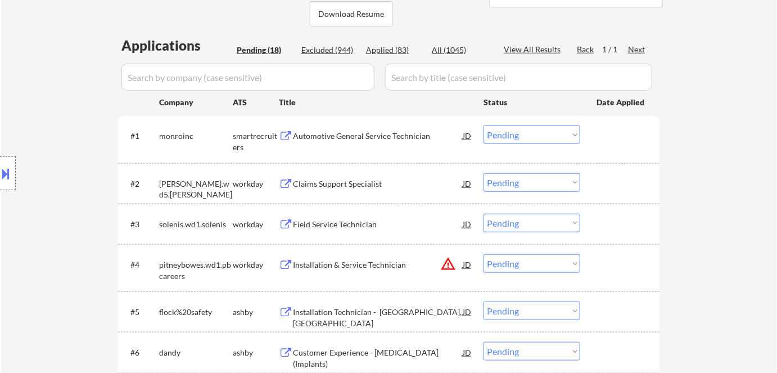
click at [351, 137] on div "Automotive General Service Technician" at bounding box center [378, 135] width 170 height 11
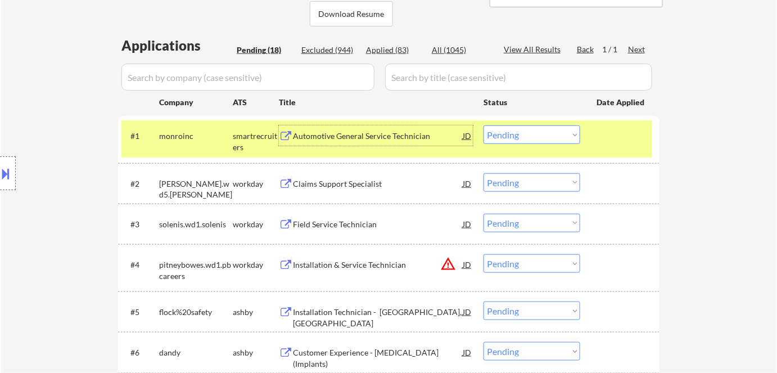
click at [532, 138] on select "Choose an option... Pending Applied Excluded (Questions) Excluded (Expired) Exc…" at bounding box center [531, 134] width 97 height 19
click at [483, 125] on select "Choose an option... Pending Applied Excluded (Questions) Excluded (Expired) Exc…" at bounding box center [531, 134] width 97 height 19
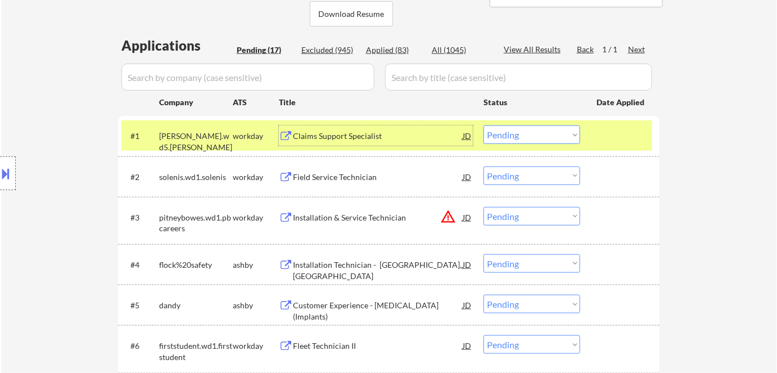
click at [389, 144] on div "Claims Support Specialist" at bounding box center [378, 135] width 170 height 20
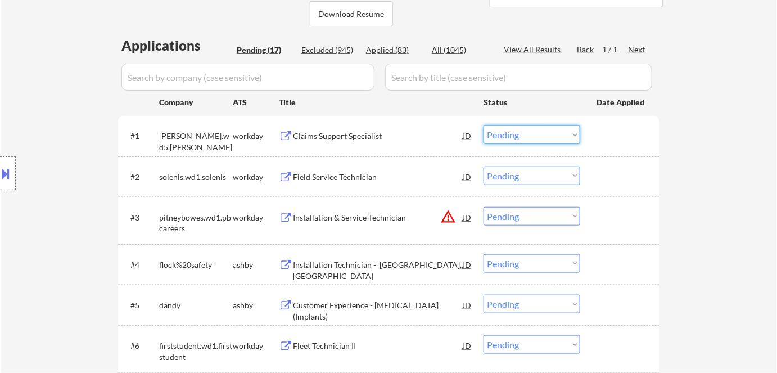
drag, startPoint x: 510, startPoint y: 129, endPoint x: 518, endPoint y: 137, distance: 10.7
click at [513, 134] on select "Choose an option... Pending Applied Excluded (Questions) Excluded (Expired) Exc…" at bounding box center [531, 134] width 97 height 19
click at [483, 125] on select "Choose an option... Pending Applied Excluded (Questions) Excluded (Expired) Exc…" at bounding box center [531, 134] width 97 height 19
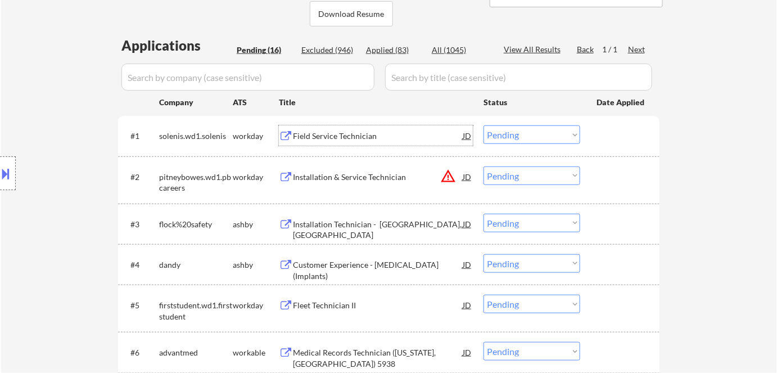
click at [318, 135] on div "Field Service Technician" at bounding box center [378, 135] width 170 height 11
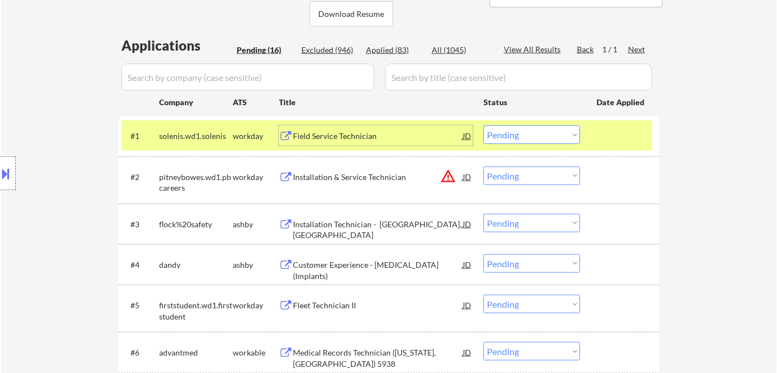
drag, startPoint x: 515, startPoint y: 136, endPoint x: 521, endPoint y: 143, distance: 8.8
click at [515, 136] on select "Choose an option... Pending Applied Excluded (Questions) Excluded (Expired) Exc…" at bounding box center [531, 134] width 97 height 19
click at [483, 125] on select "Choose an option... Pending Applied Excluded (Questions) Excluded (Expired) Exc…" at bounding box center [531, 134] width 97 height 19
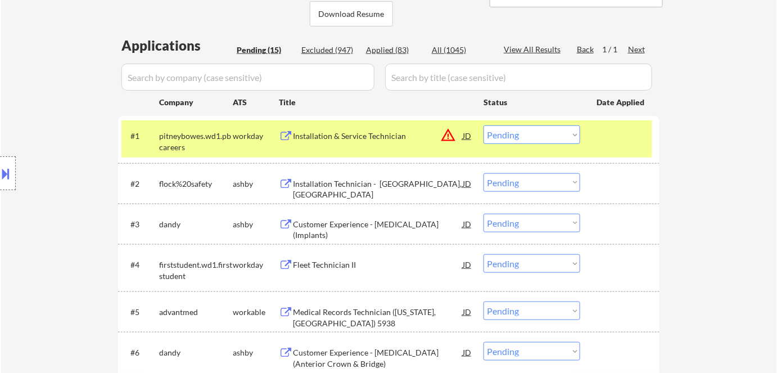
click at [304, 132] on div "Installation & Service Technician" at bounding box center [378, 135] width 170 height 11
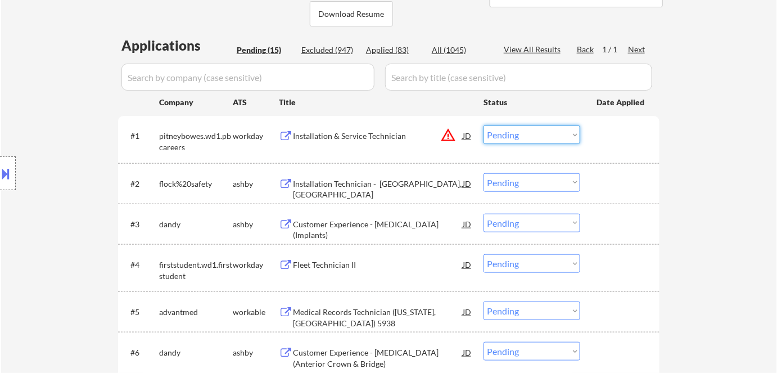
click at [514, 132] on select "Choose an option... Pending Applied Excluded (Questions) Excluded (Expired) Exc…" at bounding box center [531, 134] width 97 height 19
click at [483, 125] on select "Choose an option... Pending Applied Excluded (Questions) Excluded (Expired) Exc…" at bounding box center [531, 134] width 97 height 19
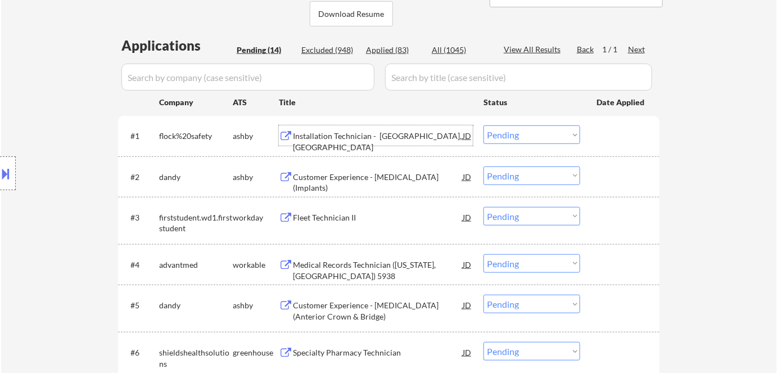
click at [307, 133] on div "Installation Technician - St. Louis, MO" at bounding box center [378, 141] width 170 height 22
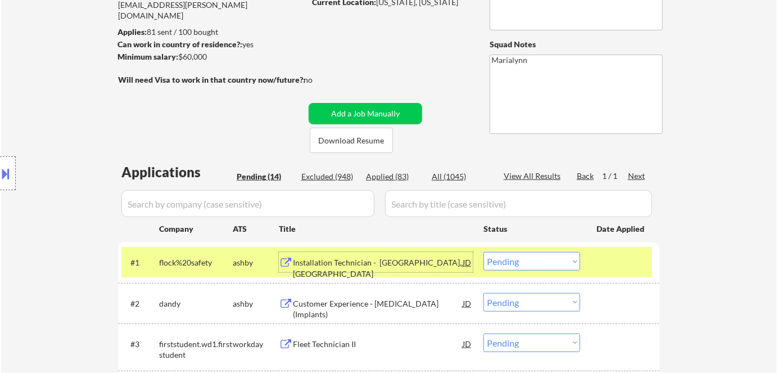
scroll to position [204, 0]
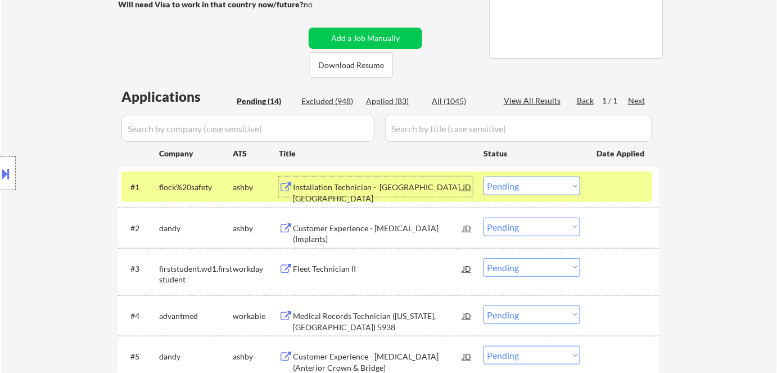
click at [522, 185] on select "Choose an option... Pending Applied Excluded (Questions) Excluded (Expired) Exc…" at bounding box center [531, 185] width 97 height 19
click at [483, 176] on select "Choose an option... Pending Applied Excluded (Questions) Excluded (Expired) Exc…" at bounding box center [531, 185] width 97 height 19
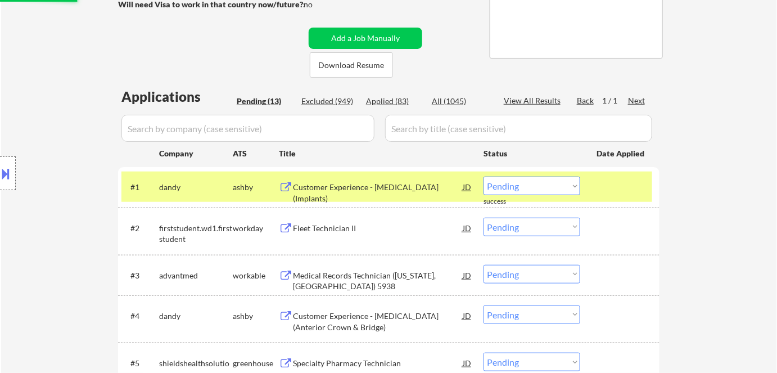
click at [361, 188] on div "Customer Experience - Lab Technician (Implants)" at bounding box center [378, 193] width 170 height 22
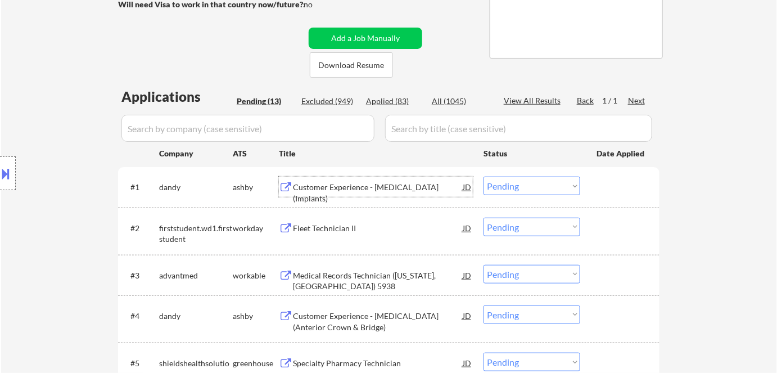
click at [526, 187] on select "Choose an option... Pending Applied Excluded (Questions) Excluded (Expired) Exc…" at bounding box center [531, 185] width 97 height 19
click at [483, 176] on select "Choose an option... Pending Applied Excluded (Questions) Excluded (Expired) Exc…" at bounding box center [531, 185] width 97 height 19
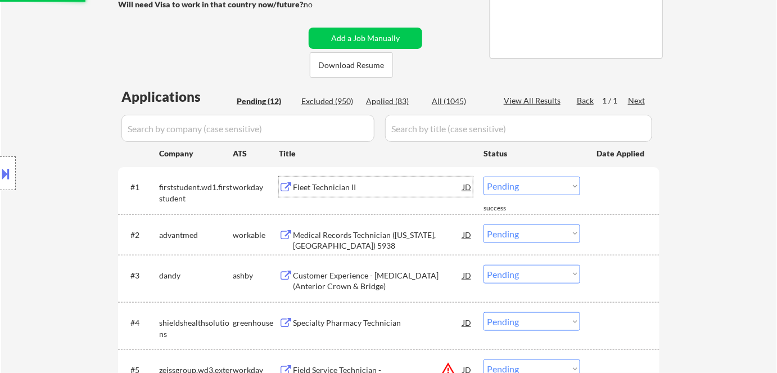
click at [329, 186] on div "Fleet Technician II" at bounding box center [378, 187] width 170 height 11
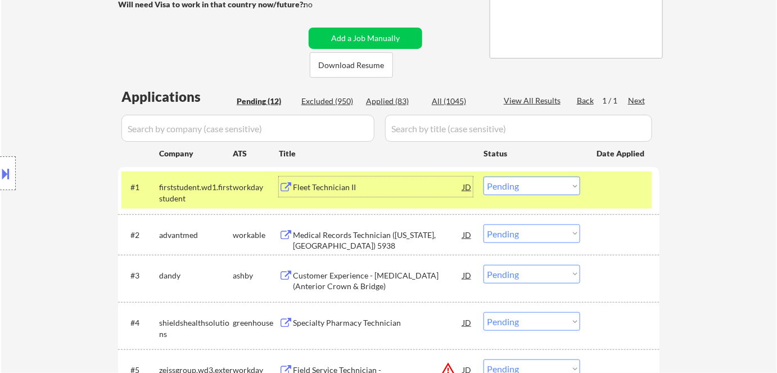
click at [550, 184] on select "Choose an option... Pending Applied Excluded (Questions) Excluded (Expired) Exc…" at bounding box center [531, 185] width 97 height 19
click at [483, 176] on select "Choose an option... Pending Applied Excluded (Questions) Excluded (Expired) Exc…" at bounding box center [531, 185] width 97 height 19
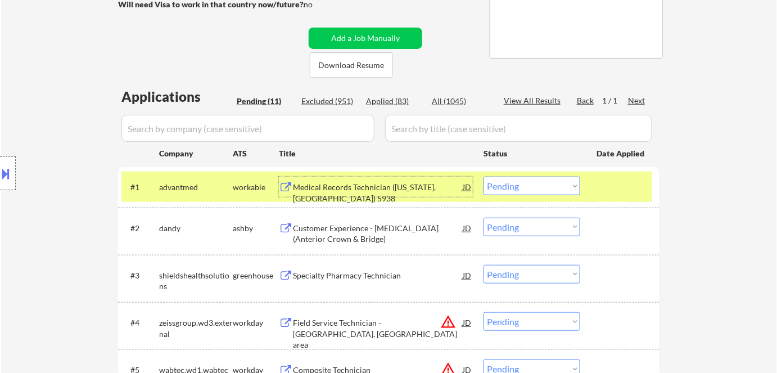
click at [352, 191] on div "Medical Records Technician (New York, NY) 5938" at bounding box center [378, 193] width 170 height 22
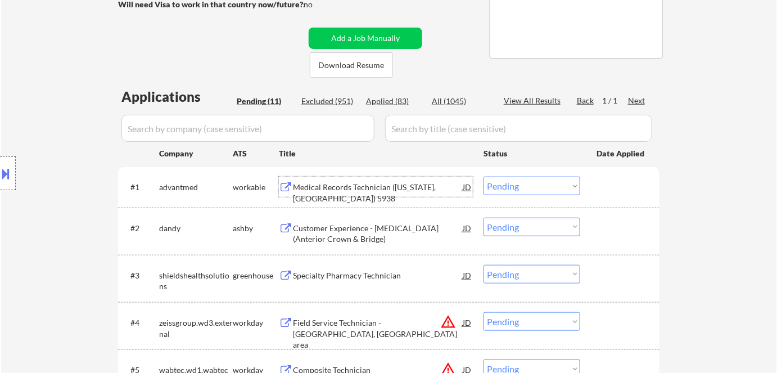
click at [523, 183] on select "Choose an option... Pending Applied Excluded (Questions) Excluded (Expired) Exc…" at bounding box center [531, 185] width 97 height 19
click at [483, 176] on select "Choose an option... Pending Applied Excluded (Questions) Excluded (Expired) Exc…" at bounding box center [531, 185] width 97 height 19
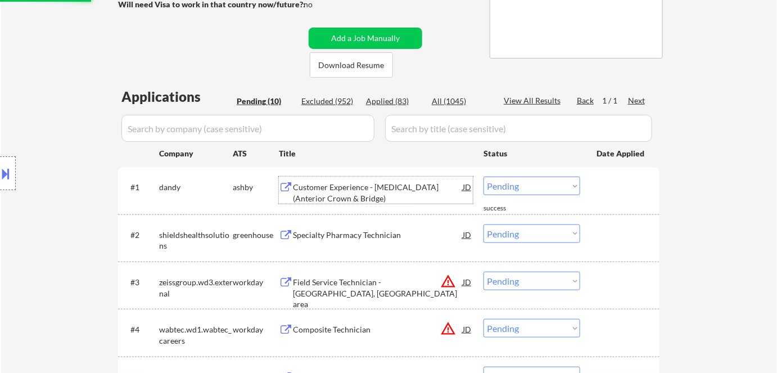
click at [338, 184] on div "Customer Experience - Lab Technician (Anterior Crown & Bridge)" at bounding box center [378, 193] width 170 height 22
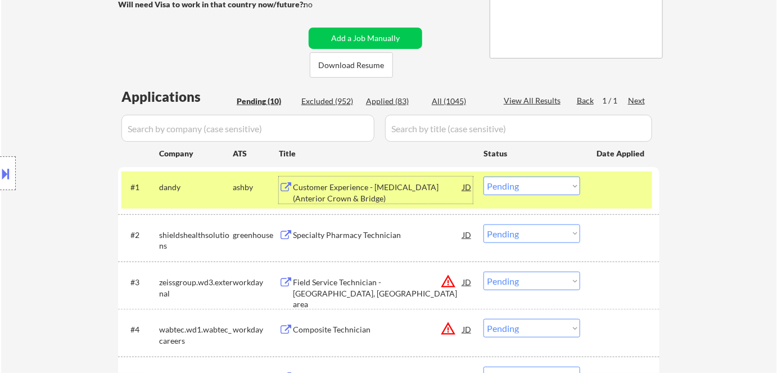
click at [517, 178] on select "Choose an option... Pending Applied Excluded (Questions) Excluded (Expired) Exc…" at bounding box center [531, 185] width 97 height 19
click at [483, 176] on select "Choose an option... Pending Applied Excluded (Questions) Excluded (Expired) Exc…" at bounding box center [531, 185] width 97 height 19
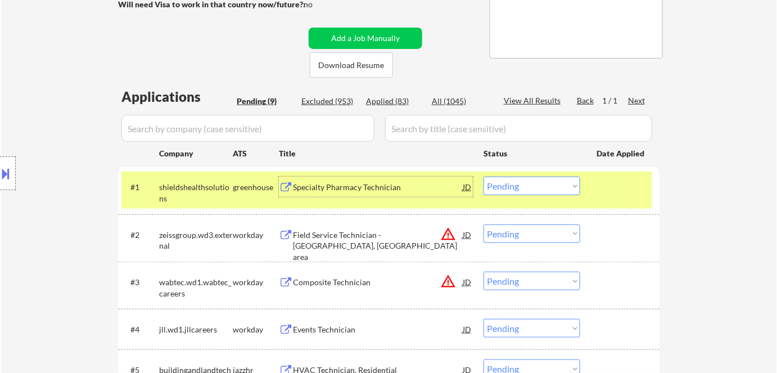
click at [321, 192] on div "Specialty Pharmacy Technician" at bounding box center [378, 186] width 170 height 20
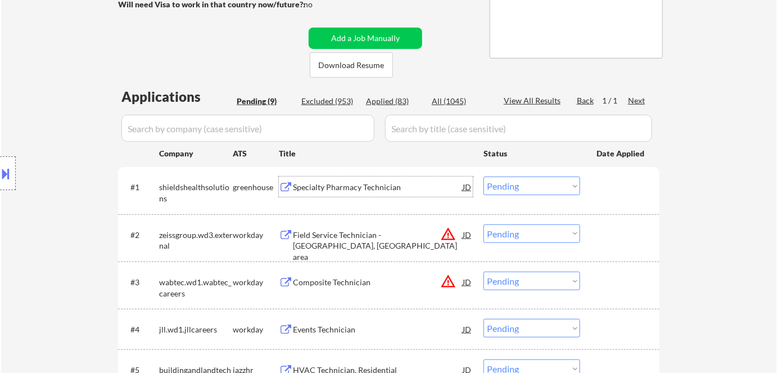
click at [506, 179] on select "Choose an option... Pending Applied Excluded (Questions) Excluded (Expired) Exc…" at bounding box center [531, 185] width 97 height 19
click at [483, 176] on select "Choose an option... Pending Applied Excluded (Questions) Excluded (Expired) Exc…" at bounding box center [531, 185] width 97 height 19
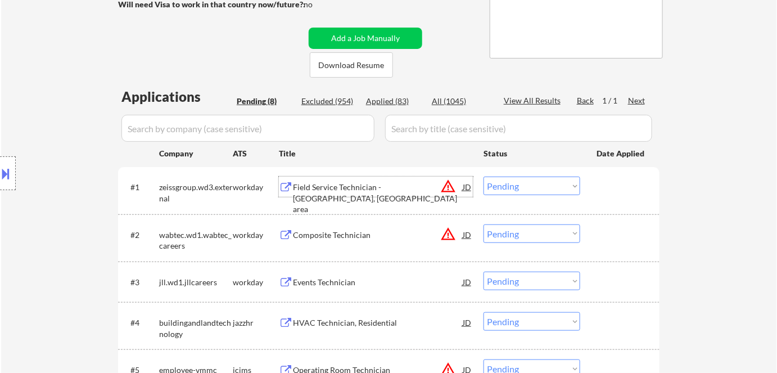
click at [350, 185] on div "Field Service Technician - Greenville, SC area" at bounding box center [378, 198] width 170 height 33
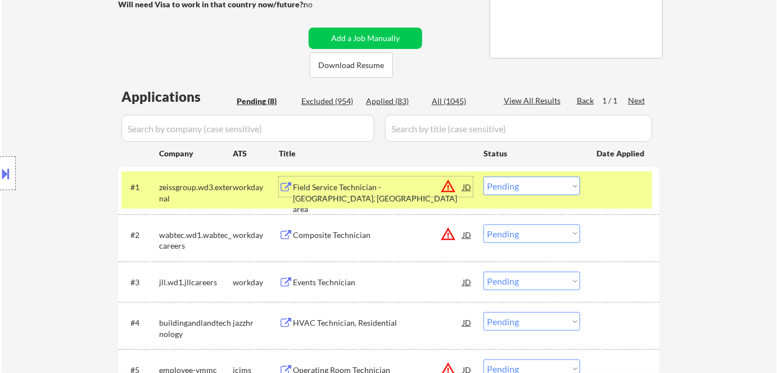
click at [526, 186] on select "Choose an option... Pending Applied Excluded (Questions) Excluded (Expired) Exc…" at bounding box center [531, 185] width 97 height 19
click at [483, 176] on select "Choose an option... Pending Applied Excluded (Questions) Excluded (Expired) Exc…" at bounding box center [531, 185] width 97 height 19
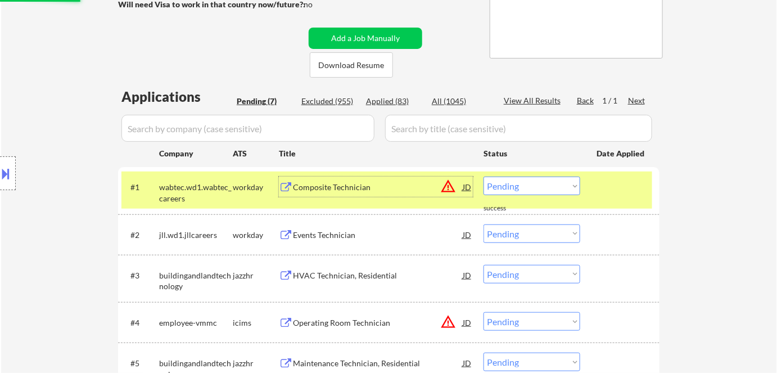
click at [334, 189] on div "Composite Technician" at bounding box center [378, 187] width 170 height 11
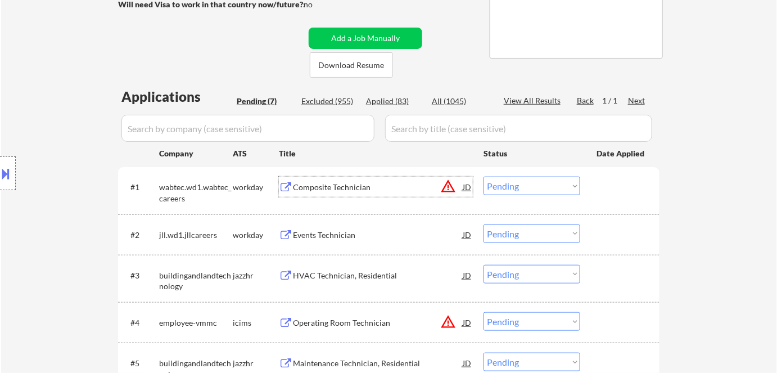
click at [527, 184] on select "Choose an option... Pending Applied Excluded (Questions) Excluded (Expired) Exc…" at bounding box center [531, 185] width 97 height 19
click at [483, 176] on select "Choose an option... Pending Applied Excluded (Questions) Excluded (Expired) Exc…" at bounding box center [531, 185] width 97 height 19
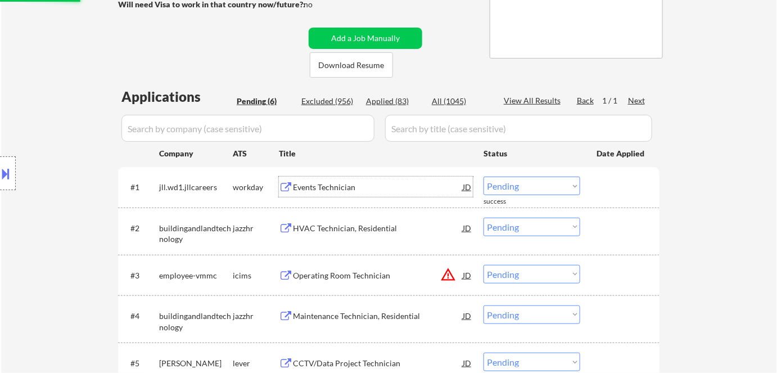
click at [304, 189] on div "Events Technician" at bounding box center [378, 187] width 170 height 11
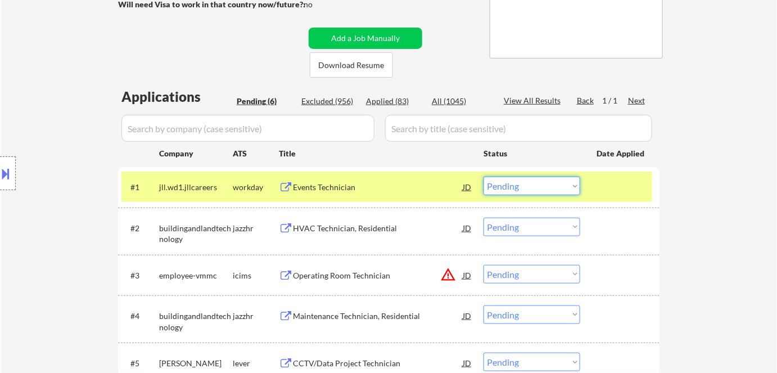
drag, startPoint x: 533, startPoint y: 182, endPoint x: 531, endPoint y: 194, distance: 12.0
click at [533, 183] on select "Choose an option... Pending Applied Excluded (Questions) Excluded (Expired) Exc…" at bounding box center [531, 185] width 97 height 19
click at [483, 176] on select "Choose an option... Pending Applied Excluded (Questions) Excluded (Expired) Exc…" at bounding box center [531, 185] width 97 height 19
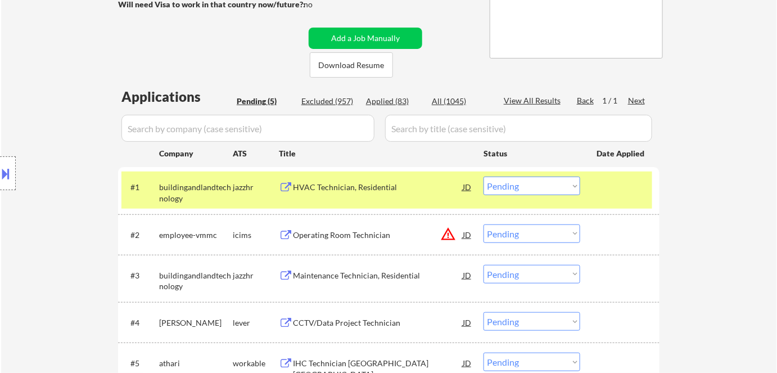
click at [320, 189] on div "HVAC Technician, Residential" at bounding box center [378, 187] width 170 height 11
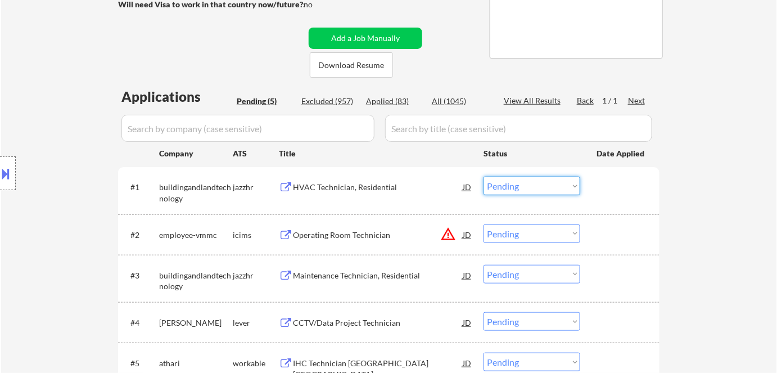
click at [513, 184] on select "Choose an option... Pending Applied Excluded (Questions) Excluded (Expired) Exc…" at bounding box center [531, 185] width 97 height 19
click at [483, 176] on select "Choose an option... Pending Applied Excluded (Questions) Excluded (Expired) Exc…" at bounding box center [531, 185] width 97 height 19
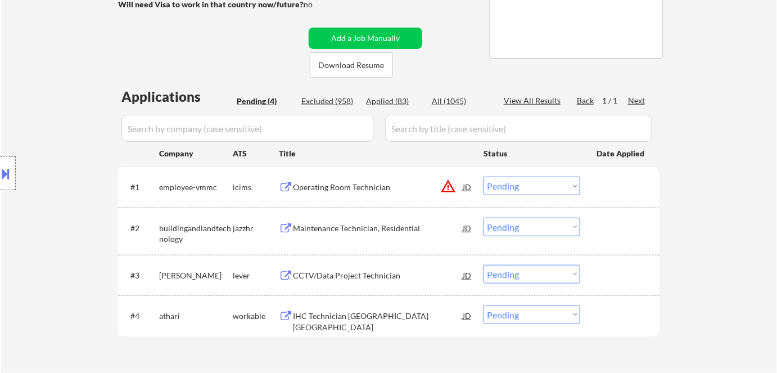
click at [355, 185] on div "Operating Room Technician" at bounding box center [378, 187] width 170 height 11
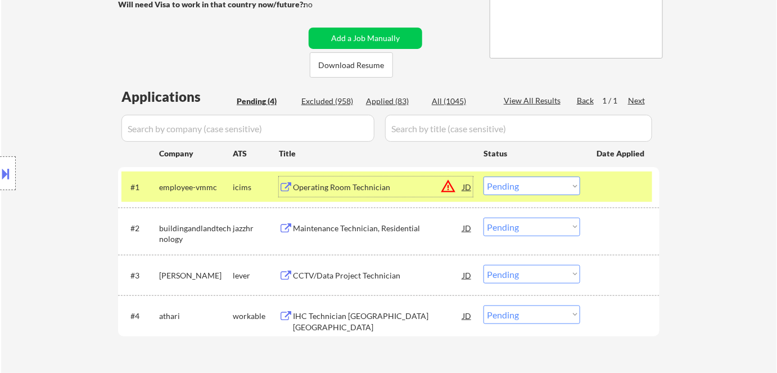
click at [520, 184] on select "Choose an option... Pending Applied Excluded (Questions) Excluded (Expired) Exc…" at bounding box center [531, 185] width 97 height 19
click at [483, 176] on select "Choose an option... Pending Applied Excluded (Questions) Excluded (Expired) Exc…" at bounding box center [531, 185] width 97 height 19
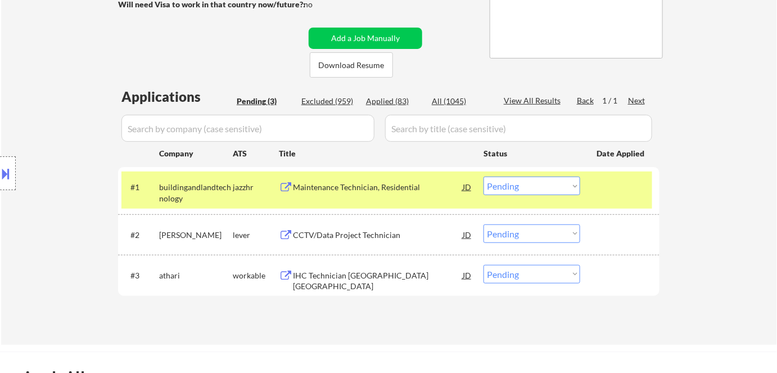
click at [339, 190] on div "Maintenance Technician, Residential" at bounding box center [378, 187] width 170 height 11
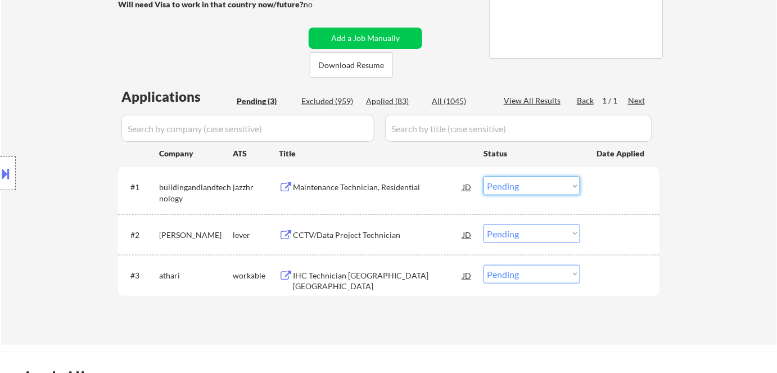
click at [514, 183] on select "Choose an option... Pending Applied Excluded (Questions) Excluded (Expired) Exc…" at bounding box center [531, 185] width 97 height 19
click at [483, 176] on select "Choose an option... Pending Applied Excluded (Questions) Excluded (Expired) Exc…" at bounding box center [531, 185] width 97 height 19
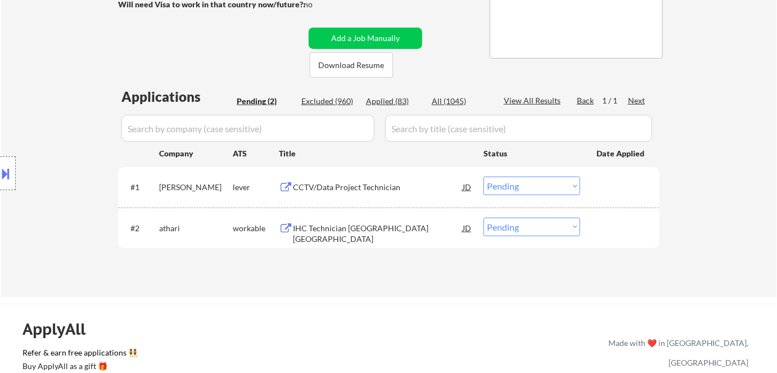
click at [321, 179] on div "CCTV/Data Project Technician" at bounding box center [378, 186] width 170 height 20
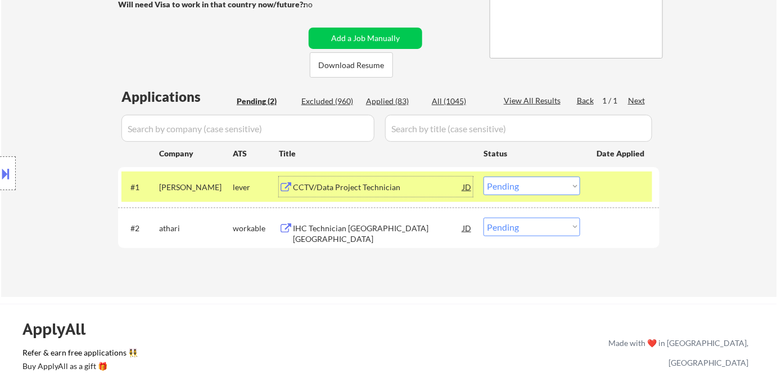
click at [540, 180] on select "Choose an option... Pending Applied Excluded (Questions) Excluded (Expired) Exc…" at bounding box center [531, 185] width 97 height 19
click at [483, 176] on select "Choose an option... Pending Applied Excluded (Questions) Excluded (Expired) Exc…" at bounding box center [531, 185] width 97 height 19
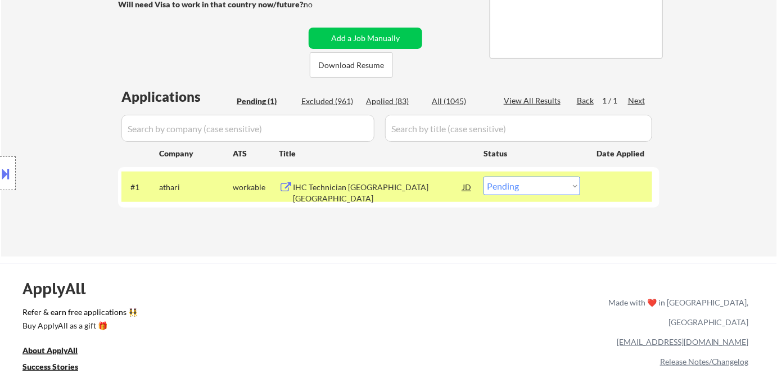
click at [337, 189] on div "IHC Technician Brooklyn NY" at bounding box center [378, 193] width 170 height 22
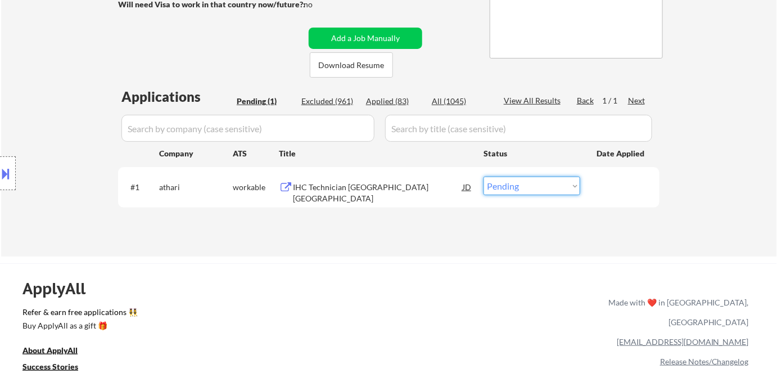
drag, startPoint x: 537, startPoint y: 185, endPoint x: 537, endPoint y: 194, distance: 9.0
click at [537, 185] on select "Choose an option... Pending Applied Excluded (Questions) Excluded (Expired) Exc…" at bounding box center [531, 185] width 97 height 19
select select ""excluded__bad_match_""
click at [483, 176] on select "Choose an option... Pending Applied Excluded (Questions) Excluded (Expired) Exc…" at bounding box center [531, 185] width 97 height 19
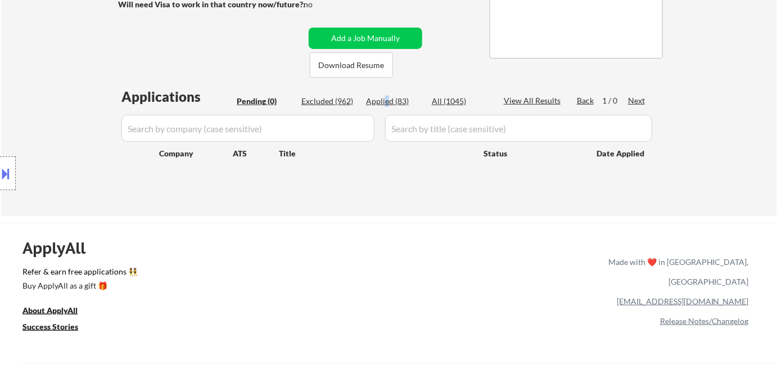
click at [386, 101] on div "Applied (83)" at bounding box center [394, 101] width 56 height 11
click at [374, 158] on div "Title" at bounding box center [376, 153] width 194 height 11
click at [384, 101] on div "Applied (83)" at bounding box center [394, 101] width 56 height 11
select select ""applied""
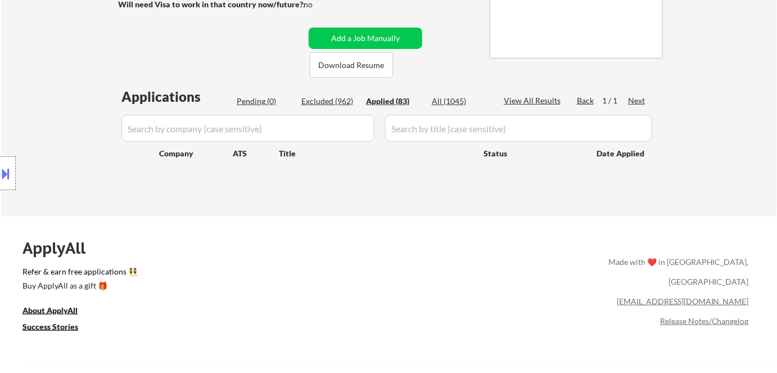
select select ""applied""
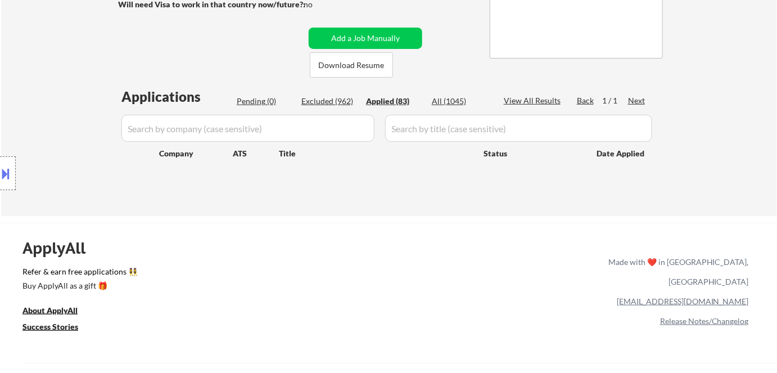
select select ""applied""
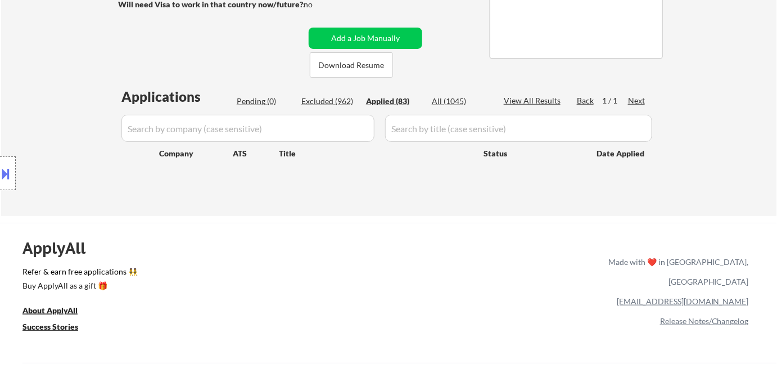
select select ""applied""
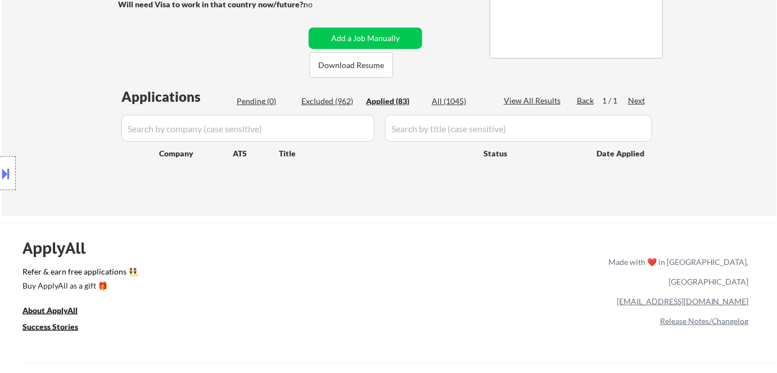
select select ""applied""
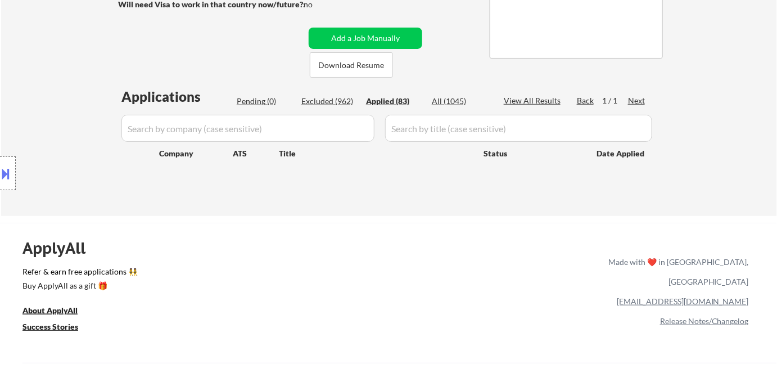
select select ""applied""
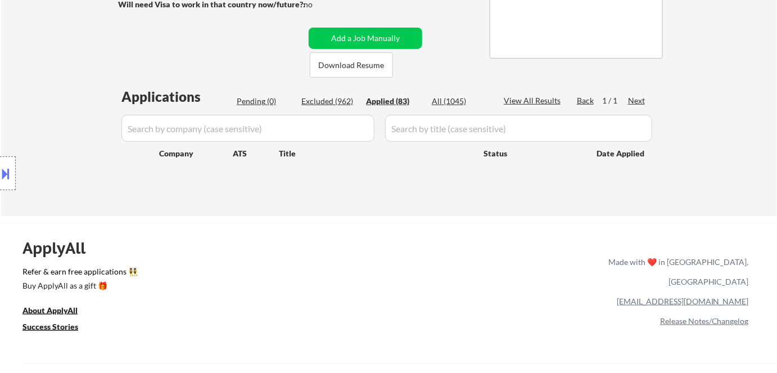
select select ""applied""
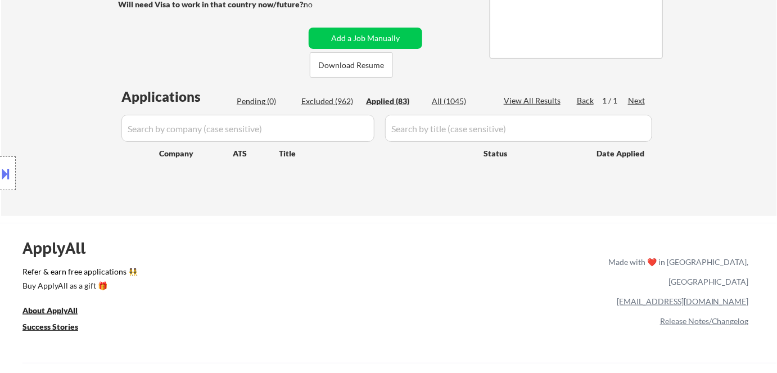
select select ""applied""
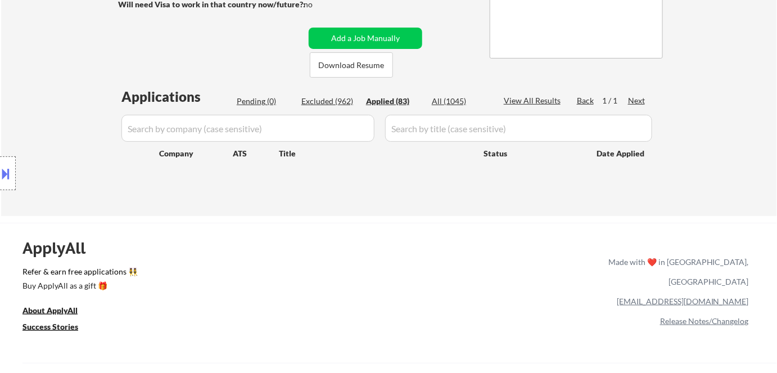
select select ""applied""
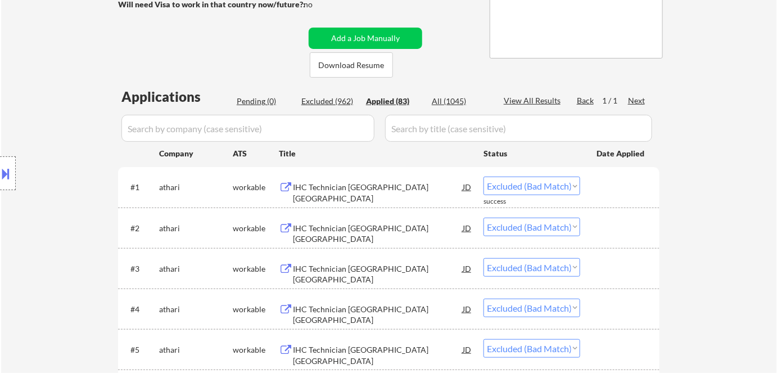
select select ""applied""
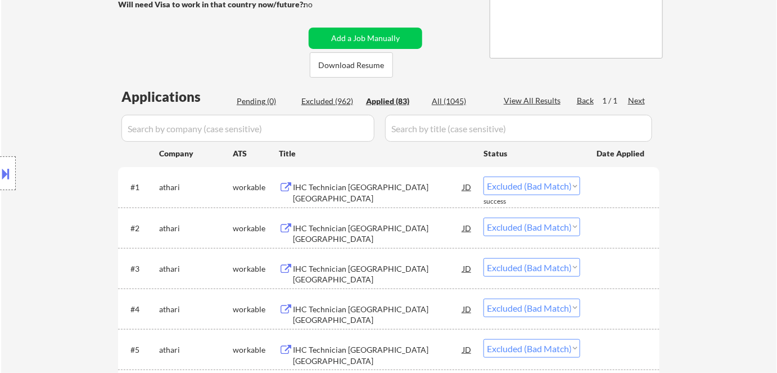
select select ""applied""
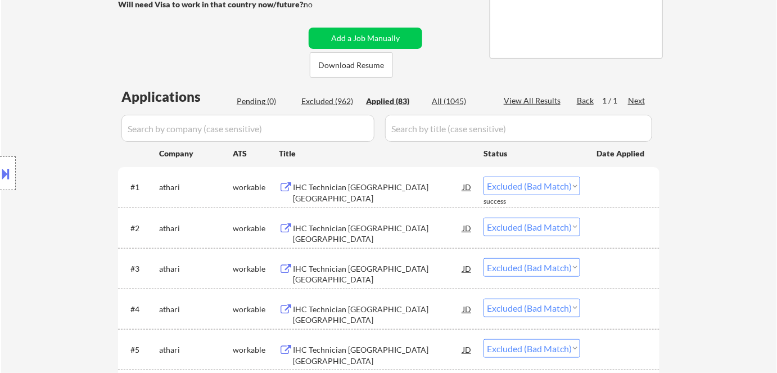
select select ""applied""
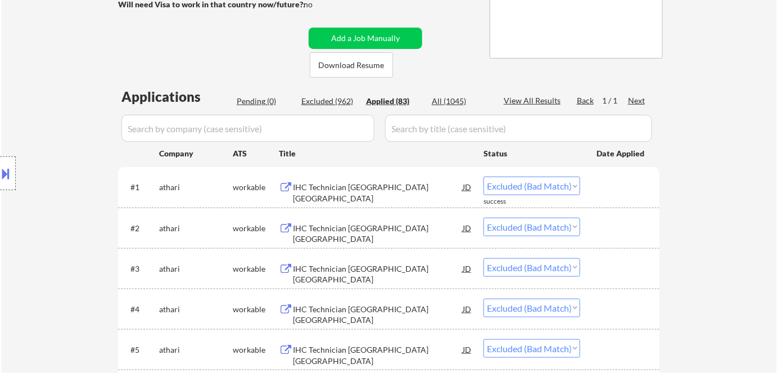
select select ""applied""
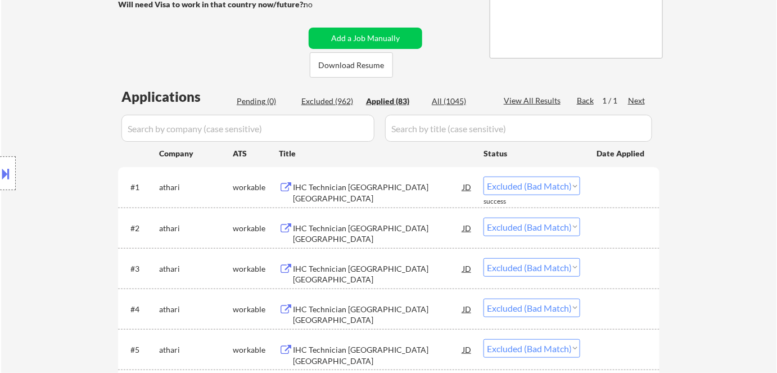
select select ""applied""
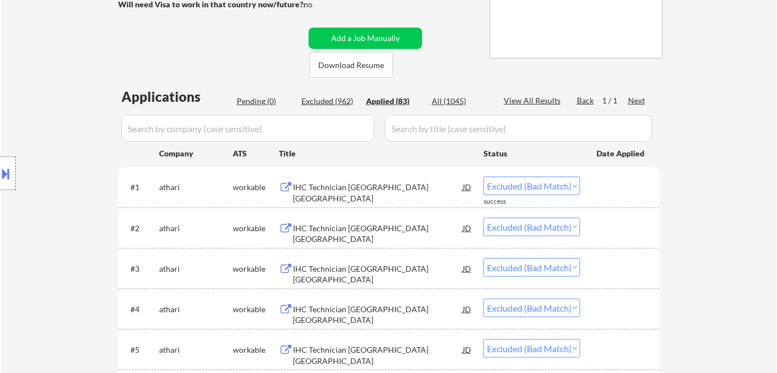
select select ""applied""
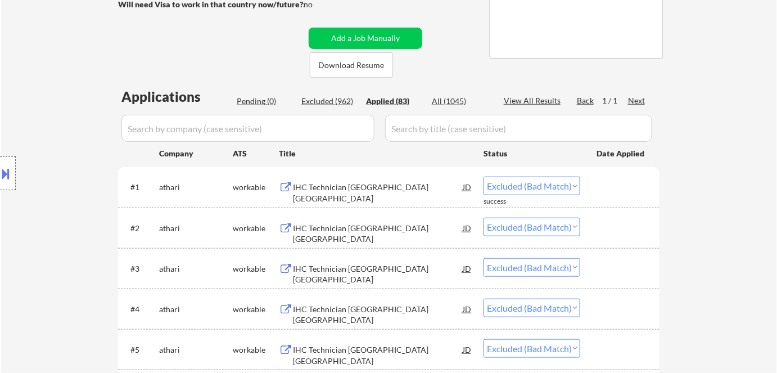
select select ""applied""
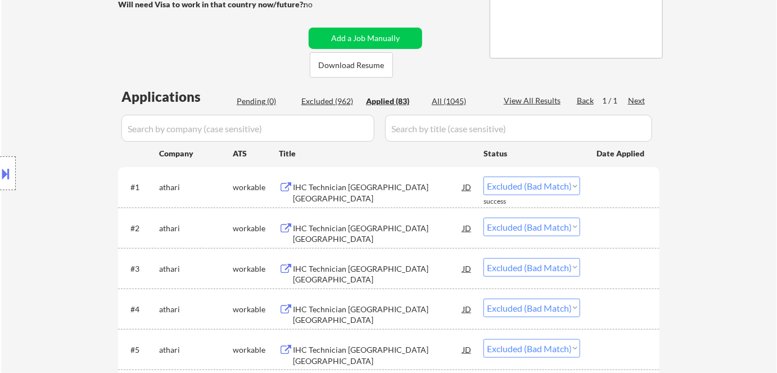
select select ""applied""
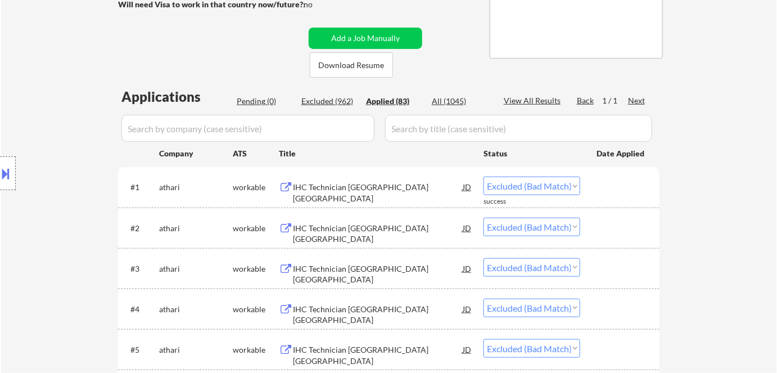
select select ""applied""
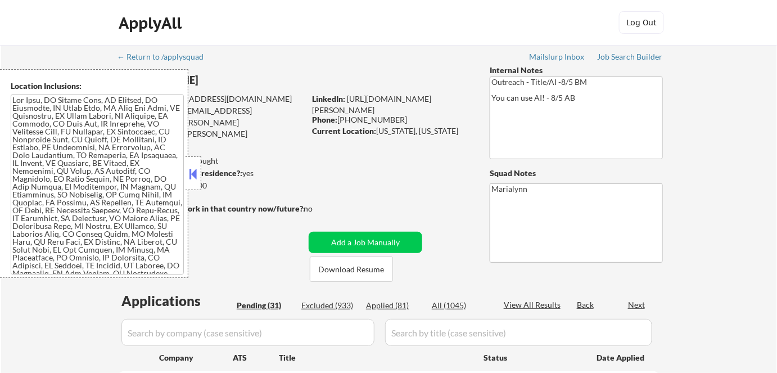
click at [379, 303] on div "Applied (81)" at bounding box center [394, 305] width 56 height 11
click at [194, 174] on button at bounding box center [193, 173] width 12 height 17
click at [189, 174] on button at bounding box center [193, 173] width 12 height 17
select select ""applied""
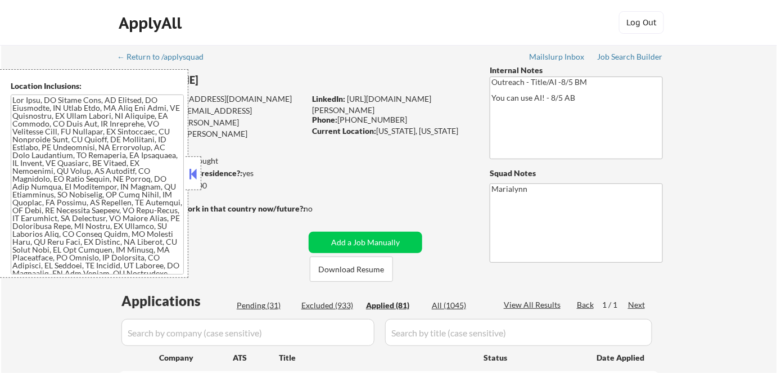
select select ""applied""
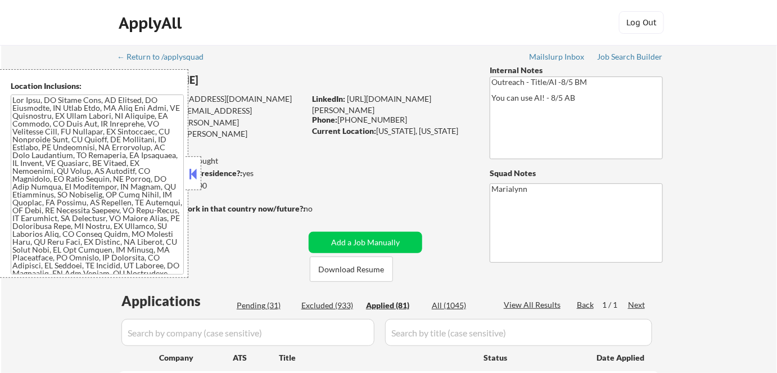
select select ""applied""
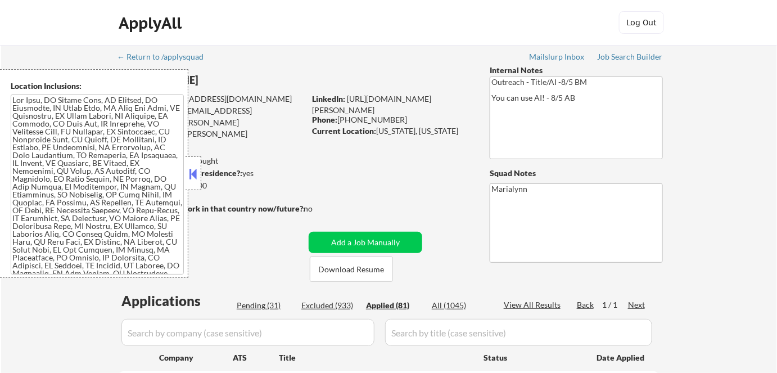
select select ""applied""
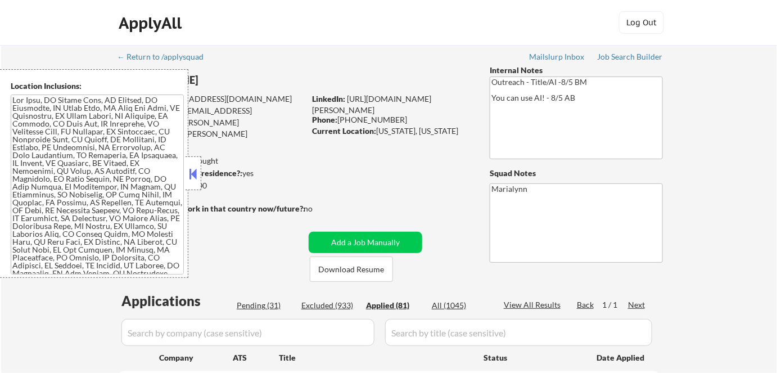
select select ""applied""
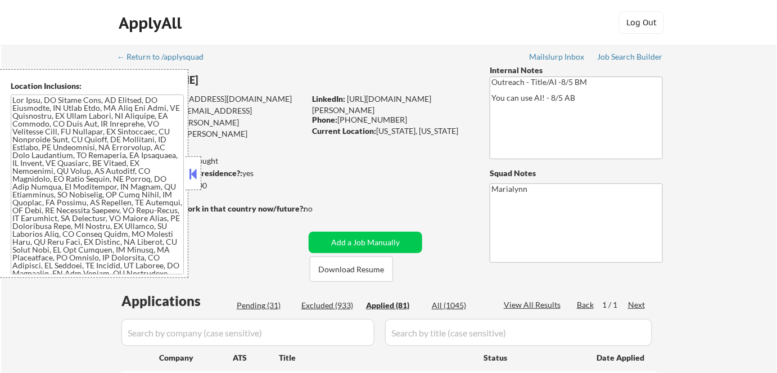
select select ""applied""
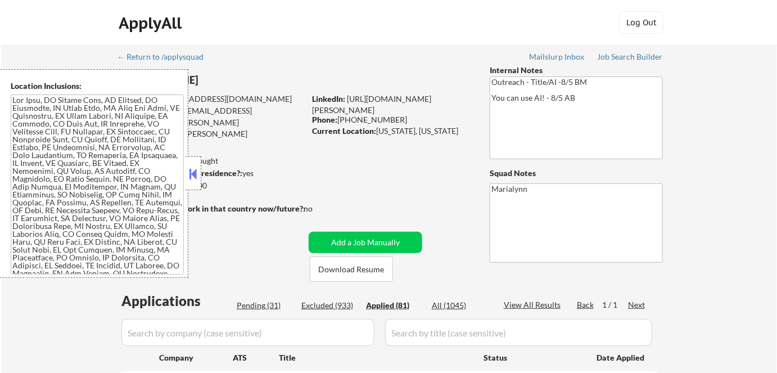
select select ""applied""
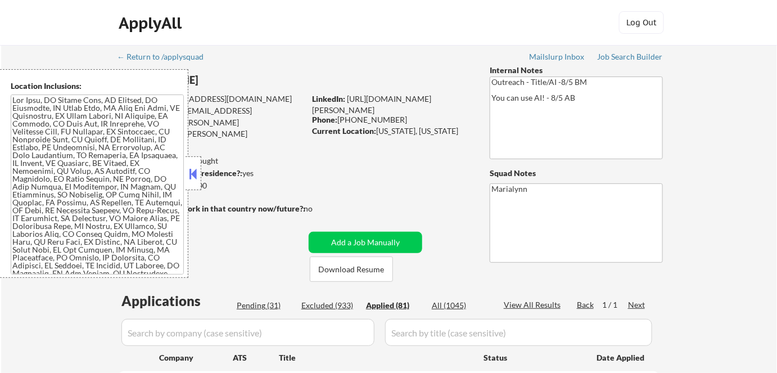
select select ""applied""
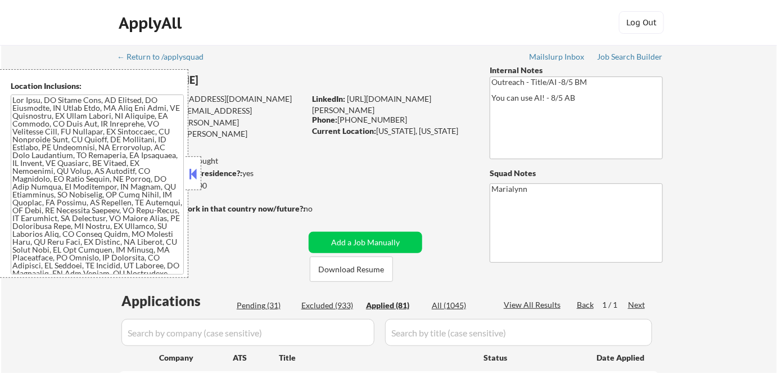
select select ""applied""
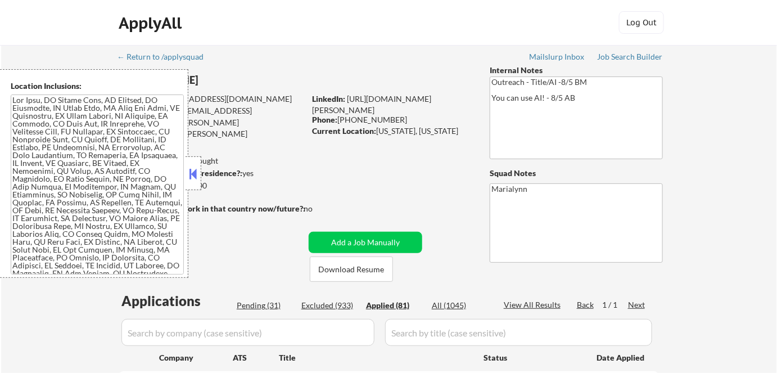
select select ""applied""
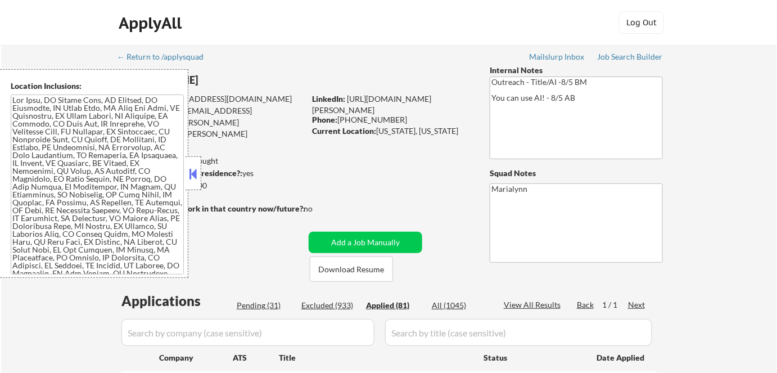
select select ""applied""
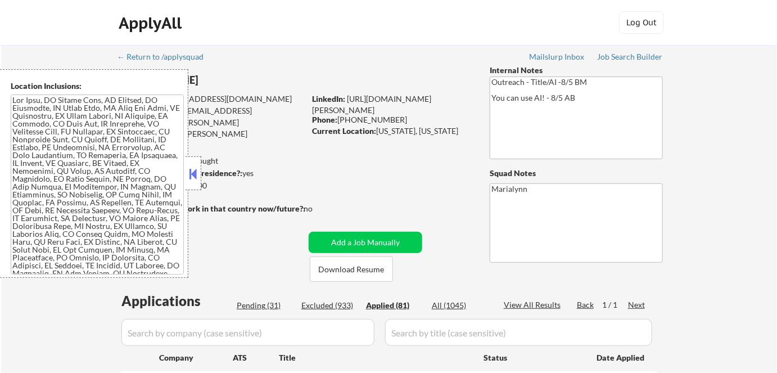
select select ""applied""
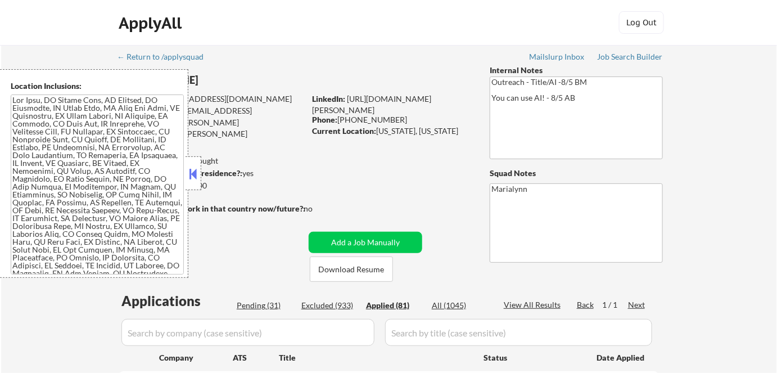
select select ""applied""
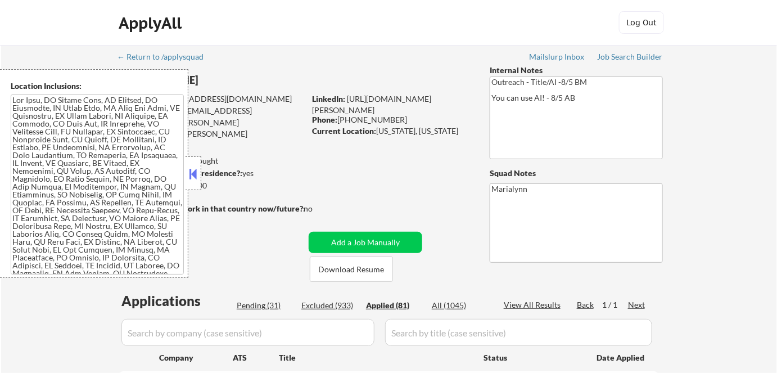
select select ""applied""
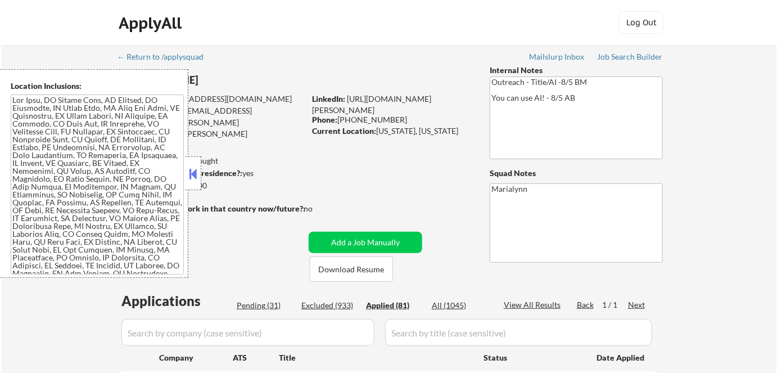
select select ""applied""
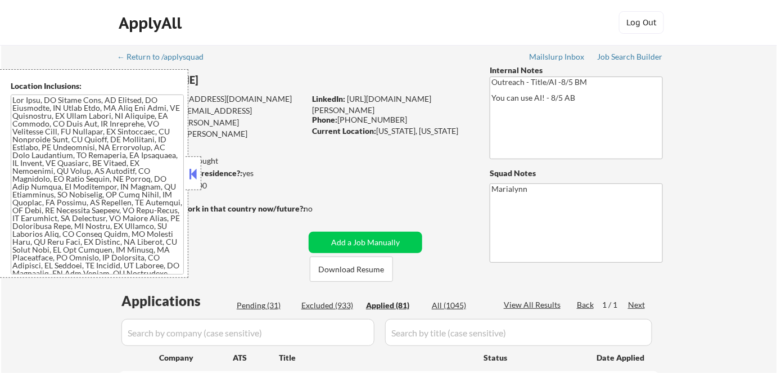
select select ""applied""
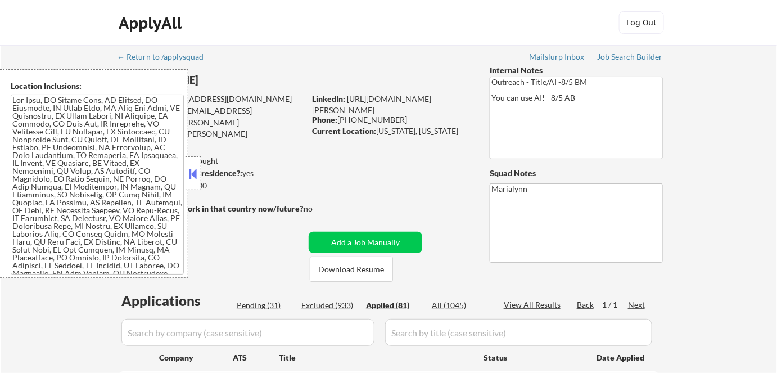
select select ""applied""
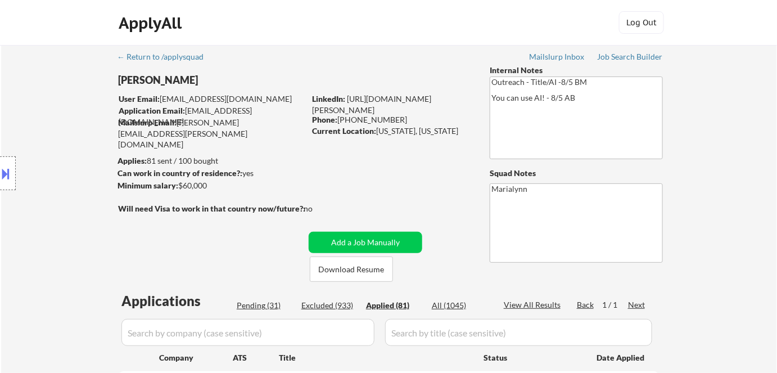
click at [196, 175] on div "Location Inclusions:" at bounding box center [100, 173] width 201 height 209
click at [339, 266] on button "Download Resume" at bounding box center [351, 268] width 83 height 25
select select ""applied""
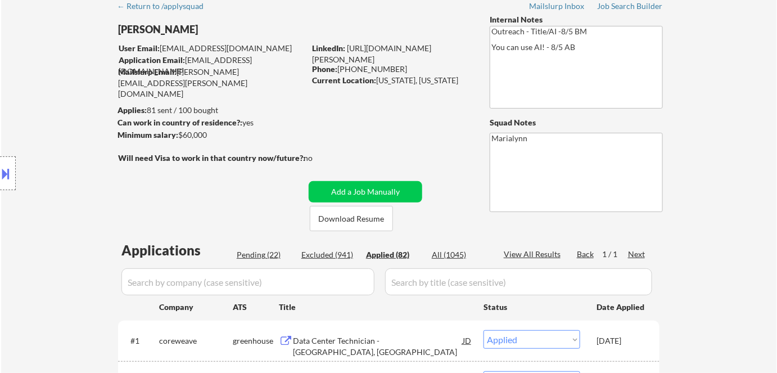
select select ""applied""
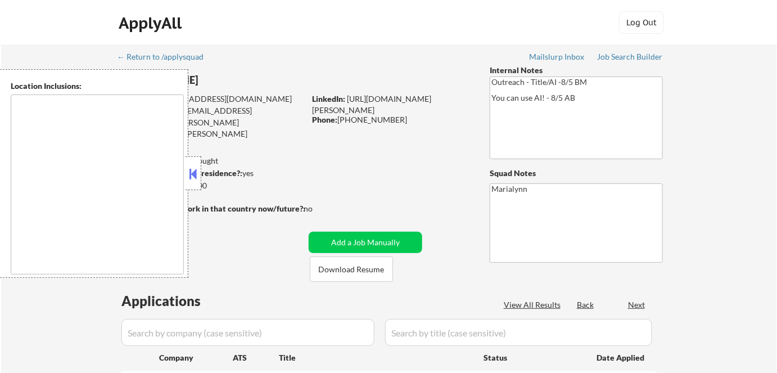
type textarea "[US_STATE], [GEOGRAPHIC_DATA] [GEOGRAPHIC_DATA], [GEOGRAPHIC_DATA] [GEOGRAPHIC_…"
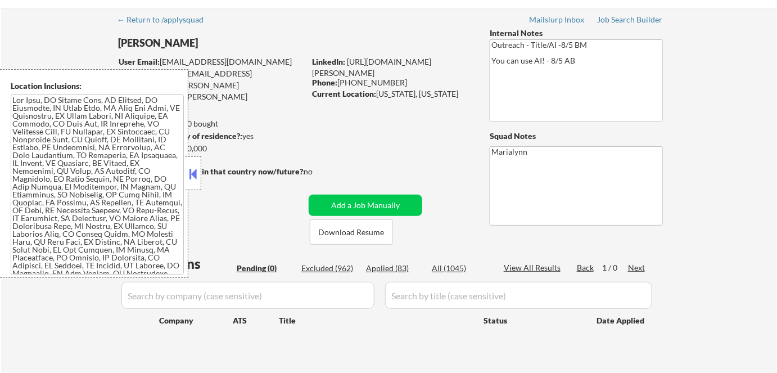
scroll to position [153, 0]
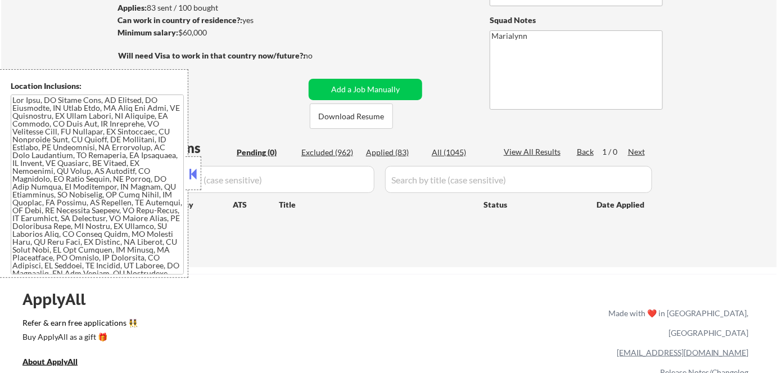
drag, startPoint x: 386, startPoint y: 154, endPoint x: 364, endPoint y: 162, distance: 23.5
click at [386, 155] on div "Applied (83)" at bounding box center [394, 152] width 56 height 11
click at [193, 174] on button at bounding box center [193, 173] width 12 height 17
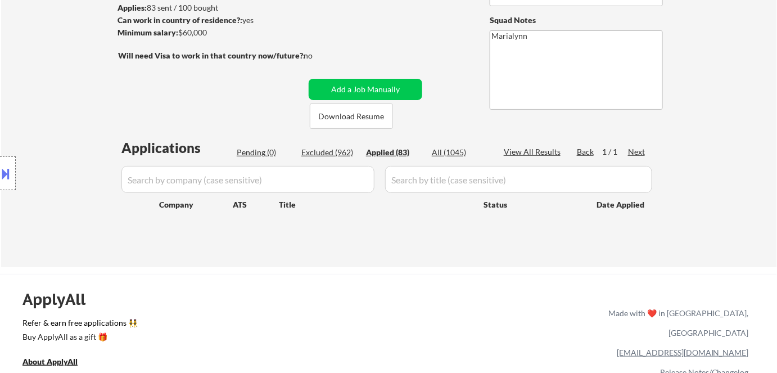
select select ""applied""
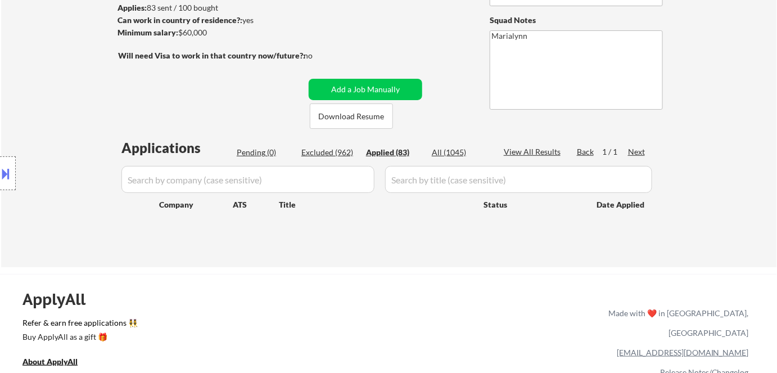
select select ""applied""
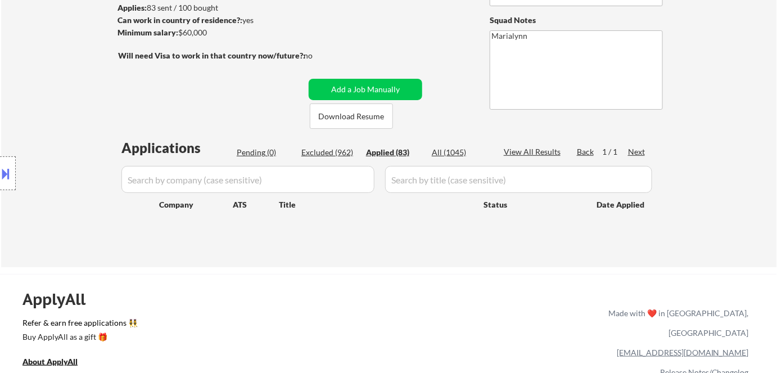
select select ""applied""
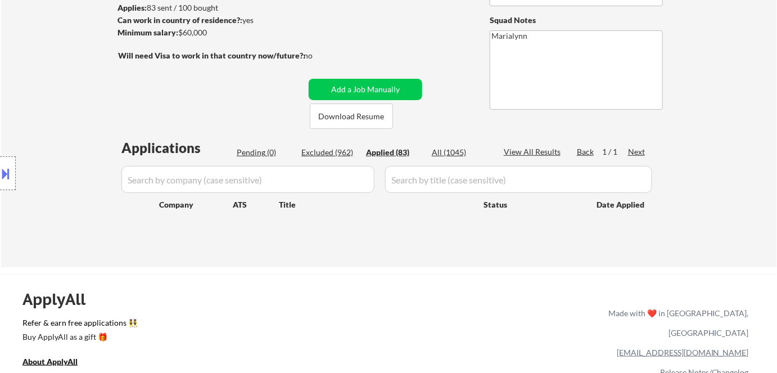
select select ""applied""
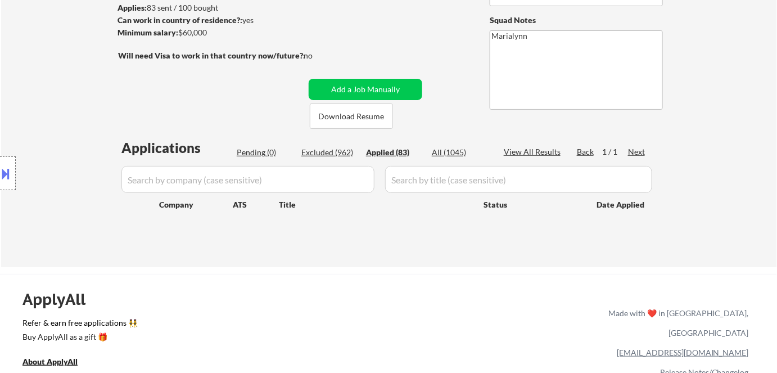
select select ""applied""
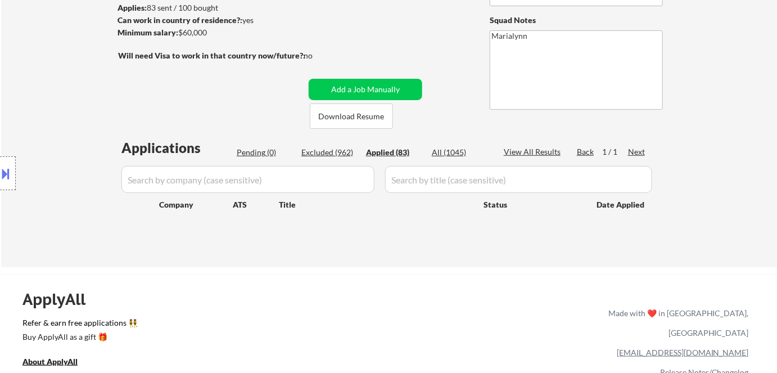
select select ""applied""
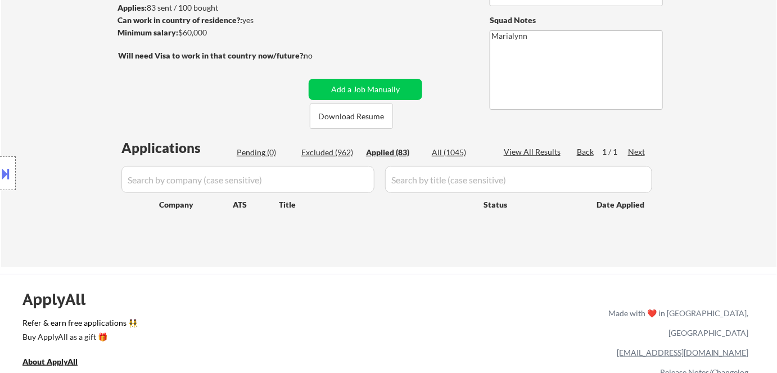
select select ""applied""
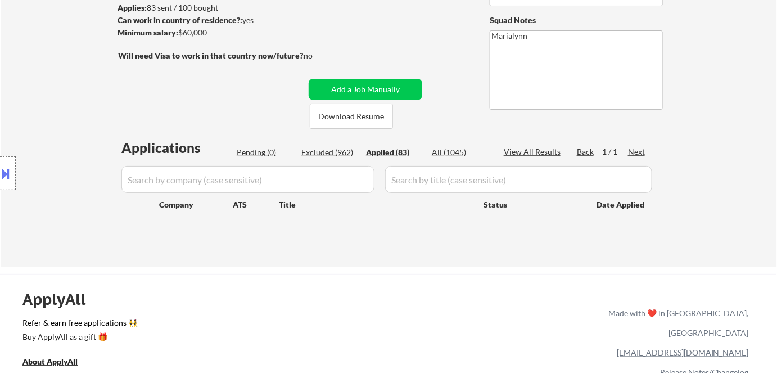
select select ""applied""
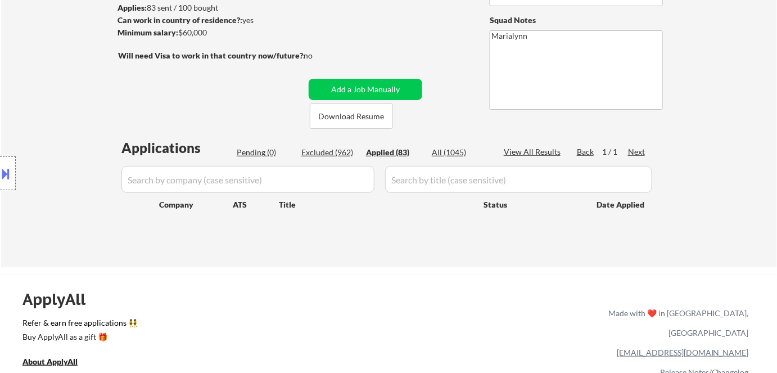
select select ""applied""
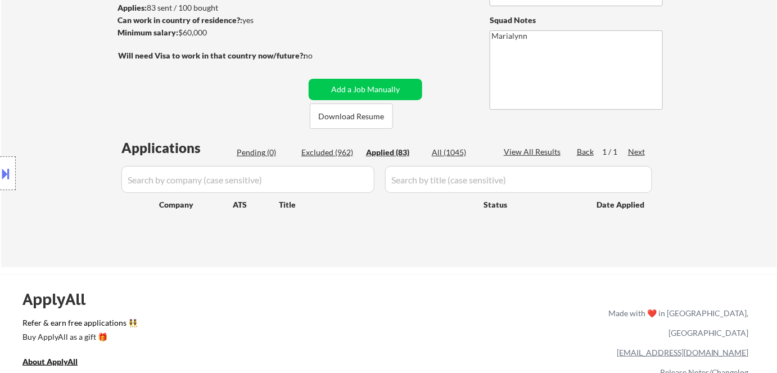
select select ""applied""
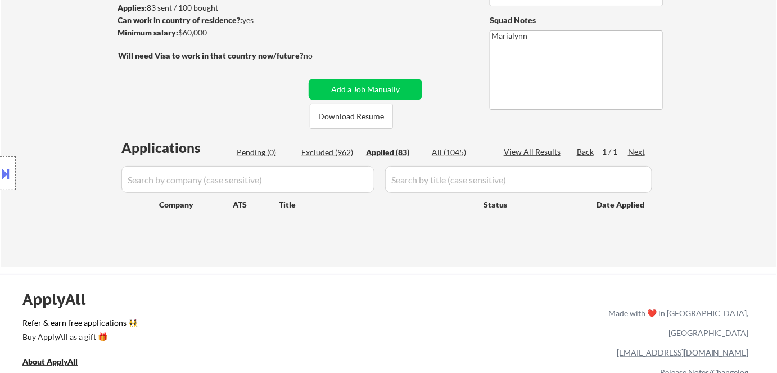
select select ""applied""
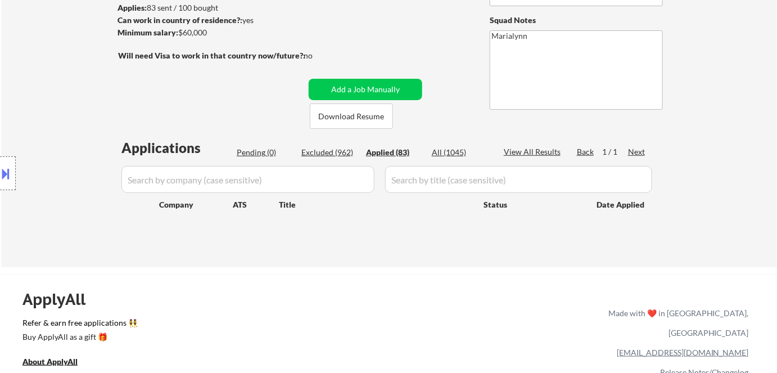
select select ""applied""
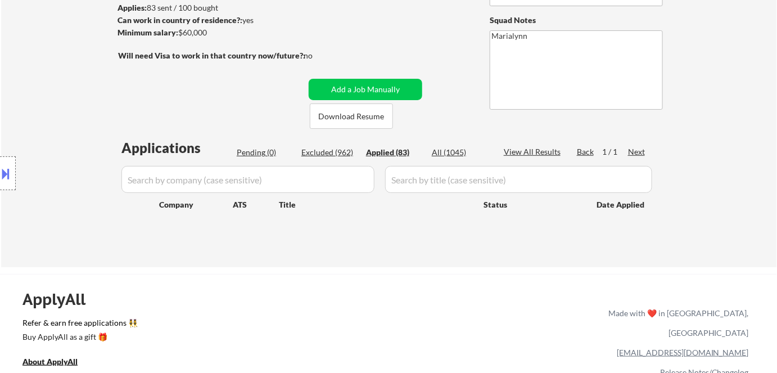
select select ""applied""
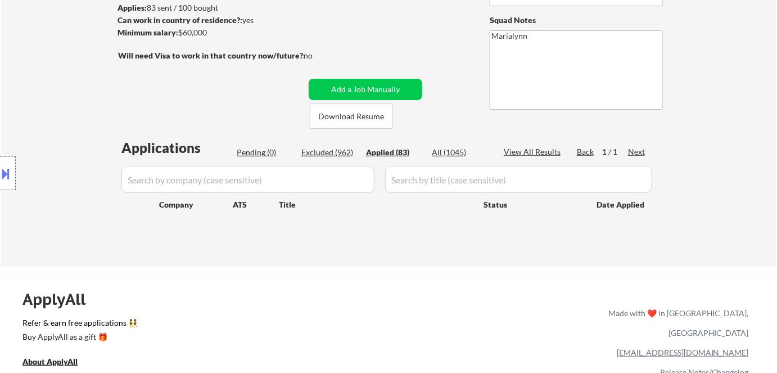
select select ""applied""
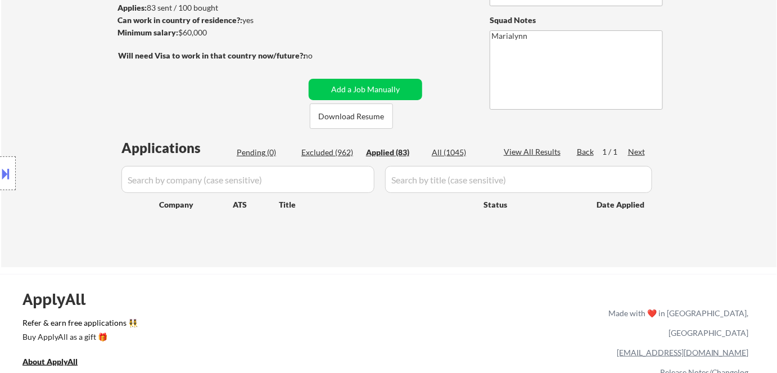
select select ""applied""
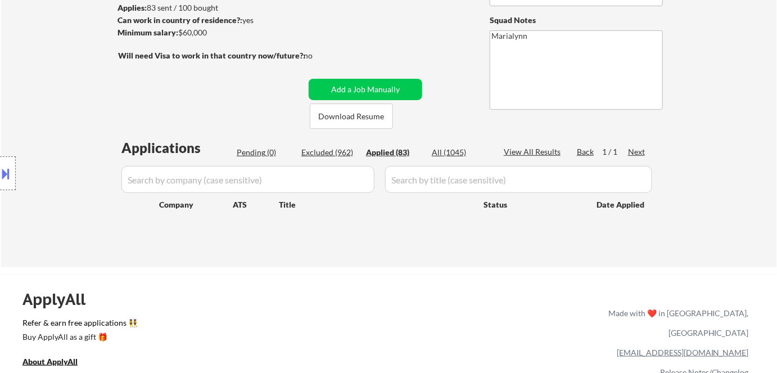
select select ""applied""
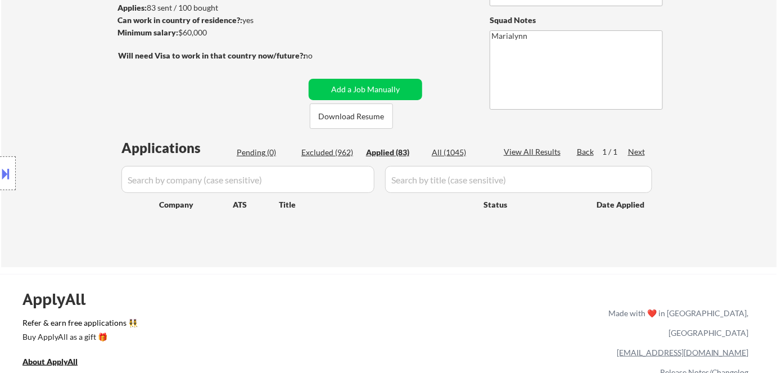
select select ""applied""
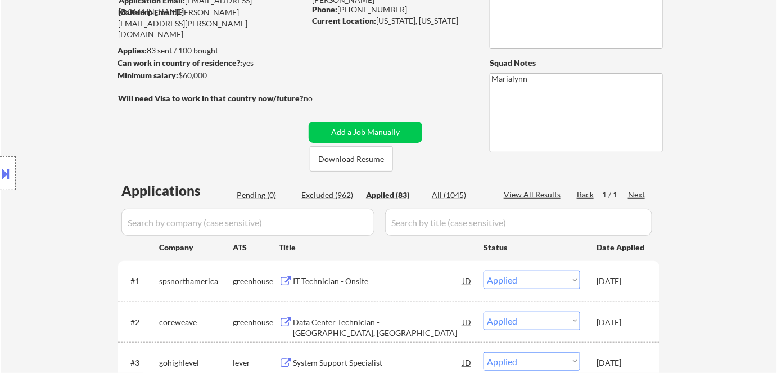
scroll to position [102, 0]
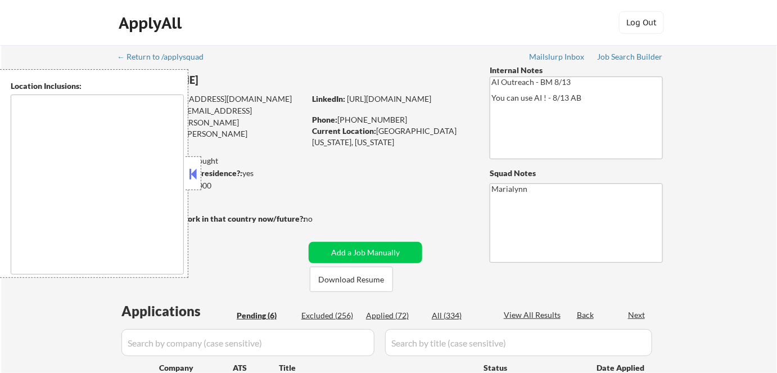
select select ""pending""
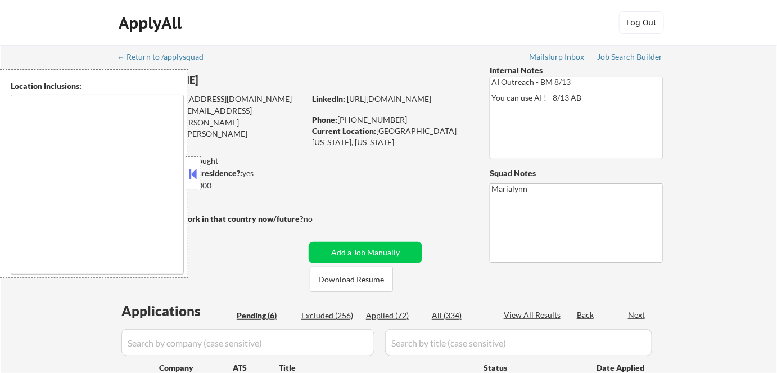
select select ""pending""
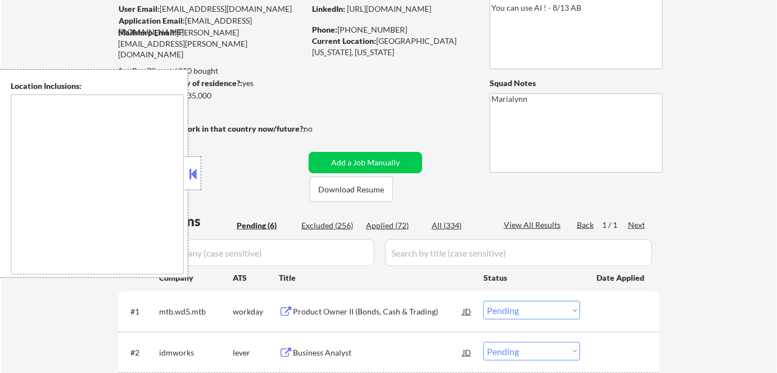
scroll to position [102, 0]
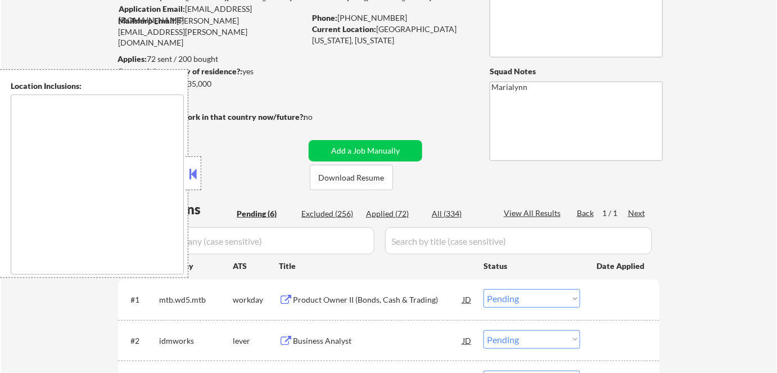
drag, startPoint x: 191, startPoint y: 161, endPoint x: 202, endPoint y: 162, distance: 11.3
click at [192, 161] on div at bounding box center [193, 173] width 16 height 34
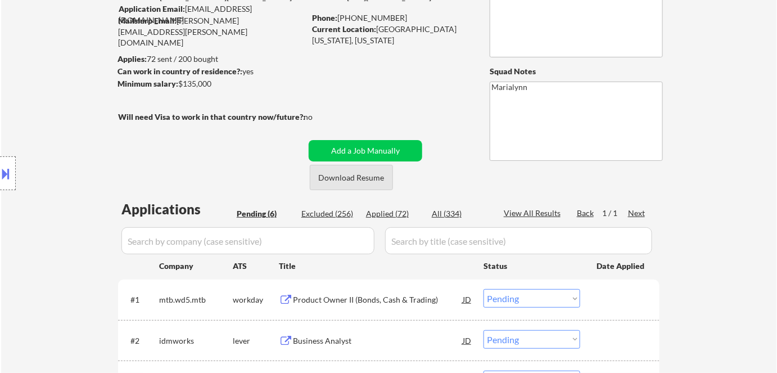
click at [349, 175] on button "Download Resume" at bounding box center [351, 177] width 83 height 25
